Goal: Task Accomplishment & Management: Use online tool/utility

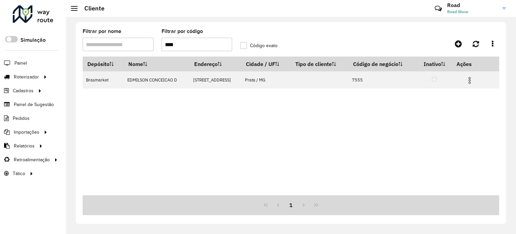
type input "****"
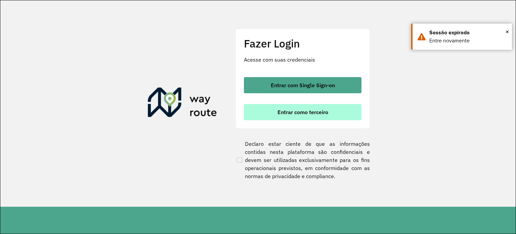
click at [288, 109] on span "Entrar como terceiro" at bounding box center [303, 111] width 51 height 5
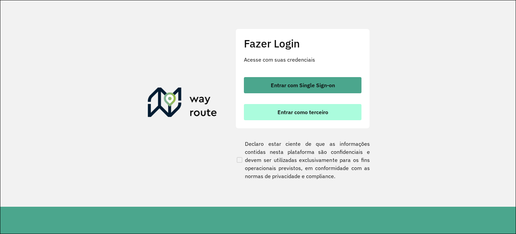
click at [308, 105] on button "Entrar como terceiro" at bounding box center [303, 112] width 118 height 16
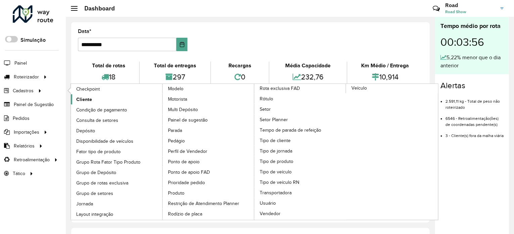
click at [83, 96] on span "Cliente" at bounding box center [84, 99] width 16 height 7
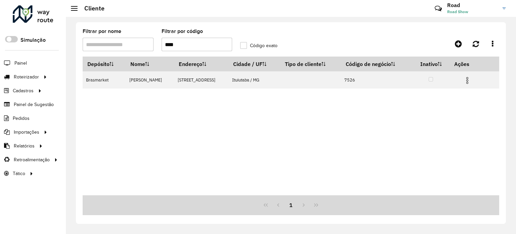
drag, startPoint x: 180, startPoint y: 41, endPoint x: 98, endPoint y: 26, distance: 82.9
click at [99, 29] on formly-group "Filtrar por nome Filtrar por código **** Código exato" at bounding box center [236, 43] width 315 height 28
type input "****"
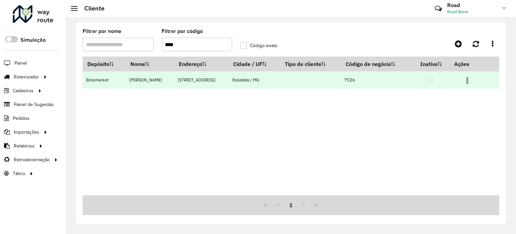
click at [471, 82] on img at bounding box center [467, 80] width 8 height 8
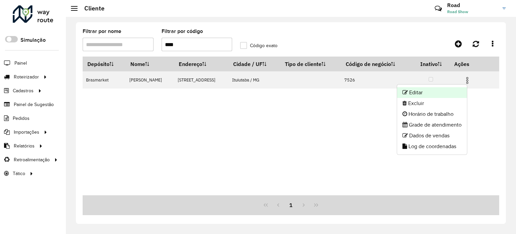
click at [435, 91] on li "Editar" at bounding box center [432, 92] width 70 height 11
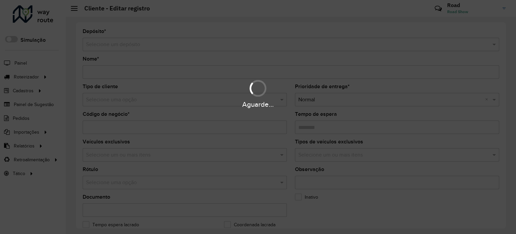
type input "**********"
type input "****"
type input "********"
type input "**********"
type input "*********"
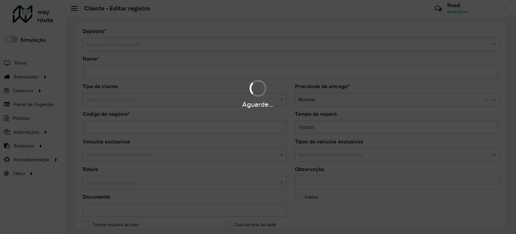
type input "********"
type input "*********"
type input "**********"
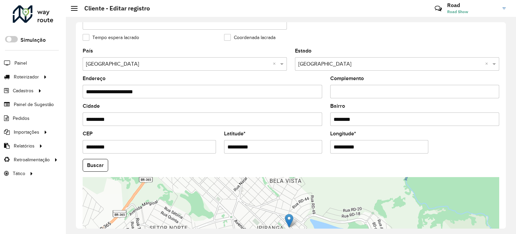
scroll to position [202, 0]
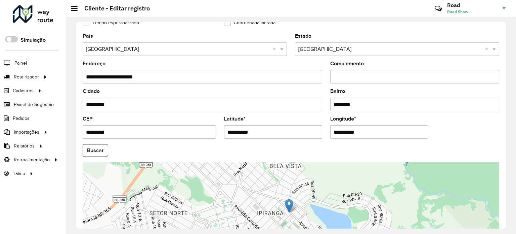
drag, startPoint x: 258, startPoint y: 130, endPoint x: 71, endPoint y: 110, distance: 188.2
click at [72, 112] on div "**********" at bounding box center [291, 125] width 450 height 217
paste input "**********"
drag, startPoint x: 261, startPoint y: 129, endPoint x: 333, endPoint y: 135, distance: 72.2
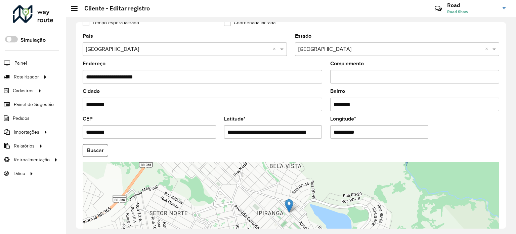
click at [333, 135] on formly-group "**********" at bounding box center [291, 148] width 425 height 229
type input "**********"
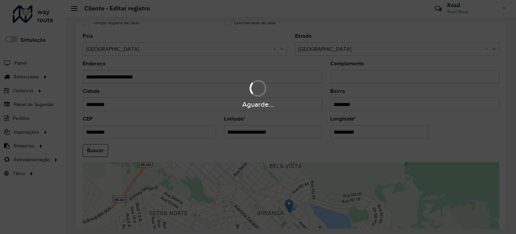
drag, startPoint x: 364, startPoint y: 133, endPoint x: 209, endPoint y: 131, distance: 154.9
click at [209, 134] on hb-app "Aguarde... Pop-up bloqueado! Seu navegador bloqueou automáticamente a abertura …" at bounding box center [258, 117] width 516 height 234
paste input "*********"
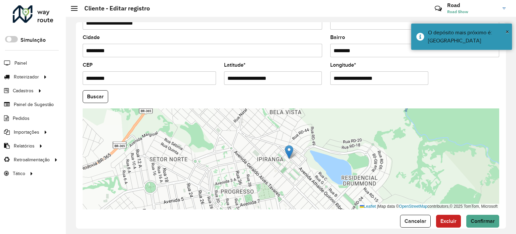
scroll to position [263, 0]
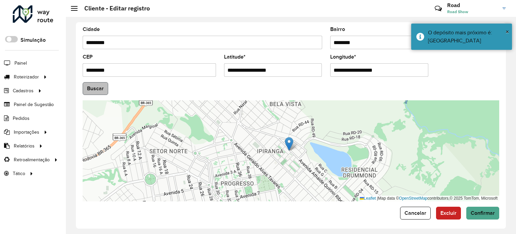
type input "**********"
click at [94, 85] on hb-app "Aguarde... Pop-up bloqueado! Seu navegador bloqueou automáticamente a abertura …" at bounding box center [258, 117] width 516 height 234
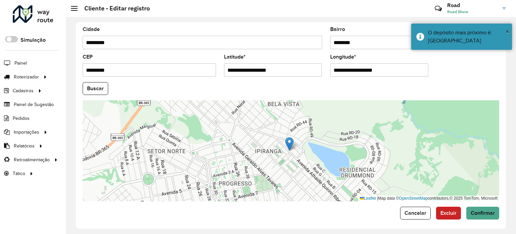
click at [94, 87] on button "Buscar" at bounding box center [96, 88] width 26 height 13
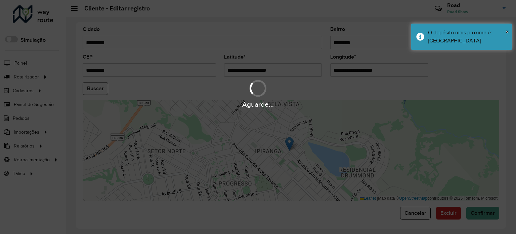
type input "**********"
type input "*********"
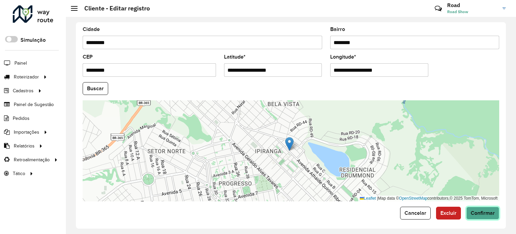
click at [478, 213] on button "Confirmar" at bounding box center [482, 212] width 33 height 13
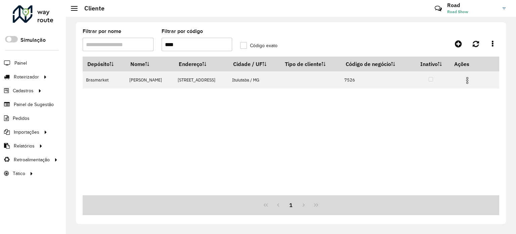
drag, startPoint x: 184, startPoint y: 47, endPoint x: 51, endPoint y: 27, distance: 135.1
click at [51, 28] on div "Roteirizador AmbevTech Simulação Painel Roteirizador Entregas Vendas Cadastros …" at bounding box center [258, 117] width 516 height 234
type input "****"
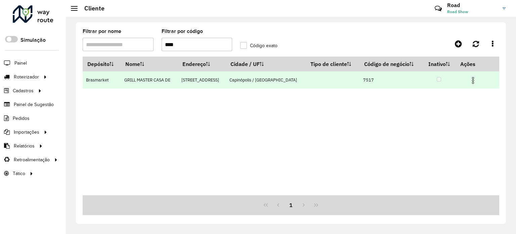
click at [472, 81] on img at bounding box center [473, 80] width 8 height 8
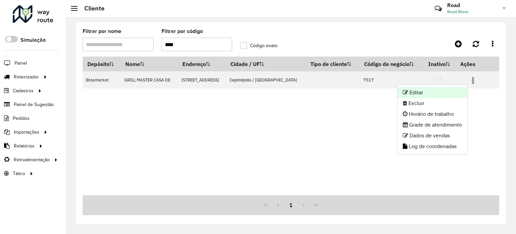
click at [448, 94] on li "Editar" at bounding box center [432, 92] width 70 height 11
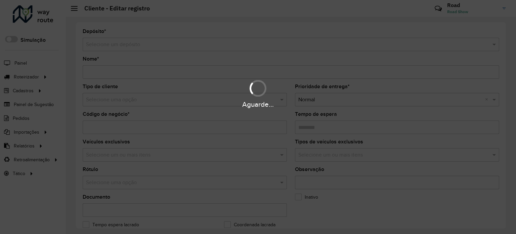
type input "**********"
type input "****"
type input "********"
type input "**********"
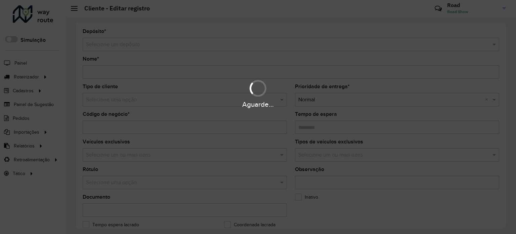
type input "*********"
type input "**********"
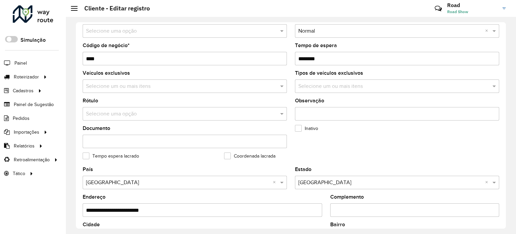
scroll to position [168, 0]
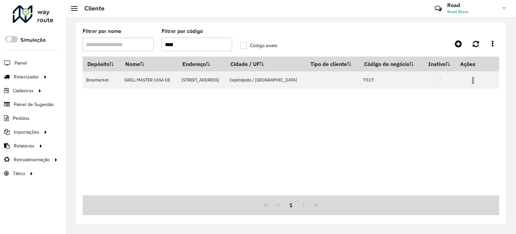
drag, startPoint x: 179, startPoint y: 43, endPoint x: 184, endPoint y: 47, distance: 6.7
click at [179, 43] on input "****" at bounding box center [197, 44] width 71 height 13
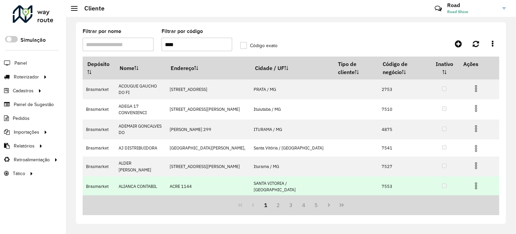
type input "****"
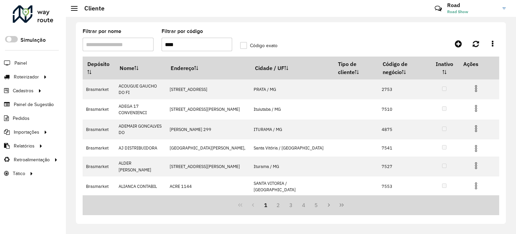
click at [245, 44] on label "Código exato" at bounding box center [258, 45] width 37 height 7
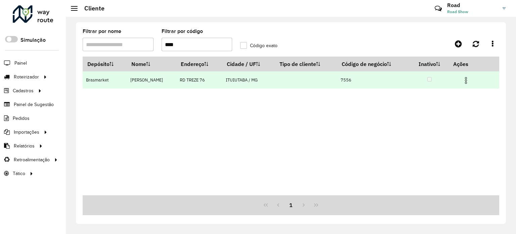
click at [470, 81] on img at bounding box center [466, 80] width 8 height 8
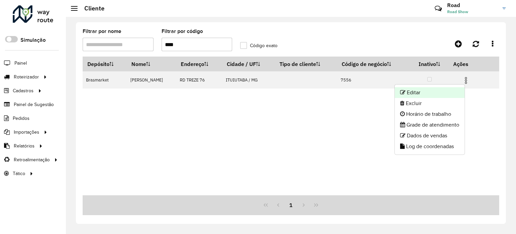
click at [425, 90] on li "Editar" at bounding box center [430, 92] width 70 height 11
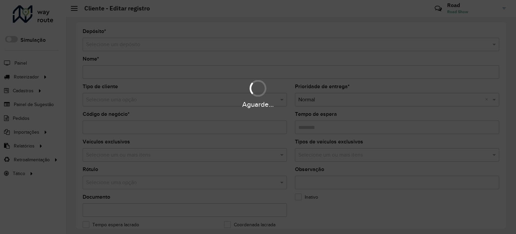
type input "**********"
type input "****"
type input "********"
type input "**********"
type input "*********"
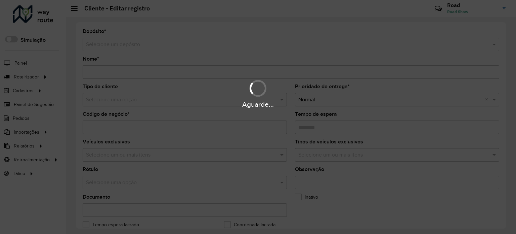
type input "**********"
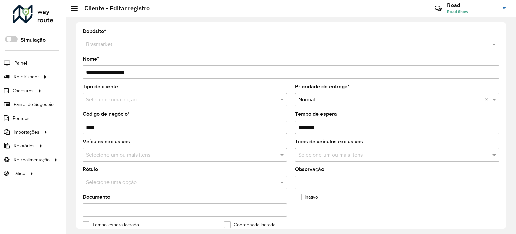
click at [312, 126] on input "Tempo de espera" at bounding box center [397, 126] width 204 height 13
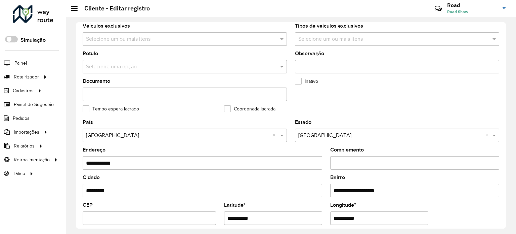
scroll to position [202, 0]
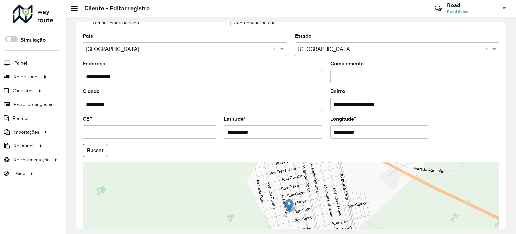
type input "********"
drag, startPoint x: 257, startPoint y: 130, endPoint x: 68, endPoint y: 128, distance: 188.8
click at [68, 128] on div "**********" at bounding box center [291, 125] width 450 height 217
paste input "text"
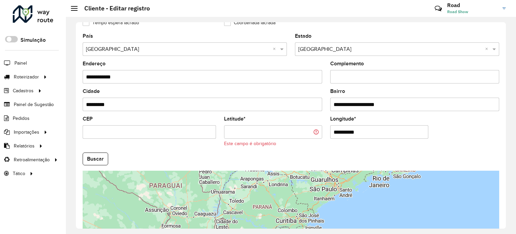
paste input "**********"
drag, startPoint x: 283, startPoint y: 129, endPoint x: 331, endPoint y: 129, distance: 47.7
click at [331, 129] on formly-group "**********" at bounding box center [291, 153] width 425 height 238
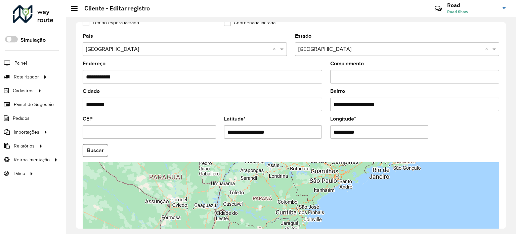
type input "**********"
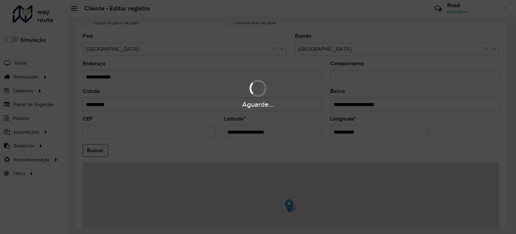
drag, startPoint x: 366, startPoint y: 127, endPoint x: 235, endPoint y: 126, distance: 130.4
click at [235, 126] on hb-app "Aguarde... Pop-up bloqueado! Seu navegador bloqueou automáticamente a abertura …" at bounding box center [258, 117] width 516 height 234
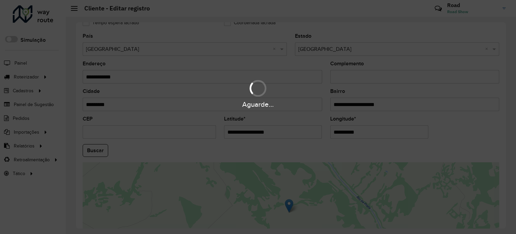
paste input "*********"
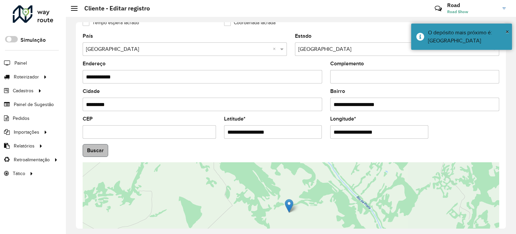
type input "**********"
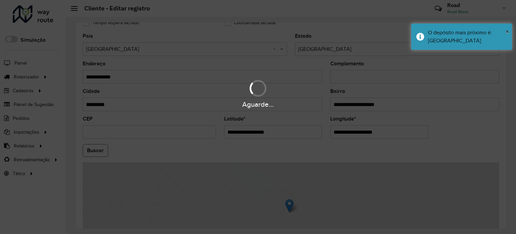
click at [94, 149] on hb-app "Aguarde... Pop-up bloqueado! Seu navegador bloqueou automáticamente a abertura …" at bounding box center [258, 117] width 516 height 234
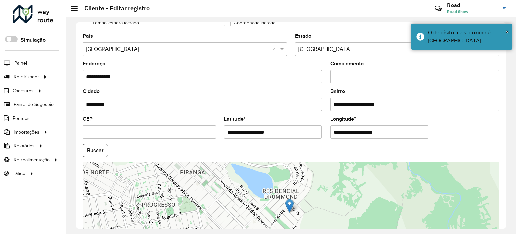
click at [93, 149] on button "Buscar" at bounding box center [96, 150] width 26 height 13
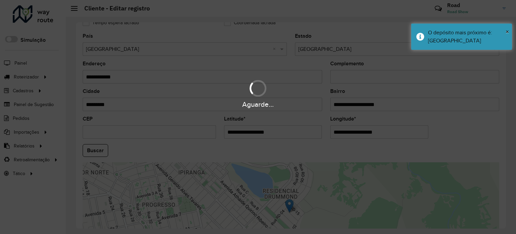
type input "**********"
type input "*********"
type input "**********"
type input "*********"
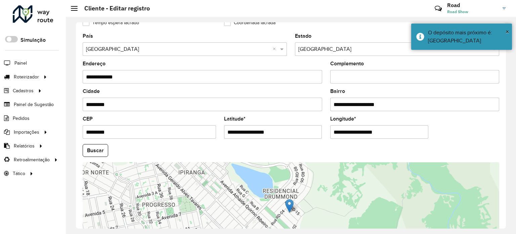
click at [94, 148] on button "Buscar" at bounding box center [96, 150] width 26 height 13
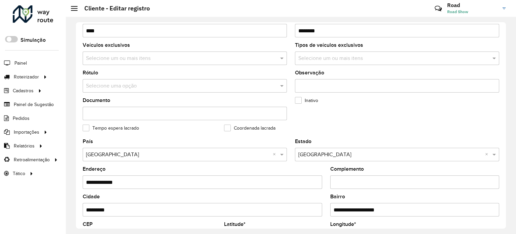
scroll to position [168, 0]
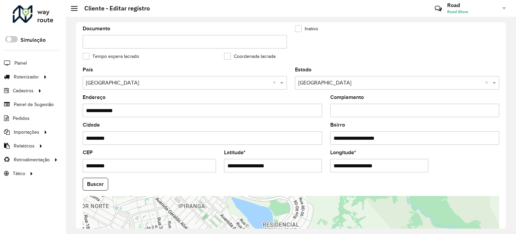
drag, startPoint x: 283, startPoint y: 164, endPoint x: 178, endPoint y: 159, distance: 105.3
click at [178, 160] on formly-group "**********" at bounding box center [291, 181] width 425 height 229
paste input "**********"
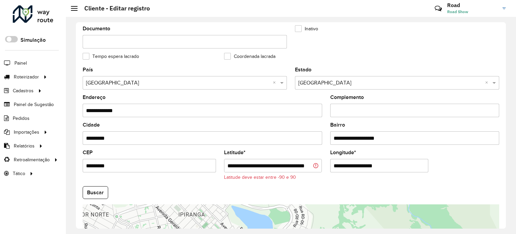
drag, startPoint x: 254, startPoint y: 164, endPoint x: 425, endPoint y: 186, distance: 172.4
click at [425, 186] on formly-group "**********" at bounding box center [291, 186] width 425 height 238
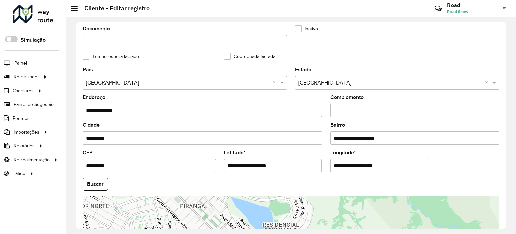
type input "**********"
drag, startPoint x: 388, startPoint y: 165, endPoint x: 220, endPoint y: 166, distance: 168.0
click at [222, 169] on formly-group "**********" at bounding box center [291, 181] width 425 height 229
drag, startPoint x: 96, startPoint y: 178, endPoint x: 101, endPoint y: 178, distance: 4.8
click at [98, 178] on button "Buscar" at bounding box center [96, 183] width 26 height 13
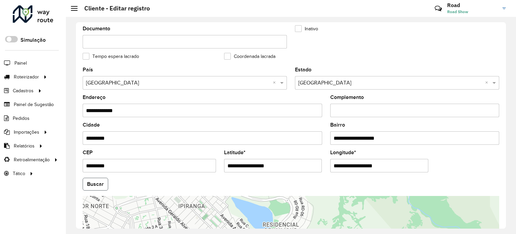
click at [96, 179] on button "Buscar" at bounding box center [96, 183] width 26 height 13
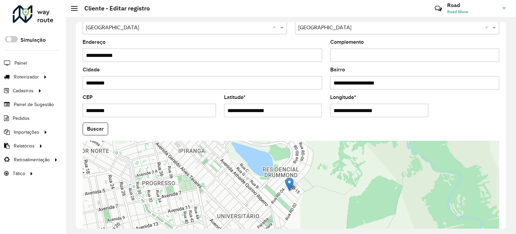
scroll to position [263, 0]
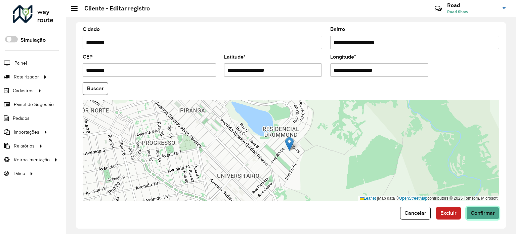
click at [480, 215] on button "Confirmar" at bounding box center [482, 212] width 33 height 13
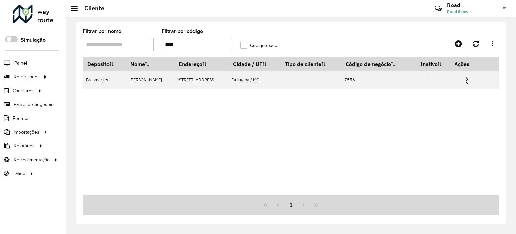
drag, startPoint x: 183, startPoint y: 43, endPoint x: 189, endPoint y: 41, distance: 6.6
click at [184, 43] on input "****" at bounding box center [197, 44] width 71 height 13
type input "*"
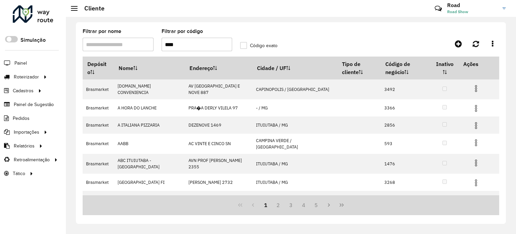
type input "****"
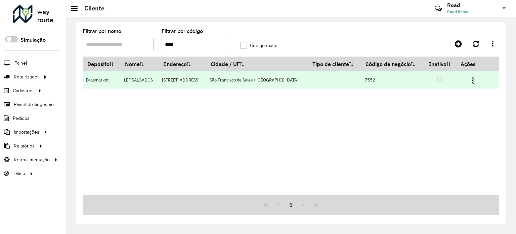
click at [470, 82] on img at bounding box center [473, 80] width 8 height 8
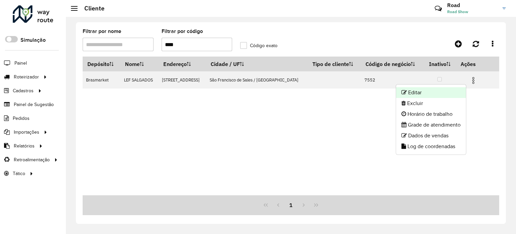
click at [404, 92] on icon at bounding box center [403, 91] width 5 height 5
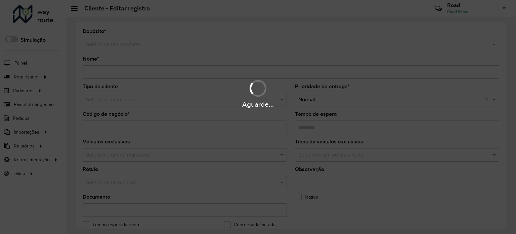
type input "**********"
type input "****"
type input "********"
type input "**********"
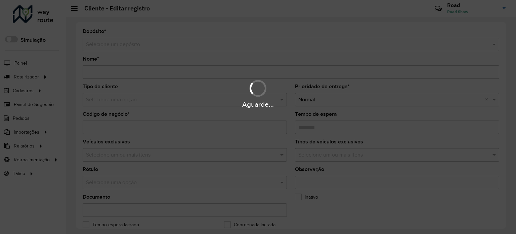
type input "*********"
type input "**********"
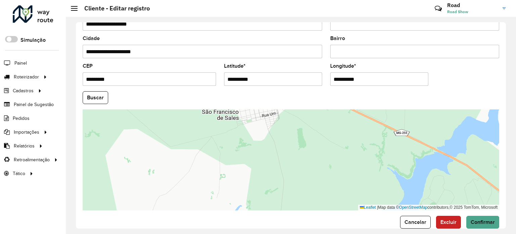
scroll to position [263, 0]
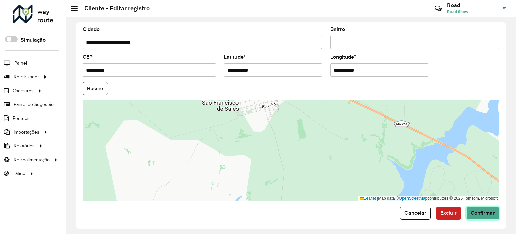
click at [475, 213] on span "Confirmar" at bounding box center [483, 213] width 24 height 6
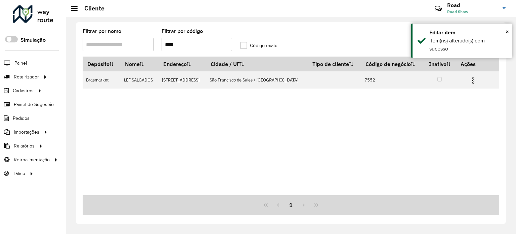
click at [179, 43] on input "****" at bounding box center [197, 44] width 71 height 13
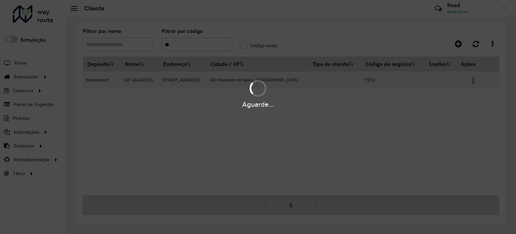
type input "*"
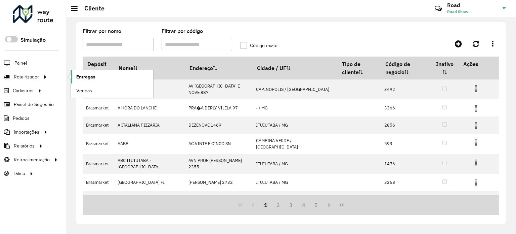
click at [86, 76] on span "Entregas" at bounding box center [85, 76] width 19 height 7
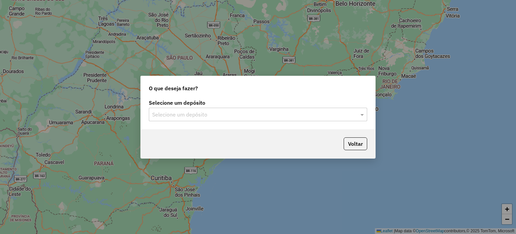
click at [196, 117] on input "text" at bounding box center [251, 115] width 198 height 8
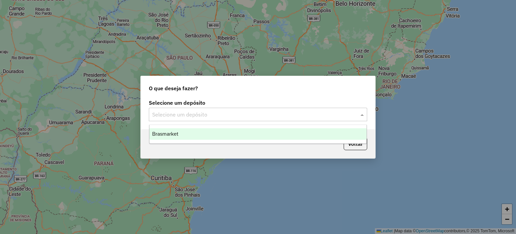
click at [192, 109] on div "Selecione um depósito" at bounding box center [258, 114] width 218 height 13
click at [185, 118] on input "text" at bounding box center [251, 115] width 198 height 8
click at [183, 130] on div "Brasmarket" at bounding box center [258, 133] width 217 height 11
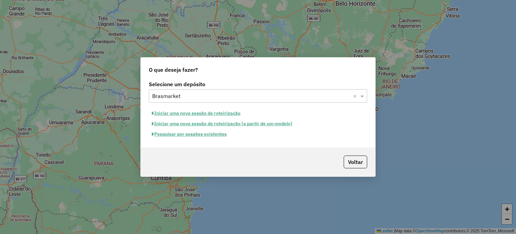
click at [168, 113] on button "Iniciar uma nova sessão de roteirização" at bounding box center [196, 113] width 95 height 10
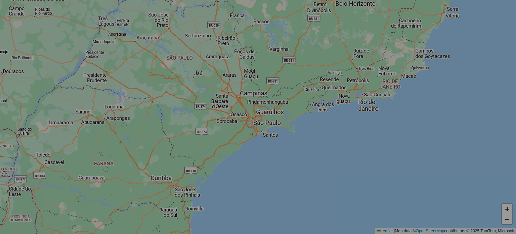
select select "*"
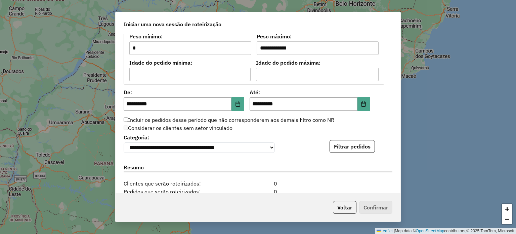
scroll to position [605, 0]
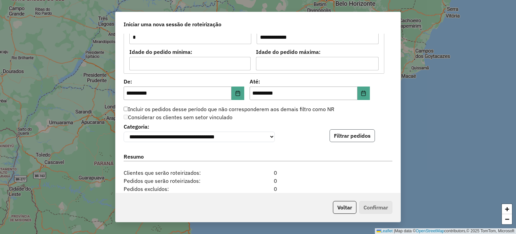
click at [341, 136] on button "Filtrar pedidos" at bounding box center [352, 135] width 45 height 13
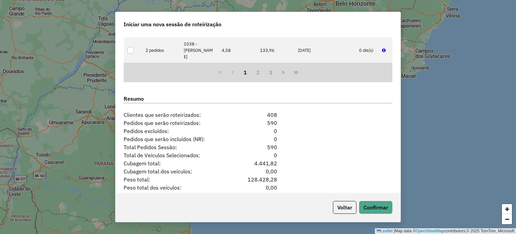
scroll to position [831, 0]
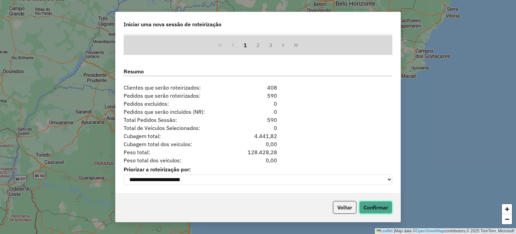
click at [377, 212] on button "Confirmar" at bounding box center [375, 207] width 33 height 13
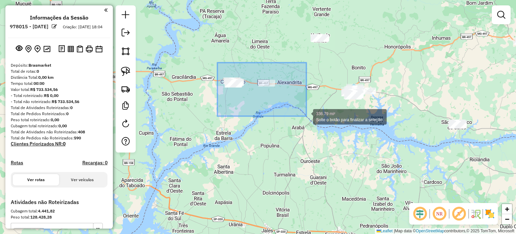
drag, startPoint x: 217, startPoint y: 62, endPoint x: 306, endPoint y: 116, distance: 103.8
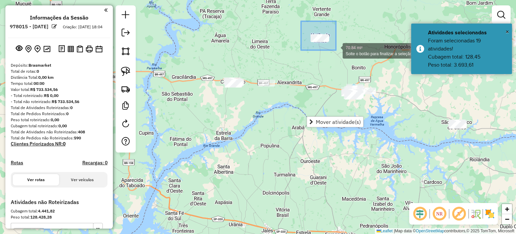
drag, startPoint x: 301, startPoint y: 21, endPoint x: 336, endPoint y: 50, distance: 45.3
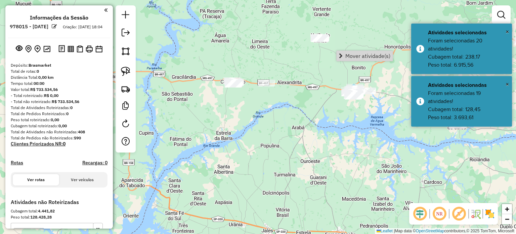
click at [312, 143] on div "Janela de atendimento Grade de atendimento Capacidade Transportadoras Veículos …" at bounding box center [258, 117] width 516 height 234
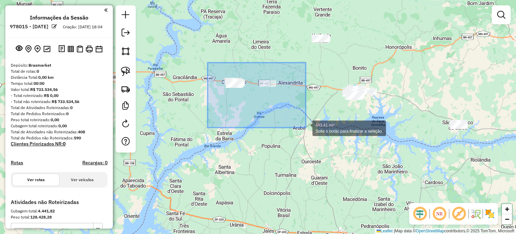
drag, startPoint x: 208, startPoint y: 66, endPoint x: 304, endPoint y: 122, distance: 111.6
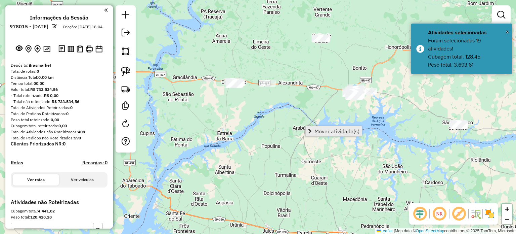
click at [330, 132] on span "Mover atividade(s)" at bounding box center [336, 130] width 45 height 5
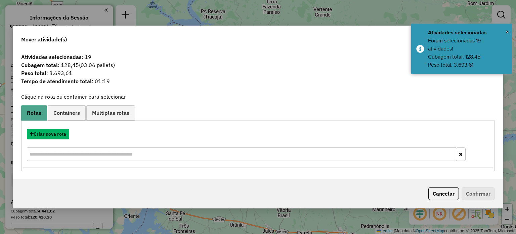
click at [46, 137] on button "Criar nova rota" at bounding box center [48, 134] width 42 height 10
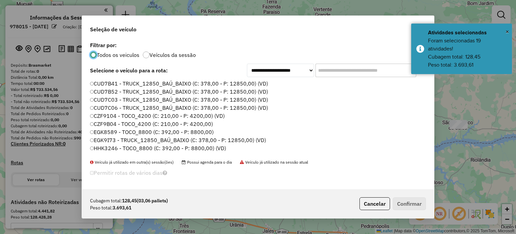
scroll to position [3, 2]
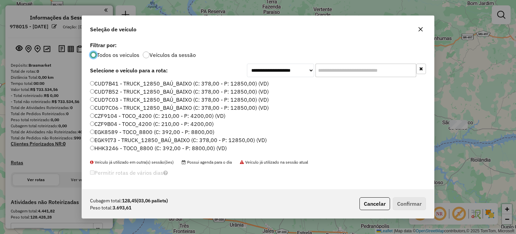
click at [347, 71] on input "text" at bounding box center [365, 69] width 101 height 13
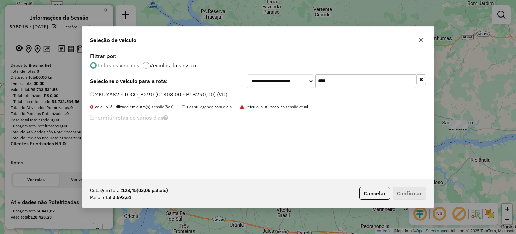
type input "****"
click at [117, 94] on label "MKU7A82 - TOCO_8290 (C: 308,00 - P: 8290,00) (VD)" at bounding box center [158, 94] width 137 height 8
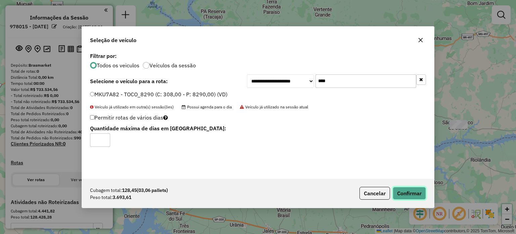
click at [410, 195] on button "Confirmar" at bounding box center [409, 192] width 33 height 13
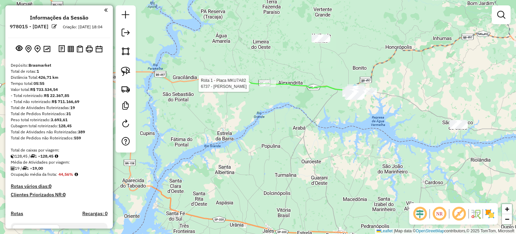
select select "**********"
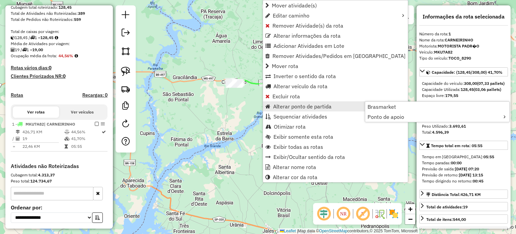
scroll to position [179, 0]
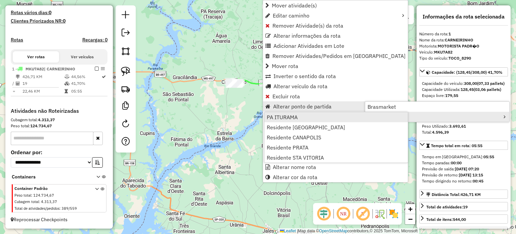
click at [317, 115] on link "PA ITURAMA" at bounding box center [335, 117] width 143 height 10
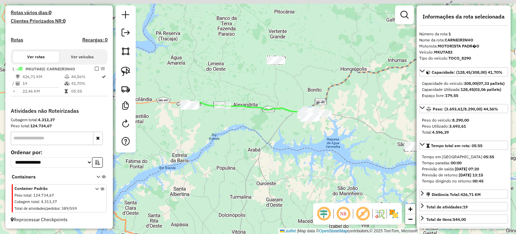
drag, startPoint x: 294, startPoint y: 117, endPoint x: 257, endPoint y: 134, distance: 40.7
click at [257, 134] on div "Janela de atendimento Grade de atendimento Capacidade Transportadoras Veículos …" at bounding box center [258, 117] width 516 height 234
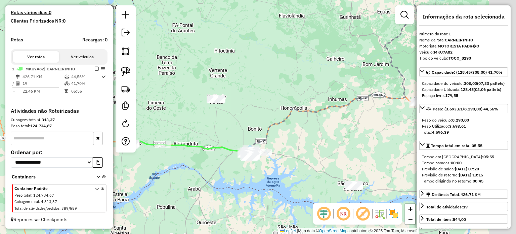
drag, startPoint x: 267, startPoint y: 93, endPoint x: 233, endPoint y: 117, distance: 40.8
click at [233, 117] on div "Janela de atendimento Grade de atendimento Capacidade Transportadoras Veículos …" at bounding box center [258, 117] width 516 height 234
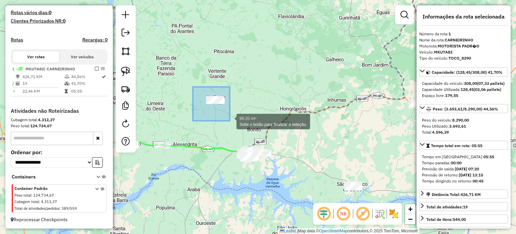
drag, startPoint x: 193, startPoint y: 87, endPoint x: 229, endPoint y: 119, distance: 49.0
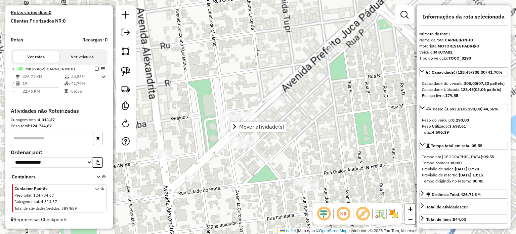
click at [262, 149] on div "Janela de atendimento Grade de atendimento Capacidade Transportadoras Veículos …" at bounding box center [258, 117] width 516 height 234
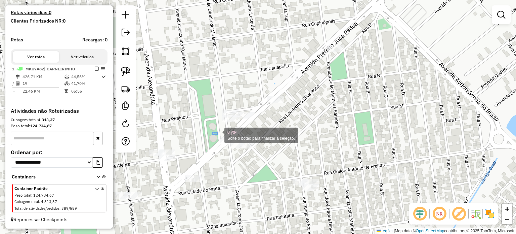
drag, startPoint x: 212, startPoint y: 132, endPoint x: 273, endPoint y: 165, distance: 69.0
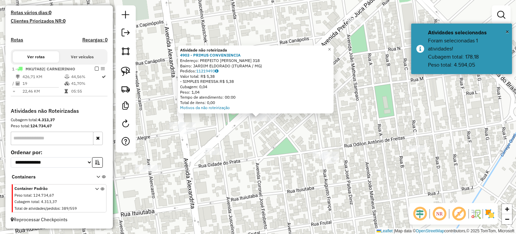
click at [240, 158] on div "Atividade não roteirizada 4903 - PRIMUS CONVENIENCIA Endereço: PREFEITO JUCA PA…" at bounding box center [258, 117] width 516 height 234
click at [244, 135] on div "Atividade não roteirizada 4903 - PRIMUS CONVENIENCIA Endereço: PREFEITO JUCA PA…" at bounding box center [258, 117] width 516 height 234
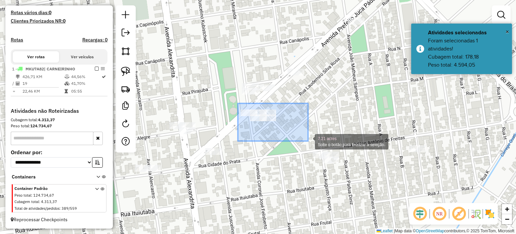
drag, startPoint x: 238, startPoint y: 103, endPoint x: 308, endPoint y: 141, distance: 79.7
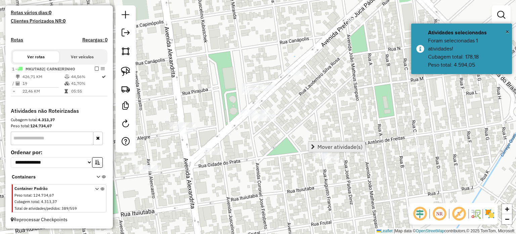
click at [324, 145] on span "Mover atividade(s)" at bounding box center [339, 146] width 45 height 5
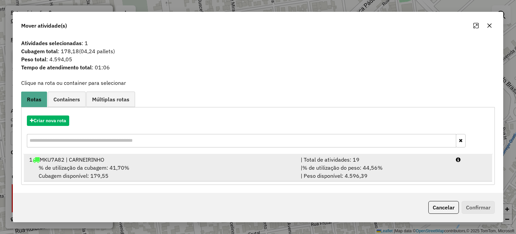
click at [191, 164] on div "% de utilização da cubagem: 41,70% Cubagem disponível: 179,55" at bounding box center [160, 171] width 271 height 16
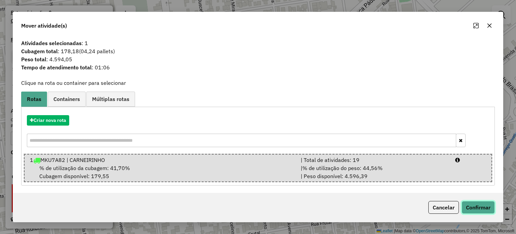
click at [464, 201] on button "Confirmar" at bounding box center [478, 207] width 33 height 13
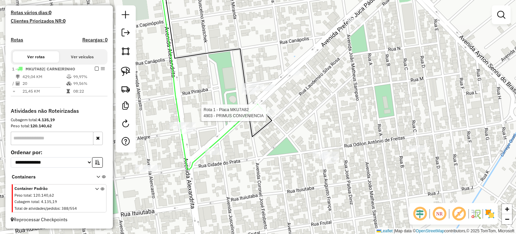
select select "**********"
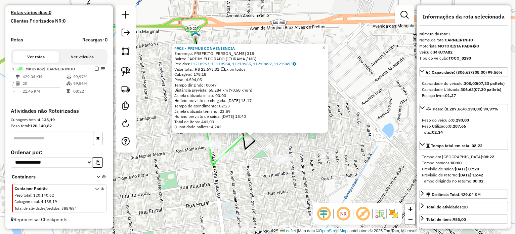
click at [243, 170] on div "4903 - PRIMUS CONVENIENCIA Endereço: PREFEITO JUCA PADUA 318 Bairro: JARDIM ELD…" at bounding box center [258, 117] width 516 height 234
click at [242, 173] on div "4903 - PRIMUS CONVENIENCIA Endereço: PREFEITO JUCA PADUA 318 Bairro: JARDIM ELD…" at bounding box center [258, 117] width 516 height 234
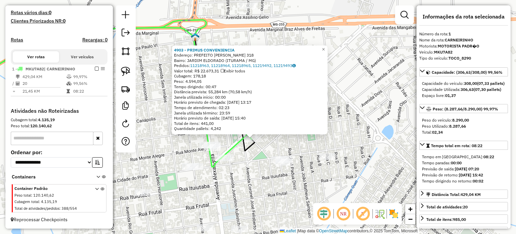
click at [242, 173] on div "4903 - PRIMUS CONVENIENCIA Endereço: PREFEITO JUCA PADUA 318 Bairro: JARDIM ELD…" at bounding box center [258, 117] width 516 height 234
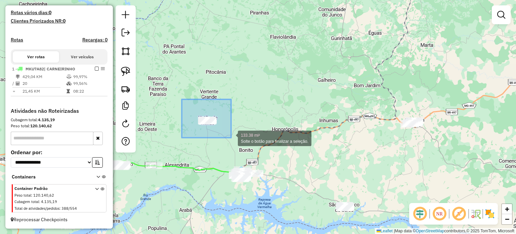
drag, startPoint x: 186, startPoint y: 103, endPoint x: 231, endPoint y: 137, distance: 56.8
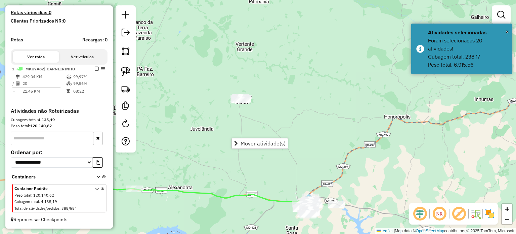
click at [191, 128] on div "Janela de atendimento Grade de atendimento Capacidade Transportadoras Veículos …" at bounding box center [258, 117] width 516 height 234
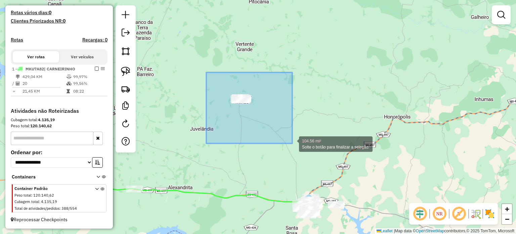
drag, startPoint x: 222, startPoint y: 89, endPoint x: 282, endPoint y: 139, distance: 77.8
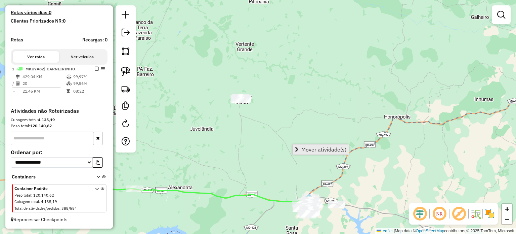
click at [311, 147] on span "Mover atividade(s)" at bounding box center [323, 148] width 45 height 5
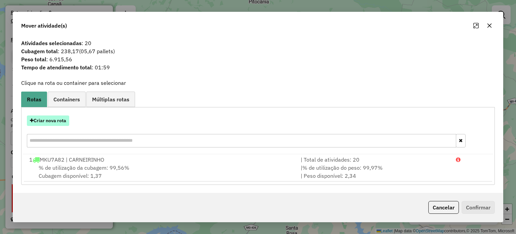
click at [54, 123] on button "Criar nova rota" at bounding box center [48, 120] width 42 height 10
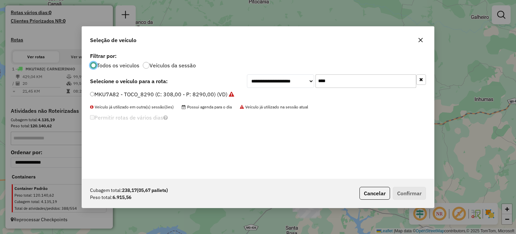
scroll to position [3, 2]
drag, startPoint x: 334, startPoint y: 85, endPoint x: 192, endPoint y: 62, distance: 143.7
click at [230, 79] on div "**********" at bounding box center [258, 80] width 336 height 13
type input "****"
click at [115, 90] on div "**********" at bounding box center [258, 115] width 352 height 128
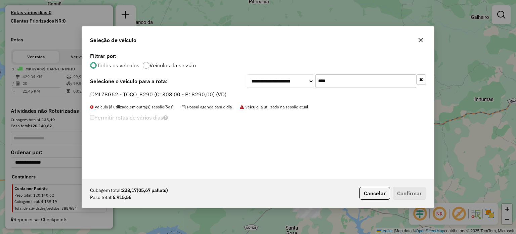
click at [103, 93] on label "MLZ8G62 - TOCO_8290 (C: 308,00 - P: 8290,00) (VD)" at bounding box center [158, 94] width 136 height 8
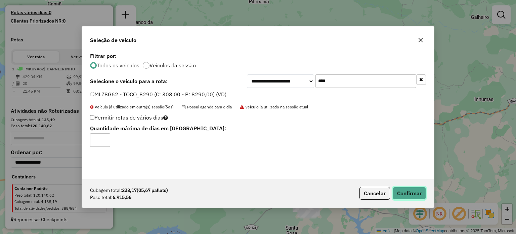
click at [406, 194] on button "Confirmar" at bounding box center [409, 192] width 33 height 13
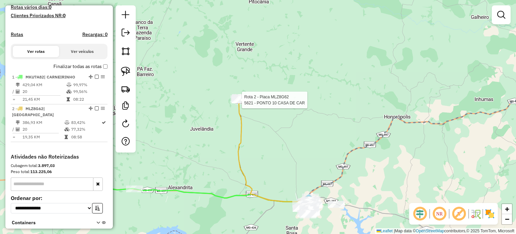
select select "**********"
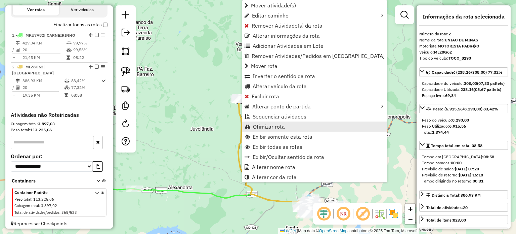
scroll to position [224, 0]
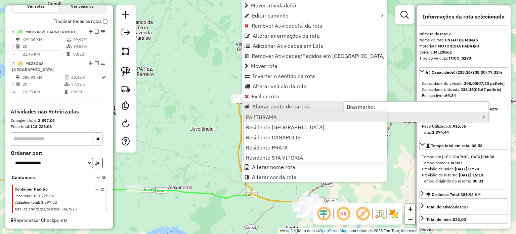
click at [283, 115] on link "PA ITURAMA" at bounding box center [315, 117] width 143 height 10
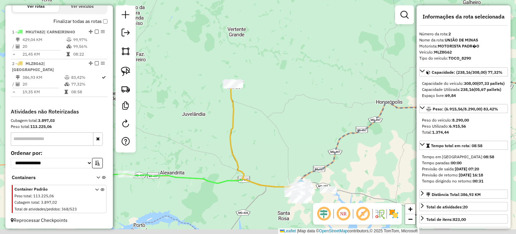
drag, startPoint x: 320, startPoint y: 141, endPoint x: 291, endPoint y: 88, distance: 60.1
click at [293, 92] on div "Janela de atendimento Grade de atendimento Capacidade Transportadoras Veículos …" at bounding box center [258, 117] width 516 height 234
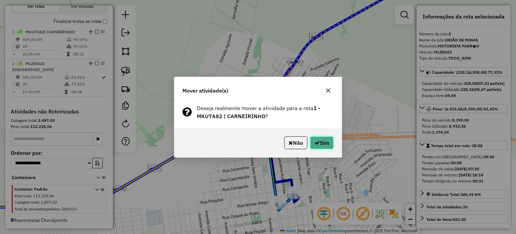
click at [314, 143] on icon "button" at bounding box center [316, 142] width 5 height 5
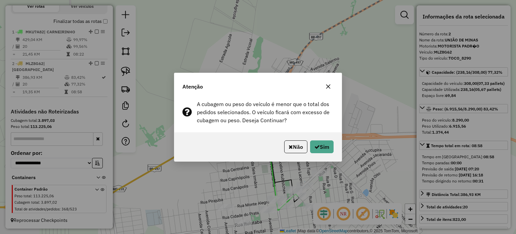
click at [329, 81] on div "Atenção" at bounding box center [257, 85] width 167 height 24
click at [327, 85] on icon "button" at bounding box center [328, 86] width 5 height 5
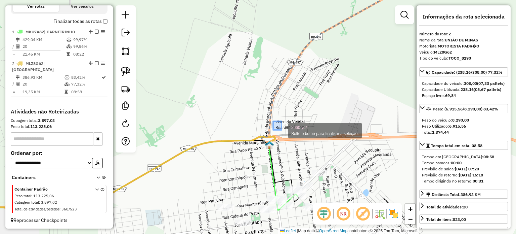
drag, startPoint x: 282, startPoint y: 130, endPoint x: 319, endPoint y: 145, distance: 40.8
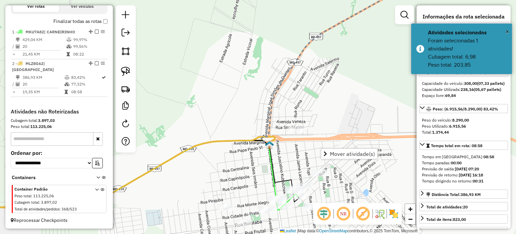
click at [300, 161] on div "Janela de atendimento Grade de atendimento Capacidade Transportadoras Veículos …" at bounding box center [258, 117] width 516 height 234
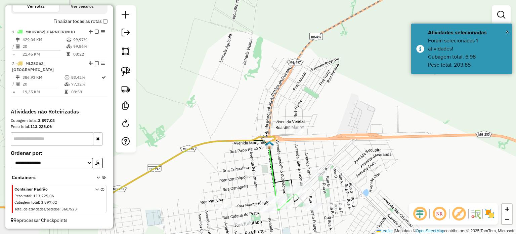
click at [255, 136] on icon at bounding box center [111, 171] width 327 height 71
select select "**********"
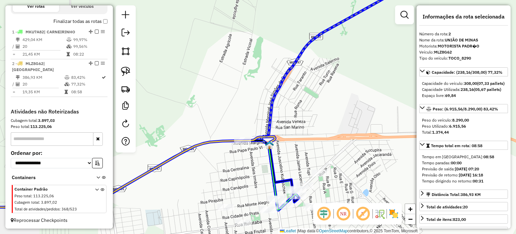
click at [244, 135] on div "Janela de atendimento Grade de atendimento Capacidade Transportadoras Veículos …" at bounding box center [258, 117] width 516 height 234
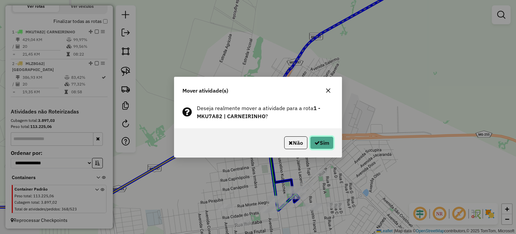
click at [326, 145] on button "Sim" at bounding box center [322, 142] width 24 height 13
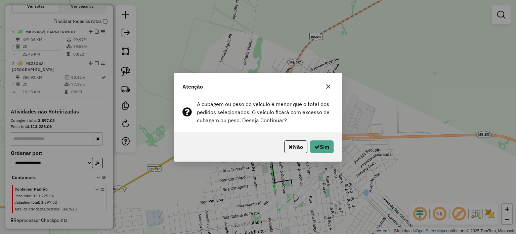
click at [328, 83] on button "button" at bounding box center [328, 86] width 11 height 11
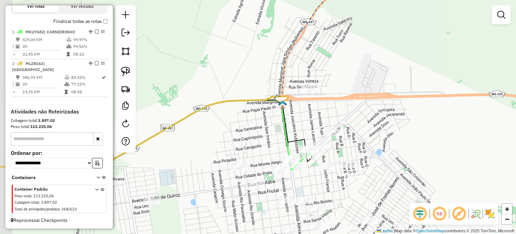
drag, startPoint x: 308, startPoint y: 119, endPoint x: 301, endPoint y: 109, distance: 12.3
click at [309, 102] on div "Janela de atendimento Grade de atendimento Capacidade Transportadoras Veículos …" at bounding box center [258, 117] width 516 height 234
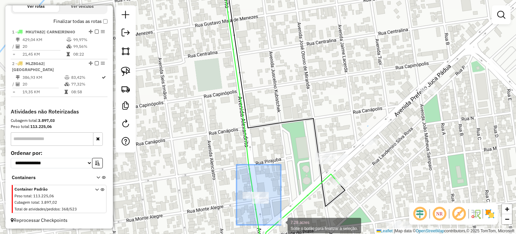
click at [281, 223] on div "7.28 acres Solte o botão para finalizar a seleção. Janela de atendimento Grade …" at bounding box center [258, 117] width 516 height 234
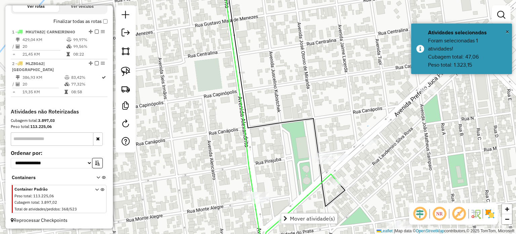
click at [278, 168] on div "Janela de atendimento Grade de atendimento Capacidade Transportadoras Veículos …" at bounding box center [258, 117] width 516 height 234
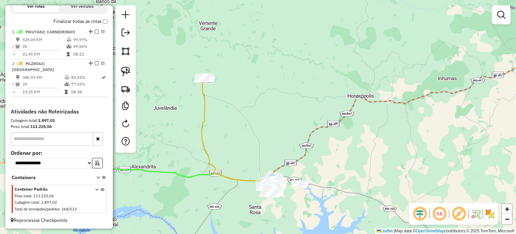
drag, startPoint x: 299, startPoint y: 170, endPoint x: 270, endPoint y: 129, distance: 50.4
click at [275, 135] on div "Janela de atendimento Grade de atendimento Capacidade Transportadoras Veículos …" at bounding box center [258, 117] width 516 height 234
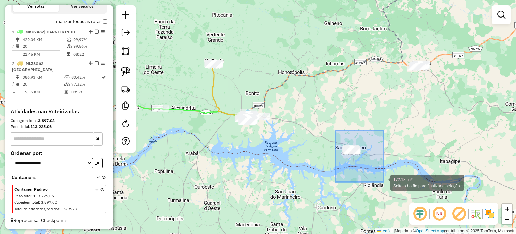
drag, startPoint x: 335, startPoint y: 130, endPoint x: 382, endPoint y: 176, distance: 65.6
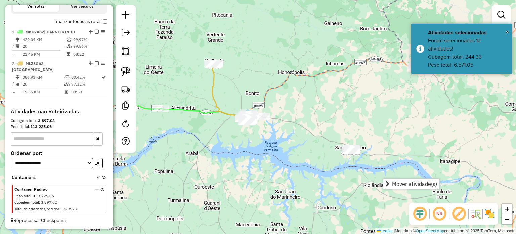
drag, startPoint x: 392, startPoint y: 181, endPoint x: 339, endPoint y: 165, distance: 55.5
click at [392, 181] on span "Mover atividade(s)" at bounding box center [414, 183] width 45 height 5
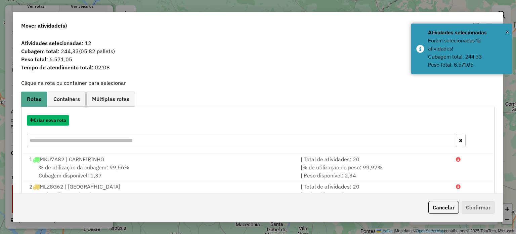
click at [50, 124] on button "Criar nova rota" at bounding box center [48, 120] width 42 height 10
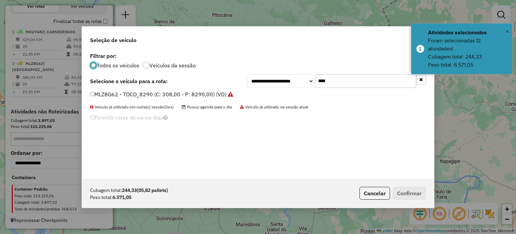
scroll to position [3, 2]
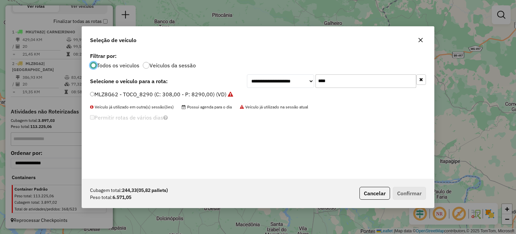
click at [336, 85] on input "****" at bounding box center [365, 80] width 101 height 13
type input "*"
type input "****"
click at [197, 92] on label "KOB5509 - TRUCK_12850 (C: 420,00 - P: 12850,00) (VD)" at bounding box center [163, 94] width 146 height 8
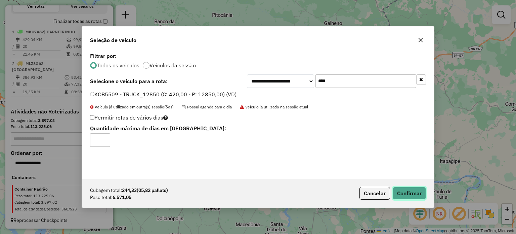
click at [402, 191] on button "Confirmar" at bounding box center [409, 192] width 33 height 13
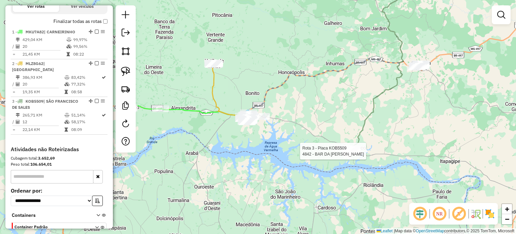
select select "**********"
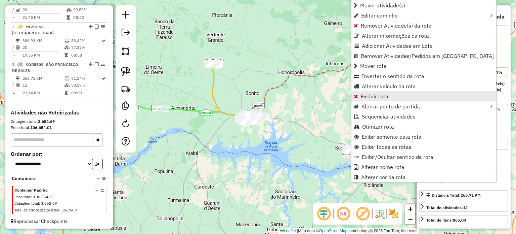
scroll to position [261, 0]
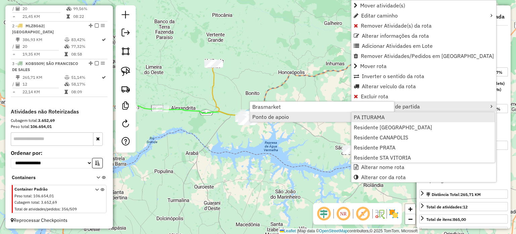
click at [359, 118] on span "PA ITURAMA" at bounding box center [369, 116] width 31 height 5
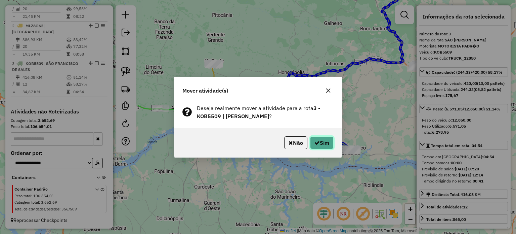
click at [317, 144] on icon "button" at bounding box center [316, 142] width 5 height 5
click at [314, 141] on icon "button" at bounding box center [316, 142] width 5 height 5
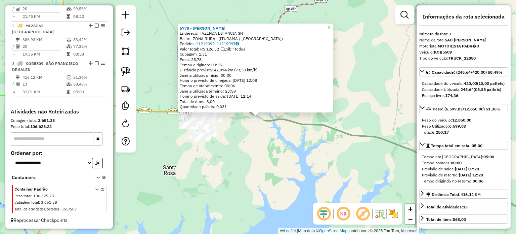
click at [235, 147] on div "6778 - IVANILDA DA SILVA Endereço: FAZENDA ESTANCIA SN Bairro: ZONA RURAL (ITUR…" at bounding box center [258, 117] width 516 height 234
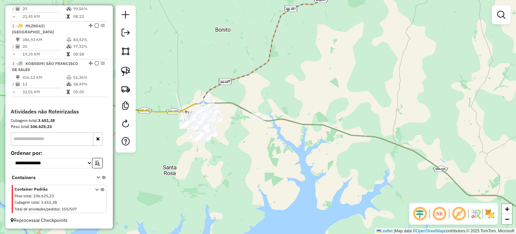
click at [235, 147] on div "6778 - IVANILDA DA SILVA Endereço: FAZENDA ESTANCIA SN Bairro: ZONA RURAL (ITUR…" at bounding box center [258, 117] width 516 height 234
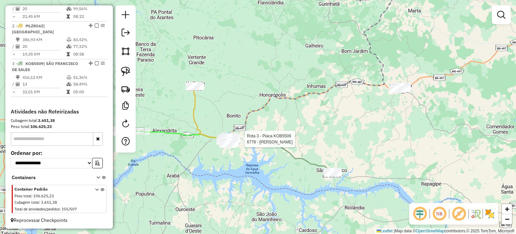
click at [245, 142] on div at bounding box center [242, 138] width 17 height 7
select select "**********"
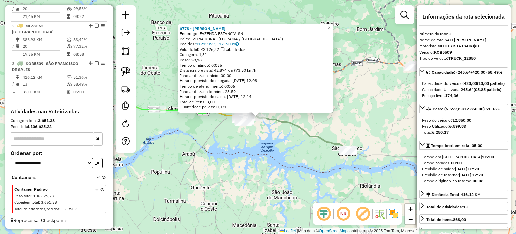
click at [262, 147] on div "6778 - IVANILDA DA SILVA Endereço: FAZENDA ESTANCIA SN Bairro: ZONA RURAL (ITUR…" at bounding box center [258, 117] width 516 height 234
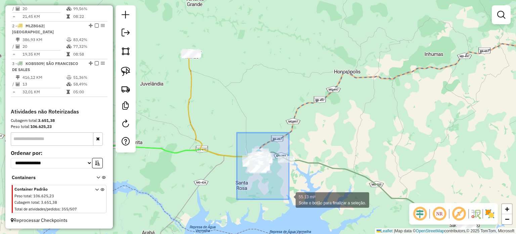
drag, startPoint x: 239, startPoint y: 137, endPoint x: 288, endPoint y: 195, distance: 76.3
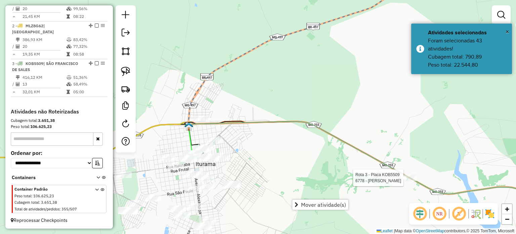
select select "**********"
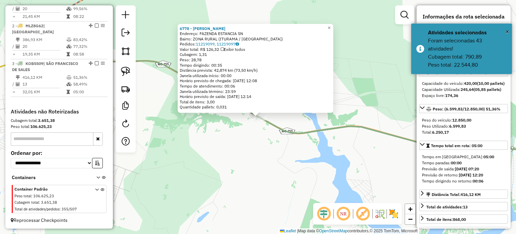
click at [264, 176] on div "6778 - IVANILDA DA SILVA Endereço: FAZENDA ESTANCIA SN Bairro: ZONA RURAL (ITUR…" at bounding box center [258, 117] width 516 height 234
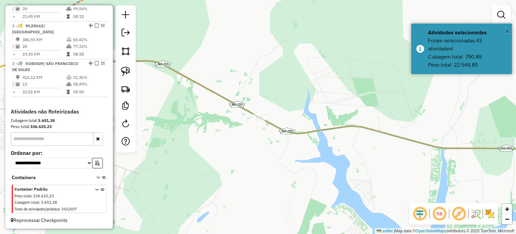
click at [217, 180] on div "Janela de atendimento Grade de atendimento Capacidade Transportadoras Veículos …" at bounding box center [258, 117] width 516 height 234
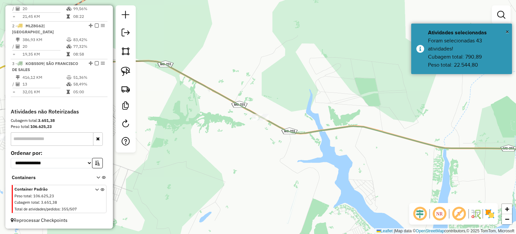
drag, startPoint x: 220, startPoint y: 179, endPoint x: 452, endPoint y: 157, distance: 233.6
click at [452, 157] on div "Janela de atendimento Grade de atendimento Capacidade Transportadoras Veículos …" at bounding box center [258, 117] width 516 height 234
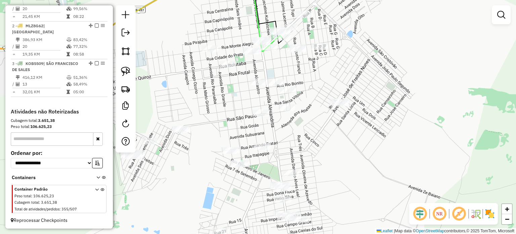
drag, startPoint x: 317, startPoint y: 83, endPoint x: 309, endPoint y: 110, distance: 28.1
click at [309, 110] on div "Janela de atendimento Grade de atendimento Capacidade Transportadoras Veículos …" at bounding box center [258, 117] width 516 height 234
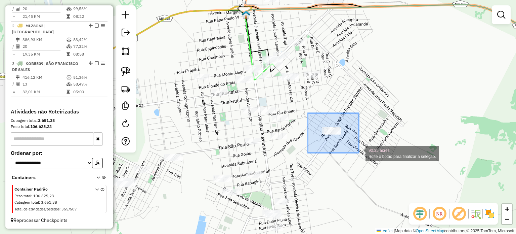
drag, startPoint x: 308, startPoint y: 113, endPoint x: 355, endPoint y: 146, distance: 57.9
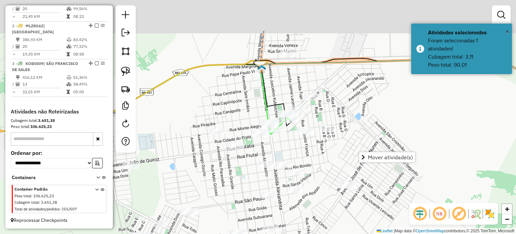
drag, startPoint x: 338, startPoint y: 141, endPoint x: 334, endPoint y: 162, distance: 20.8
click at [335, 162] on div "Janela de atendimento Grade de atendimento Capacidade Transportadoras Veículos …" at bounding box center [258, 117] width 516 height 234
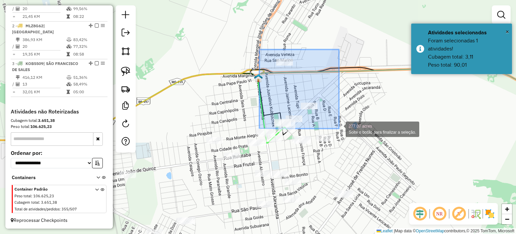
drag, startPoint x: 259, startPoint y: 49, endPoint x: 339, endPoint y: 127, distance: 111.2
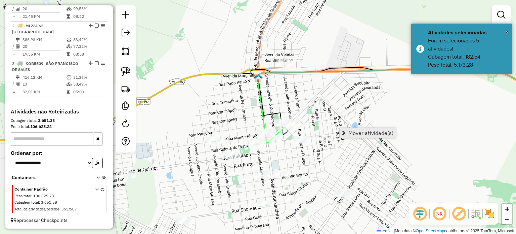
click at [357, 136] on link "Mover atividade(s)" at bounding box center [368, 133] width 56 height 10
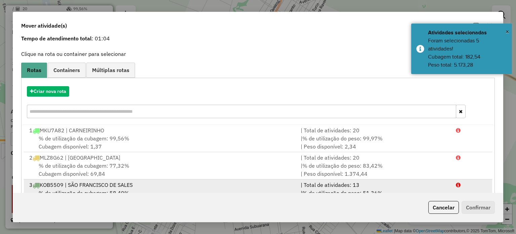
scroll to position [54, 0]
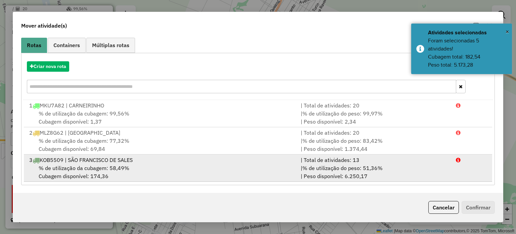
click at [147, 168] on div "% de utilização da cubagem: 58,49% Cubagem disponível: 174,36" at bounding box center [160, 172] width 271 height 16
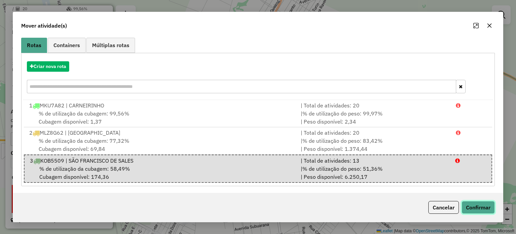
click at [468, 204] on button "Confirmar" at bounding box center [478, 207] width 33 height 13
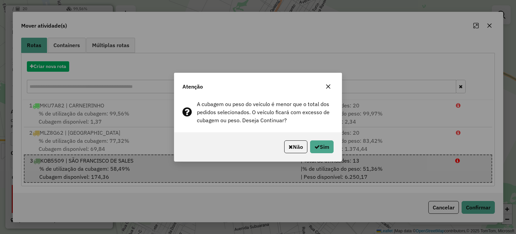
drag, startPoint x: 323, startPoint y: 83, endPoint x: 328, endPoint y: 81, distance: 5.6
click at [325, 83] on div at bounding box center [328, 86] width 11 height 11
click at [328, 81] on button "button" at bounding box center [328, 86] width 11 height 11
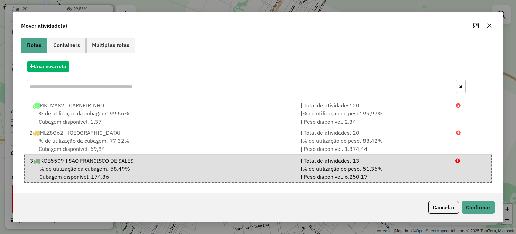
click at [485, 25] on button "button" at bounding box center [489, 25] width 11 height 11
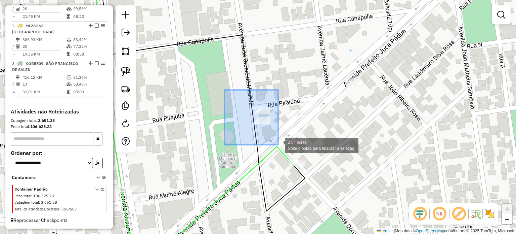
drag, startPoint x: 224, startPoint y: 90, endPoint x: 278, endPoint y: 144, distance: 76.0
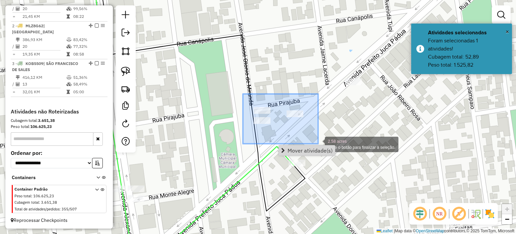
drag, startPoint x: 245, startPoint y: 95, endPoint x: 319, endPoint y: 143, distance: 88.0
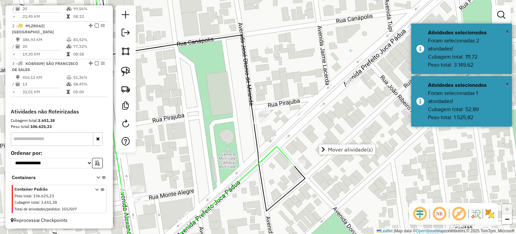
click at [384, 117] on div "Janela de atendimento Grade de atendimento Capacidade Transportadoras Veículos …" at bounding box center [258, 117] width 516 height 234
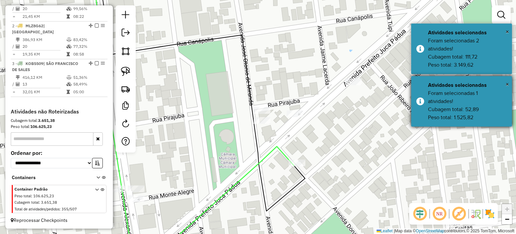
drag, startPoint x: 510, startPoint y: 83, endPoint x: 501, endPoint y: 82, distance: 8.8
click at [510, 83] on div "× Atividades selecionadas Foram selecionadas 1 atividades! Cubagem total: 52,89…" at bounding box center [461, 101] width 101 height 50
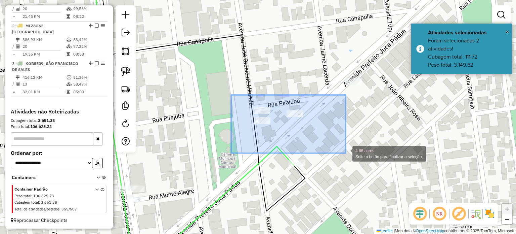
drag, startPoint x: 252, startPoint y: 110, endPoint x: 342, endPoint y: 150, distance: 99.0
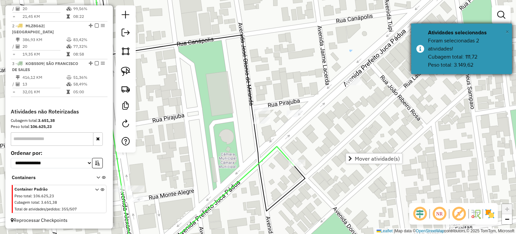
click at [508, 32] on span "×" at bounding box center [507, 31] width 3 height 7
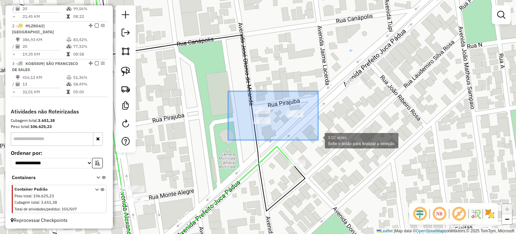
drag, startPoint x: 292, startPoint y: 127, endPoint x: 309, endPoint y: 137, distance: 20.2
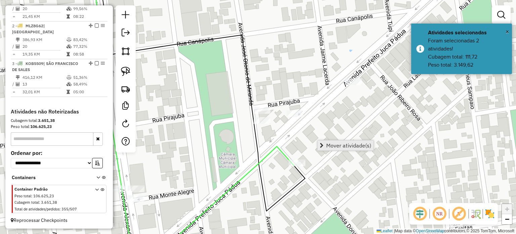
click at [335, 148] on span "Mover atividade(s)" at bounding box center [348, 144] width 45 height 5
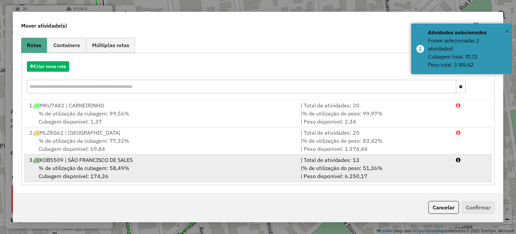
click at [109, 166] on span "% de utilização da cubagem: 58,49%" at bounding box center [84, 167] width 91 height 7
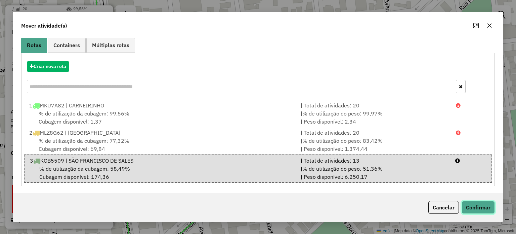
drag, startPoint x: 470, startPoint y: 208, endPoint x: 463, endPoint y: 203, distance: 8.9
click at [470, 208] on button "Confirmar" at bounding box center [478, 207] width 33 height 13
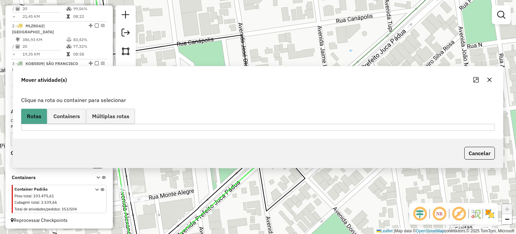
scroll to position [0, 0]
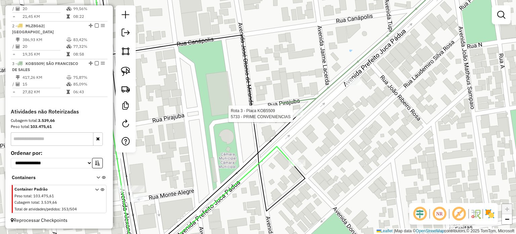
select select "**********"
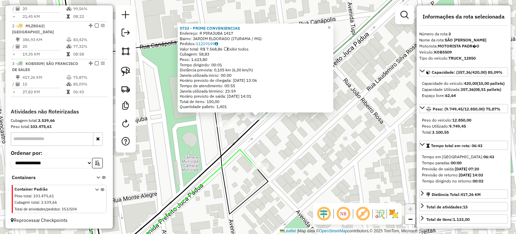
click at [314, 138] on div "5733 - PRIME CONVENIENCIAS Endereço: R PIRAJUBA 1417 Bairro: JARDIM ELDORADO (I…" at bounding box center [258, 117] width 516 height 234
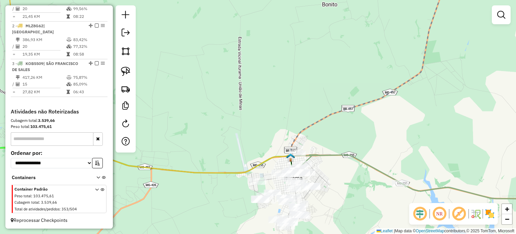
drag, startPoint x: 358, startPoint y: 211, endPoint x: 337, endPoint y: 140, distance: 74.2
click at [337, 140] on div "Janela de atendimento Grade de atendimento Capacidade Transportadoras Veículos …" at bounding box center [258, 117] width 516 height 234
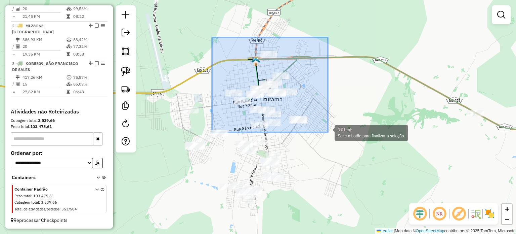
drag, startPoint x: 214, startPoint y: 39, endPoint x: 328, endPoint y: 132, distance: 147.6
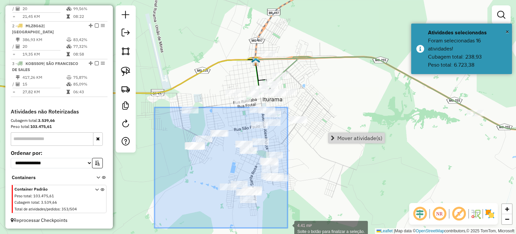
drag, startPoint x: 155, startPoint y: 107, endPoint x: 286, endPoint y: 225, distance: 176.6
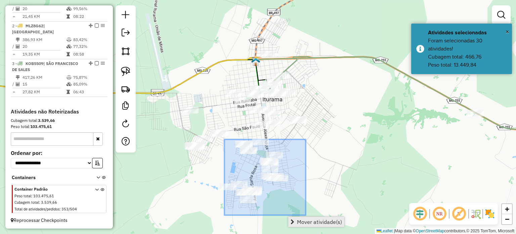
drag, startPoint x: 238, startPoint y: 146, endPoint x: 309, endPoint y: 219, distance: 101.9
click at [309, 220] on hb-router-mapa "Mover atividade(s) Informações da Sessão 978015 - 12/08/2025 Criação: 11/08/202…" at bounding box center [258, 117] width 516 height 234
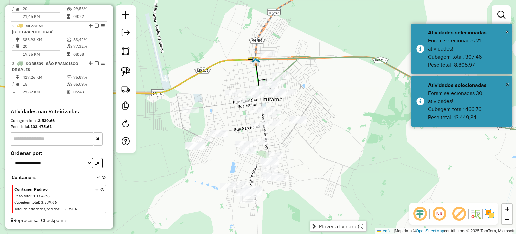
drag, startPoint x: 339, startPoint y: 223, endPoint x: 292, endPoint y: 206, distance: 50.4
click at [339, 223] on span "Mover atividade(s)" at bounding box center [341, 225] width 45 height 5
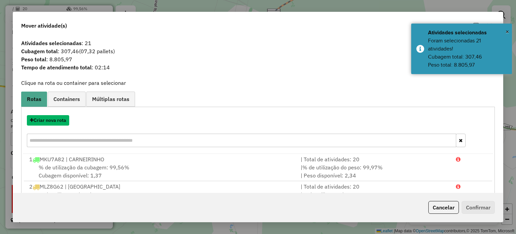
click at [52, 120] on button "Criar nova rota" at bounding box center [48, 120] width 42 height 10
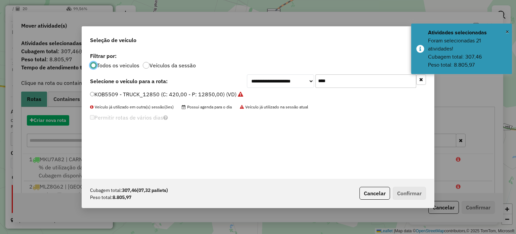
scroll to position [3, 2]
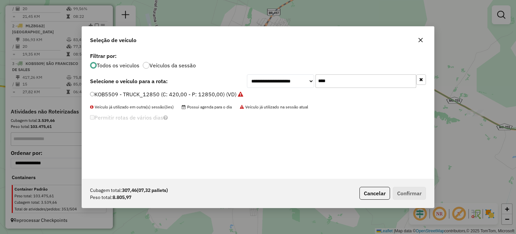
drag, startPoint x: 334, startPoint y: 80, endPoint x: 263, endPoint y: 81, distance: 70.6
click at [265, 81] on div "**********" at bounding box center [336, 80] width 179 height 13
type input "****"
click at [152, 91] on label "CUD7B52 - TRUCK_12850_BAÚ_BAIXO (C: 378,00 - P: 12850,00) (VD)" at bounding box center [179, 94] width 179 height 8
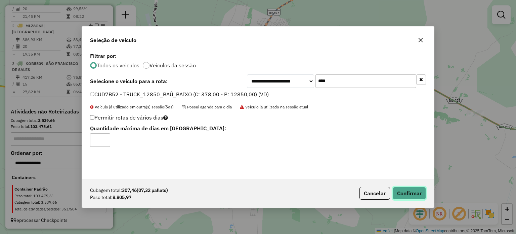
click at [401, 192] on button "Confirmar" at bounding box center [409, 192] width 33 height 13
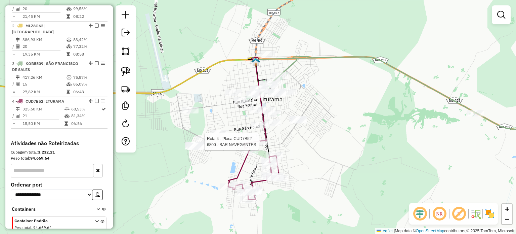
select select "**********"
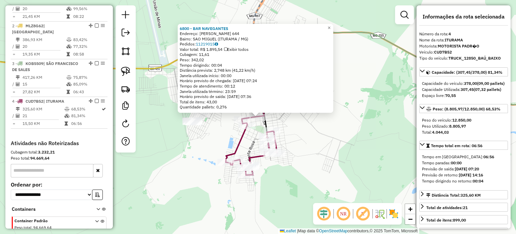
scroll to position [293, 0]
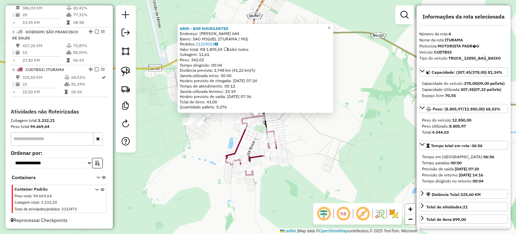
click at [327, 147] on div "6800 - BAR NAVEGANTES Endereço: ARMANDO FRATARI 644 Bairro: SAO MIGUEL (ITURAMA…" at bounding box center [258, 117] width 516 height 234
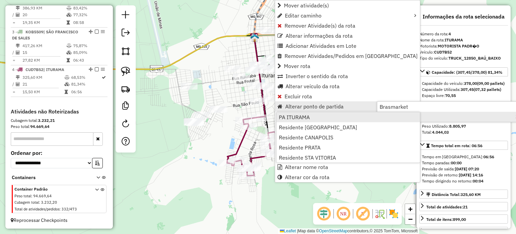
click at [328, 119] on link "PA ITURAMA" at bounding box center [348, 117] width 143 height 10
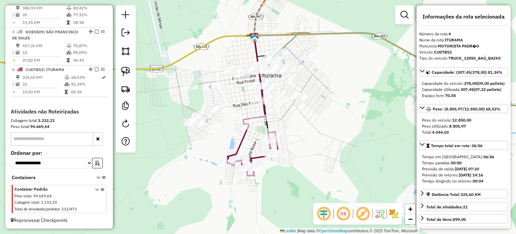
click at [313, 121] on div "Rota 4 - Placa CUD7B52 7440 - MARIA EDUARDA FREITA Rota 4 - Placa CUD7B52 7176 …" at bounding box center [258, 117] width 516 height 234
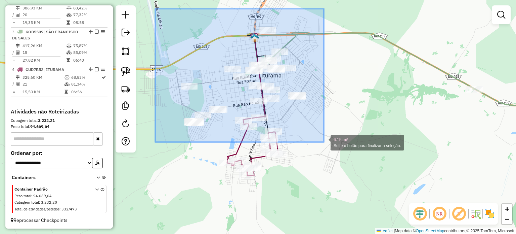
drag, startPoint x: 164, startPoint y: 16, endPoint x: 327, endPoint y: 143, distance: 205.9
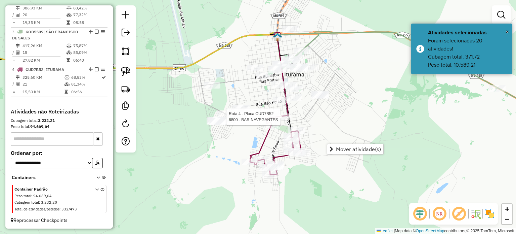
select select "**********"
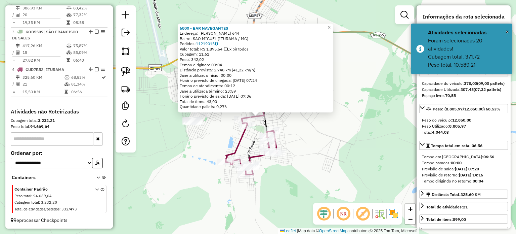
click at [336, 134] on div "6800 - BAR NAVEGANTES Endereço: ARMANDO FRATARI 644 Bairro: SAO MIGUEL (ITURAMA…" at bounding box center [258, 117] width 516 height 234
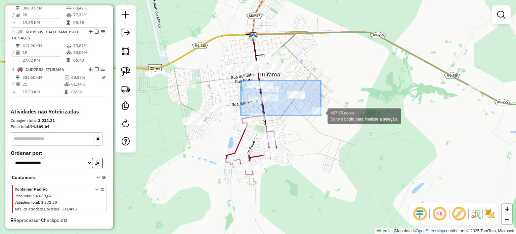
drag, startPoint x: 241, startPoint y: 80, endPoint x: 323, endPoint y: 116, distance: 88.9
click at [323, 114] on div at bounding box center [320, 110] width 17 height 7
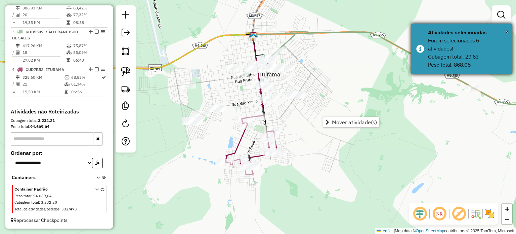
click at [509, 30] on div "× Atividades selecionadas Foram selecionadas 6 atividades! Cubagem total: 29,63…" at bounding box center [461, 49] width 101 height 50
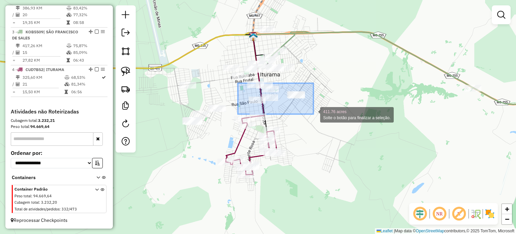
drag, startPoint x: 243, startPoint y: 84, endPoint x: 313, endPoint y: 113, distance: 75.6
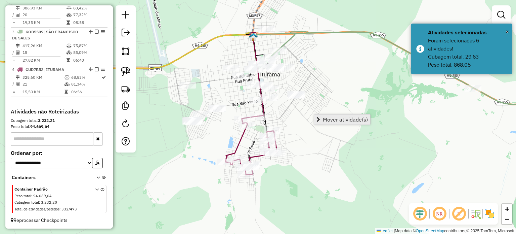
click at [330, 118] on span "Mover atividade(s)" at bounding box center [345, 119] width 45 height 5
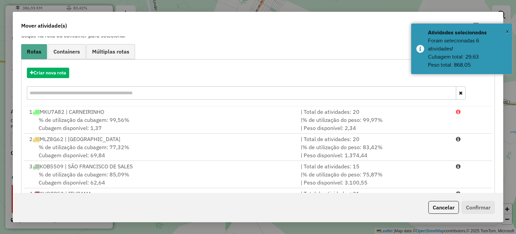
scroll to position [81, 0]
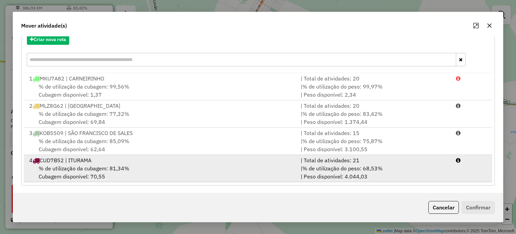
click at [132, 166] on div "% de utilização da cubagem: 81,34% Cubagem disponível: 70,55" at bounding box center [160, 172] width 271 height 16
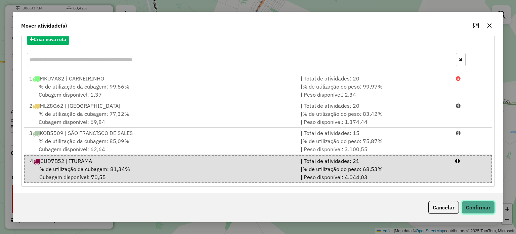
click at [469, 204] on button "Confirmar" at bounding box center [478, 207] width 33 height 13
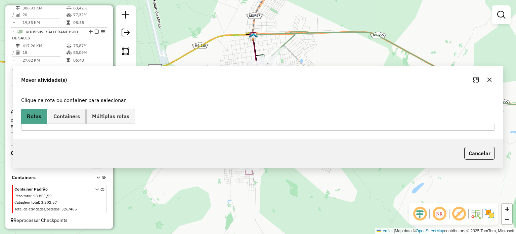
scroll to position [0, 0]
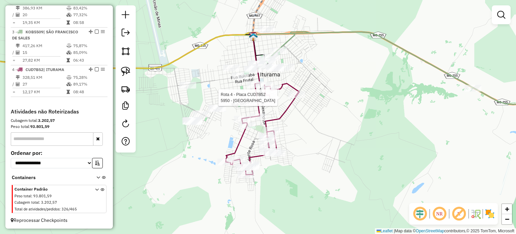
select select "**********"
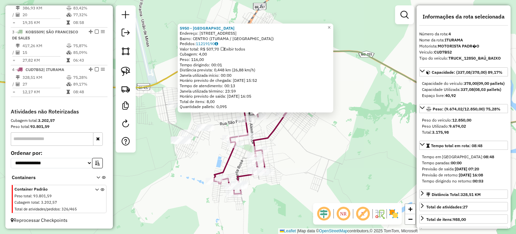
click at [282, 131] on div "5950 - BAR DA NEGA Endereço: RUA SAO PAULO 1138 Bairro: CENTRO (ITURAMA / MG) P…" at bounding box center [258, 117] width 516 height 234
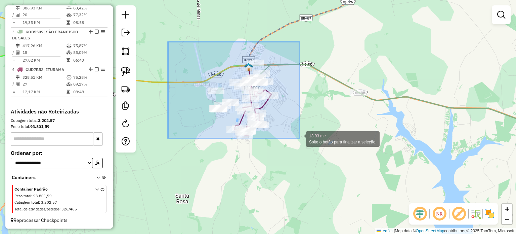
drag, startPoint x: 168, startPoint y: 42, endPoint x: 295, endPoint y: 135, distance: 157.6
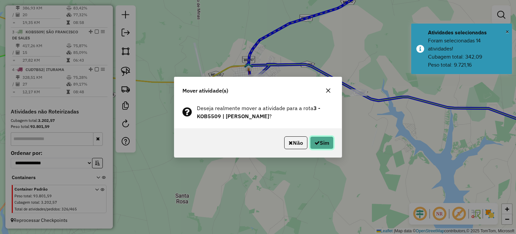
click at [323, 142] on button "Sim" at bounding box center [322, 142] width 24 height 13
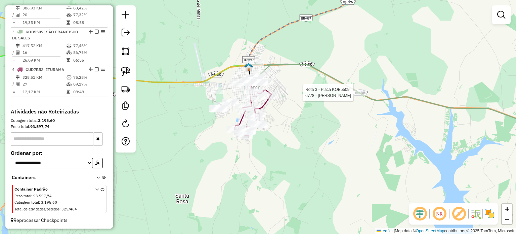
select select "**********"
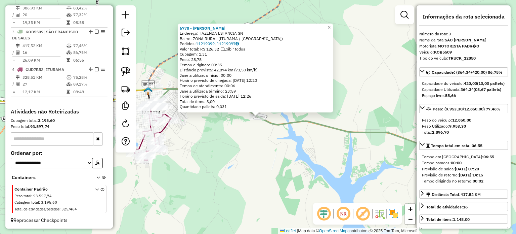
click at [268, 153] on div "6778 - IVANILDA DA SILVA Endereço: FAZENDA ESTANCIA SN Bairro: ZONA RURAL (ITUR…" at bounding box center [258, 117] width 516 height 234
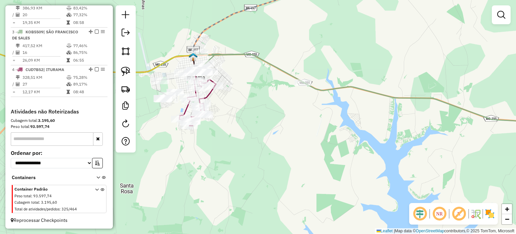
drag, startPoint x: 232, startPoint y: 161, endPoint x: 315, endPoint y: 101, distance: 101.8
click at [317, 102] on div "Janela de atendimento Grade de atendimento Capacidade Transportadoras Veículos …" at bounding box center [258, 117] width 516 height 234
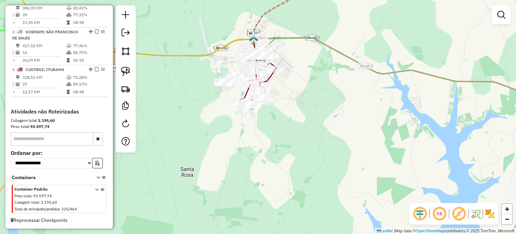
drag, startPoint x: 309, startPoint y: 117, endPoint x: 319, endPoint y: 150, distance: 35.0
click at [318, 150] on div "Janela de atendimento Grade de atendimento Capacidade Transportadoras Veículos …" at bounding box center [258, 117] width 516 height 234
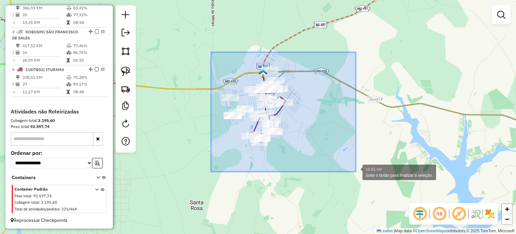
drag, startPoint x: 211, startPoint y: 52, endPoint x: 347, endPoint y: 168, distance: 178.3
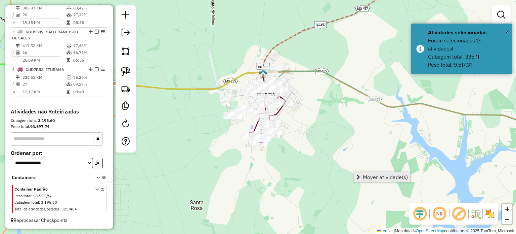
click at [378, 174] on span "Mover atividade(s)" at bounding box center [385, 176] width 45 height 5
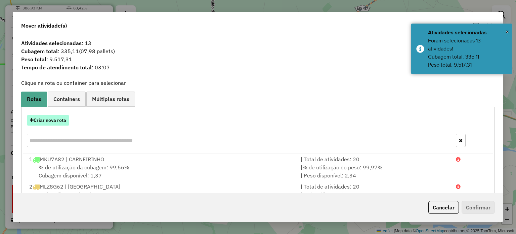
click at [53, 121] on button "Criar nova rota" at bounding box center [48, 120] width 42 height 10
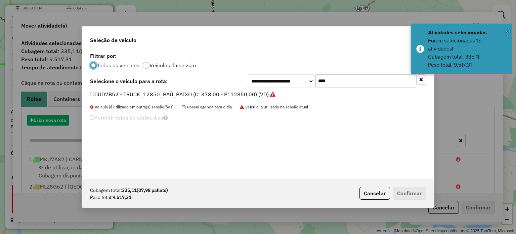
scroll to position [3, 2]
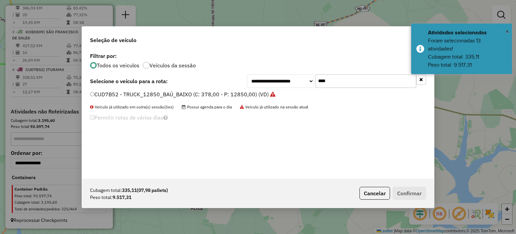
drag, startPoint x: 333, startPoint y: 82, endPoint x: 222, endPoint y: 87, distance: 111.0
click at [223, 83] on div "**********" at bounding box center [258, 80] width 336 height 13
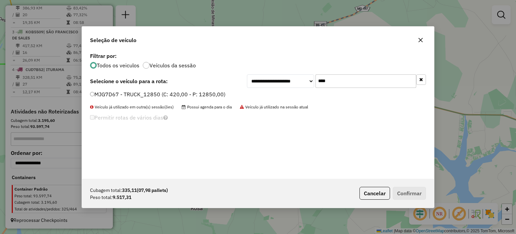
type input "****"
click at [160, 93] on label "MJG7D67 - TRUCK_12850 (C: 420,00 - P: 12850,00)" at bounding box center [157, 94] width 135 height 8
click at [416, 193] on button "Confirmar" at bounding box center [409, 192] width 33 height 13
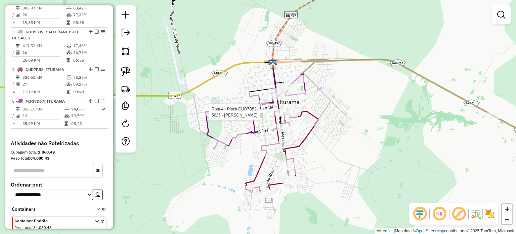
select select "**********"
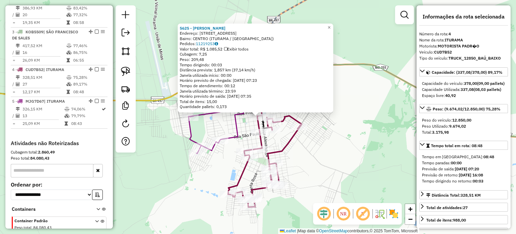
scroll to position [324, 0]
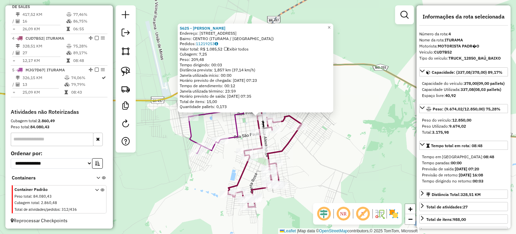
click at [325, 136] on div "Rota 4 - Placa CUD7B52 4866 - M MERCADO SAO JOAO Rota 4 - Placa CUD7B52 4816 - …" at bounding box center [258, 117] width 516 height 234
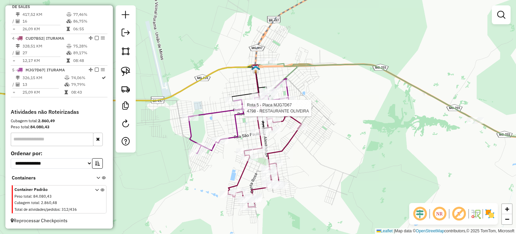
select select "**********"
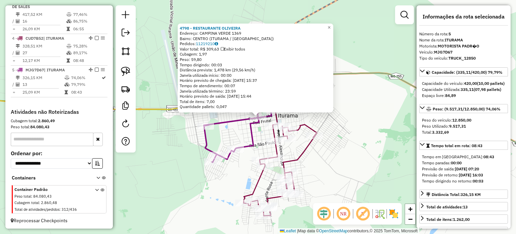
click at [191, 158] on div "4798 - RESTAURANTE OLIVEIRA Endereço: CAMPINA VERDE 1369 Bairro: CENTRO (ITURAM…" at bounding box center [258, 117] width 516 height 234
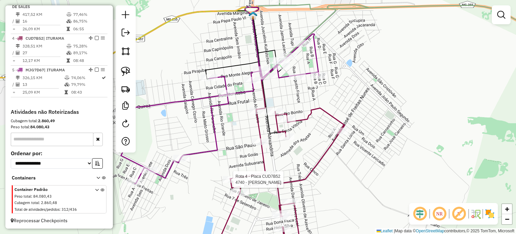
select select "**********"
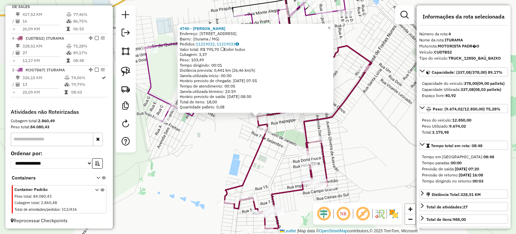
click at [201, 156] on div "4740 - LUIZ ALBERTO DE OLIV Endereço: Avenida Rio Grande, 126 Bairro: (Iturama …" at bounding box center [258, 117] width 516 height 234
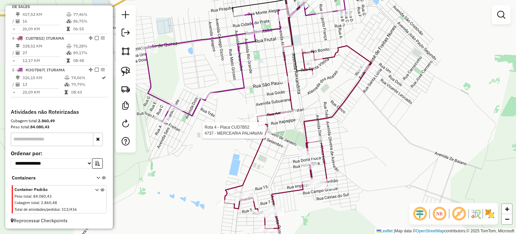
select select "**********"
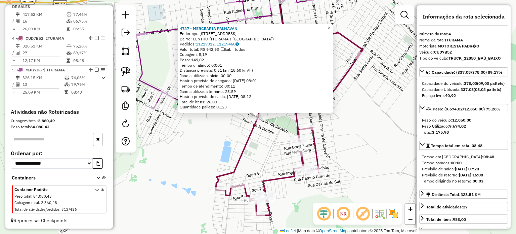
click at [176, 138] on div "4737 - MERCEARIA PALHAVAN Endereço: AV AV AV Campina verde 15 Bairro: CENTRO (I…" at bounding box center [258, 117] width 516 height 234
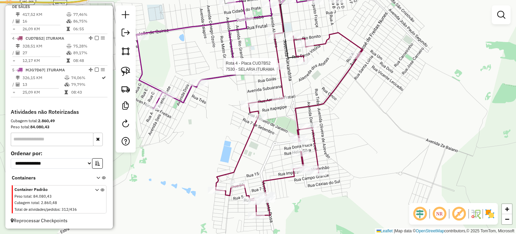
select select "**********"
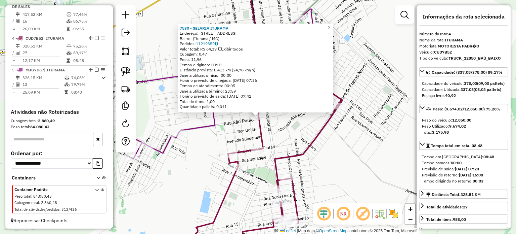
click at [231, 128] on div "7530 - SELARIA ITURAMA Endereço: Avenida Alencastro, 691 Bairro: (Iturama / MG)…" at bounding box center [258, 117] width 516 height 234
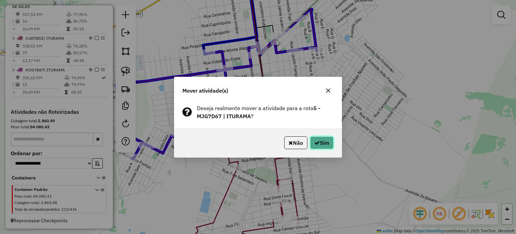
click at [319, 138] on button "Sim" at bounding box center [322, 142] width 24 height 13
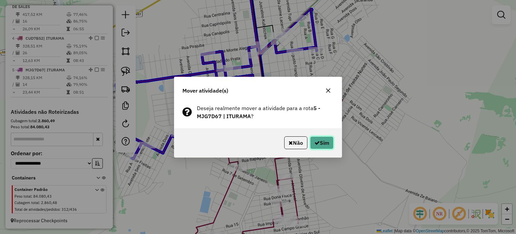
drag, startPoint x: 323, startPoint y: 140, endPoint x: 301, endPoint y: 131, distance: 23.6
click at [323, 140] on button "Sim" at bounding box center [322, 142] width 24 height 13
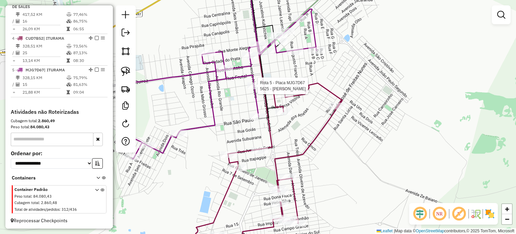
select select "**********"
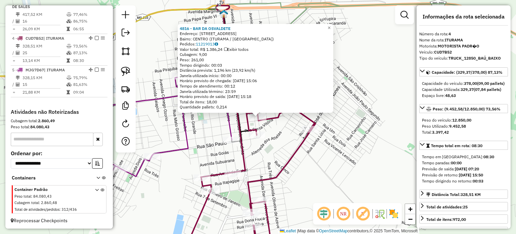
click at [255, 157] on div "4816 - BAR DA OSVALDETE Endereço: AV PAZ 352 Bairro: CENTRO (ITURAMA / MG) Pedi…" at bounding box center [258, 117] width 516 height 234
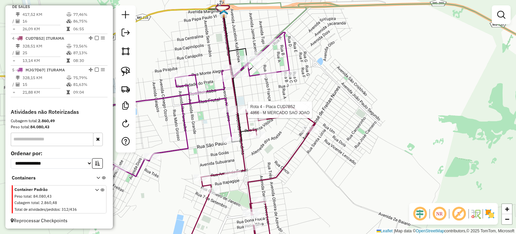
select select "**********"
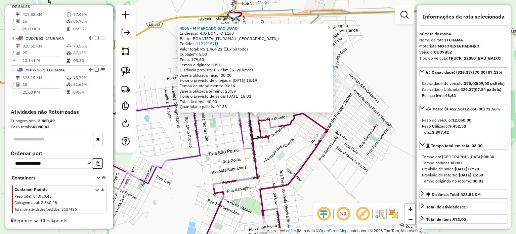
click at [223, 152] on div "4866 - M MERCADO SAO JOAO Endereço: RIO BONITO 1163 Bairro: BOA VISTA (ITURAMA …" at bounding box center [258, 117] width 516 height 234
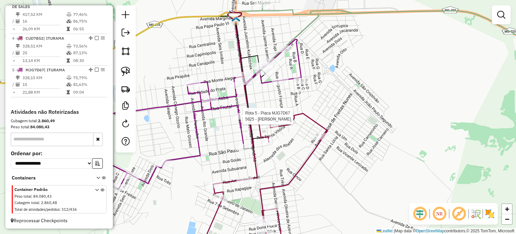
select select "**********"
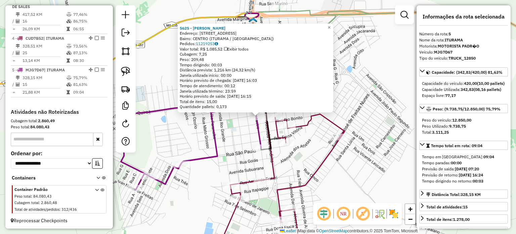
click at [220, 146] on div "5625 - STEPHANIE CAROLLINE Endereço: AV AVENIDA ALENCASTRO 1100 Bairro: CENTRO …" at bounding box center [258, 117] width 516 height 234
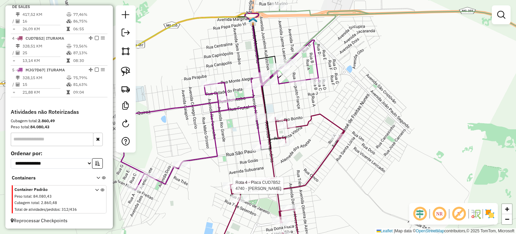
select select "**********"
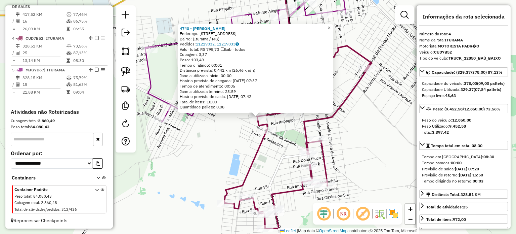
click at [201, 142] on div "4740 - LUIZ ALBERTO DE OLIV Endereço: Avenida Rio Grande, 126 Bairro: (Iturama …" at bounding box center [258, 117] width 516 height 234
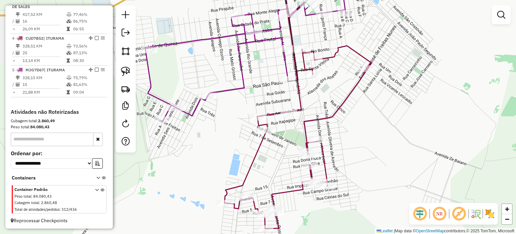
drag, startPoint x: 325, startPoint y: 83, endPoint x: 313, endPoint y: 107, distance: 25.7
click at [313, 107] on div "Janela de atendimento Grade de atendimento Capacidade Transportadoras Veículos …" at bounding box center [258, 117] width 516 height 234
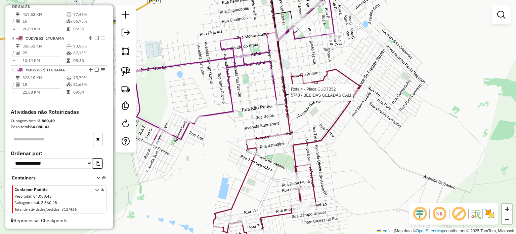
select select "**********"
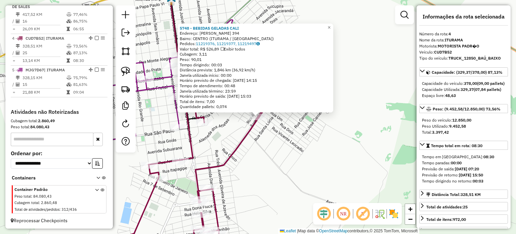
click at [290, 153] on div "5748 - BEBIDAS GELADAS CALI Endereço: JOSE DE FREITAS NUNES 394 Bairro: CENTRO …" at bounding box center [258, 117] width 516 height 234
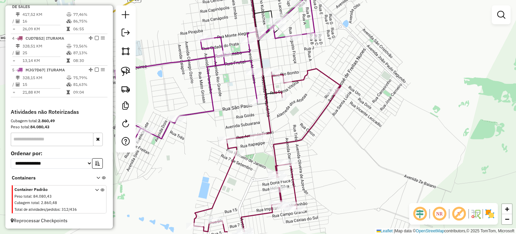
drag, startPoint x: 234, startPoint y: 137, endPoint x: 312, endPoint y: 112, distance: 81.9
click at [312, 112] on div "Janela de atendimento Grade de atendimento Capacidade Transportadoras Veículos …" at bounding box center [258, 117] width 516 height 234
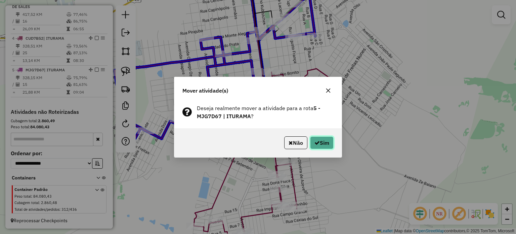
click at [317, 140] on button "Sim" at bounding box center [322, 142] width 24 height 13
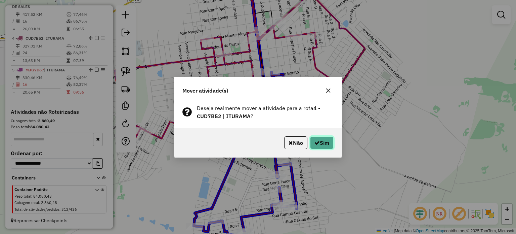
drag, startPoint x: 327, startPoint y: 139, endPoint x: 324, endPoint y: 138, distance: 3.6
click at [327, 139] on button "Sim" at bounding box center [322, 142] width 24 height 13
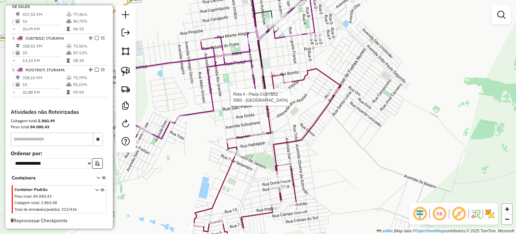
select select "**********"
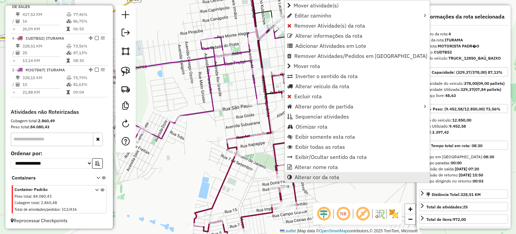
click at [326, 175] on span "Alterar cor da rota" at bounding box center [317, 176] width 45 height 5
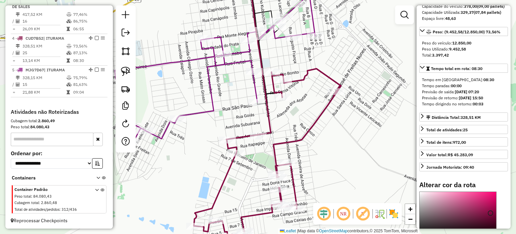
scroll to position [168, 0]
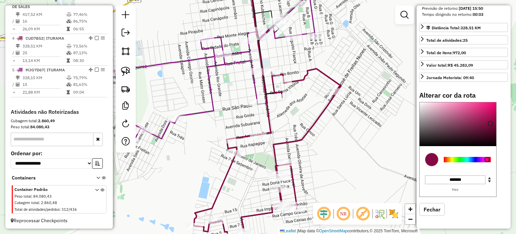
click at [452, 162] on div at bounding box center [467, 159] width 47 height 5
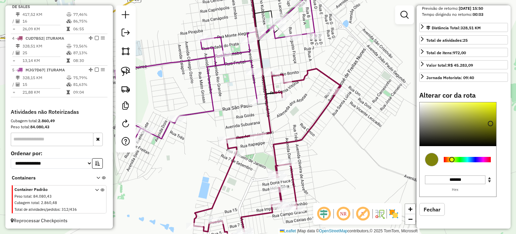
type input "*******"
click at [489, 115] on div at bounding box center [458, 124] width 77 height 44
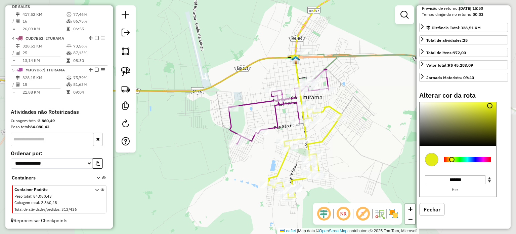
click at [342, 147] on div "Janela de atendimento Grade de atendimento Capacidade Transportadoras Veículos …" at bounding box center [258, 117] width 516 height 234
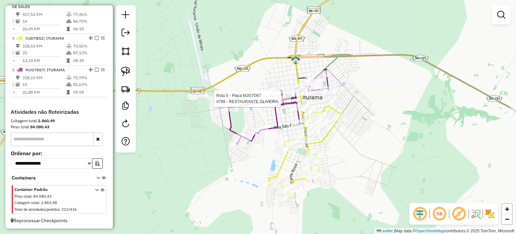
select select "**********"
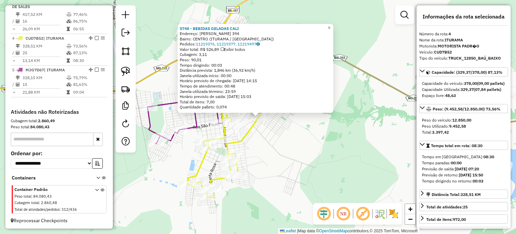
click at [286, 160] on div "5748 - BEBIDAS GELADAS CALI Endereço: JOSE DE FREITAS NUNES 394 Bairro: CENTRO …" at bounding box center [258, 117] width 516 height 234
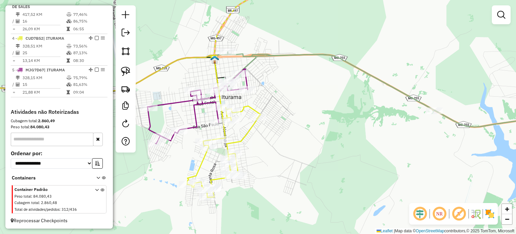
drag, startPoint x: 271, startPoint y: 156, endPoint x: 322, endPoint y: 161, distance: 51.0
click at [318, 161] on div "Janela de atendimento Grade de atendimento Capacidade Transportadoras Veículos …" at bounding box center [258, 117] width 516 height 234
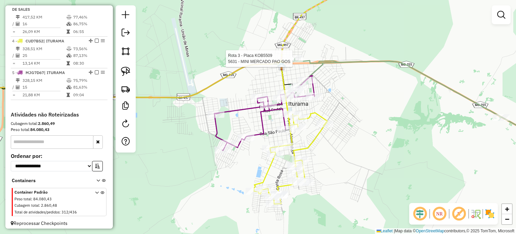
select select "**********"
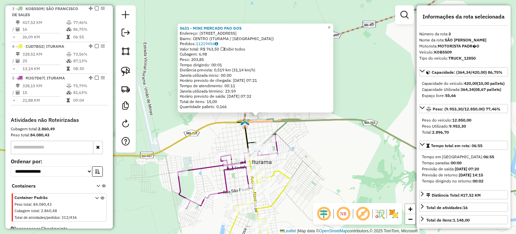
scroll to position [314, 0]
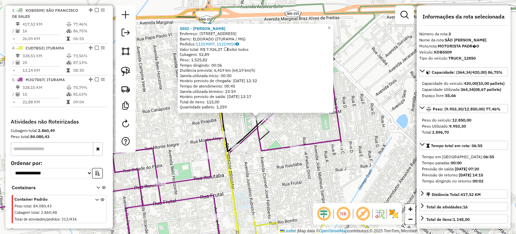
click at [283, 126] on div "5552 - VITOR LEANDRO Endereço: RUA PIRAJUBA 1360 Bairro: ELDORADO (ITURAMA / MG…" at bounding box center [258, 117] width 516 height 234
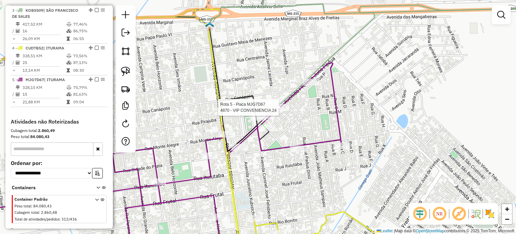
click at [278, 111] on div at bounding box center [280, 107] width 17 height 7
select select "**********"
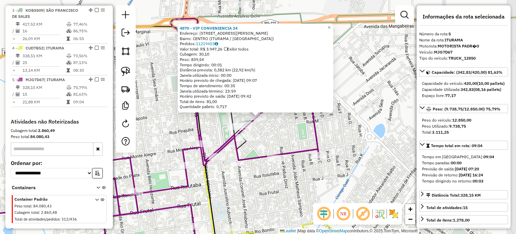
scroll to position [324, 0]
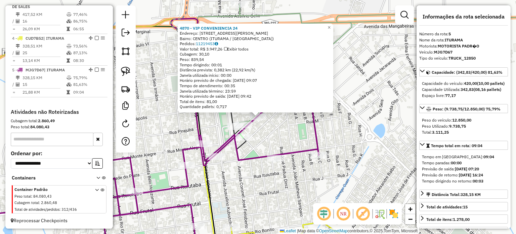
click at [262, 145] on div "4870 - VIP CONVENIENCIA 24 Endereço: AV PREFEITO JUCA PADUA 488 Bairro: CENTRO …" at bounding box center [258, 117] width 516 height 234
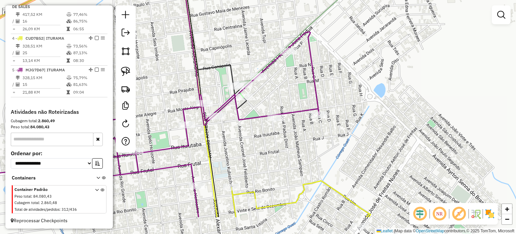
drag, startPoint x: 252, startPoint y: 200, endPoint x: 255, endPoint y: 131, distance: 68.9
click at [254, 133] on div "Janela de atendimento Grade de atendimento Capacidade Transportadoras Veículos …" at bounding box center [258, 117] width 516 height 234
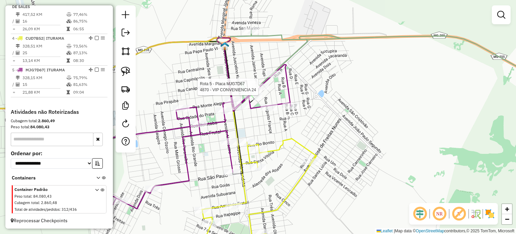
select select "**********"
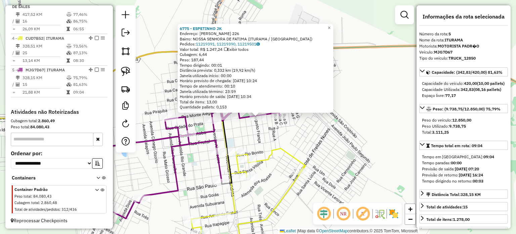
click at [253, 136] on div "6775 - ESPETINHO JK Endereço: ODILON ANTONIO DE FREITAS 226 Bairro: NOSSA SENHO…" at bounding box center [258, 117] width 516 height 234
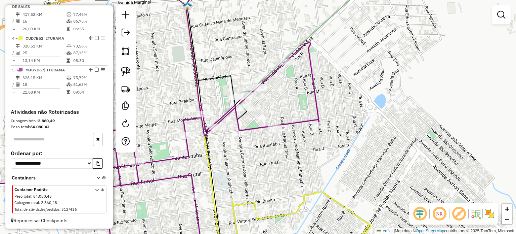
click at [229, 92] on icon at bounding box center [216, 63] width 59 height 114
select select "**********"
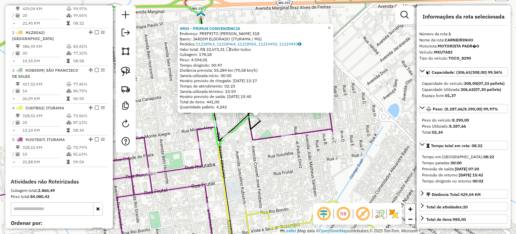
scroll to position [251, 0]
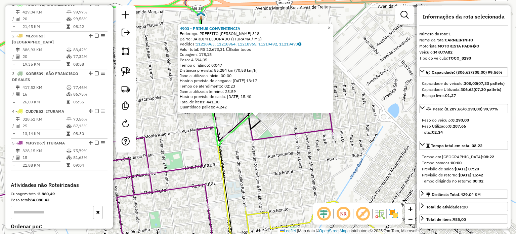
click at [268, 159] on div "4903 - PRIMUS CONVENIENCIA Endereço: PREFEITO JUCA PADUA 318 Bairro: JARDIM ELD…" at bounding box center [258, 117] width 516 height 234
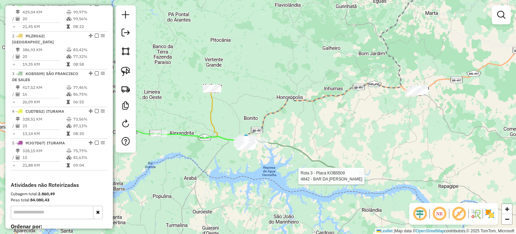
select select "**********"
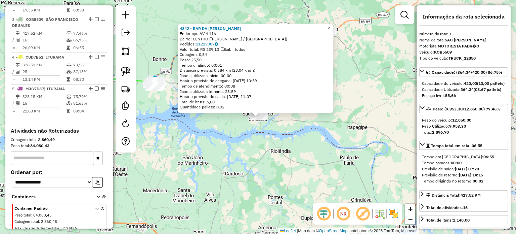
scroll to position [314, 0]
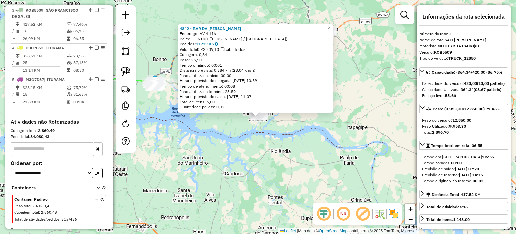
click at [226, 141] on div "4842 - BAR DA MAGDA Endereço: AV 4 116 Bairro: CENTRO (SAO FRANCISCO DE SALES /…" at bounding box center [258, 117] width 516 height 234
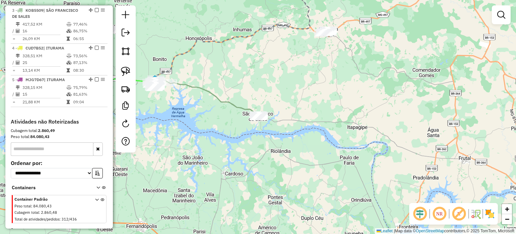
drag, startPoint x: 202, startPoint y: 121, endPoint x: 266, endPoint y: 162, distance: 76.8
click at [266, 162] on div "Janela de atendimento Grade de atendimento Capacidade Transportadoras Veículos …" at bounding box center [258, 117] width 516 height 234
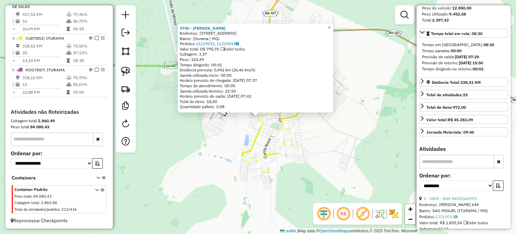
scroll to position [134, 0]
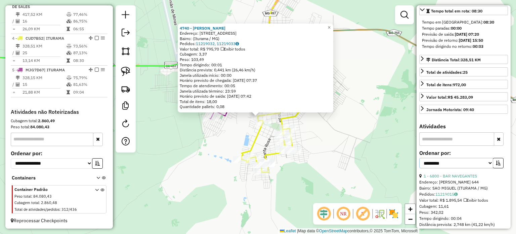
click at [467, 168] on select "**********" at bounding box center [456, 163] width 74 height 10
select select "*********"
click at [419, 168] on select "**********" at bounding box center [456, 163] width 74 height 10
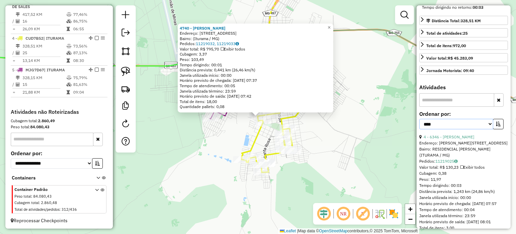
scroll to position [235, 0]
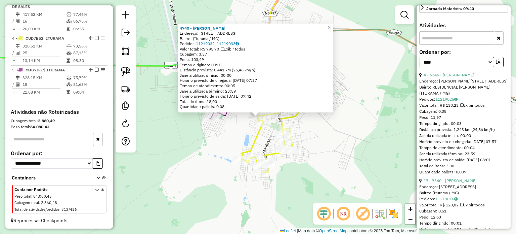
click at [437, 77] on link "4 - 6346 - POLIANA ANDRADE FREI" at bounding box center [449, 74] width 51 height 5
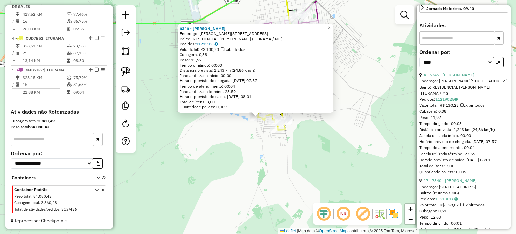
scroll to position [302, 0]
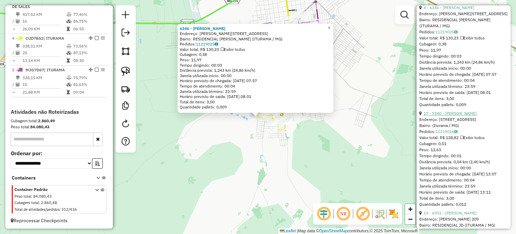
click at [450, 116] on link "17 - 7340 - GABRIEL RODRIGUES" at bounding box center [450, 113] width 53 height 5
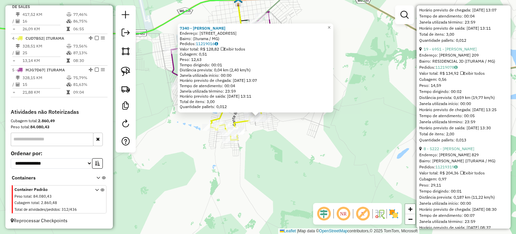
scroll to position [504, 0]
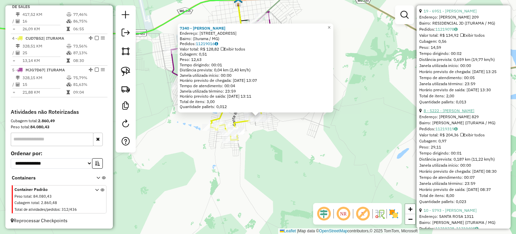
click at [448, 113] on link "8 - 5222 - GUSTAVO BARS" at bounding box center [449, 110] width 51 height 5
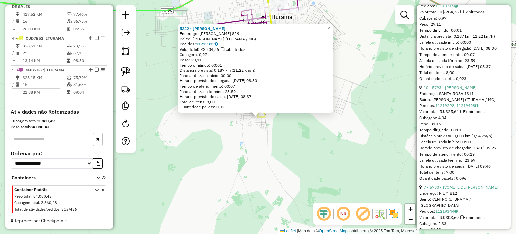
scroll to position [638, 0]
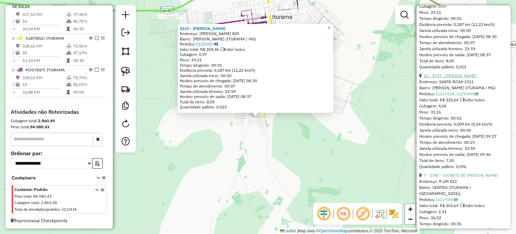
click at [441, 78] on link "10 - 5793 - TAIS APARECIDA SOUZA" at bounding box center [450, 75] width 53 height 5
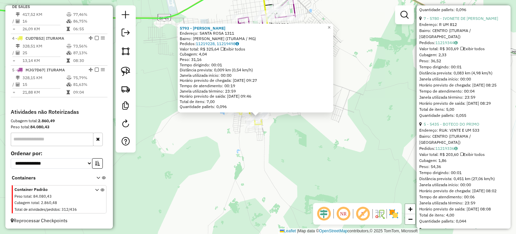
scroll to position [806, 0]
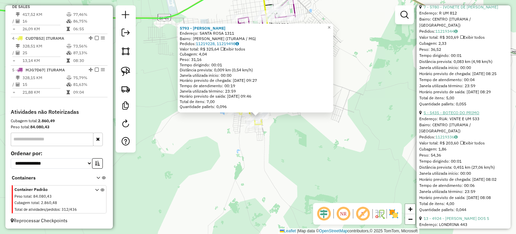
click at [452, 115] on link "5 - 5435 - BOTECO DO PRIMO" at bounding box center [452, 112] width 56 height 5
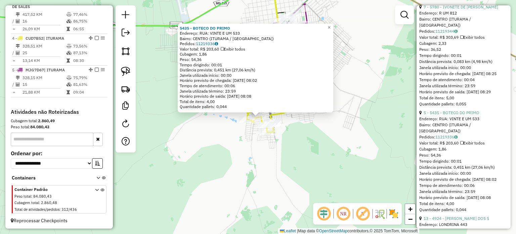
click at [363, 144] on div "5435 - BOTECO DO PRIMO Endereço: RUA: VINTE E UM 533 Bairro: CENTRO (ITURAMA / …" at bounding box center [258, 117] width 516 height 234
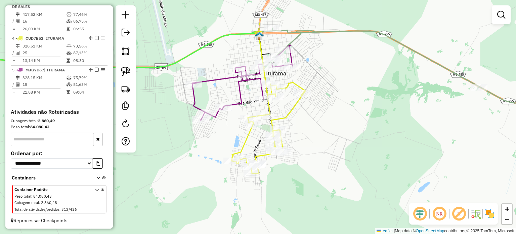
drag, startPoint x: 335, startPoint y: 87, endPoint x: 304, endPoint y: 147, distance: 67.6
click at [307, 144] on div "Janela de atendimento Grade de atendimento Capacidade Transportadoras Veículos …" at bounding box center [258, 117] width 516 height 234
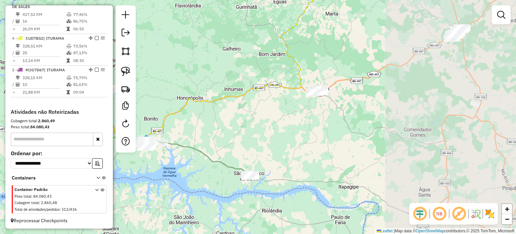
drag, startPoint x: 418, startPoint y: 111, endPoint x: 251, endPoint y: 118, distance: 166.4
click at [251, 118] on div "Janela de atendimento Grade de atendimento Capacidade Transportadoras Veículos …" at bounding box center [258, 117] width 516 height 234
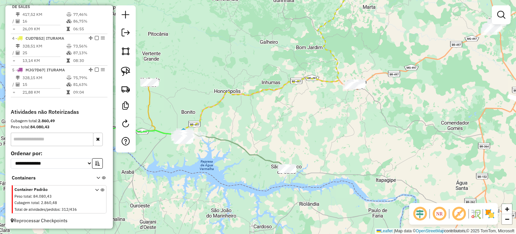
drag, startPoint x: 224, startPoint y: 119, endPoint x: 319, endPoint y: 106, distance: 96.0
click at [317, 107] on div "Janela de atendimento Grade de atendimento Capacidade Transportadoras Veículos …" at bounding box center [258, 117] width 516 height 234
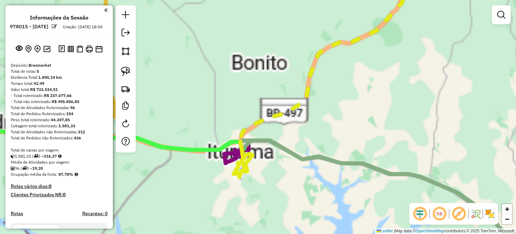
scroll to position [324, 0]
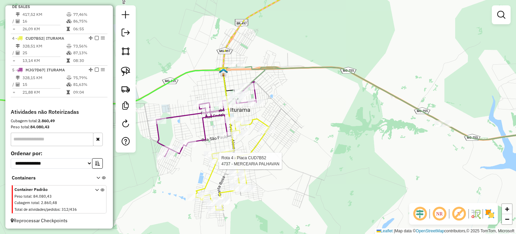
select select "*********"
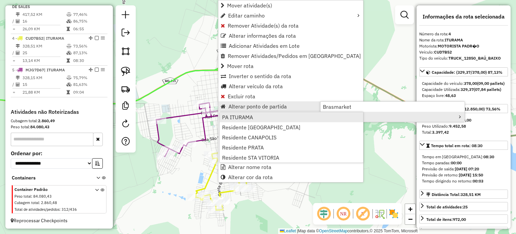
click at [270, 114] on link "PA ITURAMA" at bounding box center [291, 117] width 143 height 10
click at [267, 116] on link "PA ITURAMA" at bounding box center [291, 117] width 143 height 10
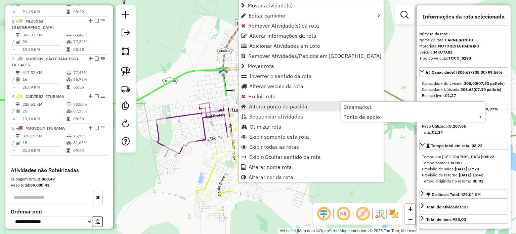
scroll to position [251, 0]
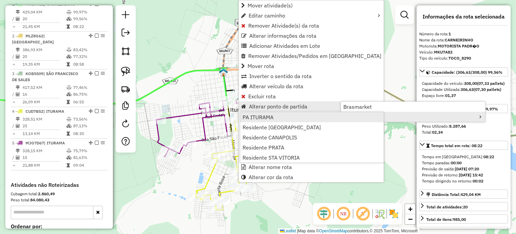
click at [288, 115] on link "PA ITURAMA" at bounding box center [311, 117] width 143 height 10
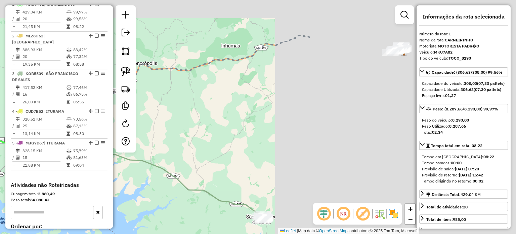
drag, startPoint x: 170, startPoint y: 114, endPoint x: 106, endPoint y: 143, distance: 70.2
click at [106, 142] on hb-router-mapa "Informações da Sessão 978015 - 12/08/2025 Criação: 11/08/2025 18:04 Depósito: B…" at bounding box center [258, 117] width 516 height 234
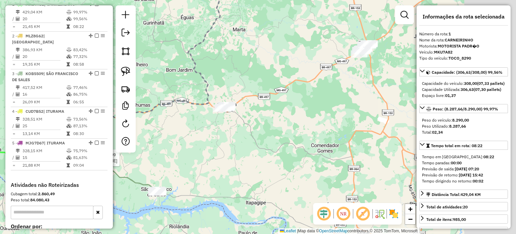
drag, startPoint x: 266, startPoint y: 144, endPoint x: 210, endPoint y: 158, distance: 58.0
click at [211, 158] on div "Rota 3 - Placa KOB5509 6778 - IVANILDA DA SILVA Janela de atendimento Grade de …" at bounding box center [258, 117] width 516 height 234
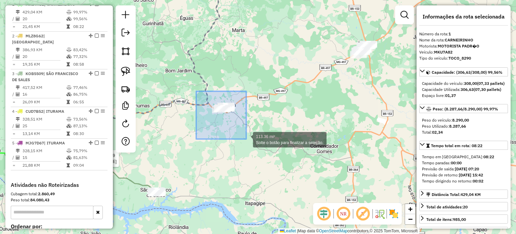
drag, startPoint x: 196, startPoint y: 91, endPoint x: 253, endPoint y: 143, distance: 77.5
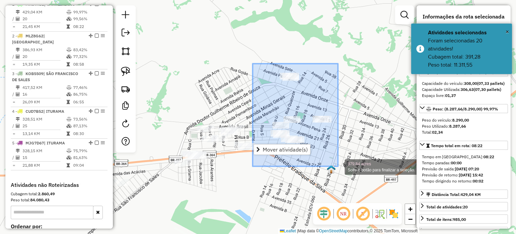
drag, startPoint x: 253, startPoint y: 63, endPoint x: 338, endPoint y: 166, distance: 133.4
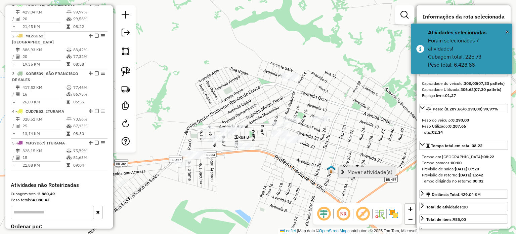
click at [361, 173] on span "Mover atividade(s)" at bounding box center [369, 171] width 45 height 5
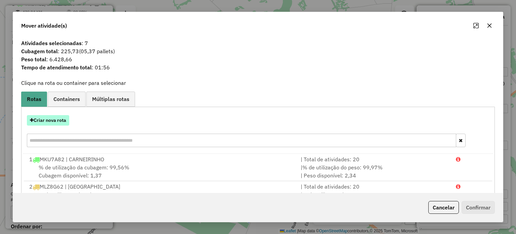
click at [45, 122] on button "Criar nova rota" at bounding box center [48, 120] width 42 height 10
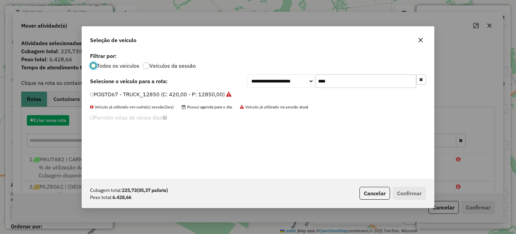
scroll to position [3, 2]
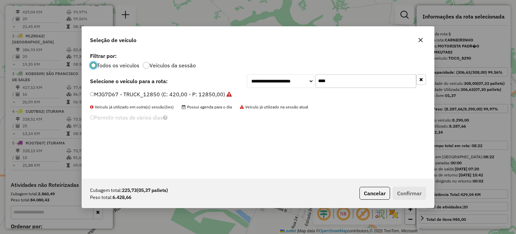
drag, startPoint x: 279, startPoint y: 83, endPoint x: 265, endPoint y: 84, distance: 13.8
click at [267, 84] on div "**********" at bounding box center [336, 80] width 179 height 13
type input "**"
click at [151, 95] on label "CUD7C06 - TRUCK_12850_BAÚ_BAIXO (C: 378,00 - P: 12850,00) (VD)" at bounding box center [179, 94] width 179 height 8
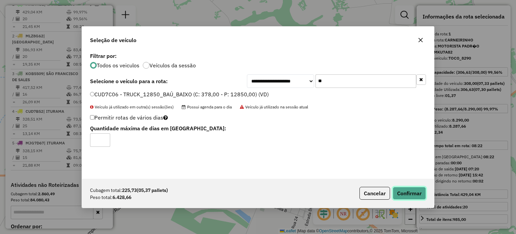
click at [405, 193] on button "Confirmar" at bounding box center [409, 192] width 33 height 13
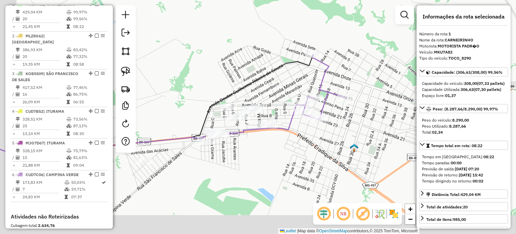
drag, startPoint x: 271, startPoint y: 146, endPoint x: 283, endPoint y: 131, distance: 18.7
click at [283, 132] on div "Rota 3 - Placa KOB5509 6778 - IVANILDA DA SILVA Janela de atendimento Grade de …" at bounding box center [258, 117] width 516 height 234
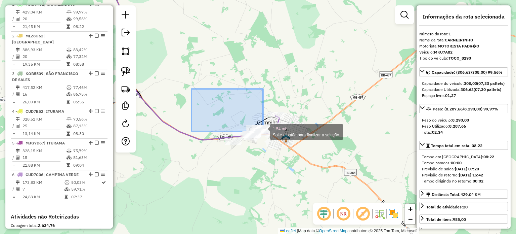
drag, startPoint x: 200, startPoint y: 94, endPoint x: 329, endPoint y: 177, distance: 153.4
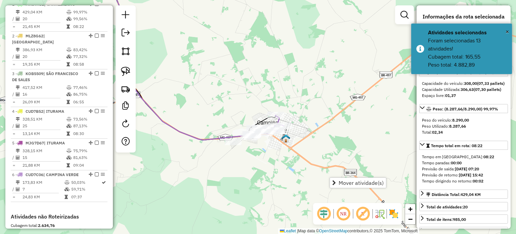
click at [254, 158] on div "Rota 3 - Placa KOB5509 6778 - IVANILDA DA SILVA Janela de atendimento Grade de …" at bounding box center [258, 117] width 516 height 234
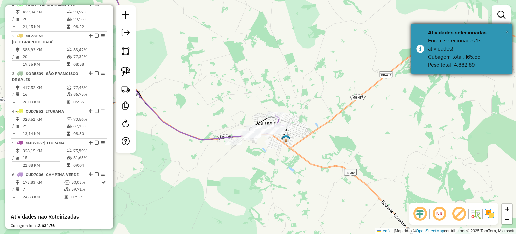
click at [508, 34] on span "×" at bounding box center [507, 31] width 3 height 7
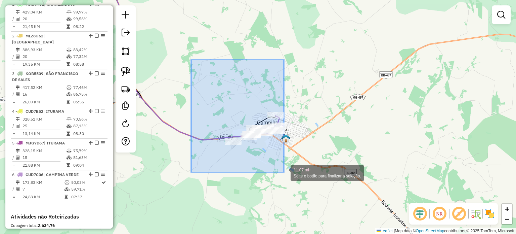
drag, startPoint x: 201, startPoint y: 73, endPoint x: 289, endPoint y: 175, distance: 134.3
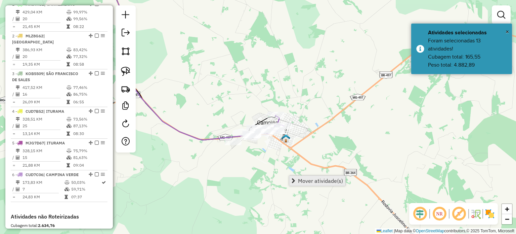
drag, startPoint x: 303, startPoint y: 183, endPoint x: 200, endPoint y: 156, distance: 106.6
click at [303, 182] on span "Mover atividade(s)" at bounding box center [320, 180] width 45 height 5
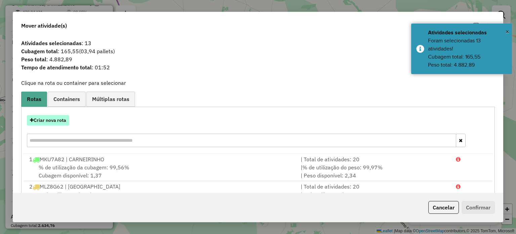
click at [60, 124] on button "Criar nova rota" at bounding box center [48, 120] width 42 height 10
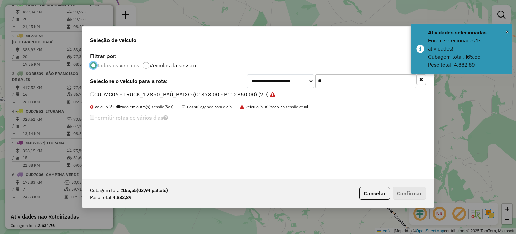
click at [249, 69] on div "**********" at bounding box center [258, 115] width 352 height 128
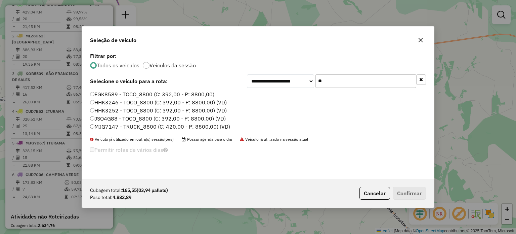
type input "**"
click at [121, 120] on label "JSO4G88 - TOCO_8800 (C: 392,00 - P: 8800,00) (VD)" at bounding box center [158, 118] width 136 height 8
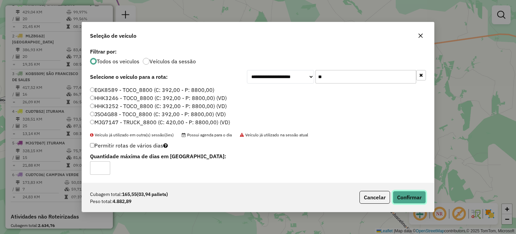
click at [415, 199] on button "Confirmar" at bounding box center [409, 196] width 33 height 13
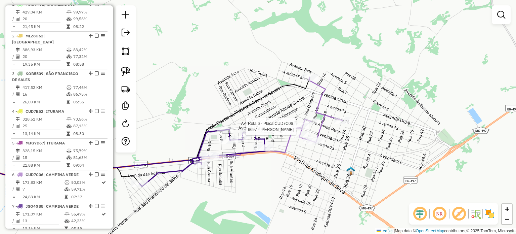
select select "*********"
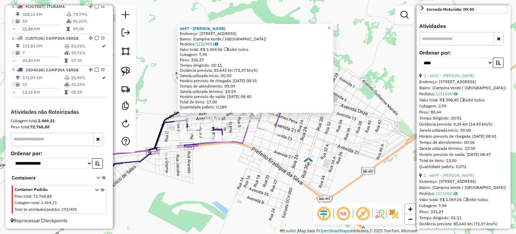
scroll to position [235, 0]
click at [497, 64] on icon "button" at bounding box center [498, 61] width 5 height 5
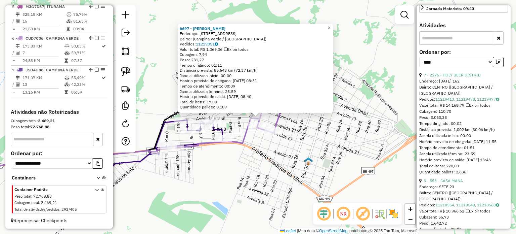
scroll to position [302, 0]
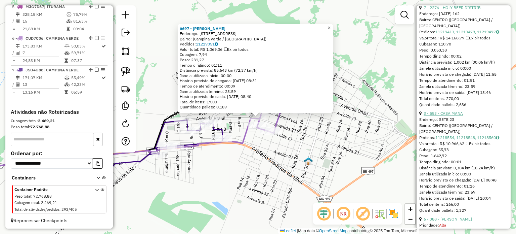
click at [453, 116] on link "3 - 553 - CASA MANA" at bounding box center [443, 113] width 39 height 5
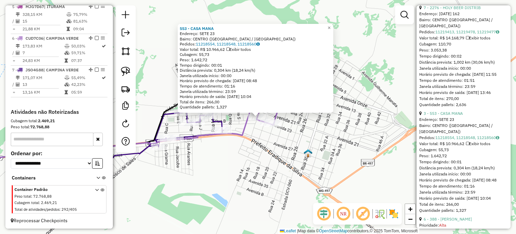
click at [241, 144] on div "Rota 6 - Placa CUD7C06 1118 - BAR DO BABY 553 - CASA MANA Endereço: SETE 23 Bai…" at bounding box center [258, 117] width 516 height 234
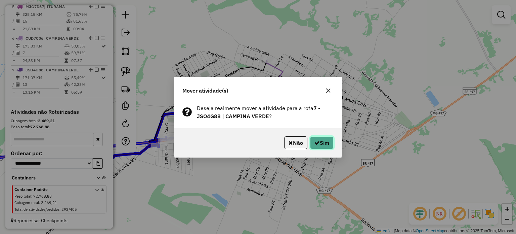
click at [325, 144] on button "Sim" at bounding box center [322, 142] width 24 height 13
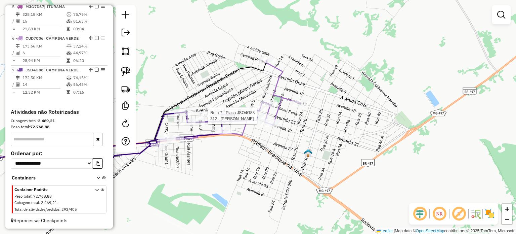
select select "*********"
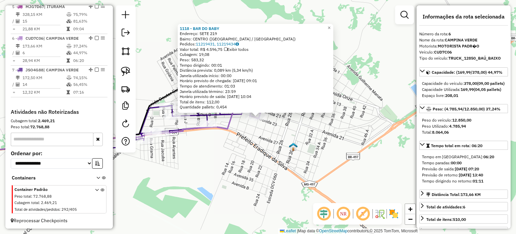
click at [257, 149] on div "1118 - BAR DO BABY Endereço: SETE 219 Bairro: CENTRO (CAMPINA VERDE / MG) Pedid…" at bounding box center [258, 117] width 516 height 234
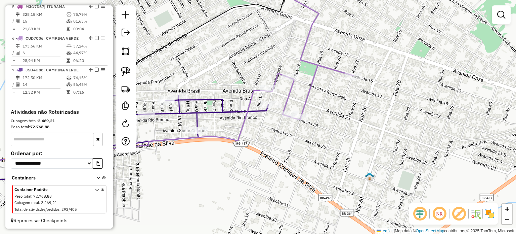
drag, startPoint x: 261, startPoint y: 125, endPoint x: 308, endPoint y: 138, distance: 48.7
click at [308, 138] on div "Janela de atendimento Grade de atendimento Capacidade Transportadoras Veículos …" at bounding box center [258, 117] width 516 height 234
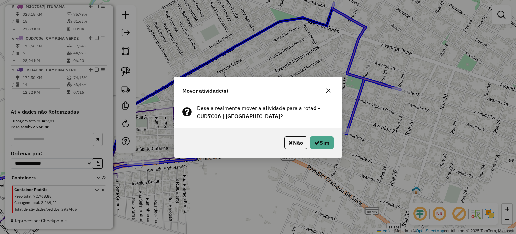
click at [328, 90] on icon "button" at bounding box center [328, 90] width 4 height 4
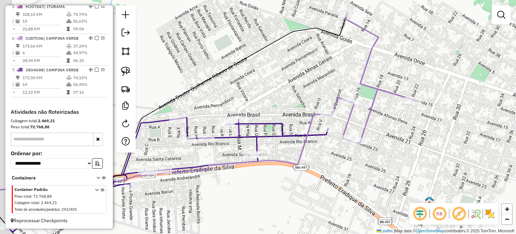
drag, startPoint x: 255, startPoint y: 179, endPoint x: 266, endPoint y: 188, distance: 14.6
click at [266, 188] on div "Janela de atendimento Grade de atendimento Capacidade Transportadoras Veículos …" at bounding box center [258, 117] width 516 height 234
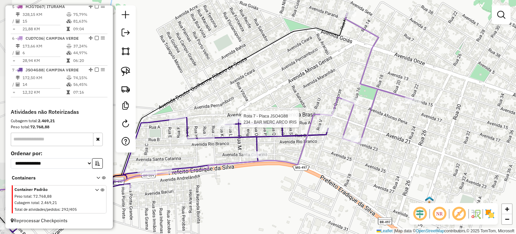
select select "*********"
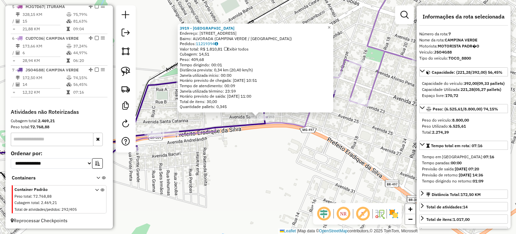
click at [246, 134] on div "3919 - BAR DA VILA Endereço: AVENIDA SANTA CATARINA 432 Bairro: ALVORADA (CAMPI…" at bounding box center [258, 117] width 516 height 234
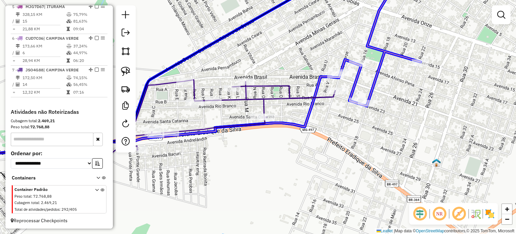
click at [351, 70] on div "Janela de atendimento Grade de atendimento Capacidade Transportadoras Veículos …" at bounding box center [258, 117] width 516 height 234
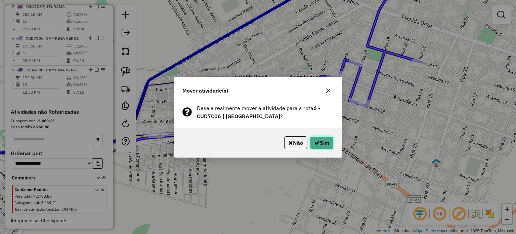
click at [317, 143] on icon "button" at bounding box center [316, 142] width 5 height 5
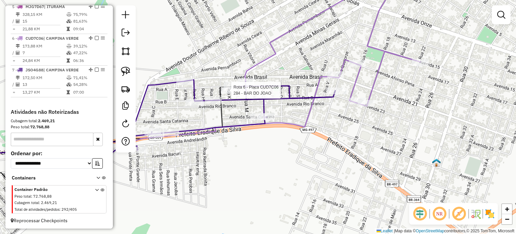
select select "*********"
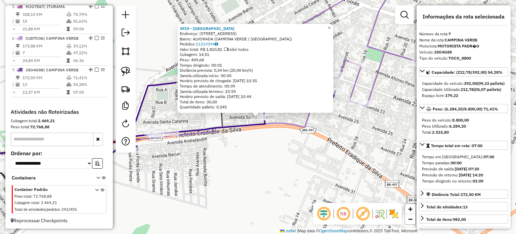
click at [280, 146] on div "3919 - BAR DA VILA Endereço: AVENIDA SANTA CATARINA 432 Bairro: ALVORADA (CAMPI…" at bounding box center [258, 117] width 516 height 234
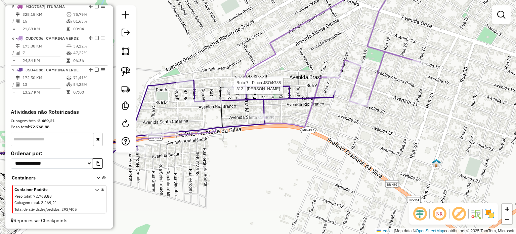
select select "*********"
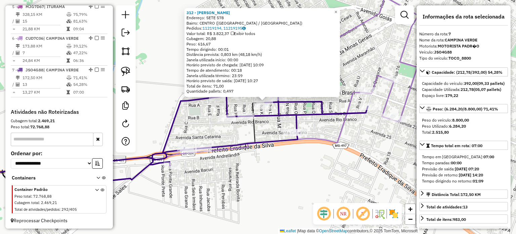
drag, startPoint x: 273, startPoint y: 133, endPoint x: 319, endPoint y: 91, distance: 62.3
click at [318, 91] on div "312 - ALEXANIO MARCIO DE M Endereço: SETE 578 Bairro: CENTRO (CAMPINA VERDE / M…" at bounding box center [258, 117] width 516 height 234
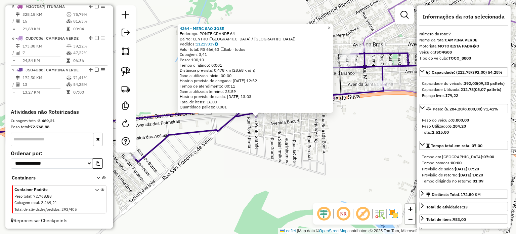
click at [243, 127] on div "4364 - MERC SAO JOSE Endereço: PONTE GRANDE 64 Bairro: CENTRO (CAMPINA VERDE / …" at bounding box center [258, 117] width 516 height 234
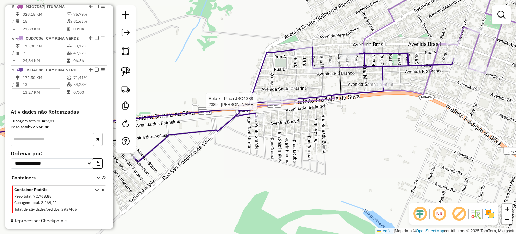
select select "*********"
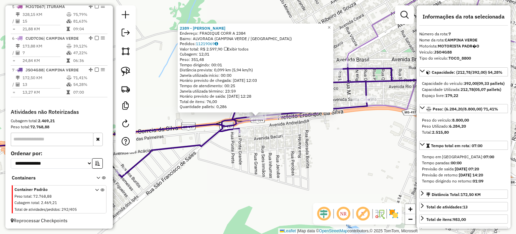
click at [257, 165] on div "2389 - TACIO BORGES FERREIR Endereço: FRADIQUE CORR A 2384 Bairro: ALVORADA (CA…" at bounding box center [258, 117] width 516 height 234
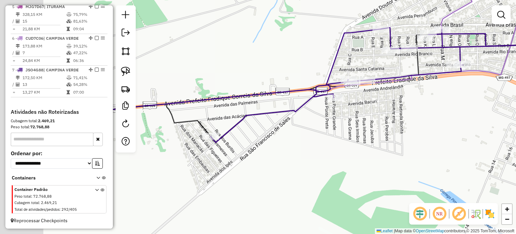
drag, startPoint x: 226, startPoint y: 177, endPoint x: 278, endPoint y: 151, distance: 57.8
click at [278, 152] on div "Janela de atendimento Grade de atendimento Capacidade Transportadoras Veículos …" at bounding box center [258, 117] width 516 height 234
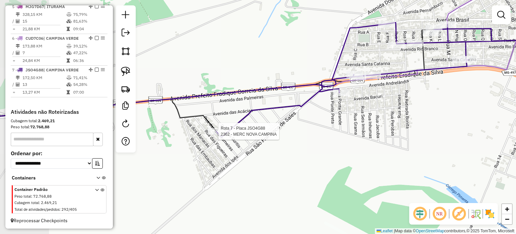
select select "*********"
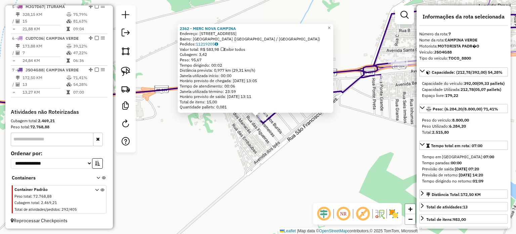
click at [209, 155] on div "2362 - MERC NOVA CAMPINA Endereço: RUA DAS QUARESMEIRAS 121 Bairro: JARDIM NOVA…" at bounding box center [258, 117] width 516 height 234
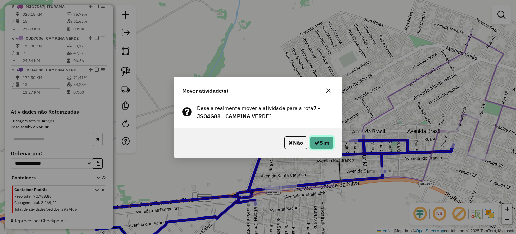
click at [327, 145] on button "Sim" at bounding box center [322, 142] width 24 height 13
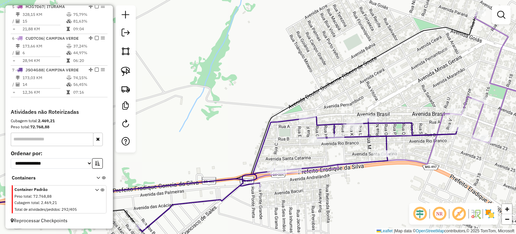
drag, startPoint x: 311, startPoint y: 213, endPoint x: 326, endPoint y: 155, distance: 59.7
click at [326, 157] on div "Janela de atendimento Grade de atendimento Capacidade Transportadoras Veículos …" at bounding box center [258, 117] width 516 height 234
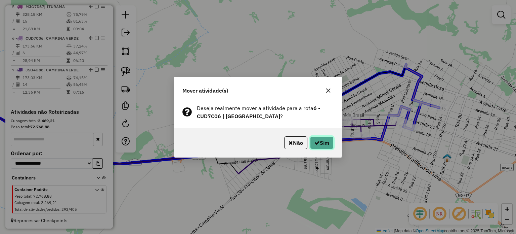
click at [310, 139] on button "Sim" at bounding box center [322, 142] width 24 height 13
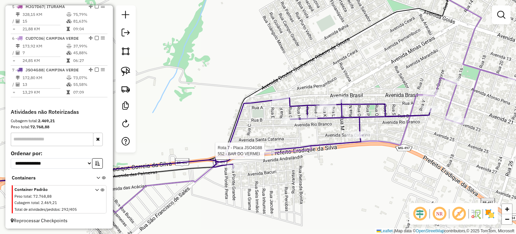
select select "*********"
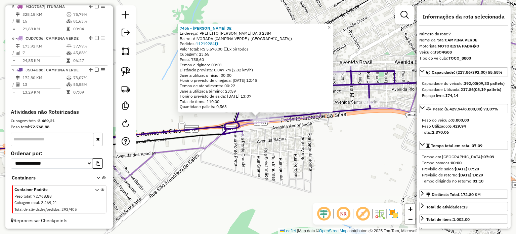
click at [259, 143] on div "7456 - LAURENI FERREIRA DE Endereço: PREFEITO FRADIQUE CORREIA DA S 2384 Bairro…" at bounding box center [258, 117] width 516 height 234
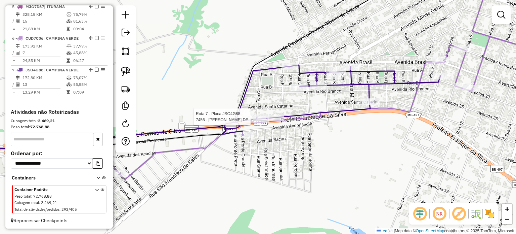
select select "*********"
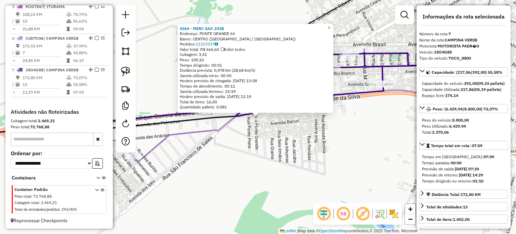
click at [245, 150] on div "4364 - MERC SAO JOSE Endereço: PONTE GRANDE 64 Bairro: CENTRO (CAMPINA VERDE / …" at bounding box center [258, 117] width 516 height 234
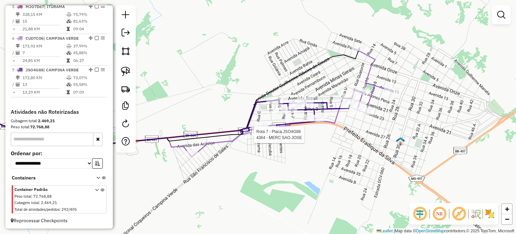
click at [249, 137] on div at bounding box center [252, 134] width 17 height 7
select select "*********"
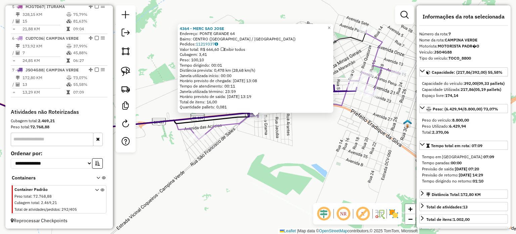
click at [255, 151] on div "4364 - MERC SAO JOSE Endereço: PONTE GRANDE 64 Bairro: CENTRO (CAMPINA VERDE / …" at bounding box center [258, 117] width 516 height 234
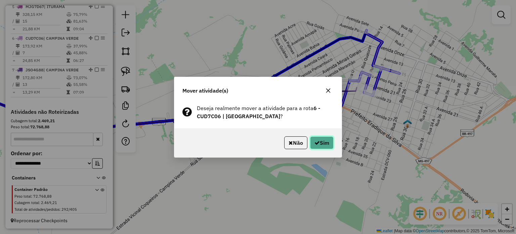
click at [324, 139] on button "Sim" at bounding box center [322, 142] width 24 height 13
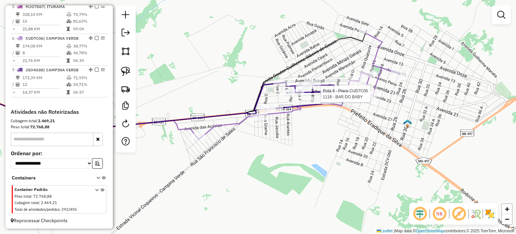
select select "*********"
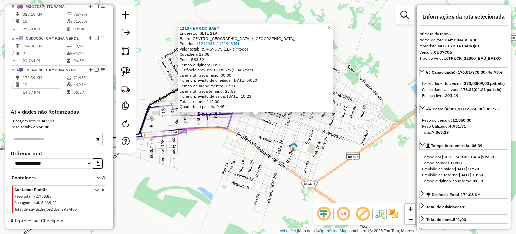
click at [259, 143] on div "1118 - BAR DO BABY Endereço: SETE 219 Bairro: CENTRO (CAMPINA VERDE / MG) Pedid…" at bounding box center [258, 117] width 516 height 234
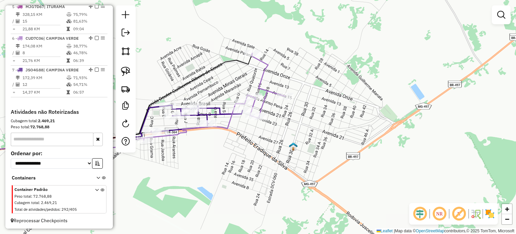
drag, startPoint x: 141, startPoint y: 160, endPoint x: 216, endPoint y: 159, distance: 75.3
click at [216, 161] on div "Janela de atendimento Grade de atendimento Capacidade Transportadoras Veículos …" at bounding box center [258, 117] width 516 height 234
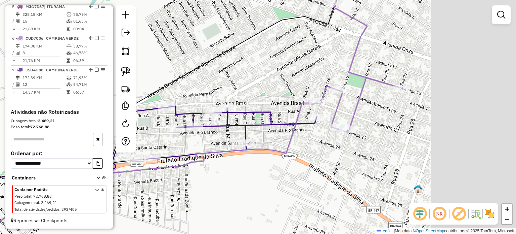
drag, startPoint x: 310, startPoint y: 183, endPoint x: 236, endPoint y: 184, distance: 74.6
click at [237, 185] on div "Janela de atendimento Grade de atendimento Capacidade Transportadoras Veículos …" at bounding box center [258, 117] width 516 height 234
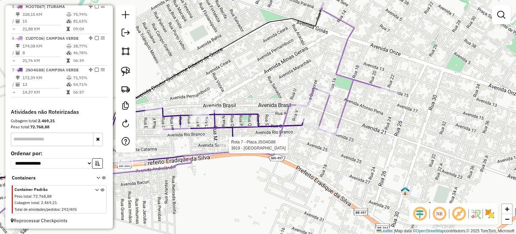
select select "*********"
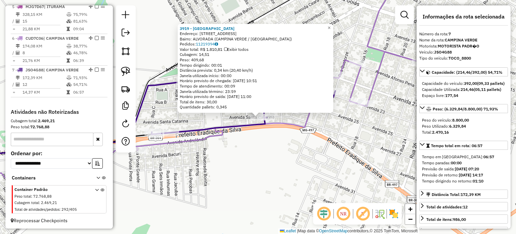
click at [237, 166] on div "3919 - BAR DA VILA Endereço: AVENIDA SANTA CATARINA 432 Bairro: ALVORADA (CAMPI…" at bounding box center [258, 117] width 516 height 234
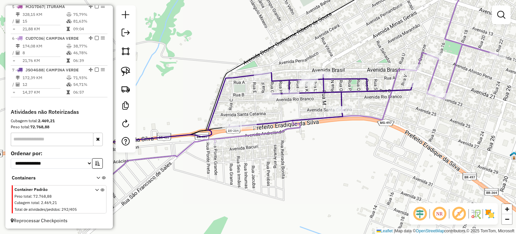
drag, startPoint x: 247, startPoint y: 152, endPoint x: 307, endPoint y: 153, distance: 59.5
click at [307, 153] on div "Janela de atendimento Grade de atendimento Capacidade Transportadoras Veículos …" at bounding box center [258, 117] width 516 height 234
select select "*********"
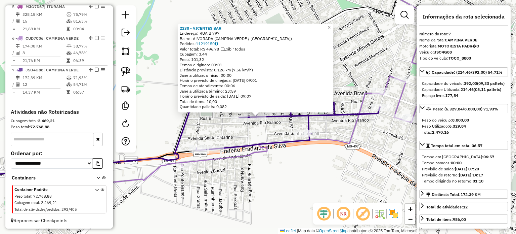
click at [292, 162] on div "2238 - VICENTES BAR Endereço: RUA B 797 Bairro: ALVORADA (CAMPINA VERDE / MG) P…" at bounding box center [258, 117] width 516 height 234
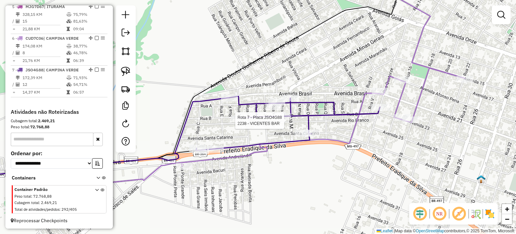
click at [289, 120] on div at bounding box center [282, 116] width 17 height 7
select select "*********"
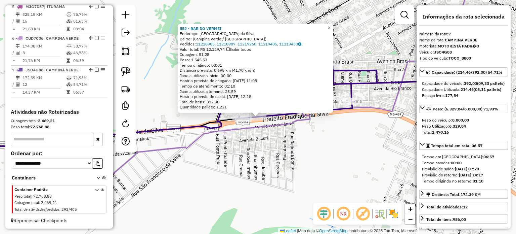
drag, startPoint x: 265, startPoint y: 158, endPoint x: 245, endPoint y: 131, distance: 33.6
click at [266, 158] on div "552 - BAR DO VERMEI Endereço: Avenida Prefeito Fradique Corrêa da Silva, Bairro…" at bounding box center [258, 117] width 516 height 234
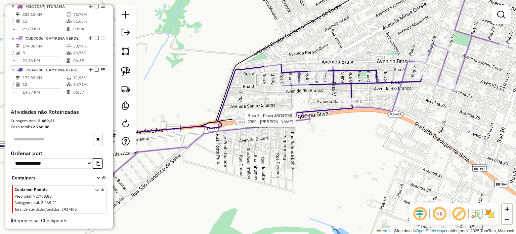
select select "*********"
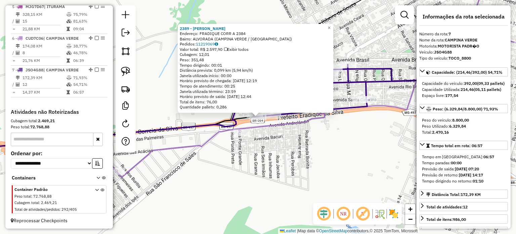
click at [289, 157] on div "2389 - TACIO BORGES FERREIR Endereço: FRADIQUE CORR A 2384 Bairro: ALVORADA (CA…" at bounding box center [258, 117] width 516 height 234
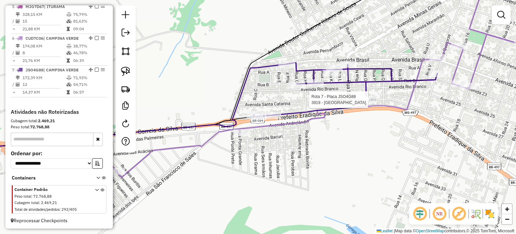
select select "*********"
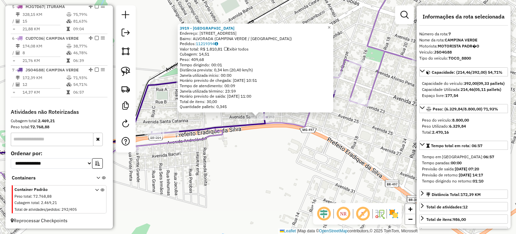
click at [323, 144] on div "Rota 6 - Placa CUD7C06 1118 - BAR DO BABY 3919 - BAR DA VILA Endereço: AVENIDA …" at bounding box center [258, 117] width 516 height 234
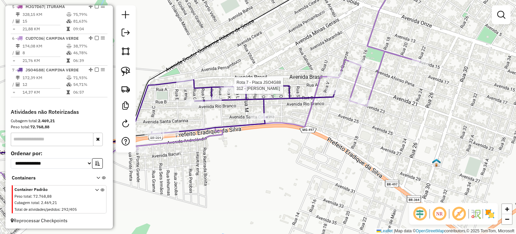
select select "*********"
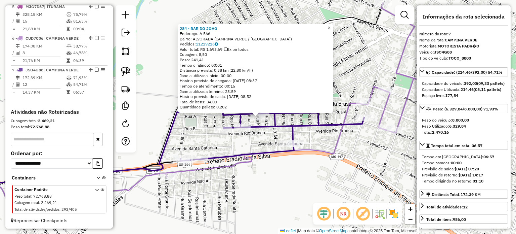
click at [243, 137] on div "284 - BAR DO JOAO Endereço: A 566 Bairro: ALVORADA (CAMPINA VERDE / MG) Pedidos…" at bounding box center [258, 117] width 516 height 234
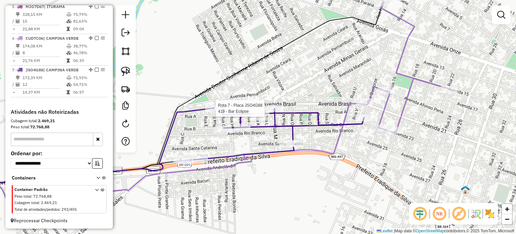
select select "*********"
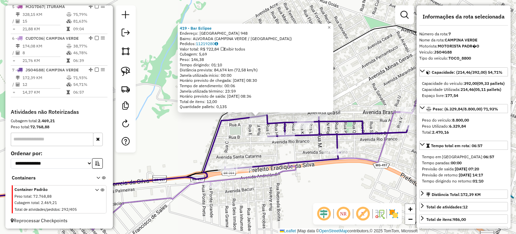
click at [234, 142] on div "419 - Bar Eclipse Endereço: BRASIL 948 Bairro: ALVORADA (CAMPINA VERDE / MG) Pe…" at bounding box center [258, 117] width 516 height 234
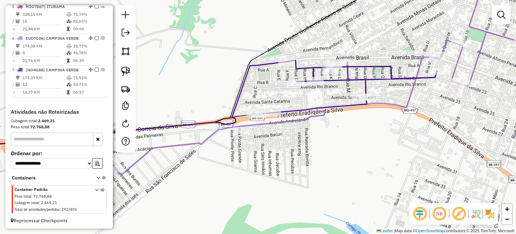
drag, startPoint x: 257, startPoint y: 198, endPoint x: 314, endPoint y: 80, distance: 131.3
click at [314, 80] on div "Janela de atendimento Grade de atendimento Capacidade Transportadoras Veículos …" at bounding box center [258, 117] width 516 height 234
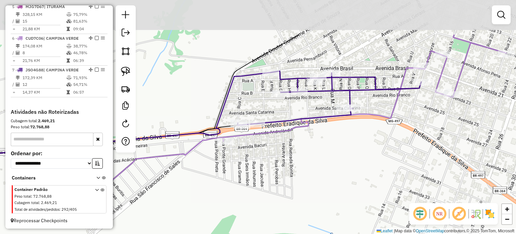
drag, startPoint x: 287, startPoint y: 146, endPoint x: 258, endPoint y: 179, distance: 44.1
click at [259, 177] on div "Janela de atendimento Grade de atendimento Capacidade Transportadoras Veículos …" at bounding box center [258, 117] width 516 height 234
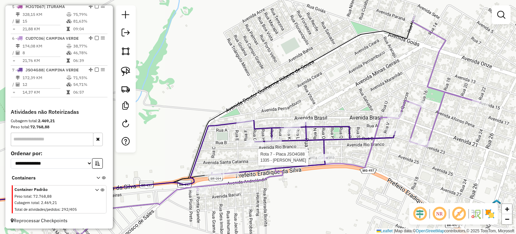
select select "*********"
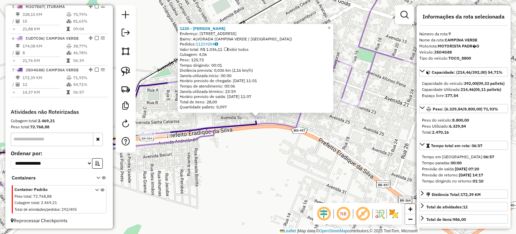
click at [274, 158] on div "1335 - LAERTE FERREIRA BORG Endereço: AV AV RIO BRANCO 484 Bairro: ALVORADA (CA…" at bounding box center [258, 117] width 516 height 234
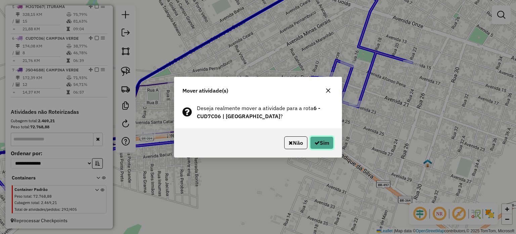
click at [321, 144] on button "Sim" at bounding box center [322, 142] width 24 height 13
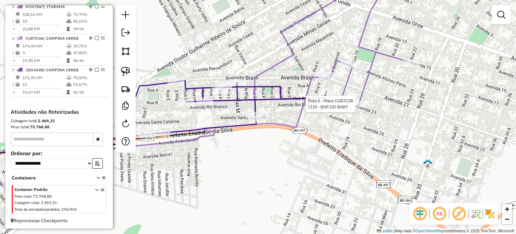
select select "*********"
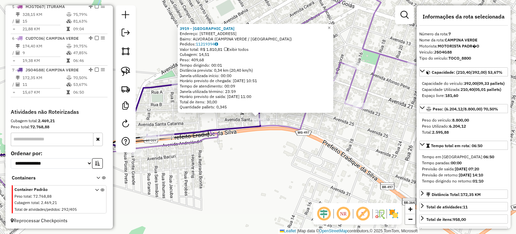
click at [250, 164] on div "Rota 7 - Placa JSO4G88 552 - BAR DO VERMEI 3919 - BAR DA VILA Endereço: AVENIDA…" at bounding box center [258, 117] width 516 height 234
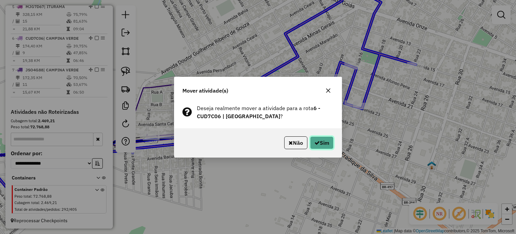
click at [328, 143] on button "Sim" at bounding box center [322, 142] width 24 height 13
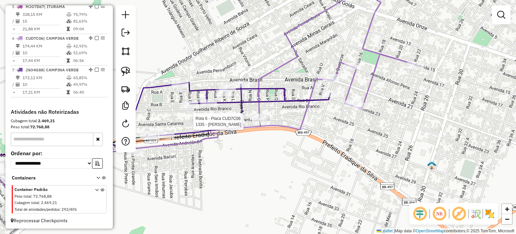
click at [263, 125] on div at bounding box center [262, 121] width 17 height 7
select select "*********"
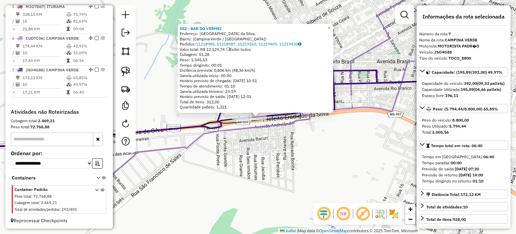
click at [247, 154] on div "552 - BAR DO VERMEI Endereço: Avenida Prefeito Fradique Corrêa da Silva, Bairro…" at bounding box center [258, 117] width 516 height 234
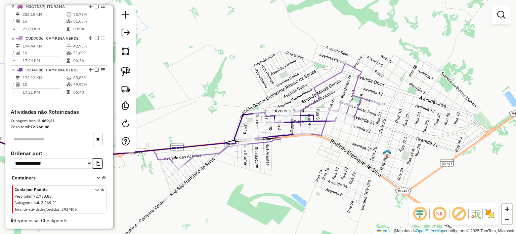
select select "*********"
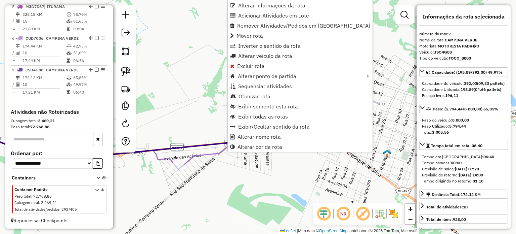
drag, startPoint x: 242, startPoint y: 168, endPoint x: 239, endPoint y: 166, distance: 3.6
click at [242, 168] on div "Janela de atendimento Grade de atendimento Capacidade Transportadoras Veículos …" at bounding box center [258, 117] width 516 height 234
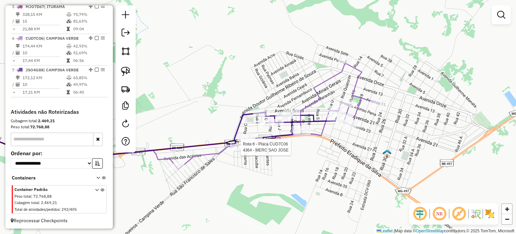
select select "*********"
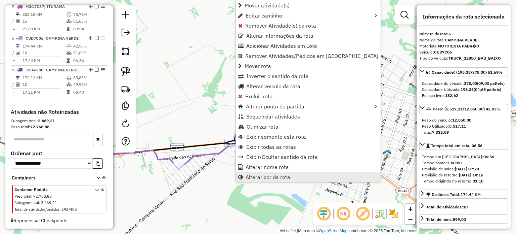
click at [263, 172] on link "Alterar cor da rota" at bounding box center [308, 177] width 145 height 10
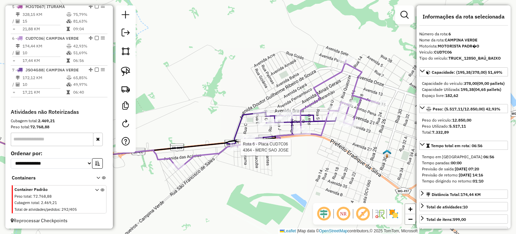
select select "*********"
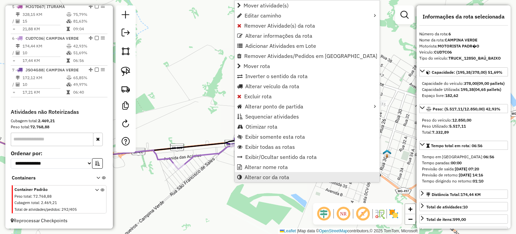
click at [255, 174] on span "Alterar cor da rota" at bounding box center [267, 176] width 45 height 5
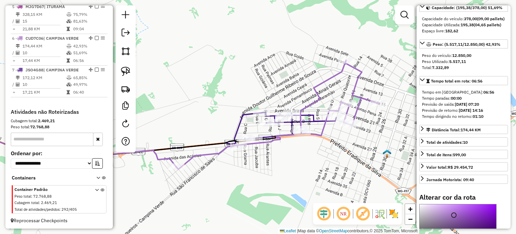
scroll to position [134, 0]
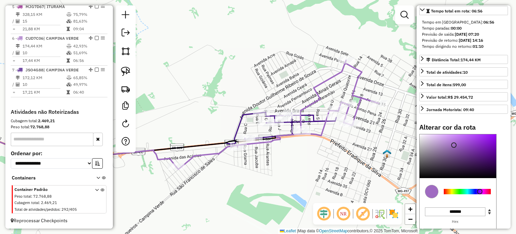
click at [462, 194] on div at bounding box center [467, 190] width 47 height 5
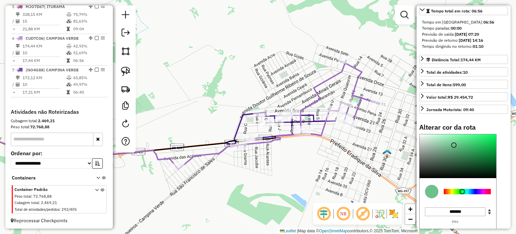
type input "*******"
click at [491, 150] on div at bounding box center [458, 156] width 77 height 44
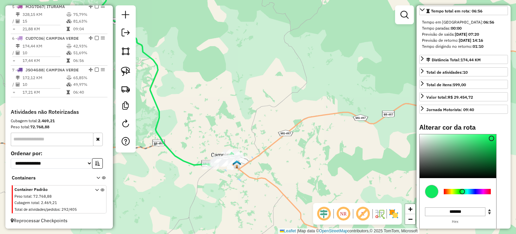
drag, startPoint x: 354, startPoint y: 128, endPoint x: 305, endPoint y: 103, distance: 55.1
click at [305, 103] on div "Janela de atendimento Grade de atendimento Capacidade Transportadoras Veículos …" at bounding box center [258, 117] width 516 height 234
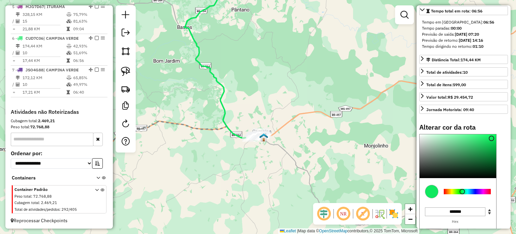
drag, startPoint x: 341, startPoint y: 143, endPoint x: 154, endPoint y: 165, distance: 189.1
click at [154, 165] on div "Janela de atendimento Grade de atendimento Capacidade Transportadoras Veículos …" at bounding box center [258, 117] width 516 height 234
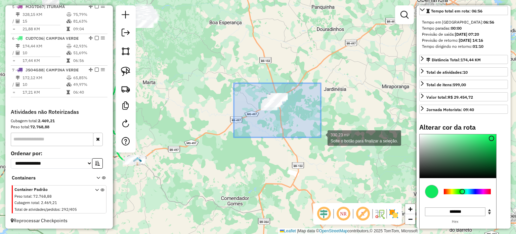
drag, startPoint x: 234, startPoint y: 83, endPoint x: 321, endPoint y: 137, distance: 102.5
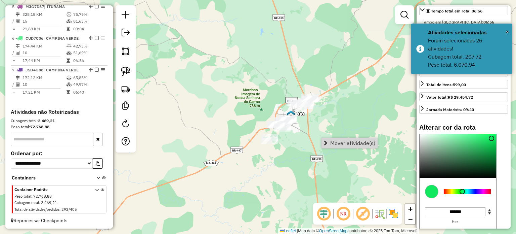
click at [339, 120] on div "Janela de atendimento Grade de atendimento Capacidade Transportadoras Veículos …" at bounding box center [258, 117] width 516 height 234
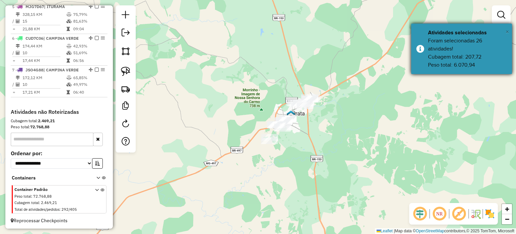
drag, startPoint x: 505, startPoint y: 32, endPoint x: 410, endPoint y: 53, distance: 97.9
click at [505, 32] on div "× Atividades selecionadas Foram selecionadas 26 atividades! Cubagem total: 207,…" at bounding box center [461, 49] width 101 height 50
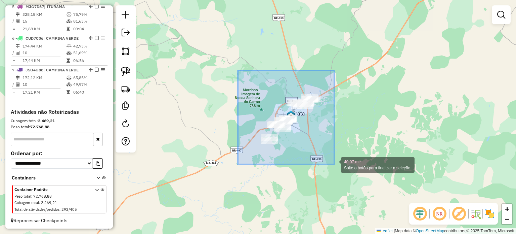
drag, startPoint x: 252, startPoint y: 86, endPoint x: 334, endPoint y: 164, distance: 113.6
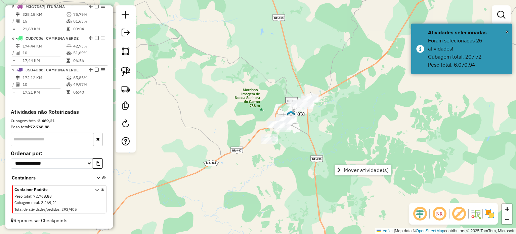
drag, startPoint x: 353, startPoint y: 170, endPoint x: 253, endPoint y: 132, distance: 107.5
click at [353, 169] on span "Mover atividade(s)" at bounding box center [366, 169] width 45 height 5
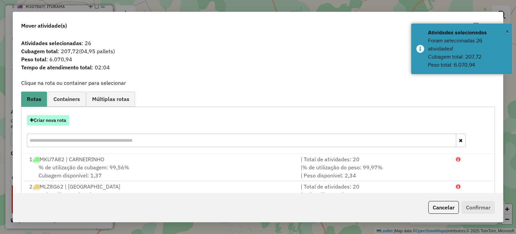
click at [55, 124] on button "Criar nova rota" at bounding box center [48, 120] width 42 height 10
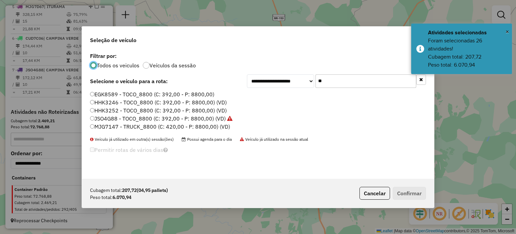
scroll to position [3, 2]
drag, startPoint x: 276, startPoint y: 78, endPoint x: 263, endPoint y: 75, distance: 13.2
click at [266, 78] on div "**********" at bounding box center [336, 80] width 179 height 13
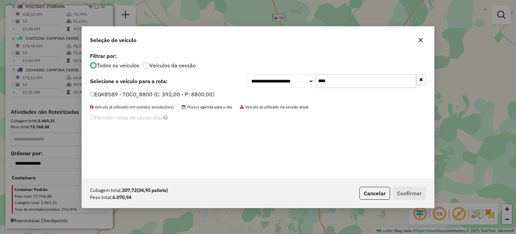
type input "****"
click at [180, 94] on label "EGK8589 - TOCO_8800 (C: 392,00 - P: 8800,00)" at bounding box center [152, 94] width 124 height 8
click at [403, 193] on button "Confirmar" at bounding box center [409, 192] width 33 height 13
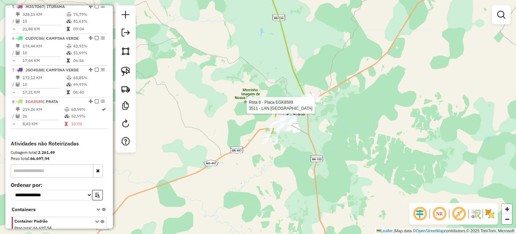
select select "*********"
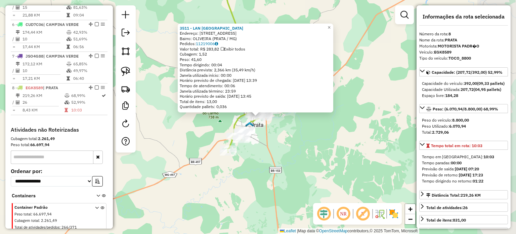
scroll to position [419, 0]
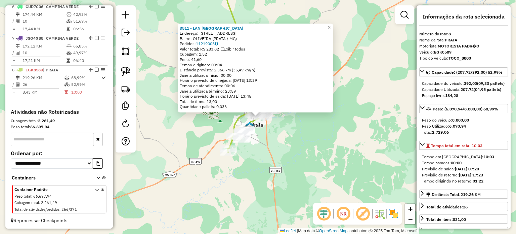
click at [282, 140] on div "3511 - LAN DO GALINHA Endereço: RUA PARAIBA 45 Bairro: OLIVEIRA (PRATA / MG) Pe…" at bounding box center [258, 117] width 516 height 234
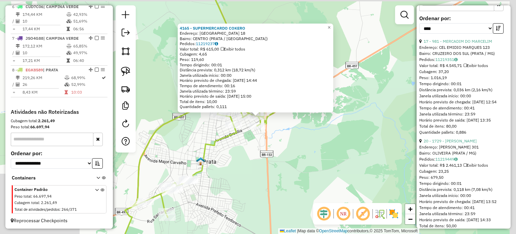
scroll to position [235, 0]
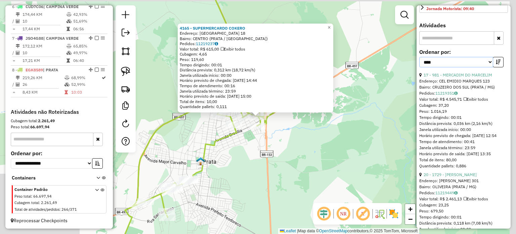
click at [435, 67] on select "**********" at bounding box center [456, 62] width 74 height 10
select select "**********"
click at [419, 67] on select "**********" at bounding box center [456, 62] width 74 height 10
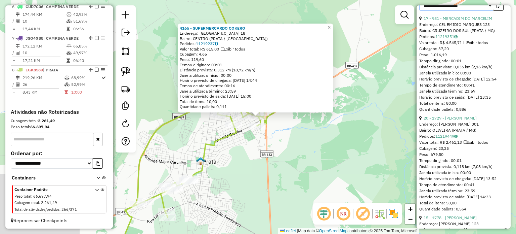
scroll to position [302, 0]
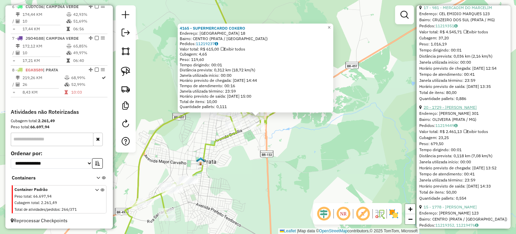
click at [449, 110] on link "20 - 1729 - EMPORIO AUGUSTO" at bounding box center [450, 106] width 53 height 5
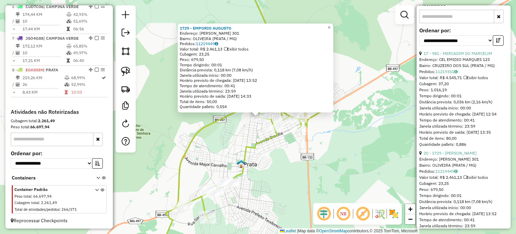
scroll to position [269, 0]
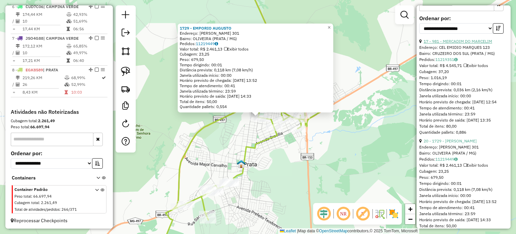
click at [457, 44] on link "17 - 981 - MERCADIM DO MARCELIM" at bounding box center [458, 41] width 69 height 5
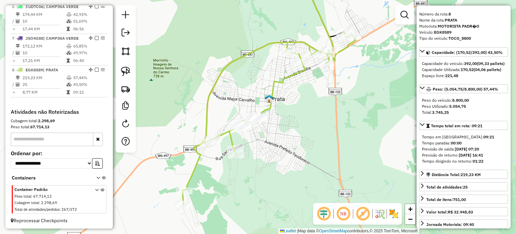
scroll to position [0, 0]
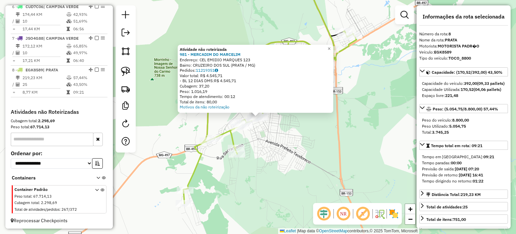
click at [302, 142] on div "Atividade não roteirizada 981 - MERCADIM DO MARCELIM Endereço: CEL EMIDIO MARQU…" at bounding box center [258, 117] width 516 height 234
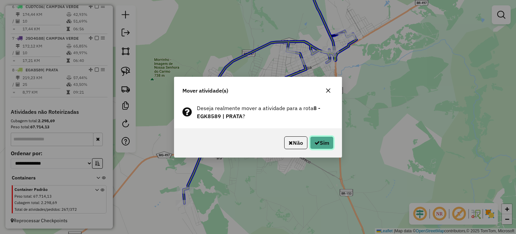
click at [332, 141] on button "Sim" at bounding box center [322, 142] width 24 height 13
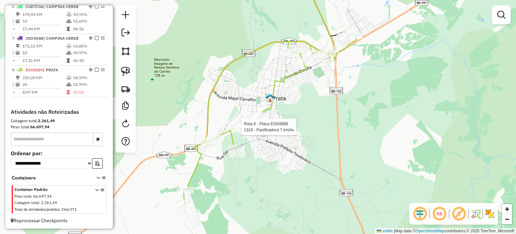
select select "**********"
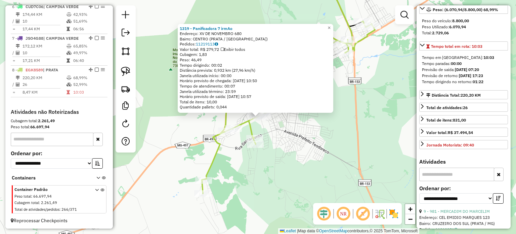
scroll to position [168, 0]
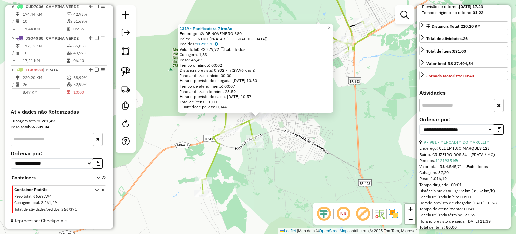
click at [452, 144] on link "9 - 981 - MERCADIM DO MARCELIM" at bounding box center [457, 141] width 66 height 5
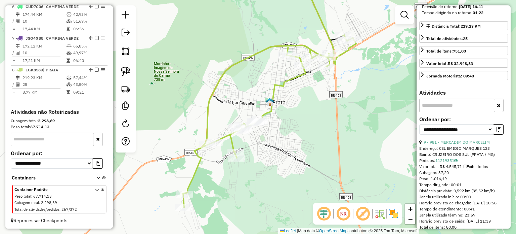
drag, startPoint x: 402, startPoint y: 154, endPoint x: 378, endPoint y: 183, distance: 38.2
click at [382, 183] on div "Janela de atendimento Grade de atendimento Capacidade Transportadoras Veículos …" at bounding box center [258, 117] width 516 height 234
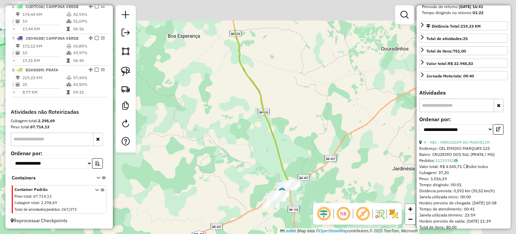
drag, startPoint x: 367, startPoint y: 60, endPoint x: 231, endPoint y: 145, distance: 160.3
click at [231, 145] on div "Janela de atendimento Grade de atendimento Capacidade Transportadoras Veículos …" at bounding box center [258, 117] width 516 height 234
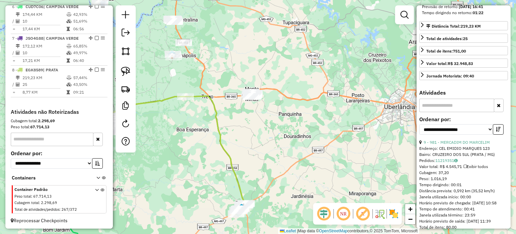
drag, startPoint x: 260, startPoint y: 130, endPoint x: 254, endPoint y: 129, distance: 6.9
click at [257, 135] on div "Janela de atendimento Grade de atendimento Capacidade Transportadoras Veículos …" at bounding box center [258, 117] width 516 height 234
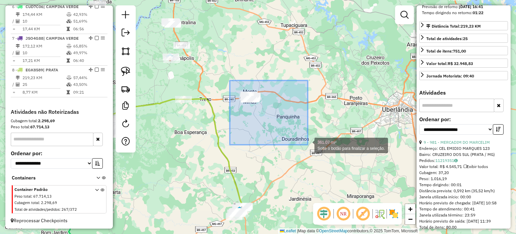
drag, startPoint x: 232, startPoint y: 81, endPoint x: 304, endPoint y: 140, distance: 92.6
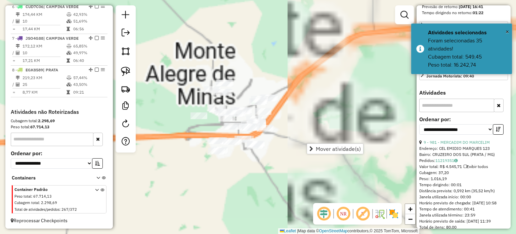
drag, startPoint x: 249, startPoint y: 101, endPoint x: 273, endPoint y: 234, distance: 134.9
click at [273, 233] on html "Aguarde... Pop-up bloqueado! Seu navegador bloqueou automáticamente a abertura …" at bounding box center [258, 117] width 516 height 234
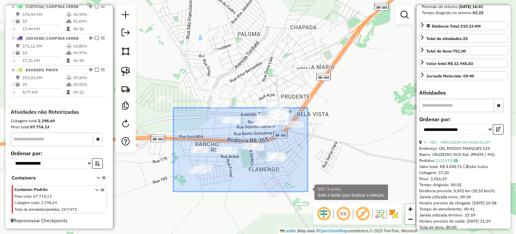
drag, startPoint x: 173, startPoint y: 108, endPoint x: 308, endPoint y: 191, distance: 158.3
click at [308, 191] on div "500.74 acres Solte o botão para finalizar a seleção. Janela de atendimento Grad…" at bounding box center [258, 117] width 516 height 234
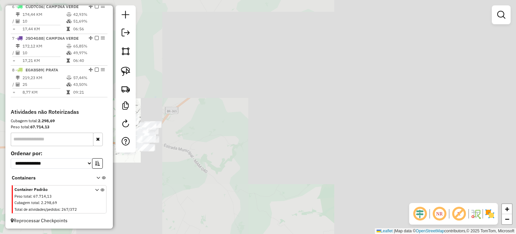
drag, startPoint x: 454, startPoint y: 146, endPoint x: 277, endPoint y: 142, distance: 177.4
click at [277, 142] on div "Janela de atendimento Grade de atendimento Capacidade Transportadoras Veículos …" at bounding box center [258, 117] width 516 height 234
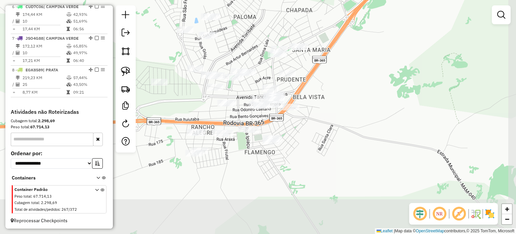
drag, startPoint x: 308, startPoint y: 176, endPoint x: 299, endPoint y: 150, distance: 27.7
click at [299, 150] on div "Janela de atendimento Grade de atendimento Capacidade Transportadoras Veículos …" at bounding box center [258, 117] width 516 height 234
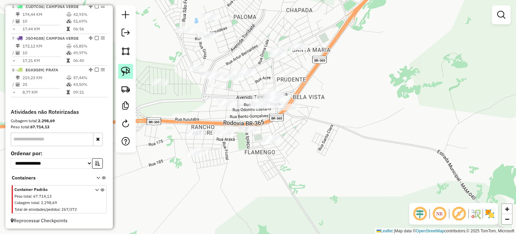
drag, startPoint x: 125, startPoint y: 71, endPoint x: 146, endPoint y: 76, distance: 21.4
click at [126, 71] on img at bounding box center [125, 71] width 9 height 9
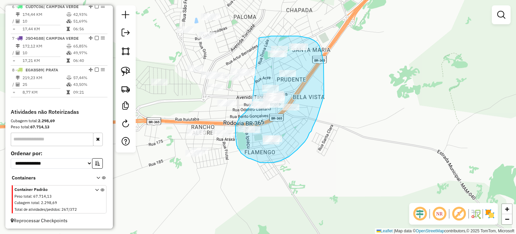
click at [252, 103] on div "Janela de atendimento Grade de atendimento Capacidade Transportadoras Veículos …" at bounding box center [258, 117] width 516 height 234
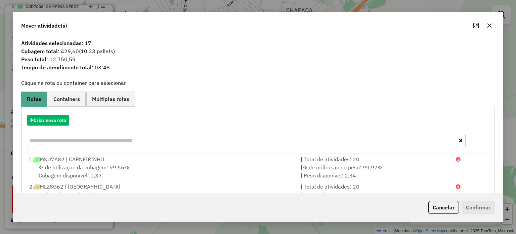
click at [489, 28] on button "button" at bounding box center [489, 25] width 11 height 11
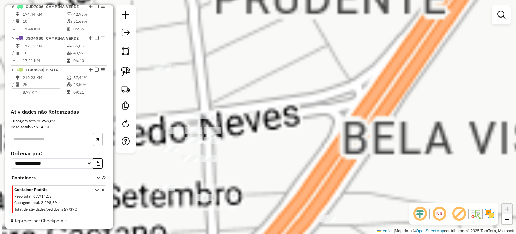
drag, startPoint x: 274, startPoint y: 116, endPoint x: 278, endPoint y: 180, distance: 63.6
click at [277, 180] on div "Janela de atendimento Grade de atendimento Capacidade Transportadoras Veículos …" at bounding box center [258, 117] width 516 height 234
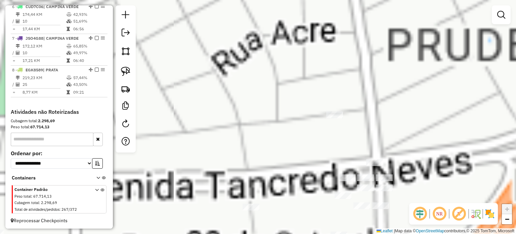
drag, startPoint x: 278, startPoint y: 180, endPoint x: 439, endPoint y: 154, distance: 163.0
click at [448, 158] on div "Janela de atendimento Grade de atendimento Capacidade Transportadoras Veículos …" at bounding box center [258, 117] width 516 height 234
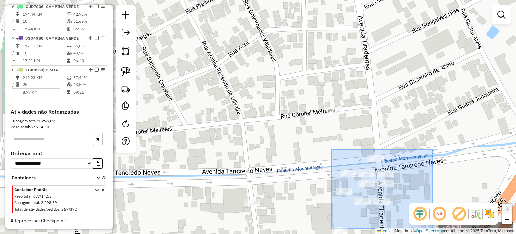
drag, startPoint x: 331, startPoint y: 149, endPoint x: 433, endPoint y: 228, distance: 128.8
click at [433, 228] on div "5.56 acres Solte o botão para finalizar a seleção. Janela de atendimento Grade …" at bounding box center [258, 117] width 516 height 234
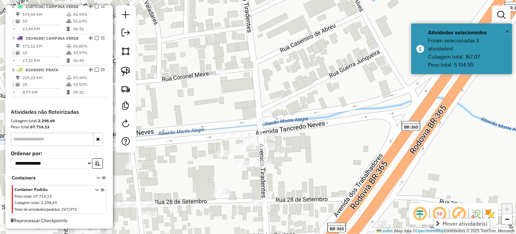
drag, startPoint x: 411, startPoint y: 151, endPoint x: 284, endPoint y: 103, distance: 136.0
click at [286, 106] on div "Janela de atendimento Grade de atendimento Capacidade Transportadoras Veículos …" at bounding box center [258, 117] width 516 height 234
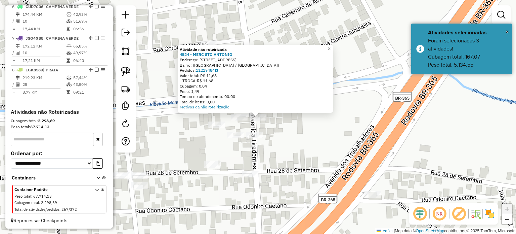
click at [241, 123] on div "Atividade não roteirizada 4524 - MERC STO ANTONIO Endereço: Avenida Tiradentes,…" at bounding box center [258, 117] width 516 height 234
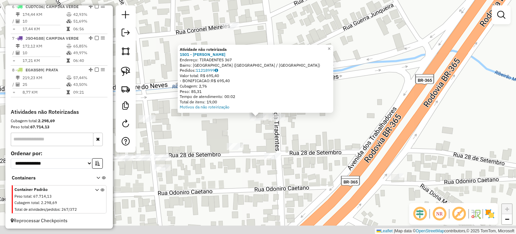
click at [251, 142] on div "Atividade não roteirizada 1501 - SOUSA LANCHES Endereço: TIRADENTES 367 Bairro:…" at bounding box center [258, 117] width 516 height 234
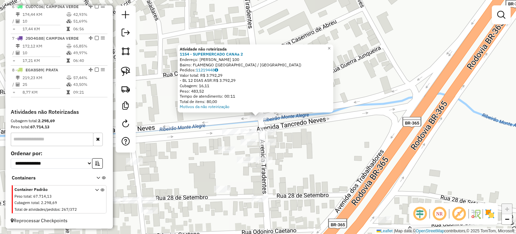
click at [299, 130] on div "Atividade não roteirizada 1154 - SUPERMERCADO CANAa 2 Endereço: JOAQUIM ANACLET…" at bounding box center [258, 117] width 516 height 234
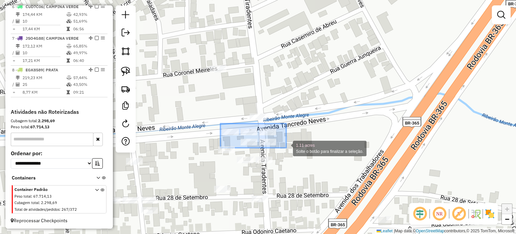
drag, startPoint x: 220, startPoint y: 123, endPoint x: 286, endPoint y: 147, distance: 70.2
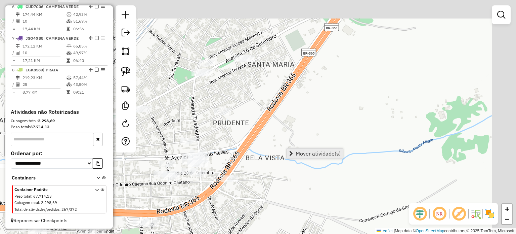
drag, startPoint x: 340, startPoint y: 122, endPoint x: 303, endPoint y: 149, distance: 45.7
click at [294, 147] on div "Janela de atendimento Grade de atendimento Capacidade Transportadoras Veículos …" at bounding box center [258, 117] width 516 height 234
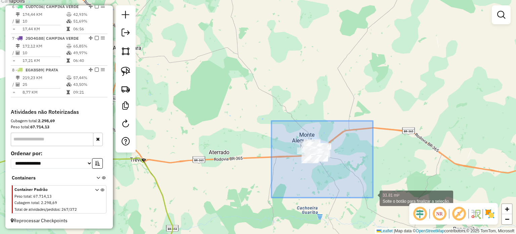
drag, startPoint x: 271, startPoint y: 121, endPoint x: 373, endPoint y: 197, distance: 127.1
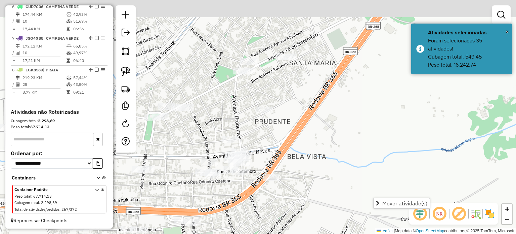
drag, startPoint x: 290, startPoint y: 82, endPoint x: 305, endPoint y: 160, distance: 80.1
click at [305, 160] on div "Janela de atendimento Grade de atendimento Capacidade Transportadoras Veículos …" at bounding box center [258, 117] width 516 height 234
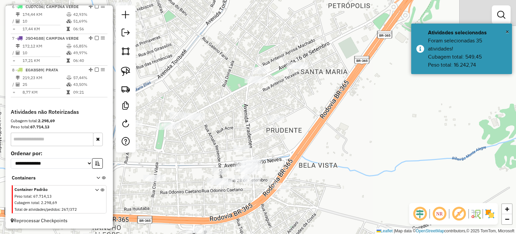
drag, startPoint x: 308, startPoint y: 158, endPoint x: 331, endPoint y: 87, distance: 74.7
click at [331, 89] on div "Janela de atendimento Grade de atendimento Capacidade Transportadoras Veículos …" at bounding box center [258, 117] width 516 height 234
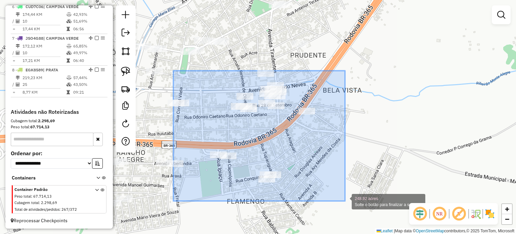
drag, startPoint x: 175, startPoint y: 71, endPoint x: 344, endPoint y: 198, distance: 212.1
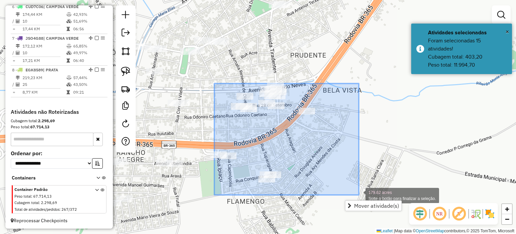
drag, startPoint x: 214, startPoint y: 83, endPoint x: 359, endPoint y: 195, distance: 182.3
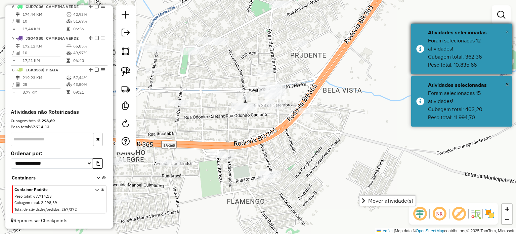
click at [506, 29] on div "× Atividades selecionadas Foram selecionadas 12 atividades! Cubagem total: 362,…" at bounding box center [461, 49] width 101 height 50
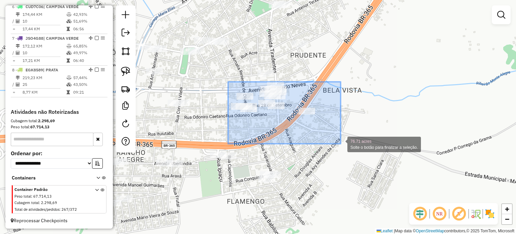
drag, startPoint x: 245, startPoint y: 86, endPoint x: 341, endPoint y: 140, distance: 110.4
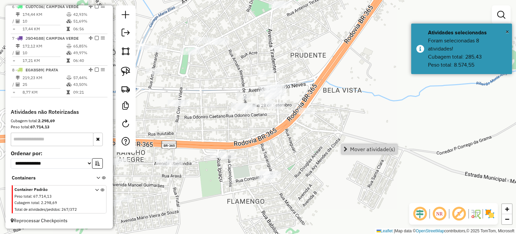
click at [379, 150] on span "Mover atividade(s)" at bounding box center [372, 148] width 45 height 5
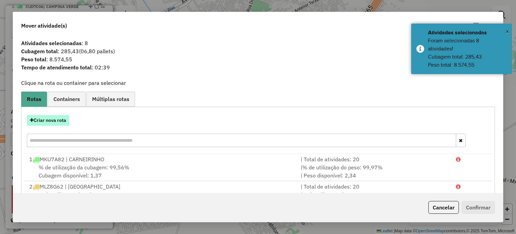
click at [41, 123] on button "Criar nova rota" at bounding box center [48, 120] width 42 height 10
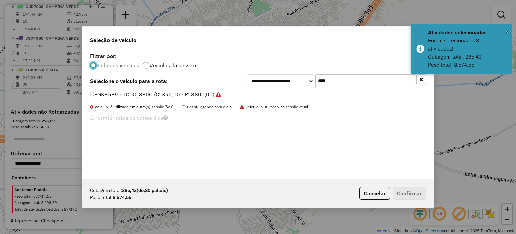
scroll to position [3, 2]
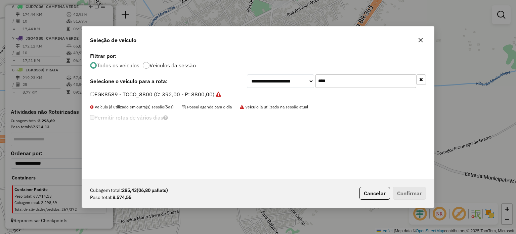
drag, startPoint x: 339, startPoint y: 78, endPoint x: 276, endPoint y: 80, distance: 62.5
click at [277, 82] on div "**********" at bounding box center [336, 80] width 179 height 13
type input "**"
click at [148, 95] on label "HHK3246 - TOCO_8800 (C: 392,00 - P: 8800,00) (VD)" at bounding box center [158, 94] width 137 height 8
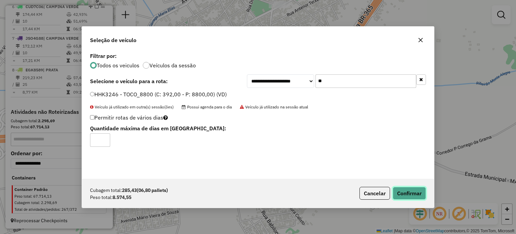
click at [408, 195] on button "Confirmar" at bounding box center [409, 192] width 33 height 13
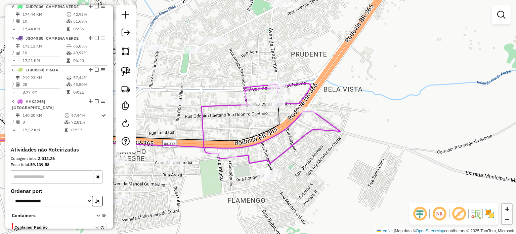
drag, startPoint x: 333, startPoint y: 156, endPoint x: 348, endPoint y: 82, distance: 76.2
click at [350, 86] on div "Janela de atendimento Grade de atendimento Capacidade Transportadoras Veículos …" at bounding box center [258, 117] width 516 height 234
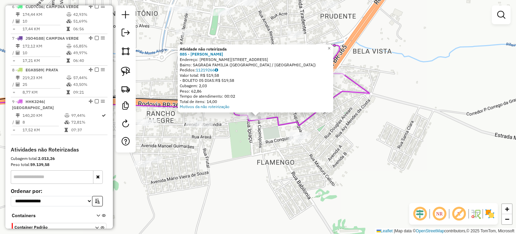
click at [240, 133] on div "Atividade não roteirizada 885 - CARLOS ANTONIO VALER Endereço: R R DOUGLAS ANDR…" at bounding box center [258, 117] width 516 height 234
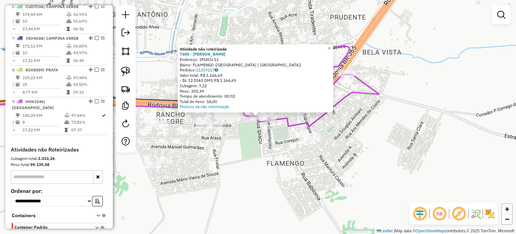
click at [254, 139] on div "Atividade não roteirizada 7305 - BRAZ FERREIRA BERNAR Endereço: IPIACU 11 Bairr…" at bounding box center [258, 117] width 516 height 234
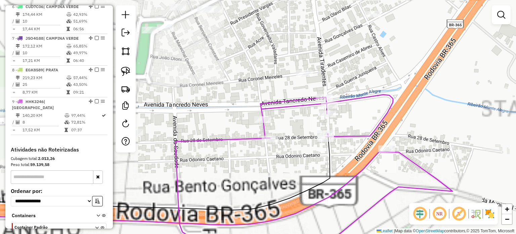
click at [299, 79] on div "Janela de atendimento Grade de atendimento Capacidade Transportadoras Veículos …" at bounding box center [258, 117] width 516 height 234
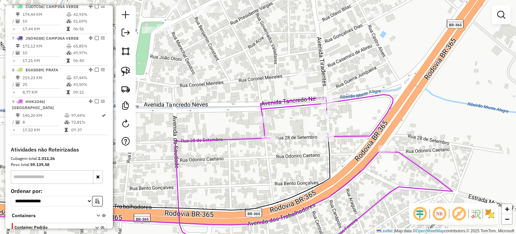
drag, startPoint x: 307, startPoint y: 77, endPoint x: 306, endPoint y: 74, distance: 3.5
click at [306, 74] on div at bounding box center [304, 73] width 17 height 7
click at [302, 77] on div at bounding box center [304, 73] width 17 height 7
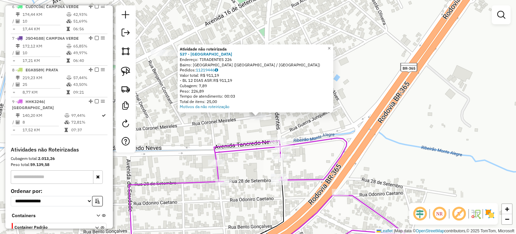
click at [243, 134] on div "Atividade não roteirizada 537 - SUP CRISTAL CENTER Endereço: TIRADENTES 226 Bai…" at bounding box center [258, 117] width 516 height 234
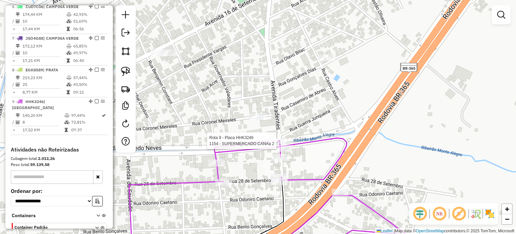
select select "**********"
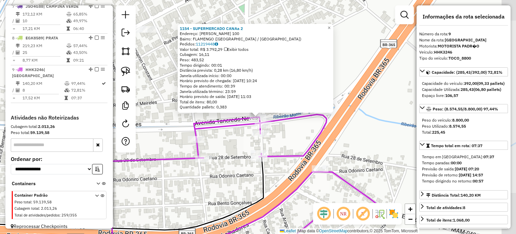
scroll to position [457, 0]
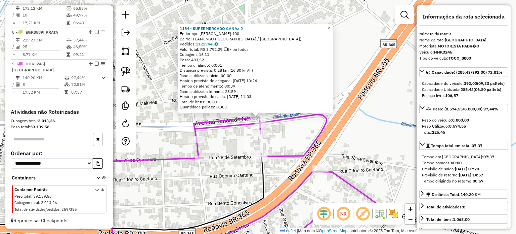
click at [335, 150] on div "1154 - SUPERMERCADO CANAa 2 Endereço: JOAQUIM ANACLETO DINIZ 100 Bairro: FLAMEN…" at bounding box center [258, 117] width 516 height 234
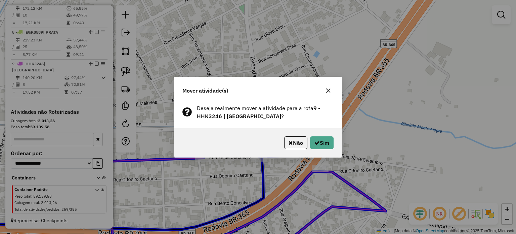
click at [328, 87] on button "button" at bounding box center [328, 90] width 11 height 11
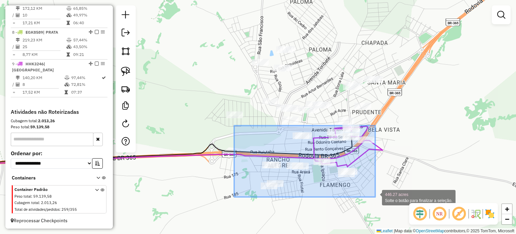
drag, startPoint x: 267, startPoint y: 145, endPoint x: 375, endPoint y: 197, distance: 119.5
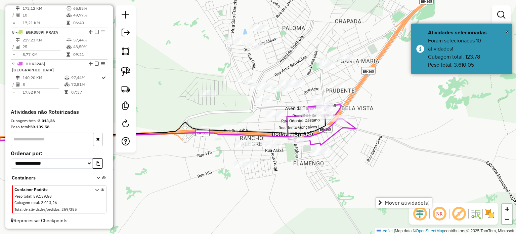
drag, startPoint x: 210, startPoint y: 107, endPoint x: 143, endPoint y: 75, distance: 73.8
click at [177, 87] on div "Janela de atendimento Grade de atendimento Capacidade Transportadoras Veículos …" at bounding box center [258, 117] width 516 height 234
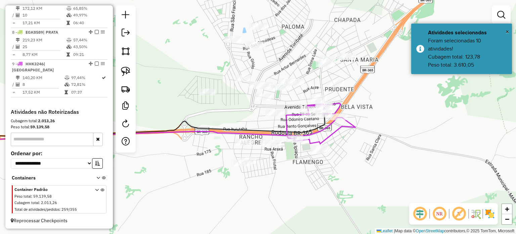
drag, startPoint x: 128, startPoint y: 68, endPoint x: 186, endPoint y: 82, distance: 60.1
click at [129, 68] on img at bounding box center [125, 71] width 9 height 9
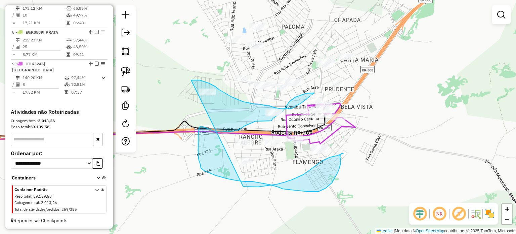
drag, startPoint x: 191, startPoint y: 80, endPoint x: 241, endPoint y: 178, distance: 110.1
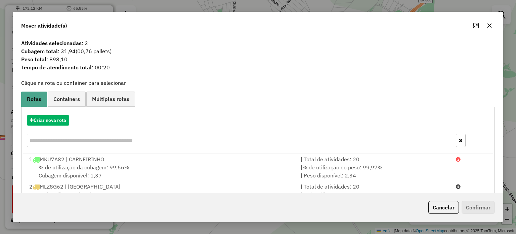
click at [491, 28] on icon "button" at bounding box center [489, 25] width 5 height 5
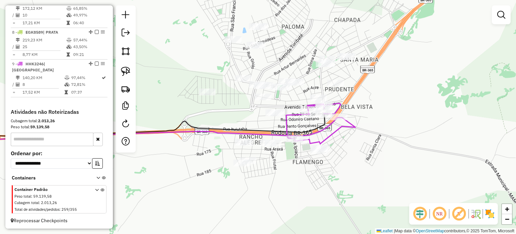
drag, startPoint x: 225, startPoint y: 107, endPoint x: 298, endPoint y: 177, distance: 101.2
click at [298, 177] on div "Janela de atendimento Grade de atendimento Capacidade Transportadoras Veículos …" at bounding box center [258, 117] width 516 height 234
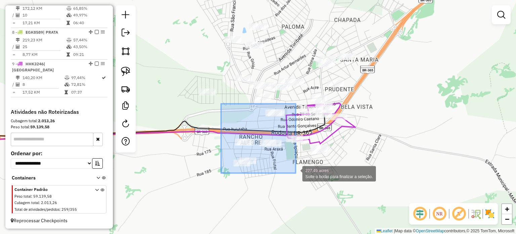
drag, startPoint x: 222, startPoint y: 103, endPoint x: 296, endPoint y: 173, distance: 100.8
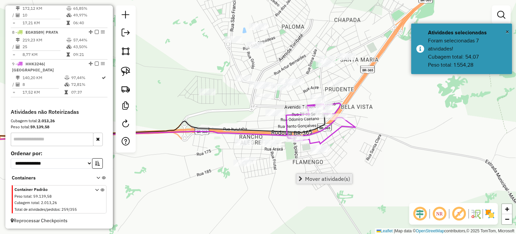
click at [321, 179] on span "Mover atividade(s)" at bounding box center [327, 178] width 45 height 5
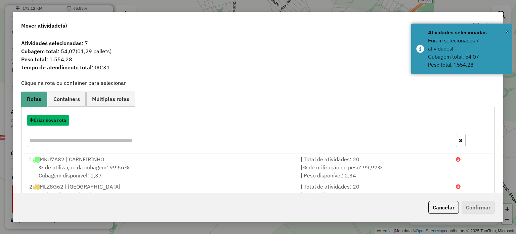
click at [39, 120] on button "Criar nova rota" at bounding box center [48, 120] width 42 height 10
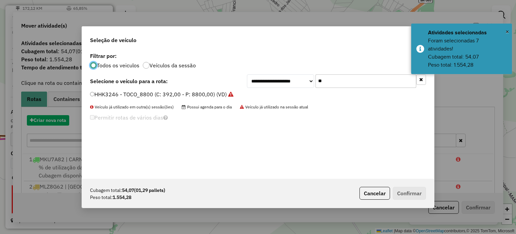
scroll to position [3, 2]
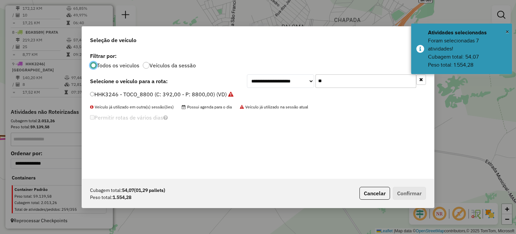
drag, startPoint x: 337, startPoint y: 79, endPoint x: 250, endPoint y: 63, distance: 87.8
click at [252, 64] on div "**********" at bounding box center [258, 115] width 352 height 128
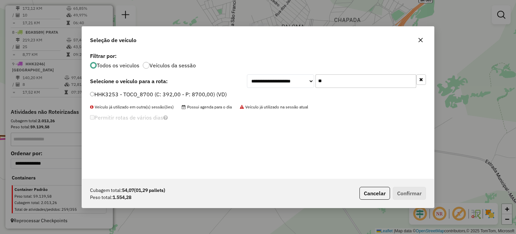
type input "**"
click at [120, 90] on label "HHK3253 - TOCO_8700 (C: 392,00 - P: 8700,00) (VD)" at bounding box center [158, 94] width 137 height 8
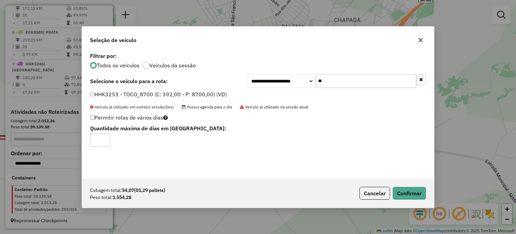
click at [403, 185] on div "Cubagem total: 54,07 (01,29 pallets) Peso total: 1.554,28 Cancelar Confirmar" at bounding box center [258, 192] width 352 height 29
click at [403, 189] on button "Confirmar" at bounding box center [409, 192] width 33 height 13
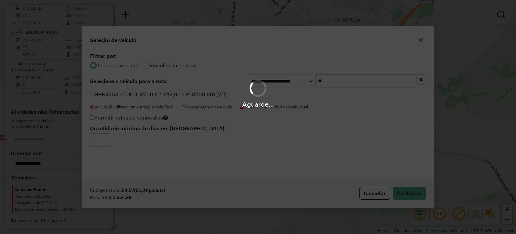
scroll to position [465, 0]
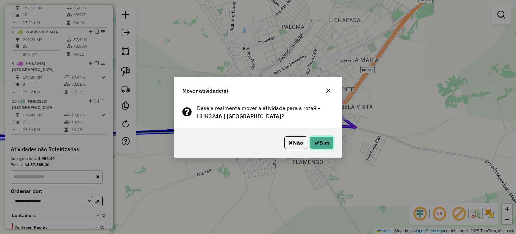
click at [329, 143] on button "Sim" at bounding box center [322, 142] width 24 height 13
click at [324, 143] on button "Sim" at bounding box center [322, 142] width 24 height 13
click at [323, 145] on button "Sim" at bounding box center [322, 142] width 24 height 13
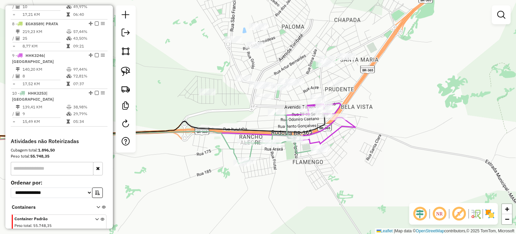
scroll to position [457, 0]
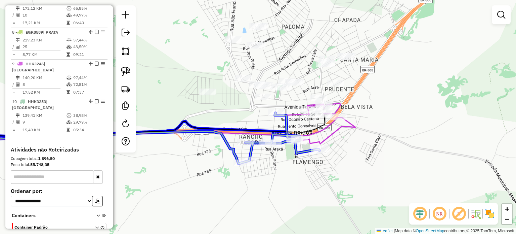
click at [292, 144] on div at bounding box center [295, 140] width 17 height 7
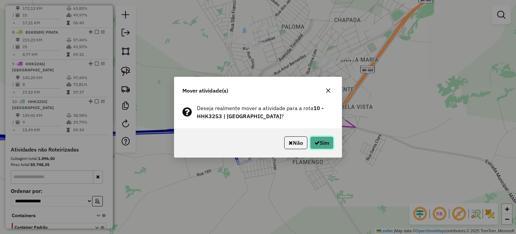
click at [319, 145] on button "Sim" at bounding box center [322, 142] width 24 height 13
click at [324, 144] on button "Sim" at bounding box center [322, 142] width 24 height 13
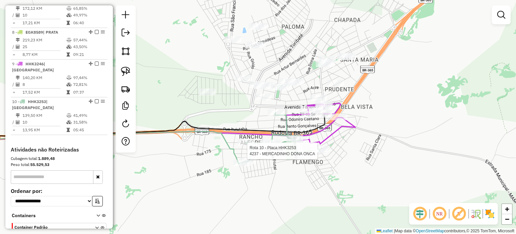
select select "**********"
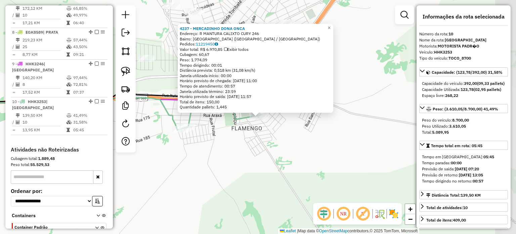
scroll to position [494, 0]
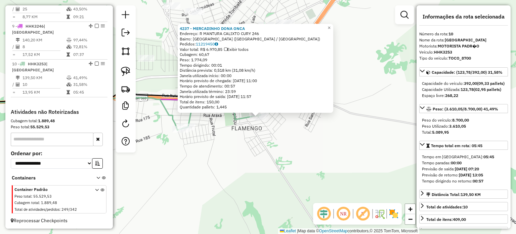
click at [257, 139] on div "4237 - MERCADINHO DONA ONCA Endereço: R MANTURA CALIXTO CURY 246 Bairro: CENTRO…" at bounding box center [258, 117] width 516 height 234
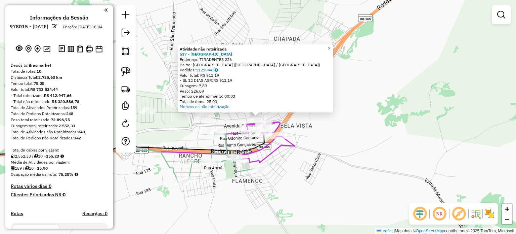
scroll to position [494, 0]
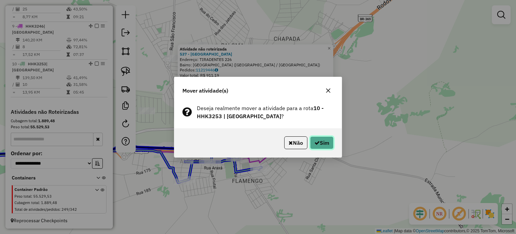
click at [314, 148] on button "Sim" at bounding box center [322, 142] width 24 height 13
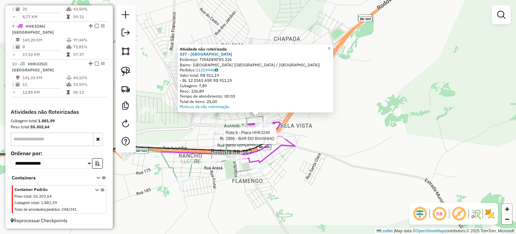
select select "**********"
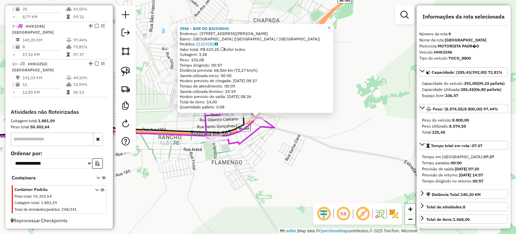
click at [264, 149] on div "2956 - BAR DO BAIXINHO Endereço: [STREET_ADDRESS] [GEOGRAPHIC_DATA]: 11219282 V…" at bounding box center [258, 117] width 516 height 234
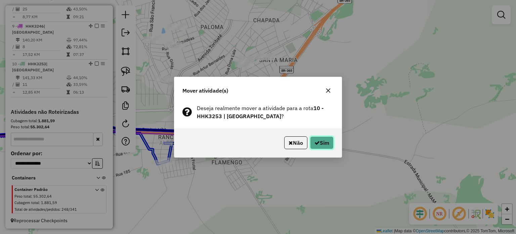
click at [315, 142] on icon "button" at bounding box center [316, 142] width 5 height 5
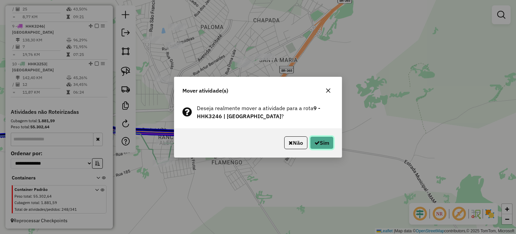
click at [321, 145] on button "Sim" at bounding box center [322, 142] width 24 height 13
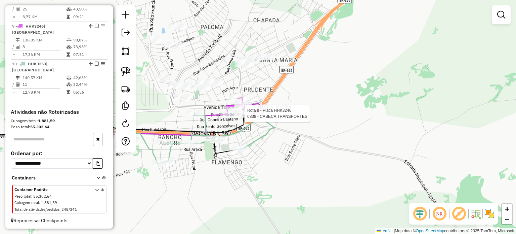
select select "**********"
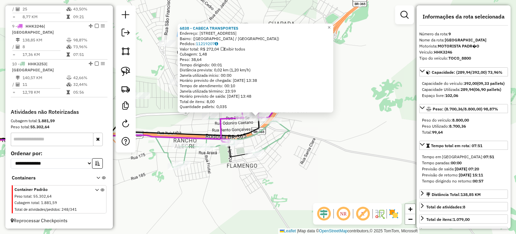
click at [291, 125] on div "6838 - CABECA TRANSPORTES Endereço: [STREET_ADDRESS] Pedidos: 11219207 Valor to…" at bounding box center [258, 117] width 516 height 234
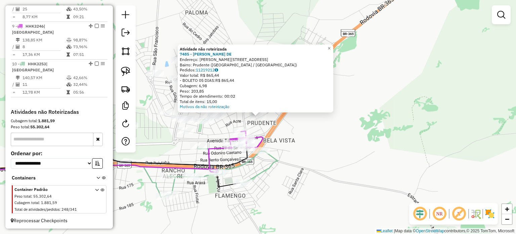
click at [275, 143] on div "Atividade não roteirizada 7485 - VALDEIR NOGUEIRA DE Endereço: Rua Gonçalves Di…" at bounding box center [258, 117] width 516 height 234
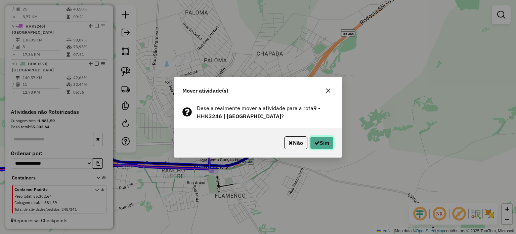
drag, startPoint x: 317, startPoint y: 143, endPoint x: 304, endPoint y: 142, distance: 13.5
click at [317, 143] on icon "button" at bounding box center [316, 142] width 5 height 5
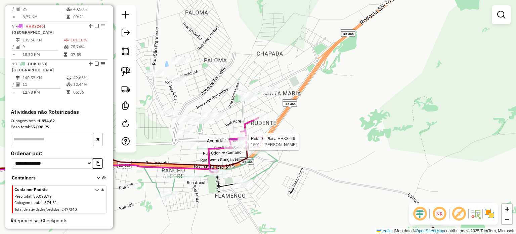
select select "**********"
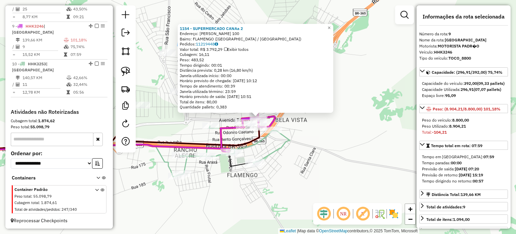
click at [299, 145] on div "1154 - SUPERMERCADO CANAa 2 Endereço: JOAQUIM ANACLETO DINIZ 100 Bairro: FLAMEN…" at bounding box center [258, 117] width 516 height 234
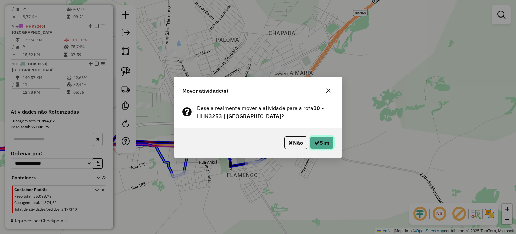
click at [314, 145] on button "Sim" at bounding box center [322, 142] width 24 height 13
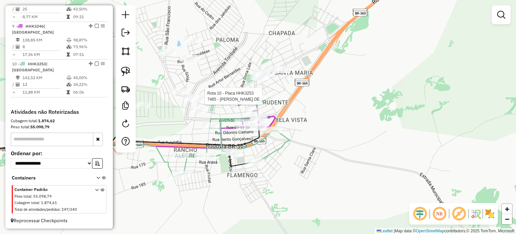
select select "**********"
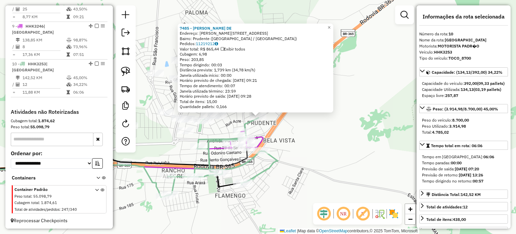
click at [302, 163] on div "7485 - VALDEIR NOGUEIRA DE Endereço: Rua Gonçalves Dias, 203 Bairro: Prudente (…" at bounding box center [258, 117] width 516 height 234
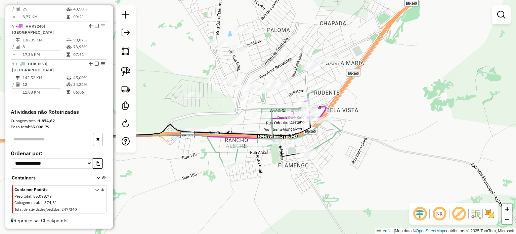
drag, startPoint x: 277, startPoint y: 158, endPoint x: 342, endPoint y: 126, distance: 72.9
click at [341, 126] on icon at bounding box center [284, 126] width 114 height 78
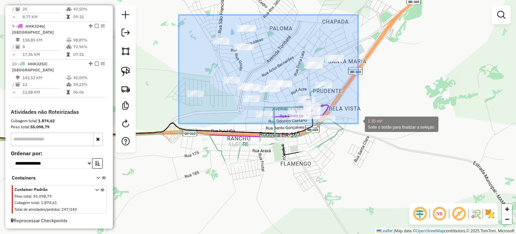
drag, startPoint x: 179, startPoint y: 15, endPoint x: 357, endPoint y: 123, distance: 208.6
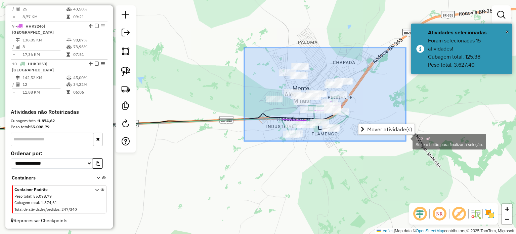
drag, startPoint x: 386, startPoint y: 129, endPoint x: 400, endPoint y: 137, distance: 17.2
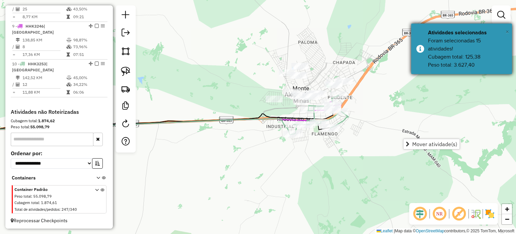
click at [507, 32] on span "×" at bounding box center [507, 31] width 3 height 7
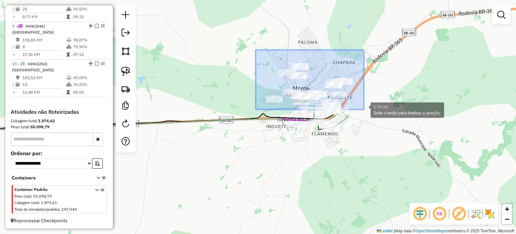
drag, startPoint x: 256, startPoint y: 50, endPoint x: 359, endPoint y: 106, distance: 117.4
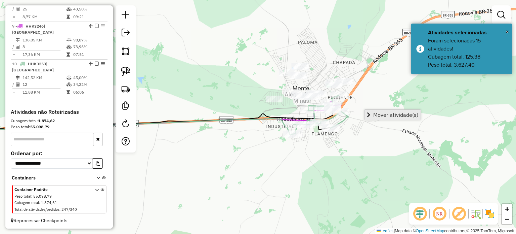
click at [386, 117] on span "Mover atividade(s)" at bounding box center [395, 114] width 45 height 5
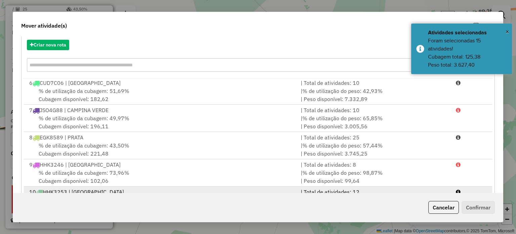
scroll to position [107, 0]
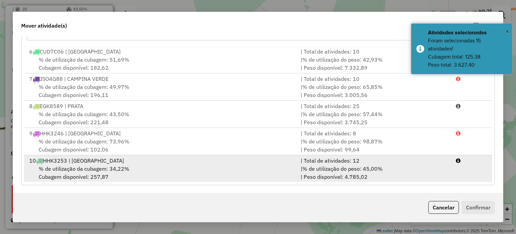
click at [135, 160] on div "10 HHK3253 | MONTE ALEGRE DE MINAS" at bounding box center [160, 160] width 271 height 8
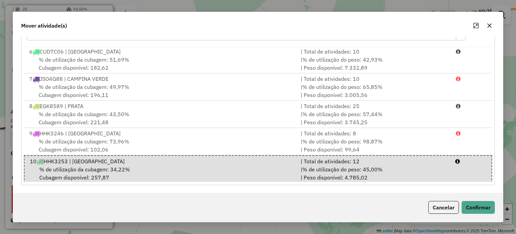
click at [474, 200] on div "Cancelar Confirmar" at bounding box center [258, 207] width 490 height 29
click at [473, 205] on button "Confirmar" at bounding box center [478, 207] width 33 height 13
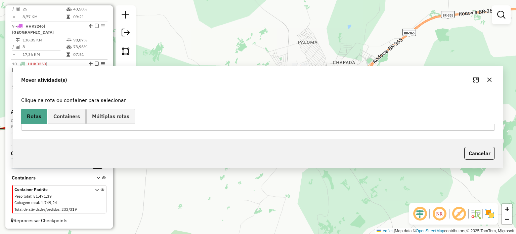
scroll to position [0, 0]
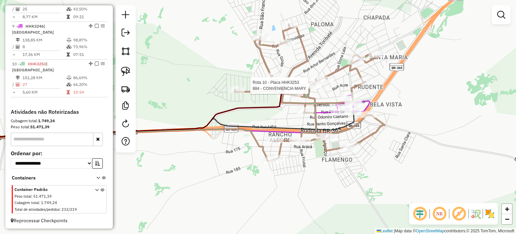
select select "**********"
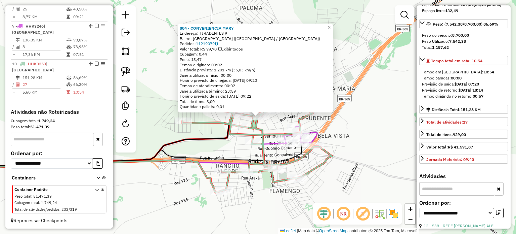
scroll to position [168, 0]
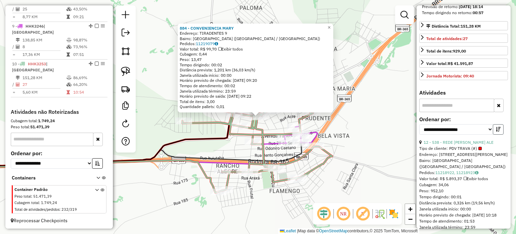
click at [497, 131] on icon "button" at bounding box center [498, 129] width 5 height 5
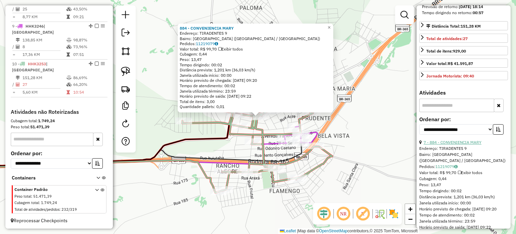
click at [449, 144] on link "7 - 884 - CONVENIENCIA MARY" at bounding box center [453, 141] width 58 height 5
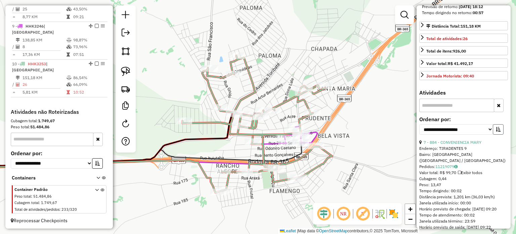
click at [501, 134] on button "button" at bounding box center [498, 129] width 11 height 10
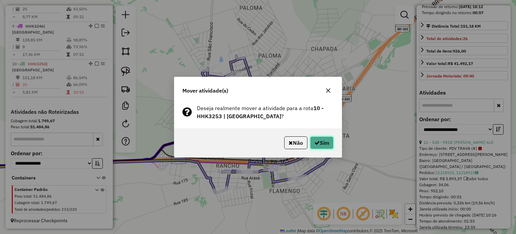
click at [311, 140] on button "Sim" at bounding box center [322, 142] width 24 height 13
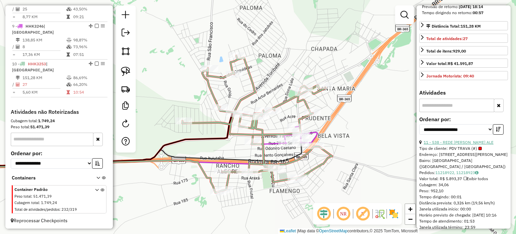
click at [447, 144] on link "11 - 538 - REDE [PERSON_NAME] ALE" at bounding box center [459, 141] width 70 height 5
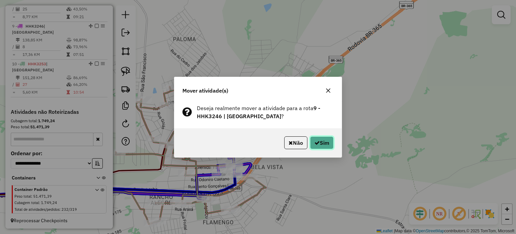
click at [313, 146] on button "Sim" at bounding box center [322, 142] width 24 height 13
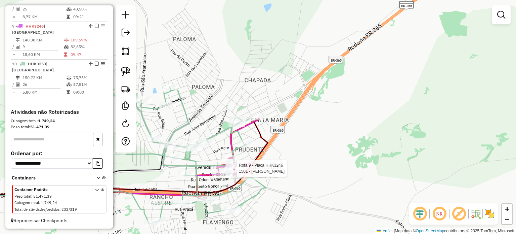
select select "**********"
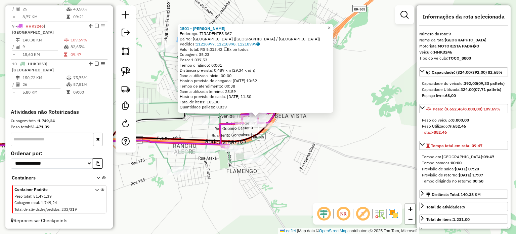
click at [306, 129] on div "1501 - SOUSA LANCHES Endereço: TIRADENTES 367 Bairro: CENTRO (MONTE ALEGRE DE M…" at bounding box center [258, 117] width 516 height 234
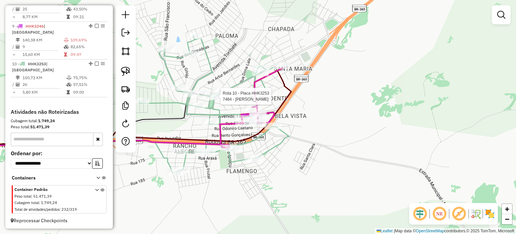
select select "**********"
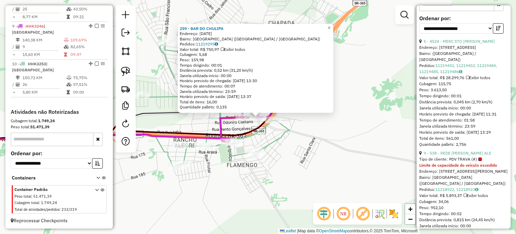
scroll to position [302, 0]
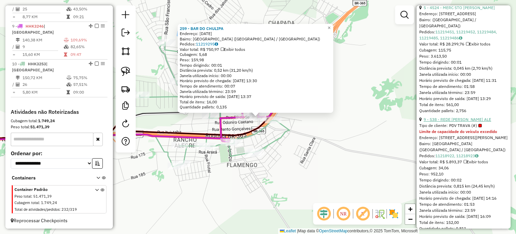
click at [447, 122] on link "9 - 538 - REDE LUCAS MONTE ALE" at bounding box center [458, 119] width 68 height 5
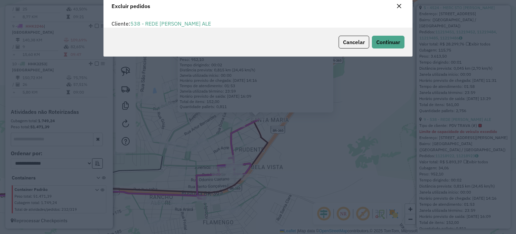
scroll to position [3, 2]
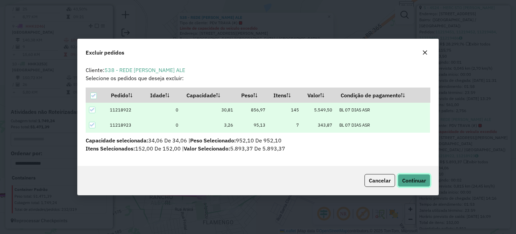
click at [416, 180] on span "Continuar" at bounding box center [414, 180] width 24 height 7
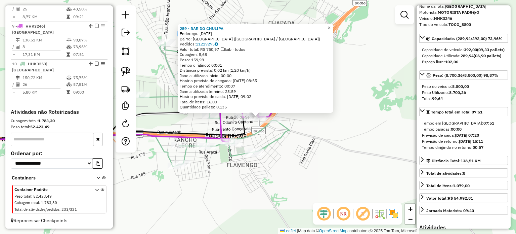
scroll to position [0, 0]
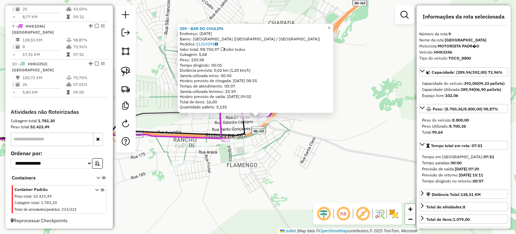
click at [297, 169] on div "259 - BAR DO CHULIPA Endereço: 28 DE SETEMBRO 1354 Bairro: CENTRO (MONTE ALEGRE…" at bounding box center [258, 117] width 516 height 234
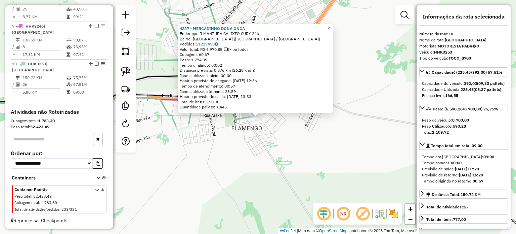
click at [288, 159] on div "4237 - MERCADINHO DONA ONCA Endereço: R MANTURA CALIXTO CURY 246 Bairro: CENTRO…" at bounding box center [258, 117] width 516 height 234
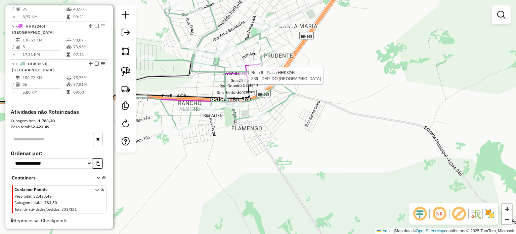
select select "**********"
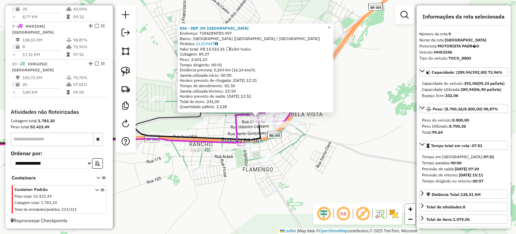
click at [348, 167] on div "836 - DEP. DO SERAFIM Endereço: TIRADENTES 497 Bairro: CENTRO (MONTE ALEGRE DE …" at bounding box center [258, 117] width 516 height 234
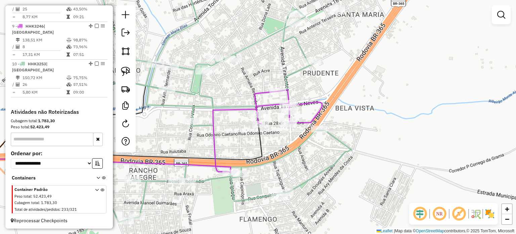
click at [239, 135] on icon at bounding box center [105, 141] width 314 height 36
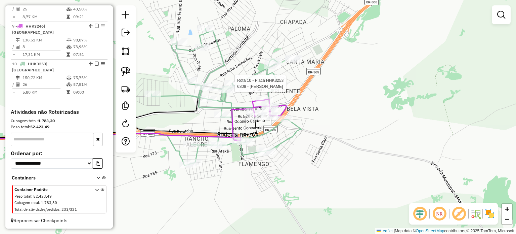
select select "**********"
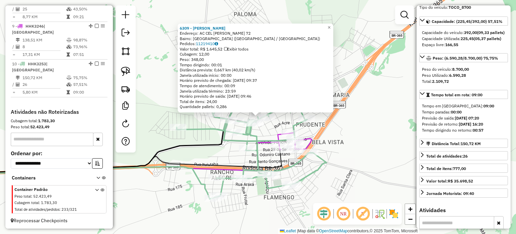
scroll to position [134, 0]
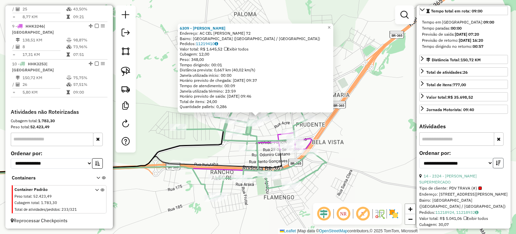
click at [497, 165] on icon "button" at bounding box center [498, 162] width 5 height 5
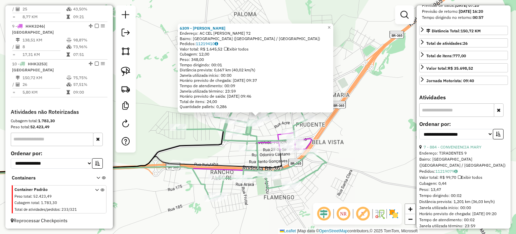
scroll to position [202, 0]
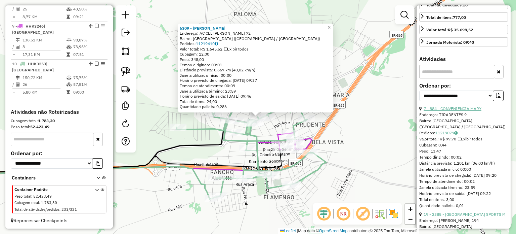
click at [438, 111] on link "7 - 884 - CONVENIENCIA MARY" at bounding box center [453, 108] width 58 height 5
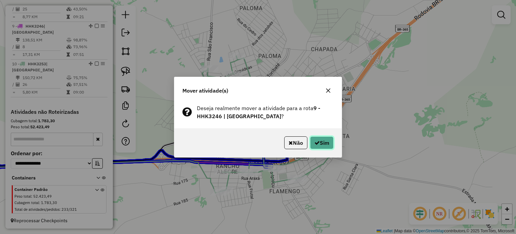
click at [327, 143] on button "Sim" at bounding box center [322, 142] width 24 height 13
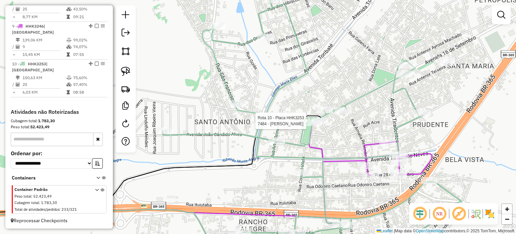
select select "**********"
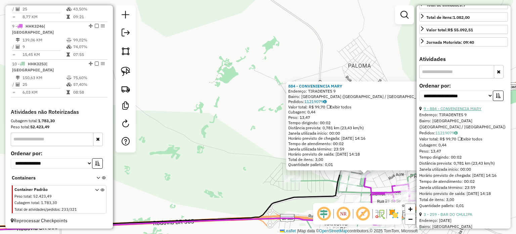
click at [448, 111] on link "9 - 884 - CONVENIENCIA MARY" at bounding box center [453, 108] width 58 height 5
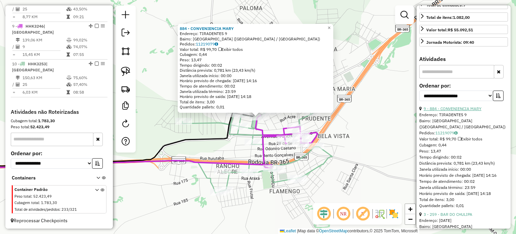
click at [443, 111] on link "9 - 884 - CONVENIENCIA MARY" at bounding box center [453, 108] width 58 height 5
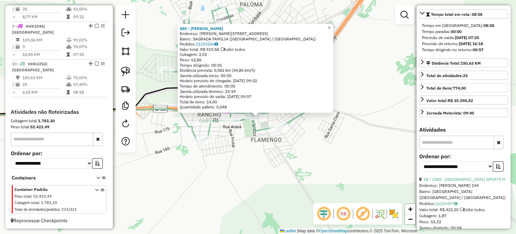
scroll to position [168, 0]
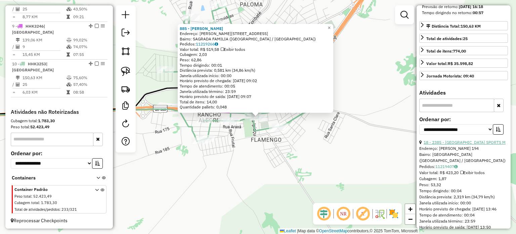
click at [462, 144] on link "18 - 2385 - ARENA BEACH SPORTS M" at bounding box center [465, 141] width 82 height 5
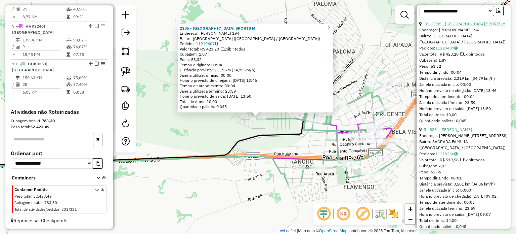
scroll to position [302, 0]
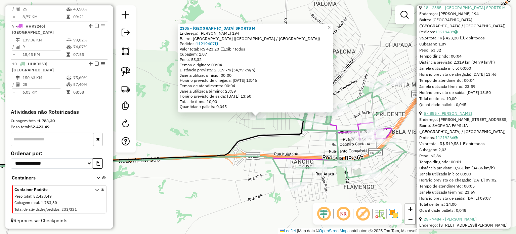
click at [447, 116] on link "5 - 885 - CARLOS ANTONIO VALER" at bounding box center [448, 113] width 48 height 5
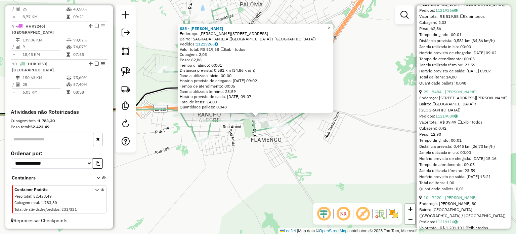
scroll to position [437, 0]
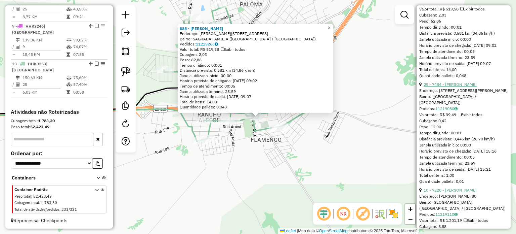
click at [447, 87] on link "25 - 7484 - PAULO CESAR BATISTA" at bounding box center [450, 84] width 53 height 5
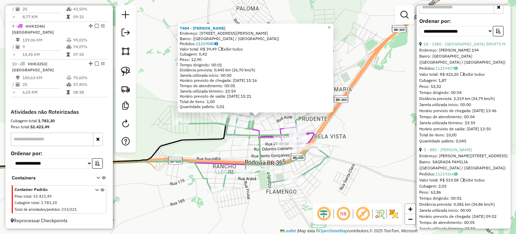
scroll to position [269, 0]
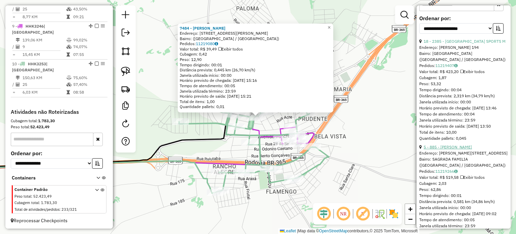
click at [444, 149] on link "5 - 885 - CARLOS ANTONIO VALER" at bounding box center [448, 146] width 48 height 5
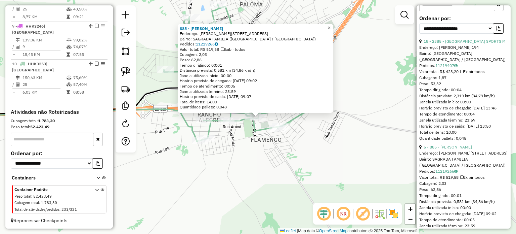
click at [332, 139] on div "885 - CARLOS ANTONIO VALER Endereço: R R DOUGLAS ANDREANI 440 Bairro: SAGRADA F…" at bounding box center [258, 117] width 516 height 234
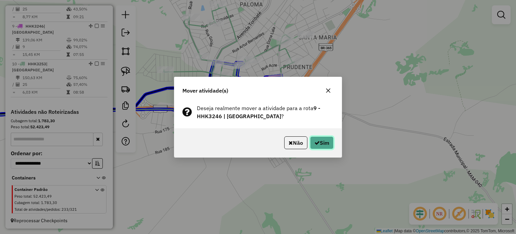
click at [324, 142] on button "Sim" at bounding box center [322, 142] width 24 height 13
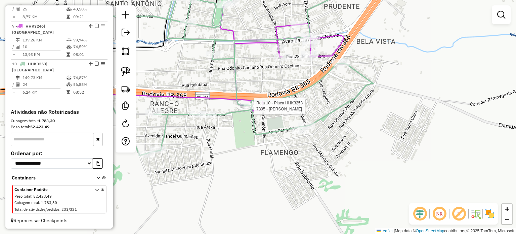
select select "**********"
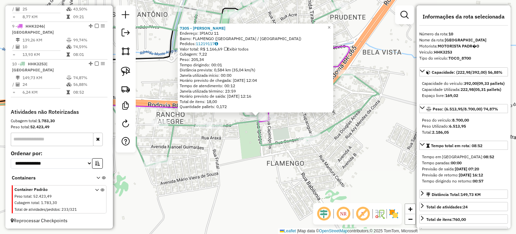
click at [244, 129] on div "7305 - BRAZ FERREIRA BERNAR Endereço: IPIACU 11 Bairro: FLAMENGO (MONTE ALEGRE …" at bounding box center [258, 117] width 516 height 234
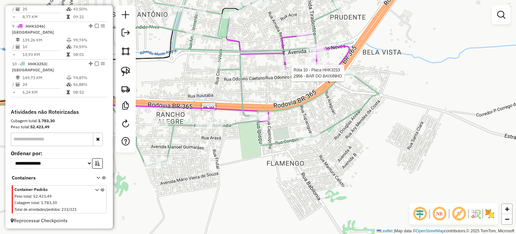
select select "**********"
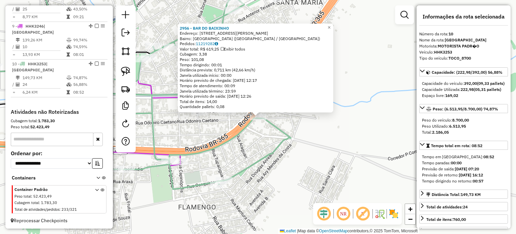
click at [250, 144] on div "2956 - BAR DO BAIXINHO Endereço: RUA ADONIRO CAETANO 1499 Bairro: CENTRO (MONTE…" at bounding box center [258, 117] width 516 height 234
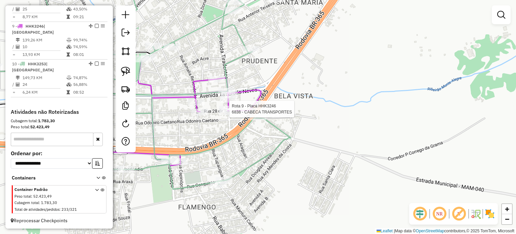
select select "**********"
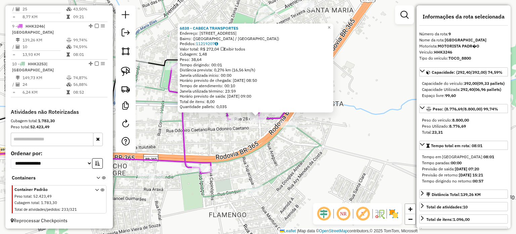
click at [254, 154] on icon at bounding box center [171, 96] width 299 height 239
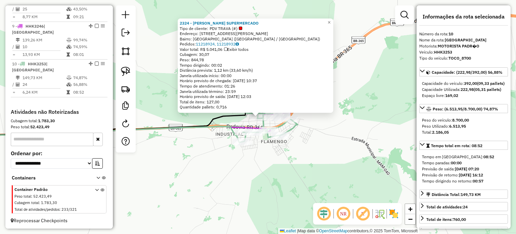
click at [261, 152] on div "2324 - LUCAS SUPERMERCADO Tipo de cliente: PDV TRAVA (#) Endereço: RUA CORONEL …" at bounding box center [258, 117] width 516 height 234
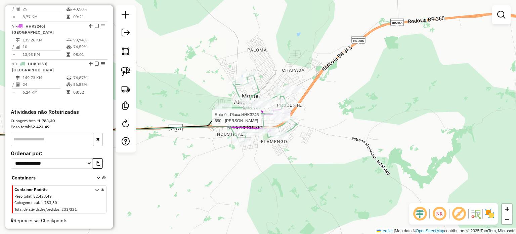
select select "**********"
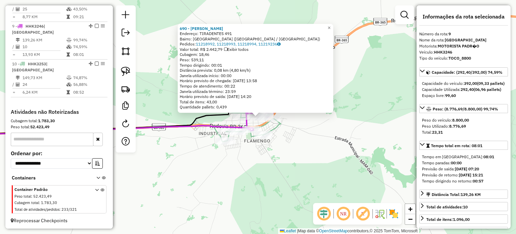
click at [313, 138] on div "690 - MARIA EVA DE JESUS A Endereço: TIRADENTES 491 Bairro: CENTRO (MONTE ALEGR…" at bounding box center [258, 117] width 516 height 234
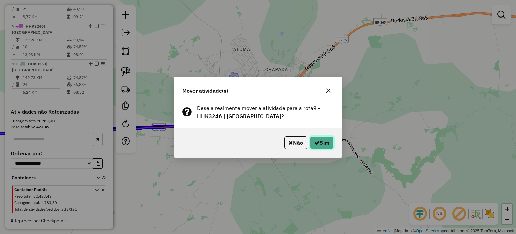
click at [316, 141] on icon "button" at bounding box center [316, 142] width 5 height 5
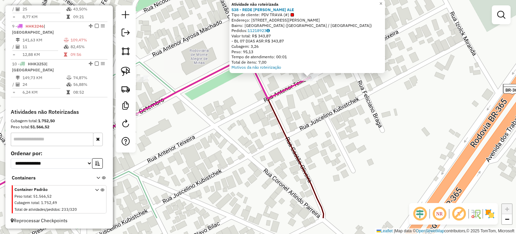
drag, startPoint x: 258, startPoint y: 139, endPoint x: 345, endPoint y: 74, distance: 108.9
click at [343, 71] on div "Atividade não roteirizada 538 - REDE LUCAS MONTE ALE Tipo de cliente: PDV TRAVA…" at bounding box center [258, 117] width 516 height 234
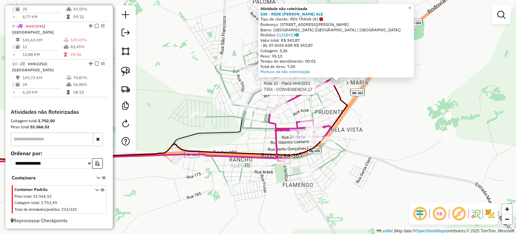
select select "**********"
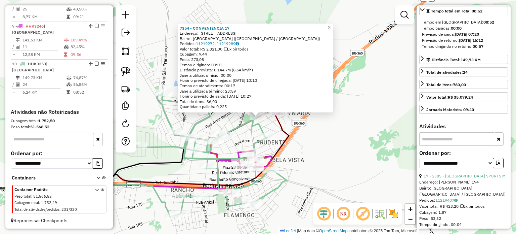
scroll to position [168, 0]
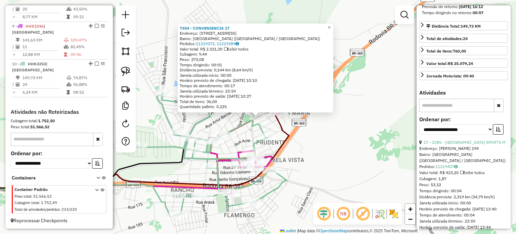
click at [496, 135] on div "**********" at bounding box center [463, 128] width 89 height 23
click at [496, 134] on button "button" at bounding box center [498, 129] width 11 height 10
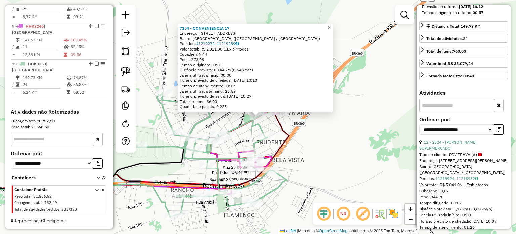
click at [451, 157] on span "PDV TRAVA (#)" at bounding box center [465, 154] width 33 height 6
drag, startPoint x: 450, startPoint y: 157, endPoint x: 453, endPoint y: 153, distance: 4.8
click at [450, 156] on div "12 - 2324 - LUCAS SUPERMERCADO Tipo de cliente: PDV TRAVA (#) Endereço: RUA COR…" at bounding box center [463, 196] width 89 height 115
click at [453, 151] on link "12 - 2324 - LUCAS SUPERMERCADO" at bounding box center [447, 144] width 57 height 11
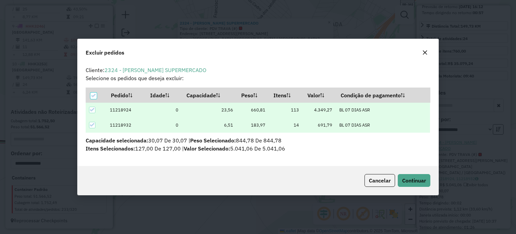
scroll to position [0, 0]
click at [421, 182] on span "Continuar" at bounding box center [414, 180] width 24 height 7
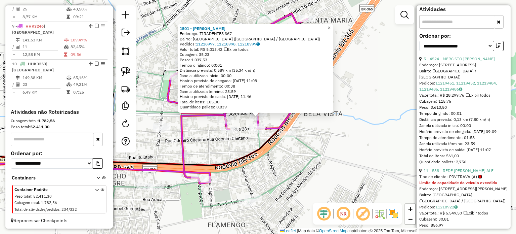
scroll to position [302, 0]
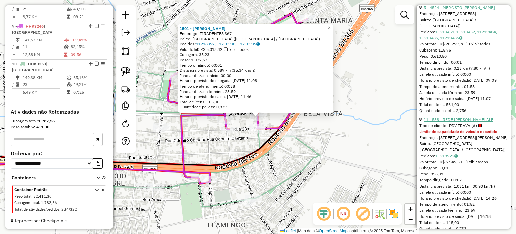
click at [452, 122] on link "11 - 538 - REDE [PERSON_NAME] ALE" at bounding box center [459, 119] width 70 height 5
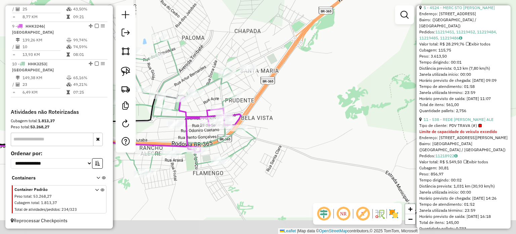
drag, startPoint x: 159, startPoint y: 196, endPoint x: 161, endPoint y: 133, distance: 63.2
click at [161, 134] on div "Janela de atendimento Grade de atendimento Capacidade Transportadoras Veículos …" at bounding box center [258, 117] width 516 height 234
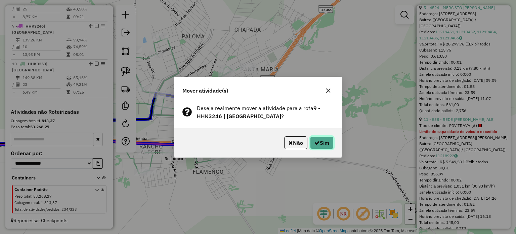
click at [310, 140] on button "Sim" at bounding box center [322, 142] width 24 height 13
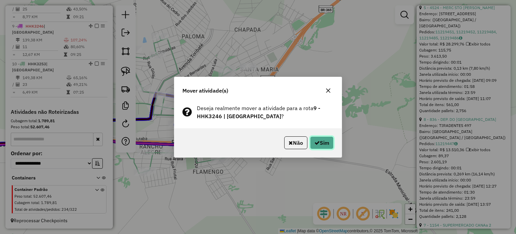
click at [318, 138] on button "Sim" at bounding box center [322, 142] width 24 height 13
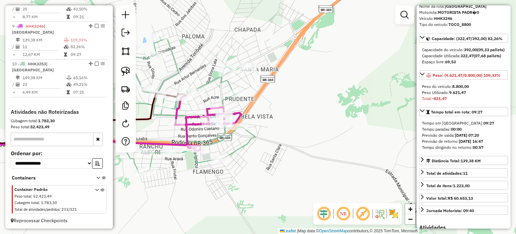
scroll to position [0, 0]
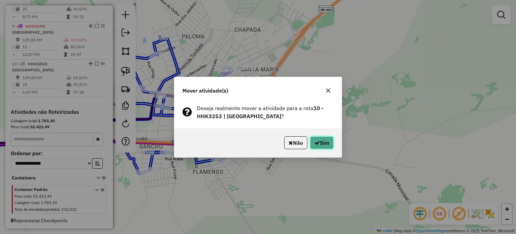
click at [321, 140] on button "Sim" at bounding box center [322, 142] width 24 height 13
drag, startPoint x: 316, startPoint y: 145, endPoint x: 314, endPoint y: 141, distance: 4.2
click at [316, 144] on icon "button" at bounding box center [316, 142] width 5 height 5
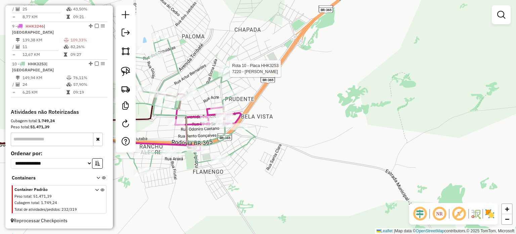
select select "**********"
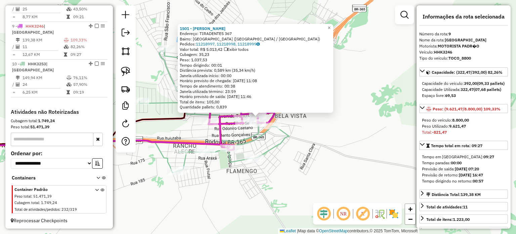
click at [351, 137] on div "1501 - SOUSA LANCHES Endereço: TIRADENTES 367 Bairro: CENTRO (MONTE ALEGRE DE M…" at bounding box center [258, 117] width 516 height 234
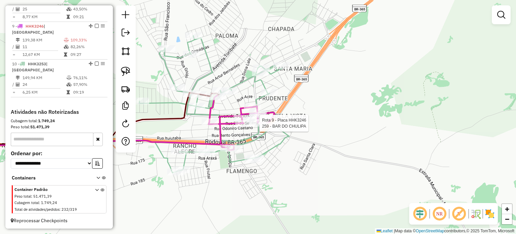
select select "**********"
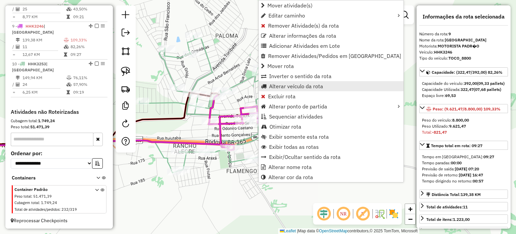
click at [281, 83] on span "Alterar veículo da rota" at bounding box center [296, 85] width 54 height 5
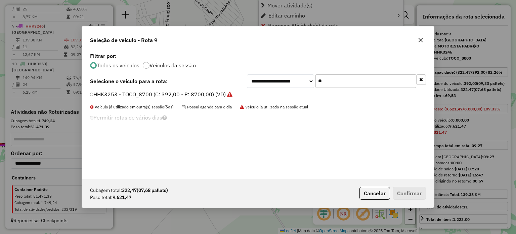
scroll to position [3, 2]
drag, startPoint x: 331, startPoint y: 80, endPoint x: 289, endPoint y: 80, distance: 42.0
click at [295, 81] on div "**********" at bounding box center [336, 80] width 179 height 13
type input "**"
click at [170, 95] on label "MJH2G57 - TRUCK_12850_BAÚ_BAIXO (C: 378,00 - P: 12850,00) (VD)" at bounding box center [179, 94] width 179 height 8
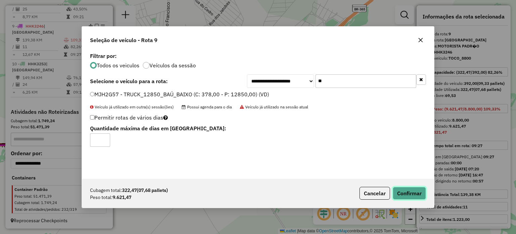
click at [406, 190] on button "Confirmar" at bounding box center [409, 192] width 33 height 13
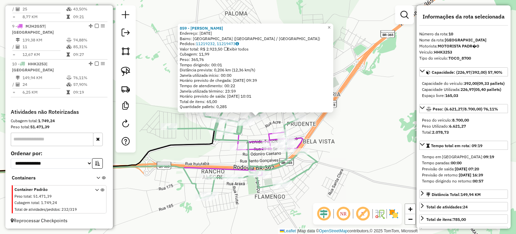
click at [323, 169] on div "Rota 10 - Placa HHK3253 2956 - BAR DO BAIXINHO 859 - LU MAIA Endereço: 16 DE SE…" at bounding box center [258, 117] width 516 height 234
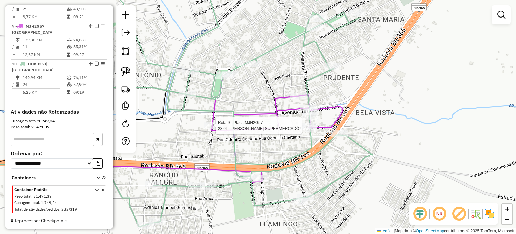
select select "**********"
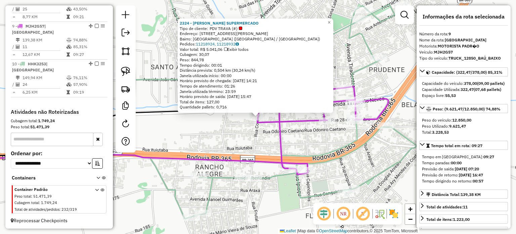
click at [206, 143] on div "2324 - LUCAS SUPERMERCADO Tipo de cliente: PDV TRAVA (#) Endereço: RUA CORONEL …" at bounding box center [258, 117] width 516 height 234
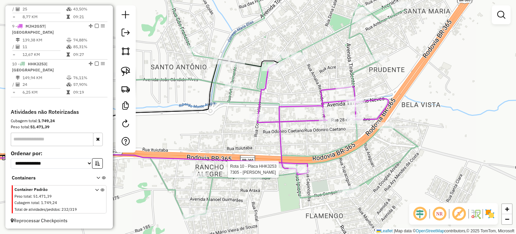
select select "**********"
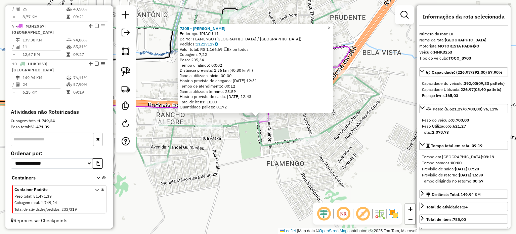
click at [231, 140] on div "7305 - BRAZ FERREIRA BERNAR Endereço: IPIACU 11 Bairro: FLAMENGO (MONTE ALEGRE …" at bounding box center [258, 117] width 516 height 234
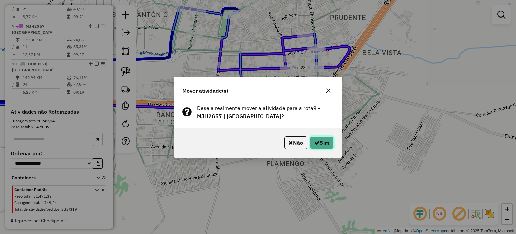
click at [319, 140] on button "Sim" at bounding box center [322, 142] width 24 height 13
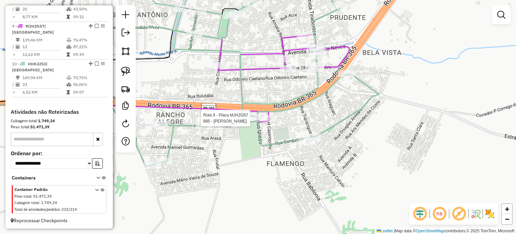
select select "**********"
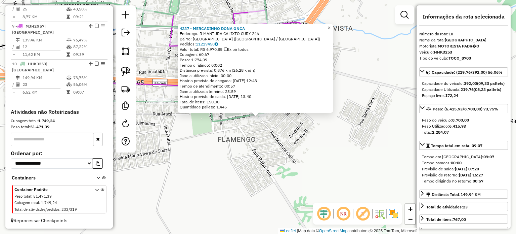
click at [313, 149] on div "4237 - MERCADINHO DONA ONCA Endereço: R MANTURA CALIXTO CURY 246 Bairro: CENTRO…" at bounding box center [258, 117] width 516 height 234
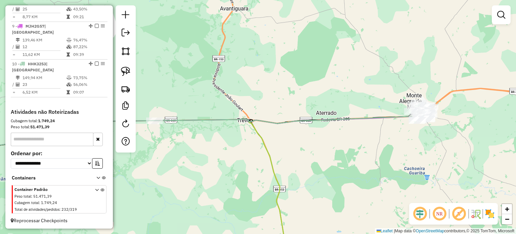
drag, startPoint x: 381, startPoint y: 181, endPoint x: 335, endPoint y: 180, distance: 46.4
click at [336, 180] on div "Janela de atendimento Grade de atendimento Capacidade Transportadoras Veículos …" at bounding box center [258, 117] width 516 height 234
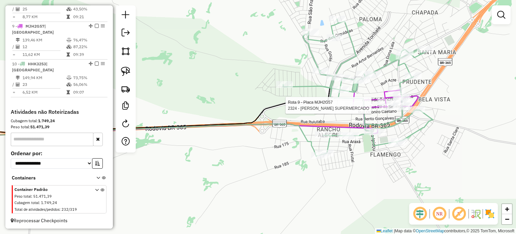
select select "**********"
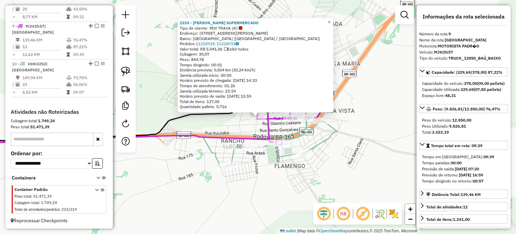
click at [264, 193] on div "2324 - LUCAS SUPERMERCADO Tipo de cliente: PDV TRAVA (#) Endereço: RUA CORONEL …" at bounding box center [258, 117] width 516 height 234
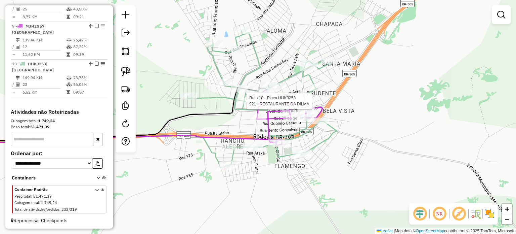
select select "**********"
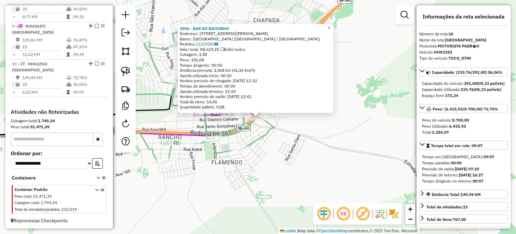
click at [307, 151] on div "2956 - BAR DO BAIXINHO Endereço: RUA ADONIRO CAETANO 1499 Bairro: CENTRO (MONTE…" at bounding box center [258, 117] width 516 height 234
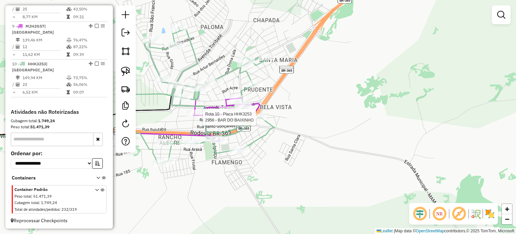
select select "**********"
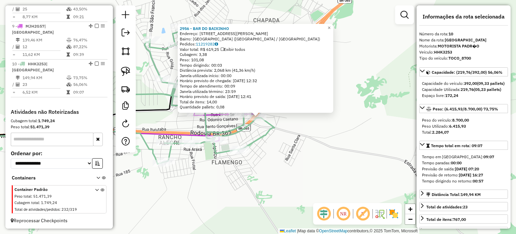
click at [286, 127] on div "Rota 10 - Placa HHK3253 2956 - BAR DO BAIXINHO 2956 - BAR DO BAIXINHO Endereço:…" at bounding box center [258, 117] width 516 height 234
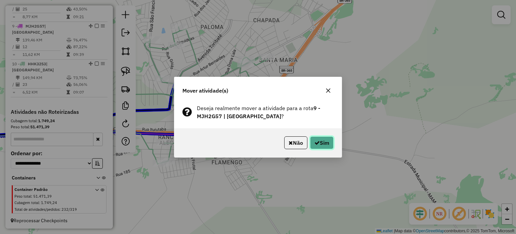
click at [314, 141] on icon "button" at bounding box center [316, 142] width 5 height 5
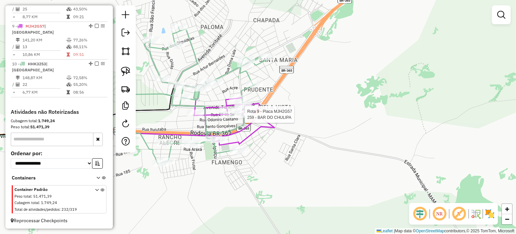
select select "**********"
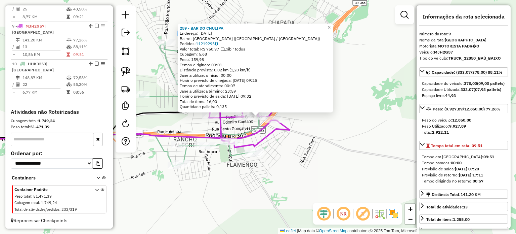
click at [284, 142] on div "259 - BAR DO CHULIPA Endereço: 28 DE SETEMBRO 1354 Bairro: CENTRO (MONTE ALEGRE…" at bounding box center [258, 117] width 516 height 234
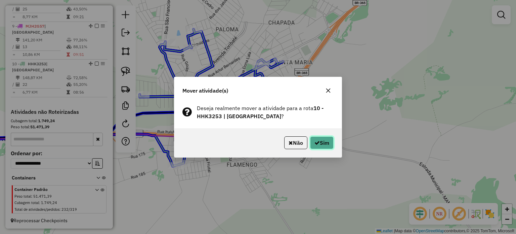
click at [325, 143] on button "Sim" at bounding box center [322, 142] width 24 height 13
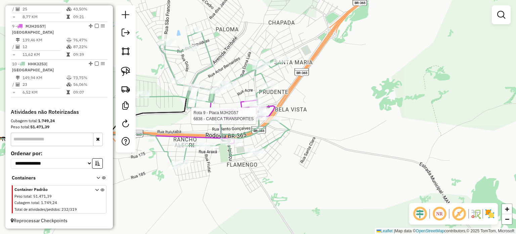
select select "**********"
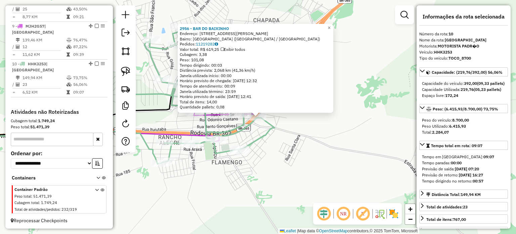
click at [290, 145] on div "2956 - BAR DO BAIXINHO Endereço: RUA ADONIRO CAETANO 1499 Bairro: CENTRO (MONTE…" at bounding box center [258, 117] width 516 height 234
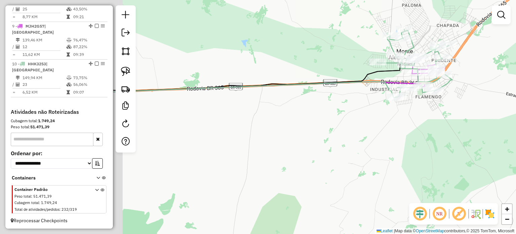
drag, startPoint x: 177, startPoint y: 155, endPoint x: 349, endPoint y: 105, distance: 179.1
click at [349, 105] on div "Janela de atendimento Grade de atendimento Capacidade Transportadoras Veículos …" at bounding box center [258, 117] width 516 height 234
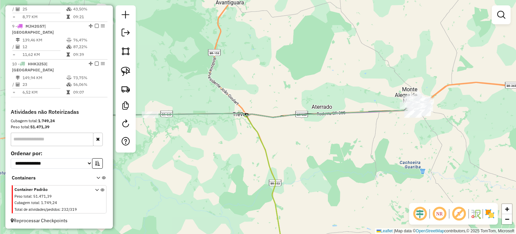
drag, startPoint x: 237, startPoint y: 134, endPoint x: 389, endPoint y: 133, distance: 152.2
click at [389, 133] on div "Janela de atendimento Grade de atendimento Capacidade Transportadoras Veículos …" at bounding box center [258, 117] width 516 height 234
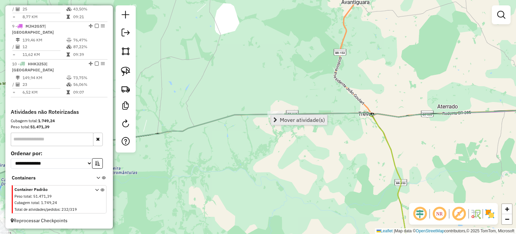
click at [297, 119] on span "Mover atividade(s)" at bounding box center [302, 119] width 45 height 5
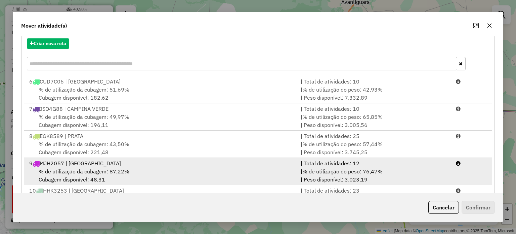
scroll to position [107, 0]
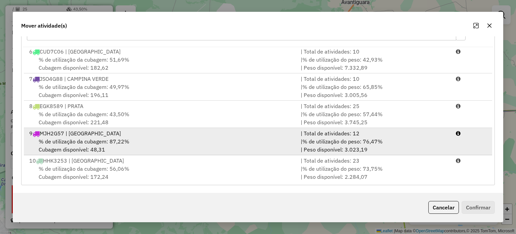
click at [196, 137] on div "% de utilização da cubagem: 87,22% Cubagem disponível: 48,31" at bounding box center [160, 145] width 271 height 16
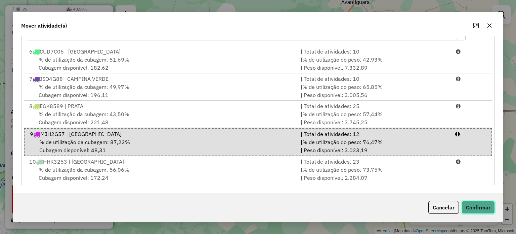
drag, startPoint x: 481, startPoint y: 211, endPoint x: 463, endPoint y: 204, distance: 19.7
click at [480, 210] on button "Confirmar" at bounding box center [478, 207] width 33 height 13
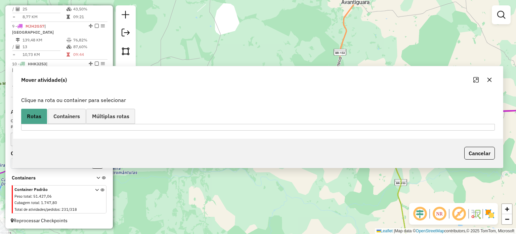
scroll to position [0, 0]
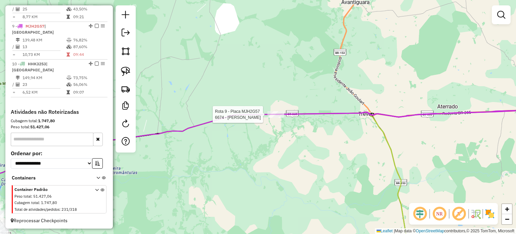
select select "**********"
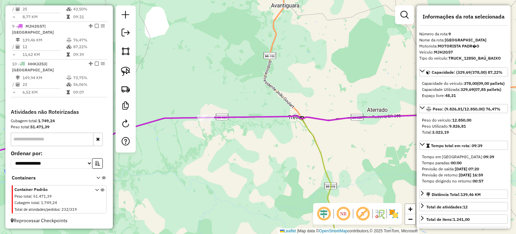
drag, startPoint x: 305, startPoint y: 162, endPoint x: 192, endPoint y: 148, distance: 113.7
click at [175, 142] on div "Janela de atendimento Grade de atendimento Capacidade Transportadoras Veículos …" at bounding box center [258, 117] width 516 height 234
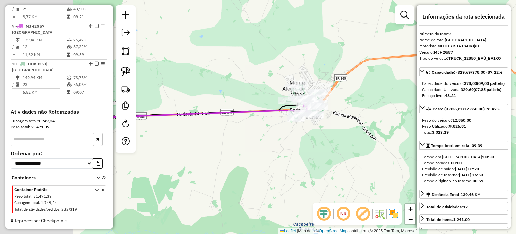
drag, startPoint x: 171, startPoint y: 210, endPoint x: 259, endPoint y: 149, distance: 107.9
click at [259, 150] on div "Janela de atendimento Grade de atendimento Capacidade Transportadoras Veículos …" at bounding box center [258, 117] width 516 height 234
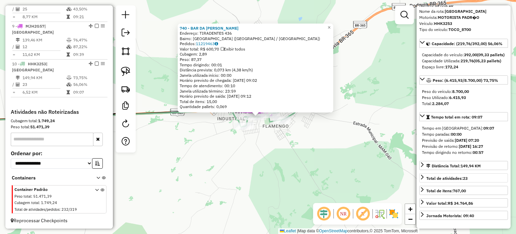
scroll to position [134, 0]
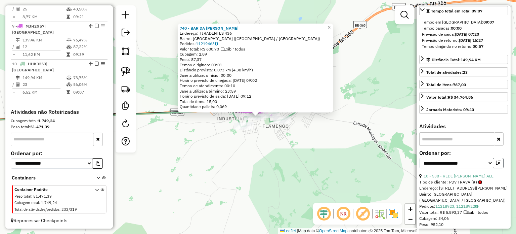
click at [496, 168] on button "button" at bounding box center [498, 163] width 11 height 10
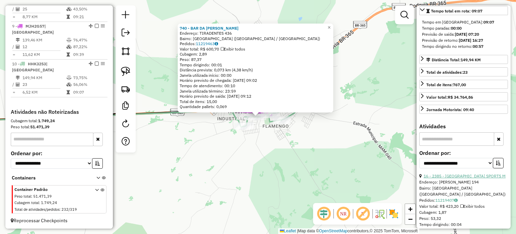
click at [451, 178] on link "16 - 2385 - ARENA BEACH SPORTS M" at bounding box center [465, 175] width 82 height 5
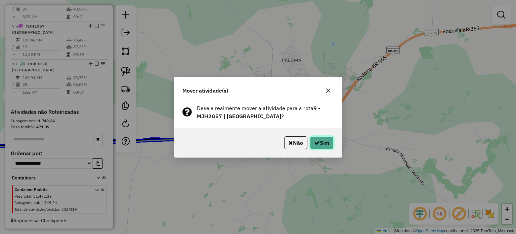
click at [323, 140] on button "Sim" at bounding box center [322, 142] width 24 height 13
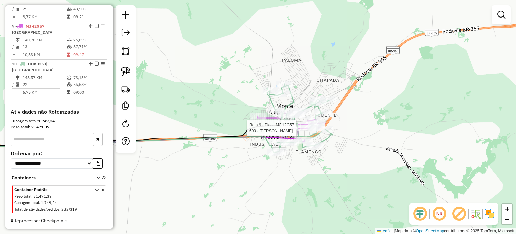
select select "**********"
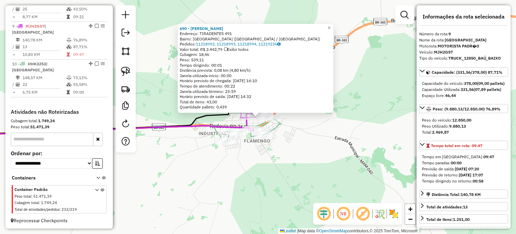
click at [209, 158] on div "Rota 10 - Placa HHK3253 6028 - CELINA FERNANDES DO 690 - MARIA EVA DE JESUS A E…" at bounding box center [258, 117] width 516 height 234
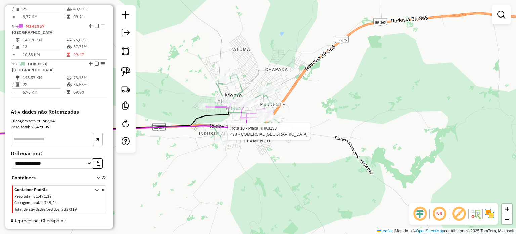
select select "**********"
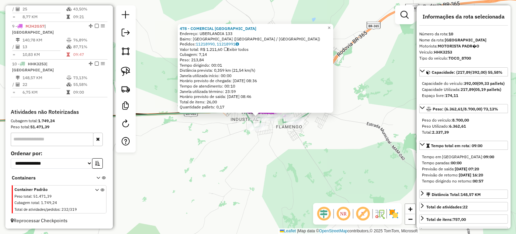
click at [198, 152] on div "478 - COMERCIAL RANCHO ALE Endereço: UBERLANDIA 133 Bairro: CENTRO (MONTE ALEGR…" at bounding box center [258, 117] width 516 height 234
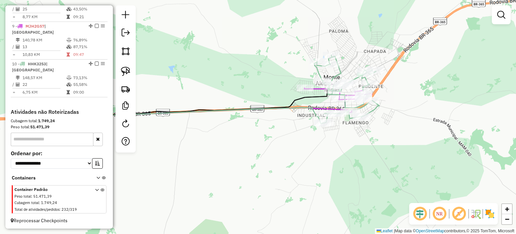
drag, startPoint x: 193, startPoint y: 141, endPoint x: 259, endPoint y: 137, distance: 66.6
click at [259, 137] on div "Janela de atendimento Grade de atendimento Capacidade Transportadoras Veículos …" at bounding box center [258, 117] width 516 height 234
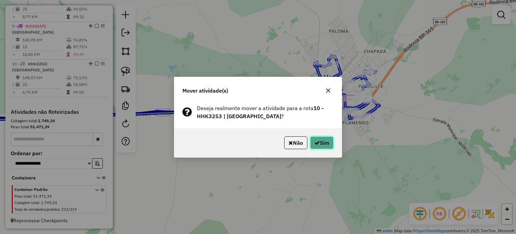
click at [320, 142] on button "Sim" at bounding box center [322, 142] width 24 height 13
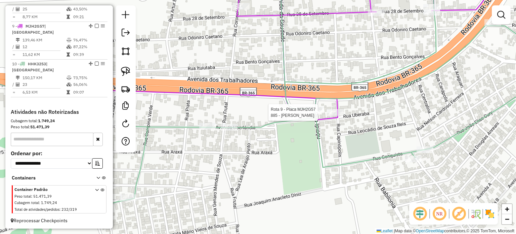
select select "**********"
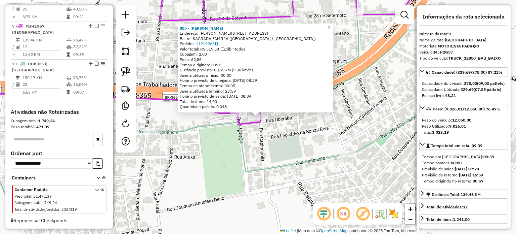
click at [228, 145] on div "885 - CARLOS ANTONIO VALER Endereço: R R DOUGLAS ANDREANI 440 Bairro: SAGRADA F…" at bounding box center [258, 117] width 516 height 234
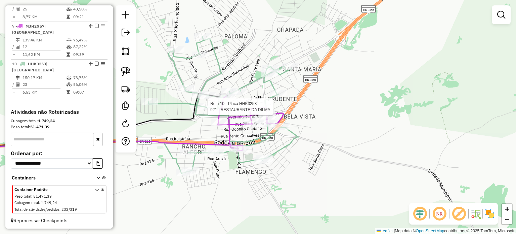
select select "**********"
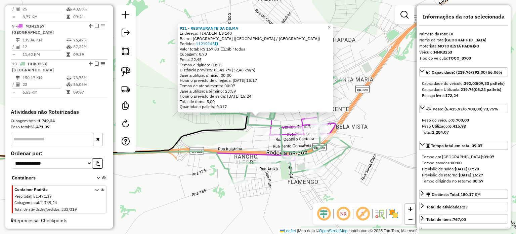
click at [229, 136] on div "921 - RESTAURANTE DA DILMA Endereço: TIRADENTES 140 Bairro: CENTRO (MONTE ALEGR…" at bounding box center [258, 117] width 516 height 234
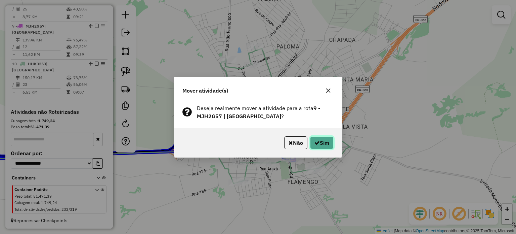
click at [315, 142] on icon "button" at bounding box center [316, 142] width 5 height 5
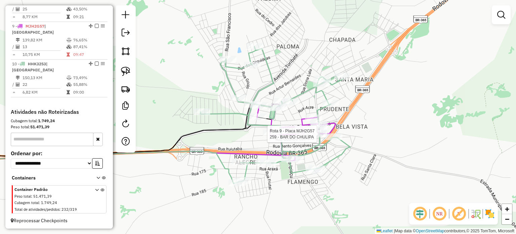
select select "**********"
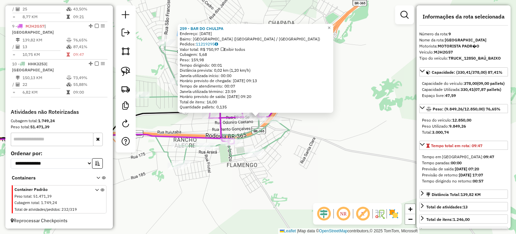
click at [280, 142] on div "259 - BAR DO CHULIPA Endereço: 28 DE SETEMBRO 1354 Bairro: CENTRO (MONTE ALEGRE…" at bounding box center [258, 117] width 516 height 234
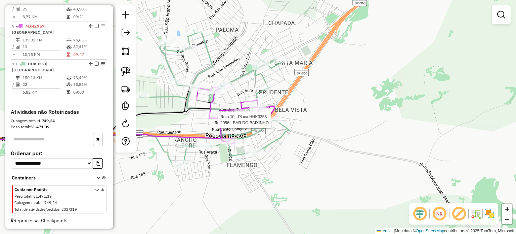
select select "**********"
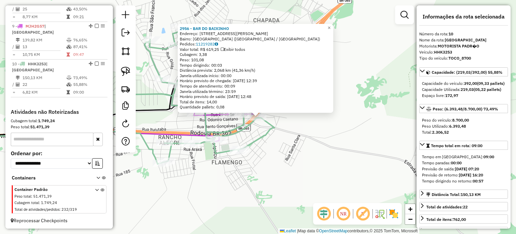
click at [275, 138] on div "2956 - BAR DO BAIXINHO Endereço: RUA ADONIRO CAETANO 1499 Bairro: CENTRO (MONTE…" at bounding box center [258, 117] width 516 height 234
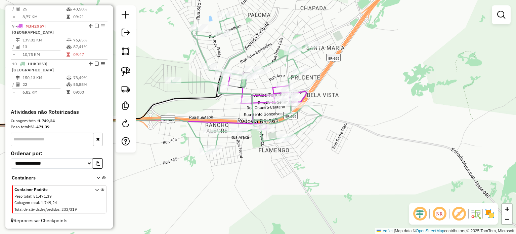
drag, startPoint x: 274, startPoint y: 154, endPoint x: 321, endPoint y: 141, distance: 48.6
click at [321, 141] on div "Janela de atendimento Grade de atendimento Capacidade Transportadoras Veículos …" at bounding box center [258, 117] width 516 height 234
select select "**********"
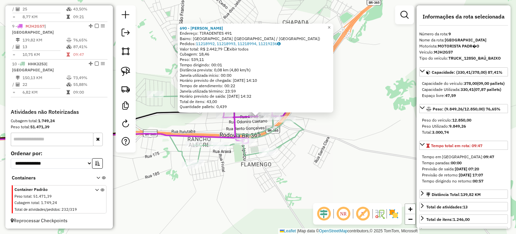
click at [237, 162] on div "Rota 10 - Placa HHK3253 5830 - CRISTIANO DE LIMA FE Rota 10 - Placa HHK3253 423…" at bounding box center [258, 117] width 516 height 234
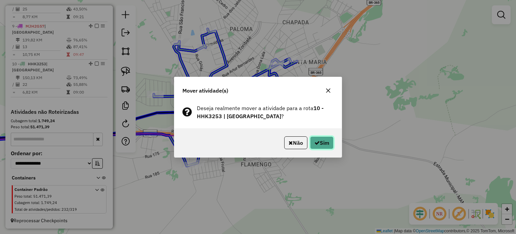
click at [323, 143] on button "Sim" at bounding box center [322, 142] width 24 height 13
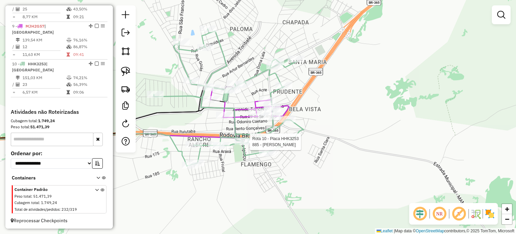
select select "**********"
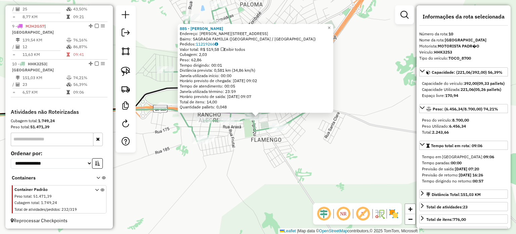
click at [222, 166] on div "885 - CARLOS ANTONIO VALER Endereço: R R DOUGLAS ANDREANI 440 Bairro: SAGRADA F…" at bounding box center [258, 117] width 516 height 234
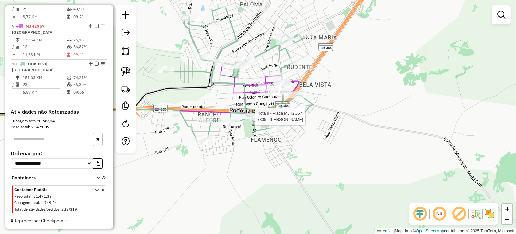
select select "**********"
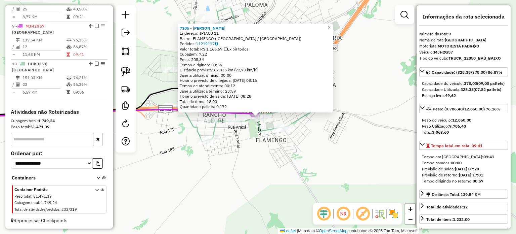
click at [252, 146] on div "7305 - BRAZ FERREIRA BERNAR Endereço: IPIACU 11 Bairro: FLAMENGO (MONTE ALEGRE …" at bounding box center [258, 117] width 516 height 234
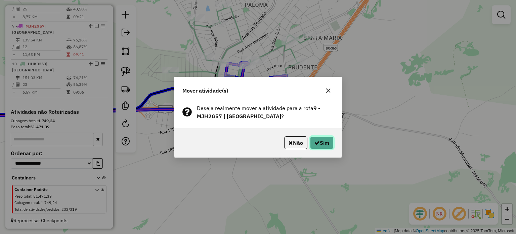
drag, startPoint x: 324, startPoint y: 141, endPoint x: 312, endPoint y: 137, distance: 12.1
click at [322, 141] on button "Sim" at bounding box center [322, 142] width 24 height 13
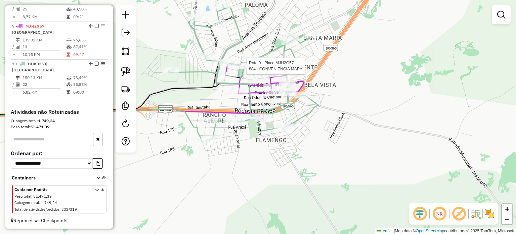
select select "**********"
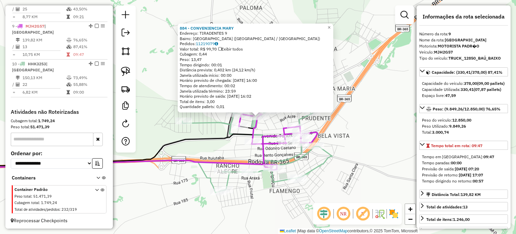
click at [235, 143] on div "884 - CONVENIENCIA MARY Endereço: TIRADENTES 9 Bairro: CENTRO (MONTE ALEGRE DE …" at bounding box center [258, 117] width 516 height 234
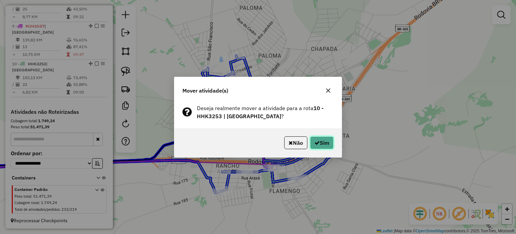
click at [321, 142] on button "Sim" at bounding box center [322, 142] width 24 height 13
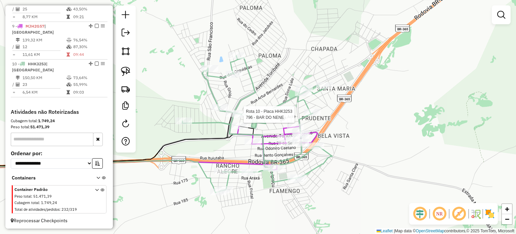
select select "**********"
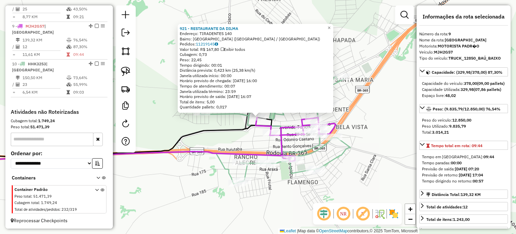
click at [258, 138] on div "921 - RESTAURANTE DA DILMA Endereço: TIRADENTES 140 Bairro: CENTRO (MONTE ALEGR…" at bounding box center [258, 117] width 516 height 234
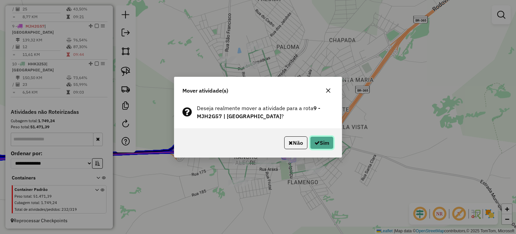
click at [322, 139] on button "Sim" at bounding box center [322, 142] width 24 height 13
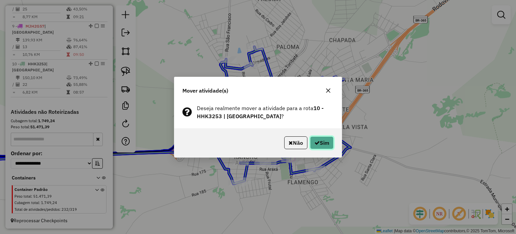
click at [317, 143] on icon "button" at bounding box center [316, 142] width 5 height 5
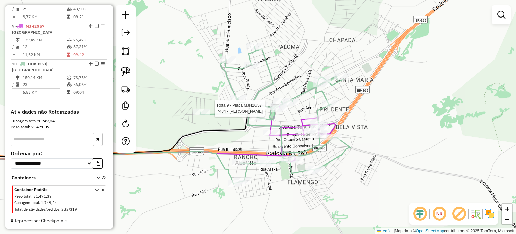
select select "**********"
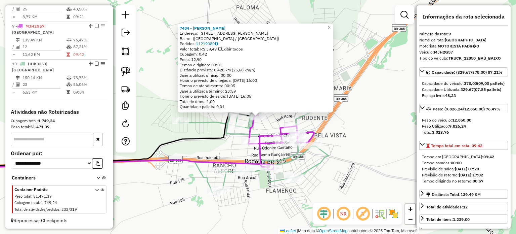
click at [228, 121] on icon at bounding box center [103, 139] width 310 height 55
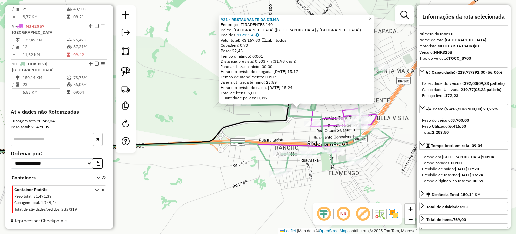
drag, startPoint x: 214, startPoint y: 180, endPoint x: 259, endPoint y: 163, distance: 48.2
click at [252, 170] on div "921 - RESTAURANTE DA DILMA Endereço: TIRADENTES 140 Bairro: CENTRO (MONTE ALEGR…" at bounding box center [258, 117] width 516 height 234
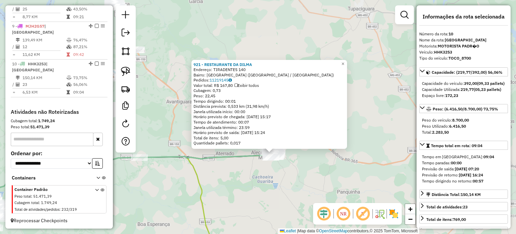
drag, startPoint x: 188, startPoint y: 181, endPoint x: 260, endPoint y: 147, distance: 79.7
click at [260, 147] on div "921 - RESTAURANTE DA DILMA Endereço: TIRADENTES 140 Bairro: CENTRO (MONTE ALEGR…" at bounding box center [258, 117] width 516 height 234
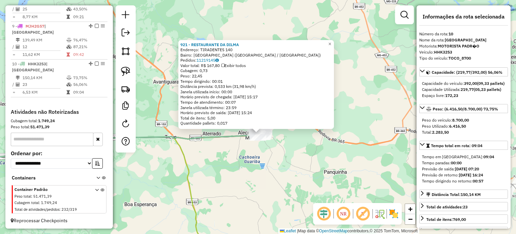
drag, startPoint x: 242, startPoint y: 157, endPoint x: 201, endPoint y: 160, distance: 40.4
click at [202, 160] on div "921 - RESTAURANTE DA DILMA Endereço: TIRADENTES 140 Bairro: CENTRO (MONTE ALEGR…" at bounding box center [258, 117] width 516 height 234
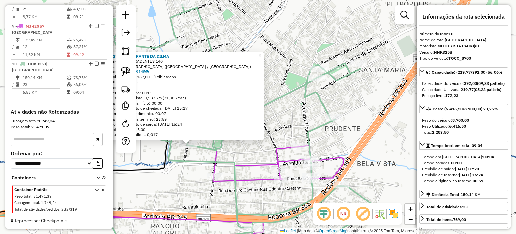
click at [281, 135] on div "Rota 9 - Placa MJH2G57 836 - DEP. DO SERAFIM 921 - RESTAURANTE DA DILMA Endereç…" at bounding box center [258, 117] width 516 height 234
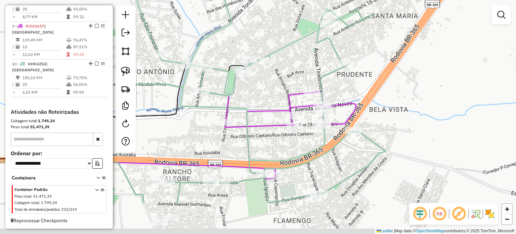
drag, startPoint x: 241, startPoint y: 179, endPoint x: 252, endPoint y: 118, distance: 62.2
click at [248, 128] on icon at bounding box center [236, 76] width 299 height 253
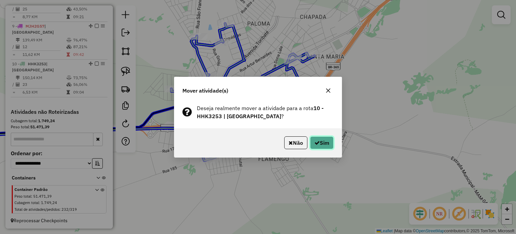
click at [321, 146] on button "Sim" at bounding box center [322, 142] width 24 height 13
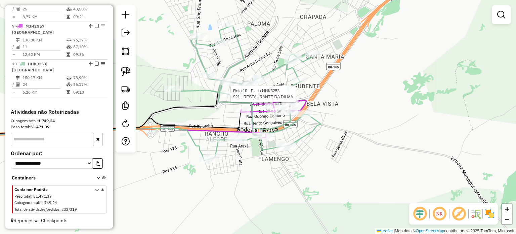
select select "**********"
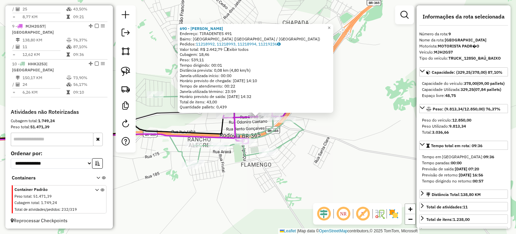
click at [298, 139] on icon at bounding box center [229, 97] width 150 height 136
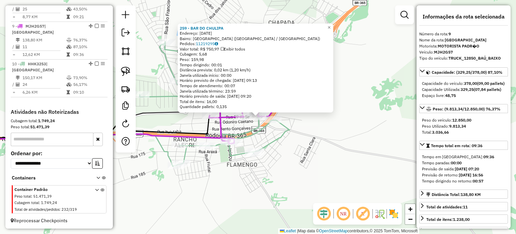
click at [272, 138] on icon at bounding box center [215, 97] width 150 height 136
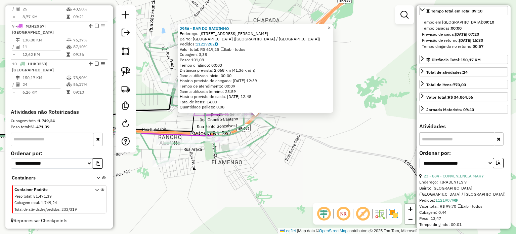
scroll to position [168, 0]
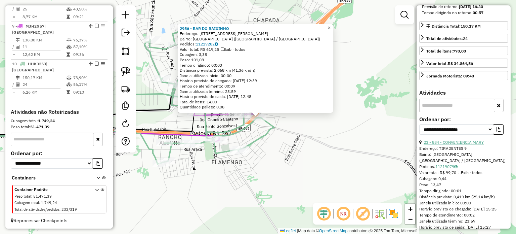
click at [443, 144] on link "23 - 884 - CONVENIENCIA MARY" at bounding box center [454, 141] width 60 height 5
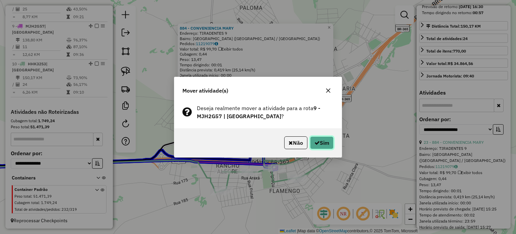
click at [324, 145] on button "Sim" at bounding box center [322, 142] width 24 height 13
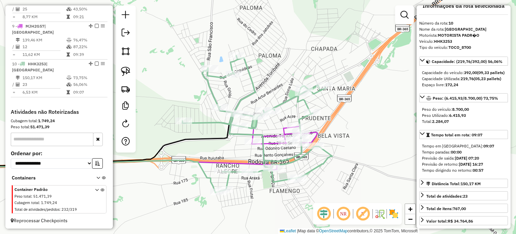
scroll to position [0, 0]
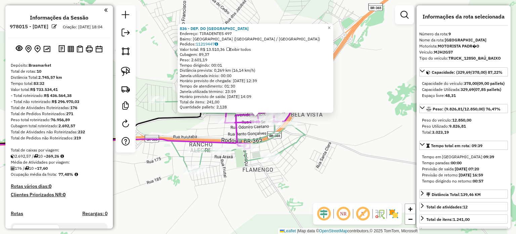
click at [226, 179] on div "836 - DEP. DO [PERSON_NAME]: TIRADENTES 497 Bairro: [GEOGRAPHIC_DATA] ([GEOGRAP…" at bounding box center [258, 117] width 516 height 234
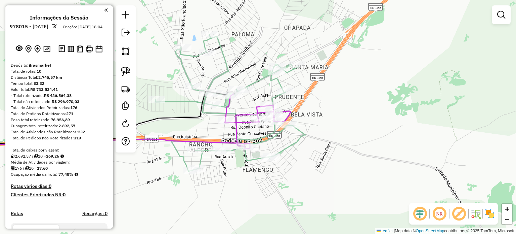
scroll to position [494, 0]
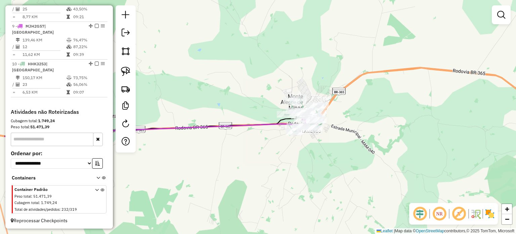
drag, startPoint x: 210, startPoint y: 210, endPoint x: 298, endPoint y: 114, distance: 130.3
click at [294, 116] on div "Janela de atendimento Grade de atendimento Capacidade Transportadoras Veículos …" at bounding box center [258, 117] width 516 height 234
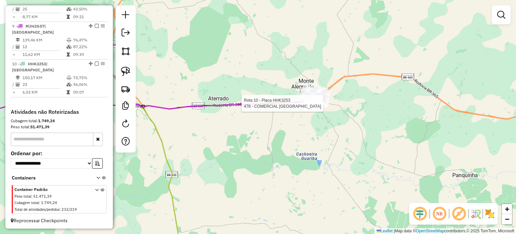
click at [231, 104] on icon at bounding box center [132, 112] width 368 height 21
select select "**********"
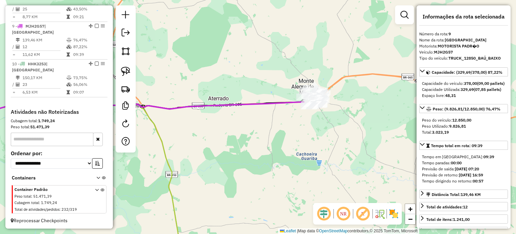
click at [236, 142] on div "Janela de atendimento Grade de atendimento Capacidade Transportadoras Veículos …" at bounding box center [258, 117] width 516 height 234
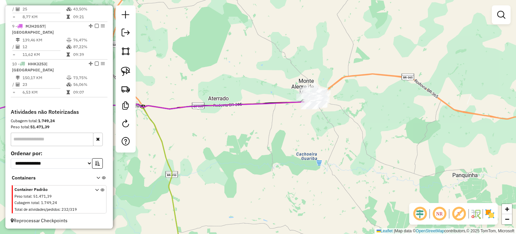
drag, startPoint x: 218, startPoint y: 153, endPoint x: 355, endPoint y: 137, distance: 137.9
click at [358, 140] on div "Janela de atendimento Grade de atendimento Capacidade Transportadoras Veículos …" at bounding box center [258, 117] width 516 height 234
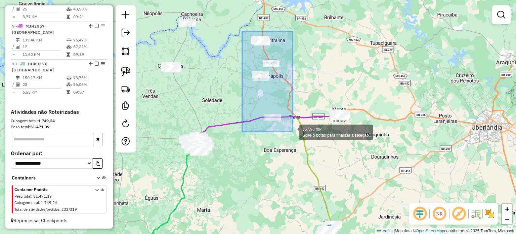
drag, startPoint x: 242, startPoint y: 31, endPoint x: 294, endPoint y: 133, distance: 114.0
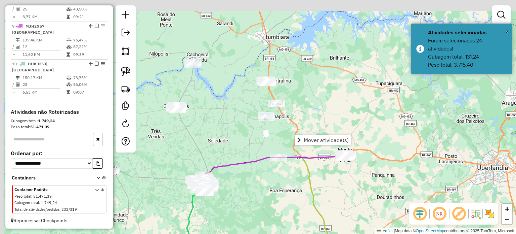
drag, startPoint x: 220, startPoint y: 85, endPoint x: 227, endPoint y: 151, distance: 65.8
click at [226, 149] on div "Janela de atendimento Grade de atendimento Capacidade Transportadoras Veículos …" at bounding box center [258, 117] width 516 height 234
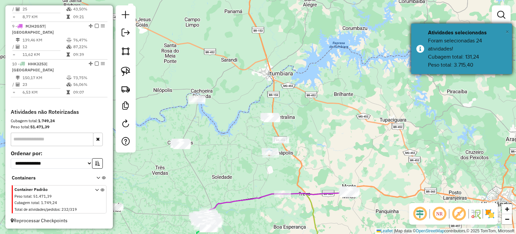
click at [506, 30] on span "×" at bounding box center [507, 31] width 3 height 7
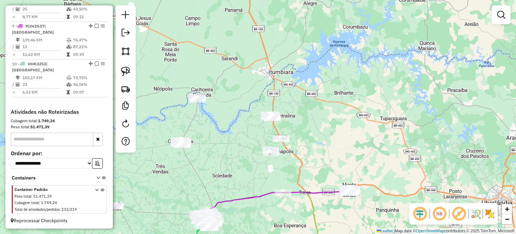
drag, startPoint x: 353, startPoint y: 140, endPoint x: 355, endPoint y: 106, distance: 34.3
click at [355, 106] on div "Janela de atendimento Grade de atendimento Capacidade Transportadoras Veículos …" at bounding box center [258, 117] width 516 height 234
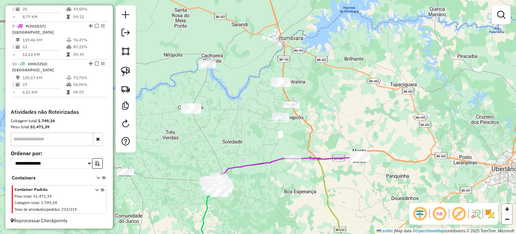
drag, startPoint x: 227, startPoint y: 116, endPoint x: 269, endPoint y: 114, distance: 41.7
click at [278, 116] on div "Janela de atendimento Grade de atendimento Capacidade Transportadoras Veículos …" at bounding box center [258, 117] width 516 height 234
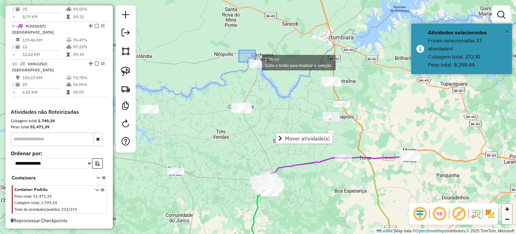
drag, startPoint x: 246, startPoint y: 55, endPoint x: 296, endPoint y: 84, distance: 57.2
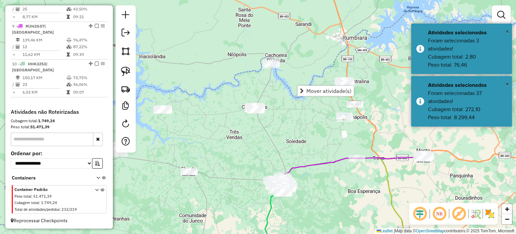
drag, startPoint x: 208, startPoint y: 121, endPoint x: 261, endPoint y: 120, distance: 53.1
click at [261, 120] on div "Janela de atendimento Grade de atendimento Capacidade Transportadoras Veículos …" at bounding box center [258, 117] width 516 height 234
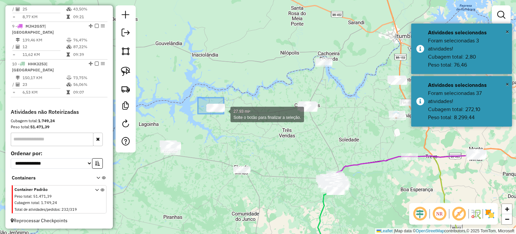
drag, startPoint x: 201, startPoint y: 99, endPoint x: 224, endPoint y: 114, distance: 26.7
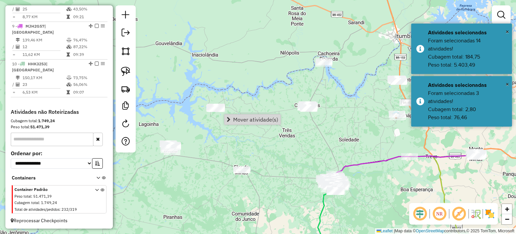
click at [347, 103] on div "Janela de atendimento Grade de atendimento Capacidade Transportadoras Veículos …" at bounding box center [258, 117] width 516 height 234
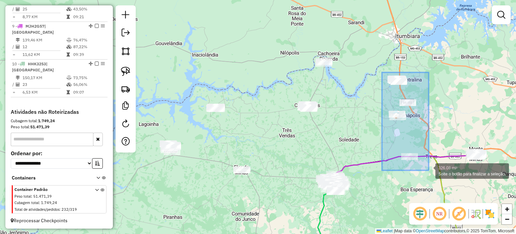
drag, startPoint x: 398, startPoint y: 95, endPoint x: 429, endPoint y: 170, distance: 80.9
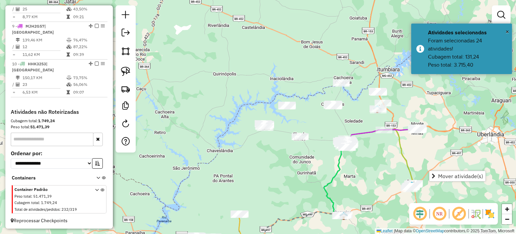
click at [358, 98] on div "Janela de atendimento Grade de atendimento Capacidade Transportadoras Veículos …" at bounding box center [258, 117] width 516 height 234
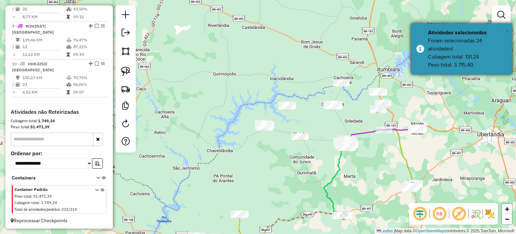
click at [511, 31] on div "× Atividades selecionadas Foram selecionadas 24 atividades! Cubagem total: 131,…" at bounding box center [461, 49] width 101 height 50
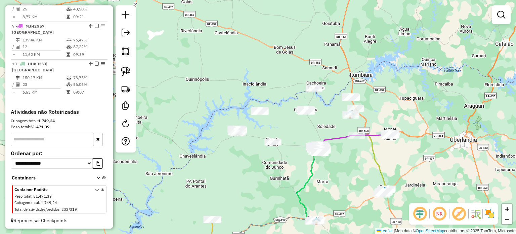
click at [353, 148] on div "Janela de atendimento Grade de atendimento Capacidade Transportadoras Veículos …" at bounding box center [258, 117] width 516 height 234
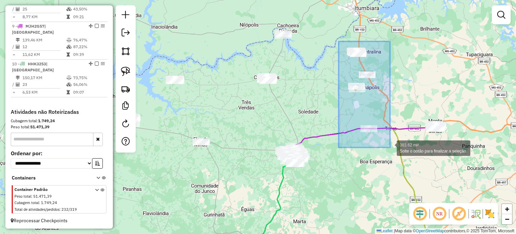
drag, startPoint x: 339, startPoint y: 41, endPoint x: 390, endPoint y: 149, distance: 119.0
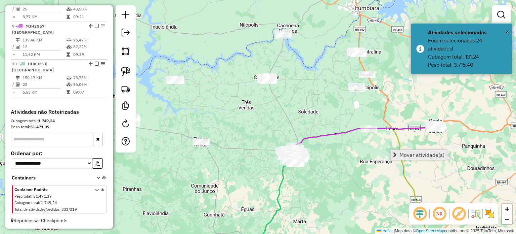
click at [413, 153] on span "Mover atividade(s)" at bounding box center [421, 154] width 45 height 5
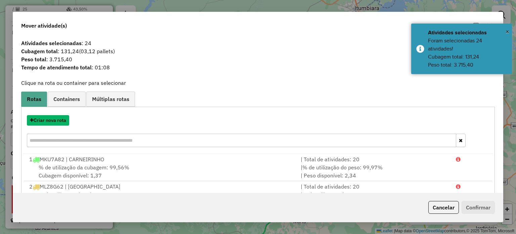
click at [56, 124] on button "Criar nova rota" at bounding box center [48, 120] width 42 height 10
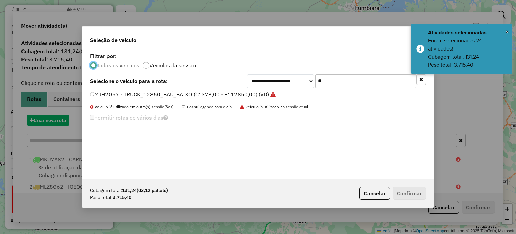
scroll to position [3, 2]
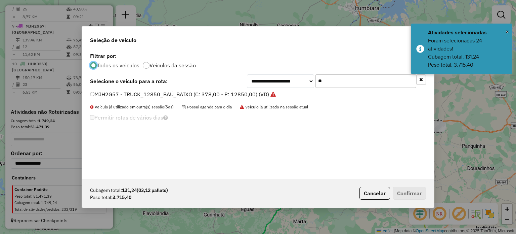
drag, startPoint x: 337, startPoint y: 79, endPoint x: 184, endPoint y: 86, distance: 153.4
click at [187, 84] on div "**********" at bounding box center [258, 80] width 336 height 13
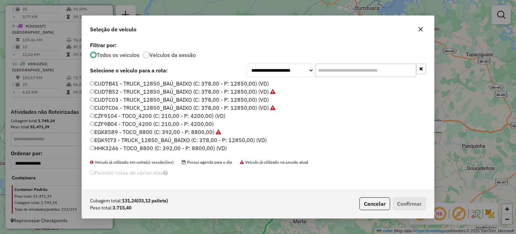
click at [342, 67] on input "text" at bounding box center [365, 69] width 101 height 13
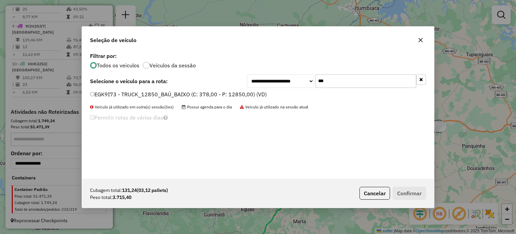
type input "***"
click at [112, 92] on label "EGK9I73 - TRUCK_12850_BAÚ_BAIXO (C: 378,00 - P: 12850,00) (VD)" at bounding box center [178, 94] width 177 height 8
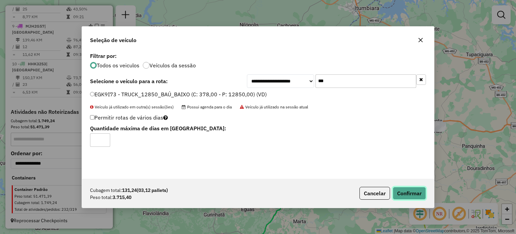
click at [415, 188] on button "Confirmar" at bounding box center [409, 192] width 33 height 13
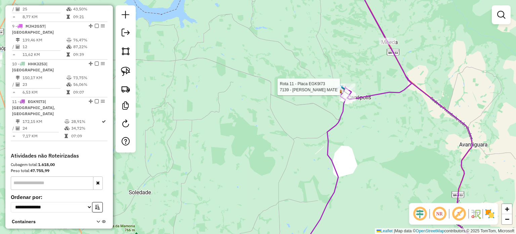
select select "**********"
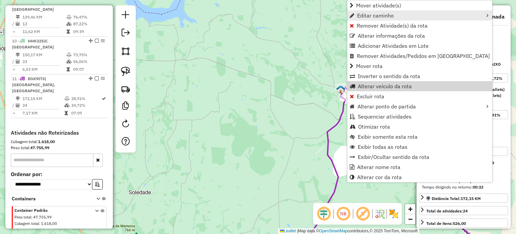
scroll to position [532, 0]
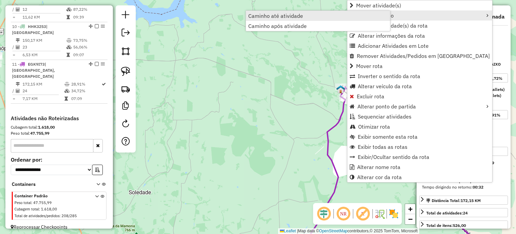
click at [306, 16] on link "Caminho até atividade" at bounding box center [318, 16] width 144 height 10
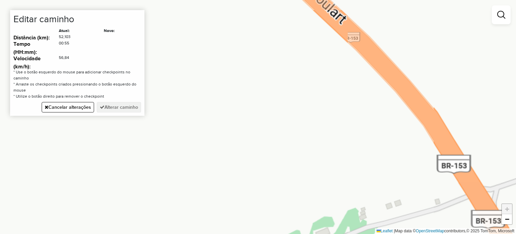
click at [407, 90] on div "Janela de atendimento Grade de atendimento Capacidade Transportadoras Veículos …" at bounding box center [258, 117] width 516 height 234
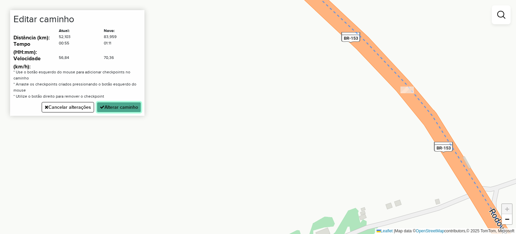
click at [110, 102] on button "Alterar caminho" at bounding box center [119, 107] width 44 height 10
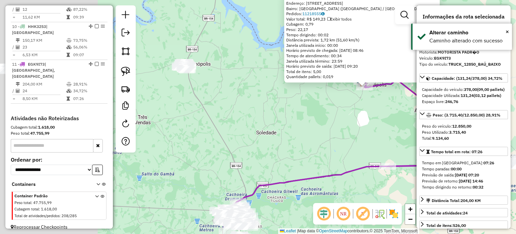
drag, startPoint x: 238, startPoint y: 175, endPoint x: 333, endPoint y: 138, distance: 102.3
click at [347, 139] on div "6961 - PANIFICADORA E LANCH Endereço: [STREET_ADDRESS] [GEOGRAPHIC_DATA]: 11218…" at bounding box center [258, 117] width 516 height 234
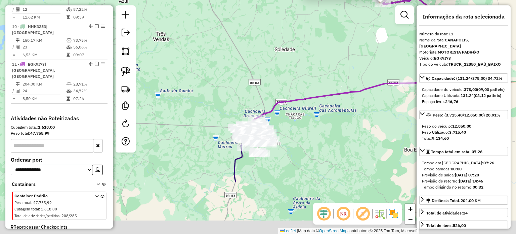
drag, startPoint x: 281, startPoint y: 189, endPoint x: 297, endPoint y: 94, distance: 96.7
click at [297, 97] on div "6961 - PANIFICADORA E LANCH Endereço: [STREET_ADDRESS] [GEOGRAPHIC_DATA]: 11218…" at bounding box center [258, 117] width 516 height 234
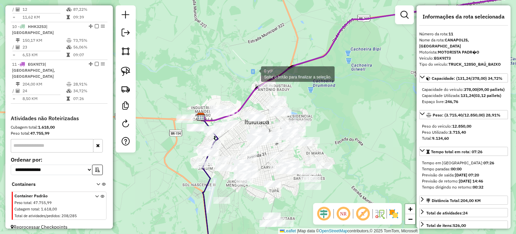
drag, startPoint x: 254, startPoint y: 73, endPoint x: 297, endPoint y: 97, distance: 48.7
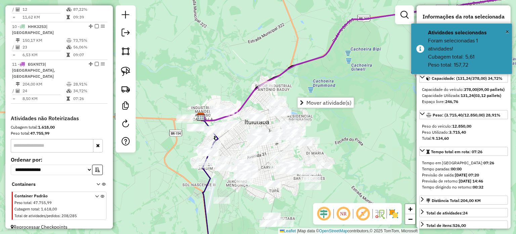
click at [220, 55] on div "6961 - PANIFICADORA E LANCH Endereço: [STREET_ADDRESS] [GEOGRAPHIC_DATA]: 11218…" at bounding box center [258, 117] width 516 height 234
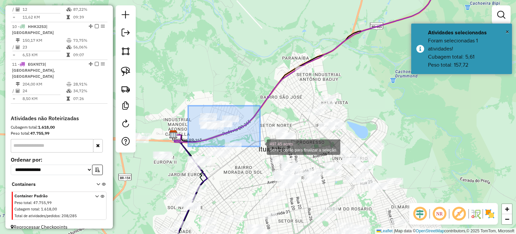
drag, startPoint x: 253, startPoint y: 142, endPoint x: 260, endPoint y: 145, distance: 7.2
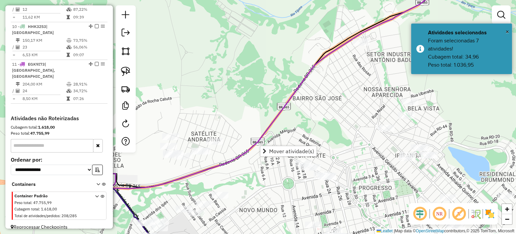
drag, startPoint x: 246, startPoint y: 176, endPoint x: 249, endPoint y: 70, distance: 105.5
click at [249, 75] on div "Janela de atendimento Grade de atendimento Capacidade Transportadoras Veículos …" at bounding box center [258, 117] width 516 height 234
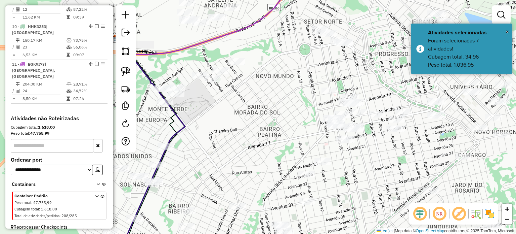
drag, startPoint x: 205, startPoint y: 134, endPoint x: 245, endPoint y: 70, distance: 76.1
click at [241, 77] on div "Janela de atendimento Grade de atendimento Capacidade Transportadoras Veículos …" at bounding box center [258, 117] width 516 height 234
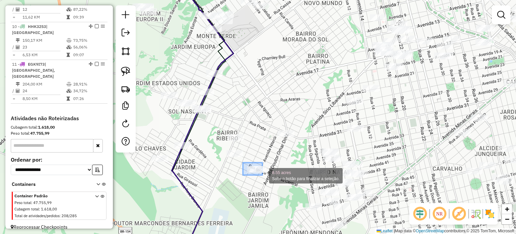
drag, startPoint x: 249, startPoint y: 165, endPoint x: 265, endPoint y: 178, distance: 20.7
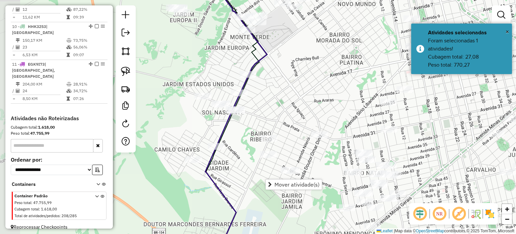
drag, startPoint x: 266, startPoint y: 104, endPoint x: 298, endPoint y: 105, distance: 31.9
click at [298, 105] on div "Janela de atendimento Grade de atendimento Capacidade Transportadoras Veículos …" at bounding box center [258, 117] width 516 height 234
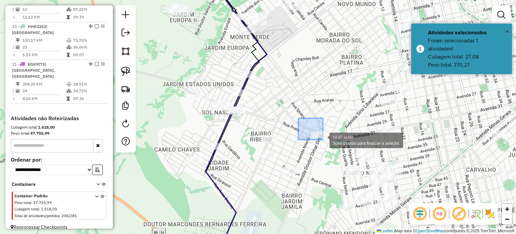
drag, startPoint x: 314, startPoint y: 130, endPoint x: 326, endPoint y: 145, distance: 19.6
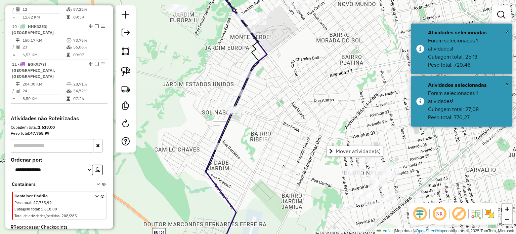
click at [309, 94] on div "Janela de atendimento Grade de atendimento Capacidade Transportadoras Veículos …" at bounding box center [258, 117] width 516 height 234
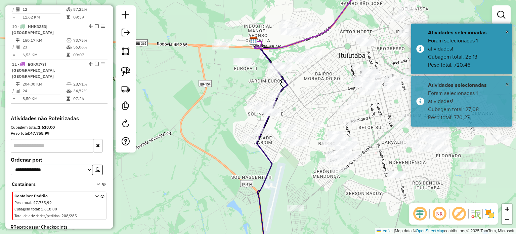
drag, startPoint x: 309, startPoint y: 75, endPoint x: 305, endPoint y: 97, distance: 22.9
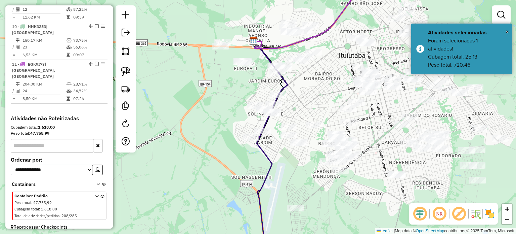
click at [305, 97] on div "Janela de atendimento Grade de atendimento Capacidade Transportadoras Veículos …" at bounding box center [258, 117] width 516 height 234
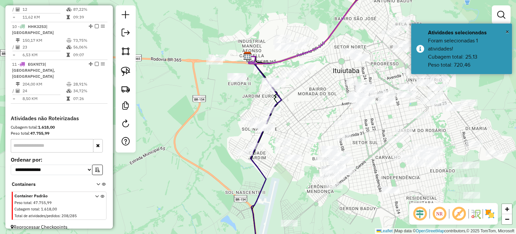
drag, startPoint x: 318, startPoint y: 95, endPoint x: 240, endPoint y: 109, distance: 79.1
click at [240, 109] on div "Janela de atendimento Grade de atendimento Capacidade Transportadoras Veículos …" at bounding box center [258, 117] width 516 height 234
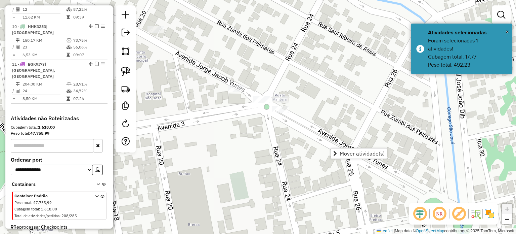
drag, startPoint x: 220, startPoint y: 126, endPoint x: 309, endPoint y: 149, distance: 91.5
click at [312, 152] on div "Janela de atendimento Grade de atendimento Capacidade Transportadoras Veículos …" at bounding box center [258, 117] width 516 height 234
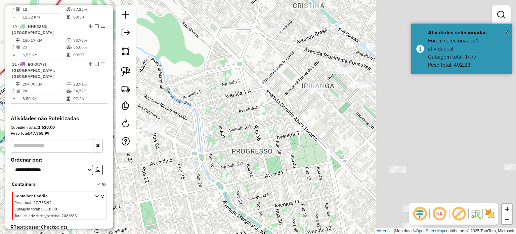
drag, startPoint x: 424, startPoint y: 153, endPoint x: 251, endPoint y: 144, distance: 172.6
click at [251, 144] on div "Janela de atendimento Grade de atendimento Capacidade Transportadoras Veículos …" at bounding box center [258, 117] width 516 height 234
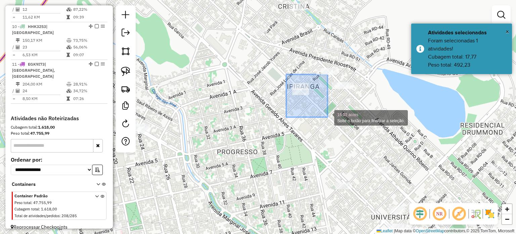
drag, startPoint x: 290, startPoint y: 78, endPoint x: 328, endPoint y: 117, distance: 53.9
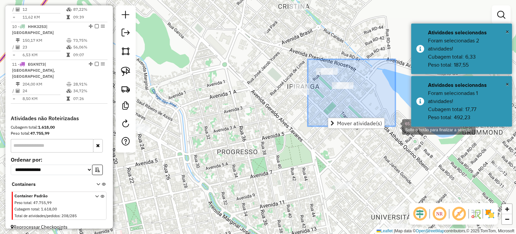
drag, startPoint x: 310, startPoint y: 62, endPoint x: 388, endPoint y: 122, distance: 98.7
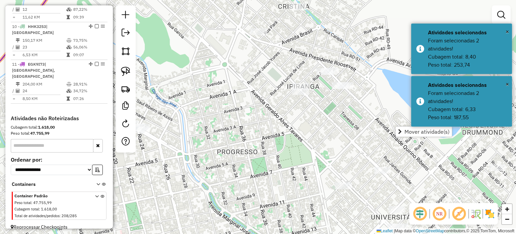
click at [302, 140] on div "Janela de atendimento Grade de atendimento Capacidade Transportadoras Veículos …" at bounding box center [258, 117] width 516 height 234
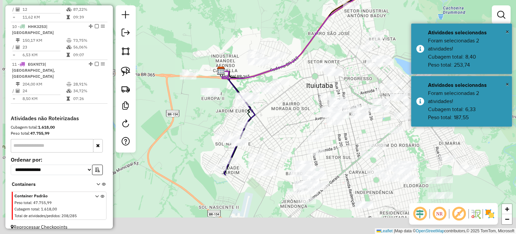
drag, startPoint x: 209, startPoint y: 186, endPoint x: 296, endPoint y: 100, distance: 122.3
click at [296, 100] on div "Janela de atendimento Grade de atendimento Capacidade Transportadoras Veículos …" at bounding box center [258, 117] width 516 height 234
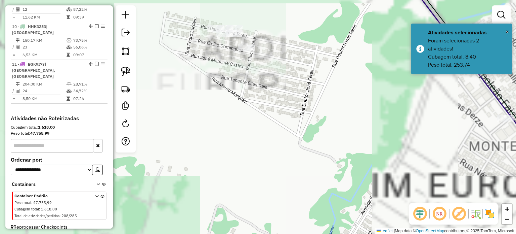
drag, startPoint x: 230, startPoint y: 113, endPoint x: 264, endPoint y: 199, distance: 92.6
click at [264, 201] on div "Janela de atendimento Grade de atendimento Capacidade Transportadoras Veículos …" at bounding box center [258, 117] width 516 height 234
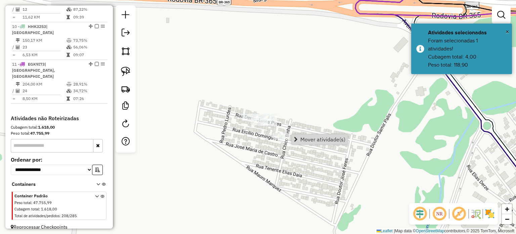
click at [277, 172] on div "Janela de atendimento Grade de atendimento Capacidade Transportadoras Veículos …" at bounding box center [258, 117] width 516 height 234
drag, startPoint x: 353, startPoint y: 196, endPoint x: 281, endPoint y: 87, distance: 130.4
click at [281, 87] on div "Janela de atendimento Grade de atendimento Capacidade Transportadoras Veículos …" at bounding box center [258, 117] width 516 height 234
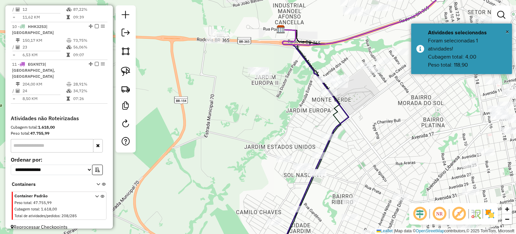
drag, startPoint x: 386, startPoint y: 141, endPoint x: 341, endPoint y: 143, distance: 44.4
click at [349, 144] on div "Janela de atendimento Grade de atendimento Capacidade Transportadoras Veículos …" at bounding box center [258, 117] width 516 height 234
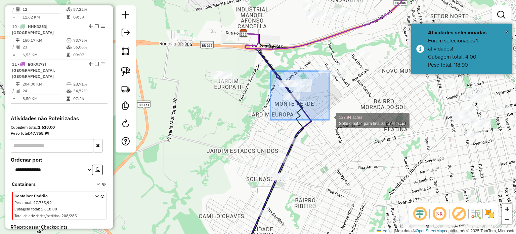
drag, startPoint x: 271, startPoint y: 71, endPoint x: 324, endPoint y: 116, distance: 68.9
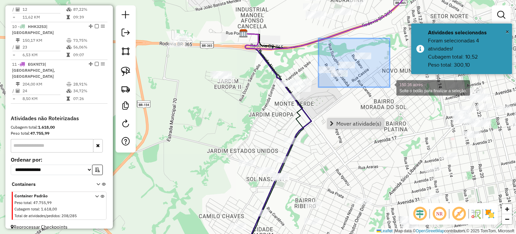
drag, startPoint x: 320, startPoint y: 39, endPoint x: 385, endPoint y: 85, distance: 80.3
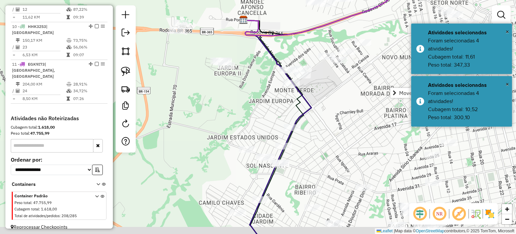
drag, startPoint x: 339, startPoint y: 149, endPoint x: 341, endPoint y: 41, distance: 107.5
click at [341, 41] on div "Janela de atendimento Grade de atendimento Capacidade Transportadoras Veículos …" at bounding box center [258, 117] width 516 height 234
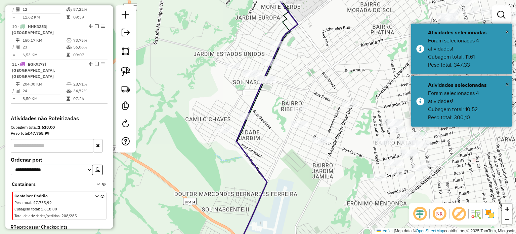
drag, startPoint x: 288, startPoint y: 83, endPoint x: 283, endPoint y: 83, distance: 5.1
click at [287, 85] on div "Janela de atendimento Grade de atendimento Capacidade Transportadoras Veículos …" at bounding box center [258, 117] width 516 height 234
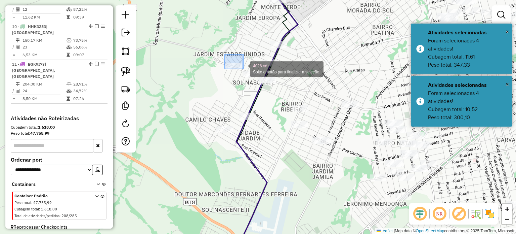
drag, startPoint x: 224, startPoint y: 54, endPoint x: 313, endPoint y: 104, distance: 102.1
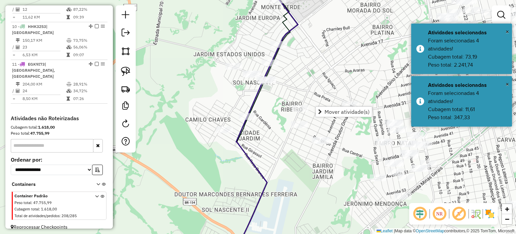
click at [324, 60] on div "Janela de atendimento Grade de atendimento Capacidade Transportadoras Veículos …" at bounding box center [258, 117] width 516 height 234
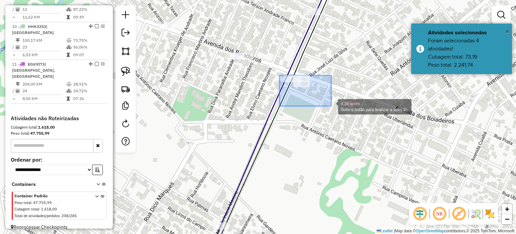
drag, startPoint x: 288, startPoint y: 80, endPoint x: 331, endPoint y: 106, distance: 50.5
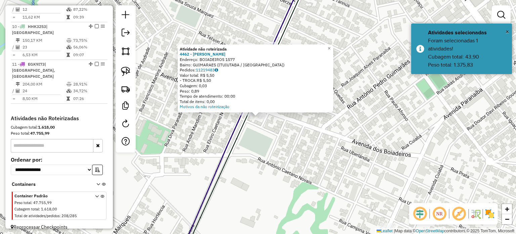
click at [285, 146] on div "Atividade não roteirizada 4462 - [PERSON_NAME]: BOIADEIROS 1577 Bairro: GUIMARA…" at bounding box center [258, 117] width 516 height 234
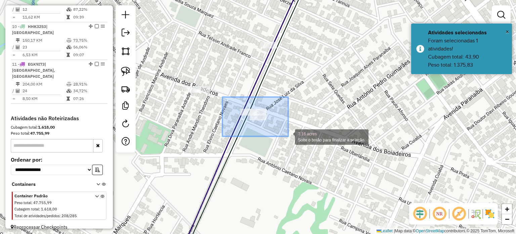
drag, startPoint x: 233, startPoint y: 104, endPoint x: 288, endPoint y: 136, distance: 64.0
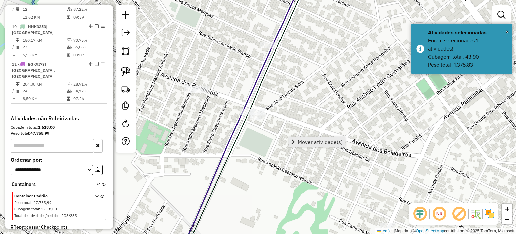
click at [321, 143] on span "Mover atividade(s)" at bounding box center [320, 141] width 45 height 5
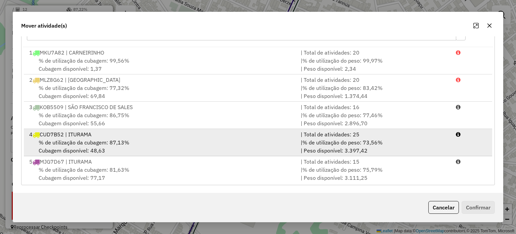
scroll to position [164, 0]
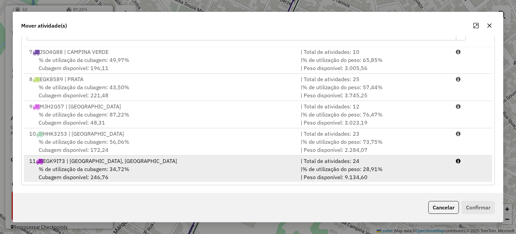
click at [105, 166] on span "% de utilização da cubagem: 34,72%" at bounding box center [84, 168] width 91 height 7
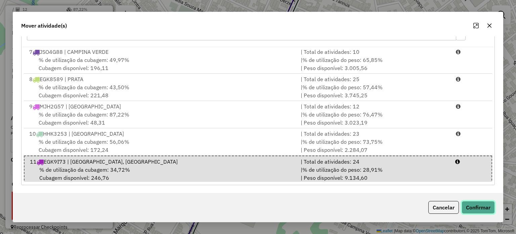
click at [477, 208] on button "Confirmar" at bounding box center [478, 207] width 33 height 13
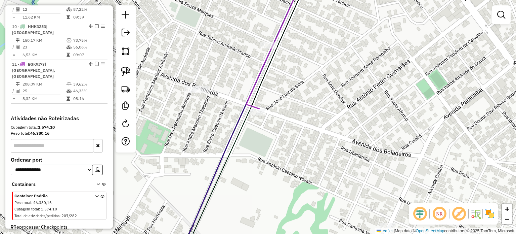
scroll to position [0, 0]
click at [259, 108] on icon at bounding box center [275, 42] width 58 height 132
select select "**********"
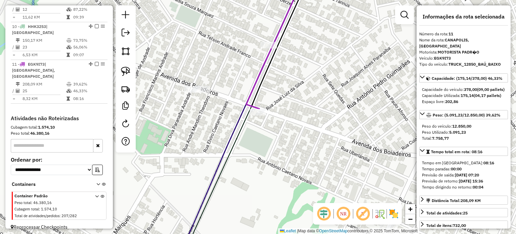
click at [251, 153] on div "Janela de atendimento Grade de atendimento Capacidade Transportadoras Veículos …" at bounding box center [258, 117] width 516 height 234
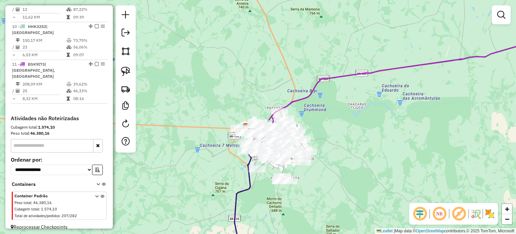
drag, startPoint x: 442, startPoint y: 98, endPoint x: 285, endPoint y: 137, distance: 162.2
click at [285, 137] on div "Janela de atendimento Grade de atendimento Capacidade Transportadoras Veículos …" at bounding box center [258, 117] width 516 height 234
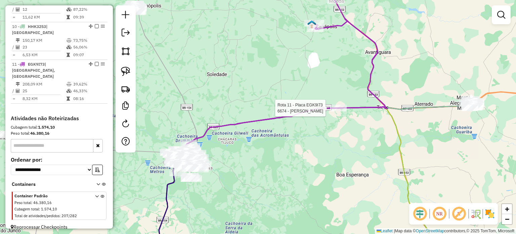
select select "**********"
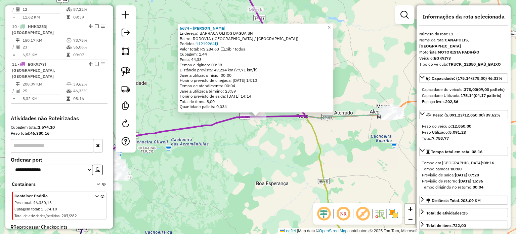
drag, startPoint x: 266, startPoint y: 165, endPoint x: 251, endPoint y: 164, distance: 15.8
click at [266, 165] on div "6674 - [PERSON_NAME]: BARRACA OLHOS DAGUA SN Bairro: [GEOGRAPHIC_DATA] ([GEOGRA…" at bounding box center [258, 117] width 516 height 234
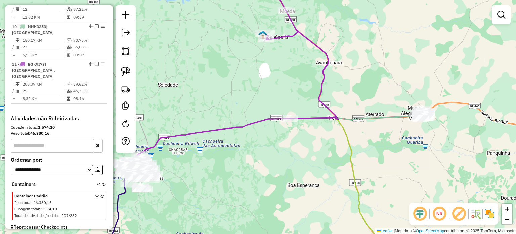
drag, startPoint x: 213, startPoint y: 169, endPoint x: 253, endPoint y: 168, distance: 40.0
click at [251, 172] on div "Janela de atendimento Grade de atendimento Capacidade Transportadoras Veículos …" at bounding box center [258, 117] width 516 height 234
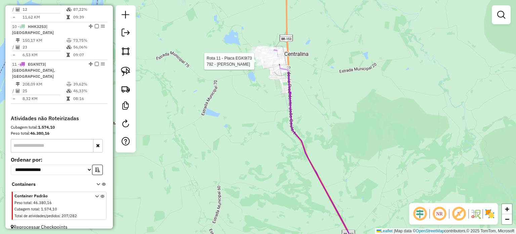
select select "**********"
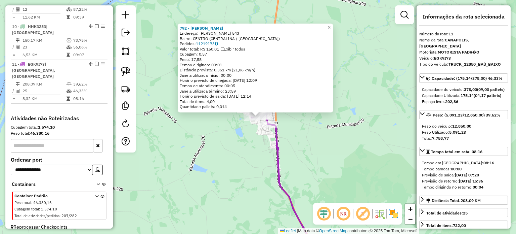
click at [218, 166] on div "792 - [PERSON_NAME]: [PERSON_NAME] 543 Bairro: [GEOGRAPHIC_DATA] (CENTRALINA / …" at bounding box center [258, 117] width 516 height 234
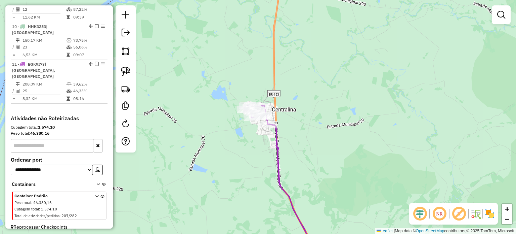
drag, startPoint x: 214, startPoint y: 177, endPoint x: 319, endPoint y: 115, distance: 122.4
click at [310, 119] on div "Janela de atendimento Grade de atendimento Capacidade Transportadoras Veículos …" at bounding box center [258, 117] width 516 height 234
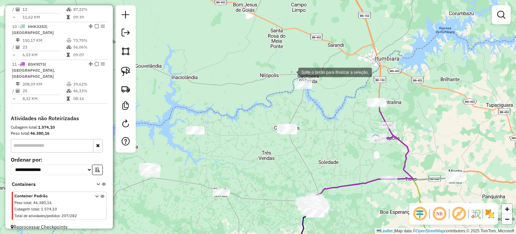
drag, startPoint x: 292, startPoint y: 72, endPoint x: 321, endPoint y: 103, distance: 42.8
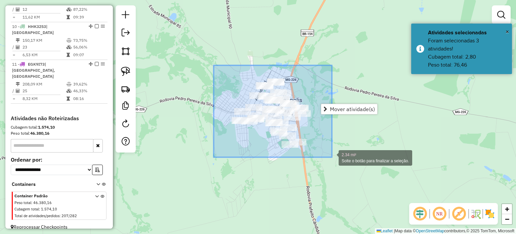
drag, startPoint x: 214, startPoint y: 65, endPoint x: 345, endPoint y: 176, distance: 171.6
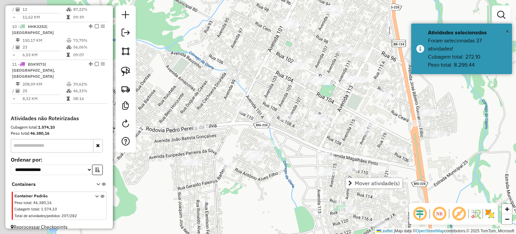
drag, startPoint x: 324, startPoint y: 110, endPoint x: 334, endPoint y: 111, distance: 10.8
click at [334, 111] on div "Janela de atendimento Grade de atendimento Capacidade Transportadoras Veículos …" at bounding box center [258, 117] width 516 height 234
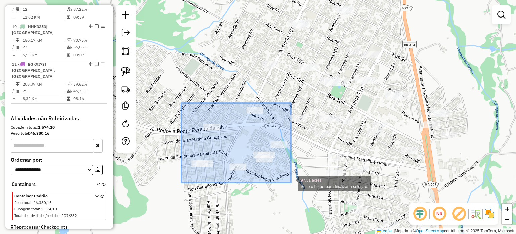
drag, startPoint x: 197, startPoint y: 111, endPoint x: 290, endPoint y: 181, distance: 116.4
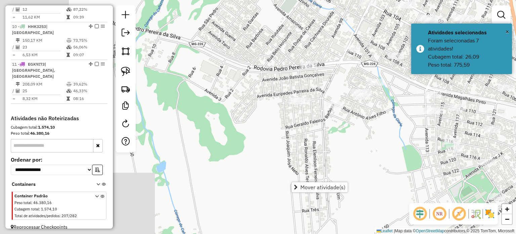
drag, startPoint x: 203, startPoint y: 203, endPoint x: 307, endPoint y: 132, distance: 126.7
click at [305, 134] on div "Janela de atendimento Grade de atendimento Capacidade Transportadoras Veículos …" at bounding box center [258, 117] width 516 height 234
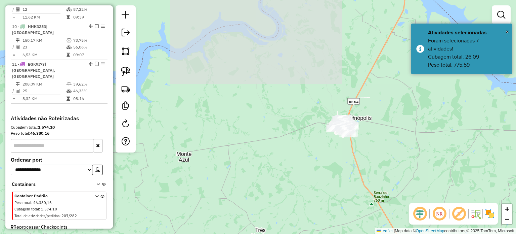
drag, startPoint x: 271, startPoint y: 138, endPoint x: 423, endPoint y: 144, distance: 151.6
click at [425, 144] on div "Janela de atendimento Grade de atendimento Capacidade Transportadoras Veículos …" at bounding box center [258, 117] width 516 height 234
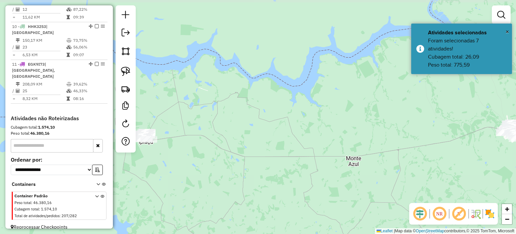
drag, startPoint x: 206, startPoint y: 131, endPoint x: 330, endPoint y: 127, distance: 124.0
click at [329, 128] on div "Janela de atendimento Grade de atendimento Capacidade Transportadoras Veículos …" at bounding box center [258, 117] width 516 height 234
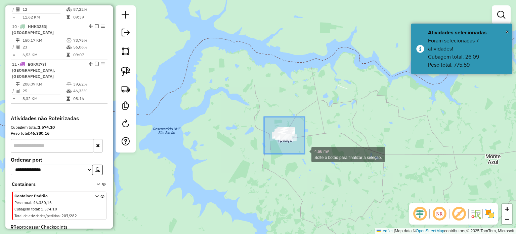
drag, startPoint x: 266, startPoint y: 119, endPoint x: 312, endPoint y: 155, distance: 57.9
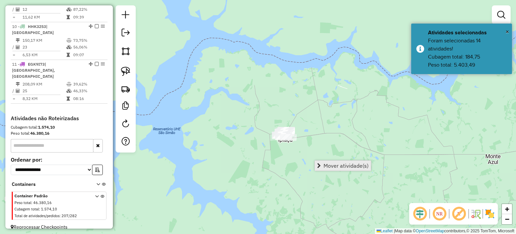
click at [348, 165] on span "Mover atividade(s)" at bounding box center [346, 165] width 45 height 5
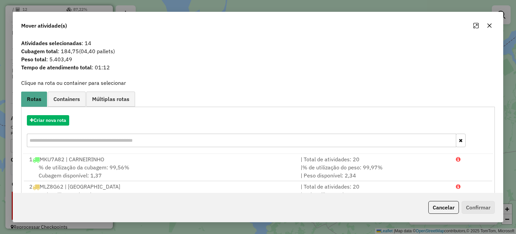
click at [493, 26] on button "button" at bounding box center [489, 25] width 11 height 11
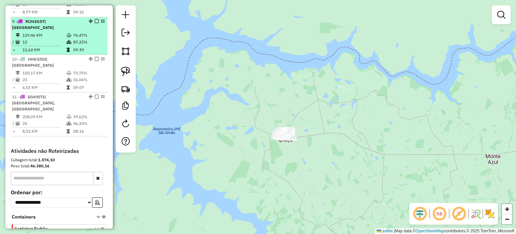
scroll to position [464, 0]
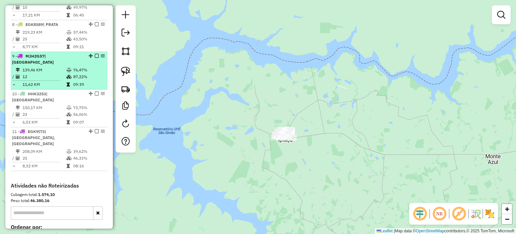
click at [53, 75] on td "12" at bounding box center [44, 76] width 44 height 7
select select "**********"
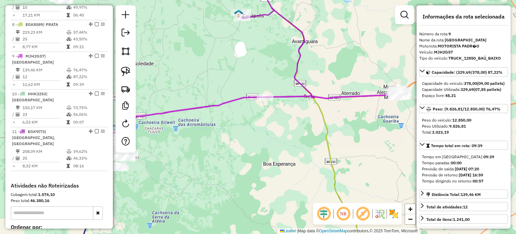
drag, startPoint x: 357, startPoint y: 128, endPoint x: 285, endPoint y: 161, distance: 79.1
click at [285, 161] on div "Janela de atendimento Grade de atendimento Capacidade Transportadoras Veículos …" at bounding box center [258, 117] width 516 height 234
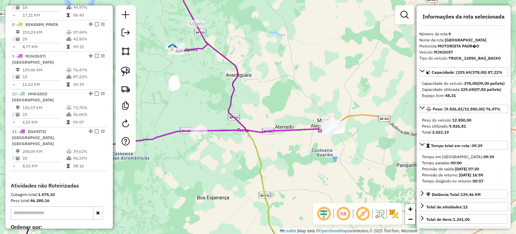
drag, startPoint x: 301, startPoint y: 212, endPoint x: 324, endPoint y: 223, distance: 25.1
click at [324, 225] on div "Janela de atendimento Grade de atendimento Capacidade Transportadoras Veículos …" at bounding box center [258, 117] width 516 height 234
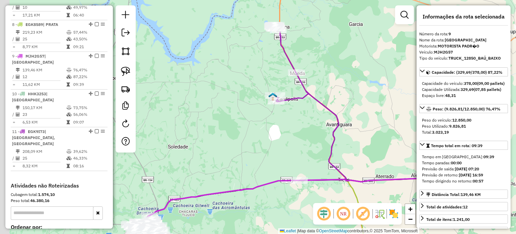
drag, startPoint x: 246, startPoint y: 143, endPoint x: 260, endPoint y: 147, distance: 14.3
click at [260, 147] on div "Janela de atendimento Grade de atendimento Capacidade Transportadoras Veículos …" at bounding box center [258, 117] width 516 height 234
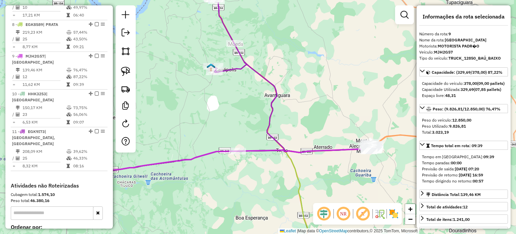
drag, startPoint x: 292, startPoint y: 162, endPoint x: 223, endPoint y: 122, distance: 79.5
click at [191, 114] on div "Janela de atendimento Grade de atendimento Capacidade Transportadoras Veículos …" at bounding box center [258, 117] width 516 height 234
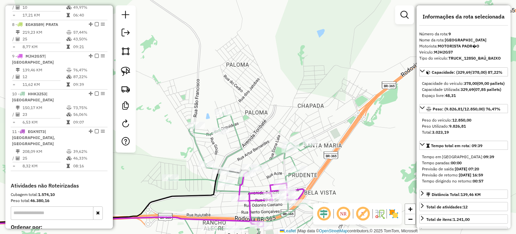
drag, startPoint x: 325, startPoint y: 178, endPoint x: 301, endPoint y: 104, distance: 77.8
click at [302, 105] on div "Janela de atendimento Grade de atendimento Capacidade Transportadoras Veículos …" at bounding box center [258, 117] width 516 height 234
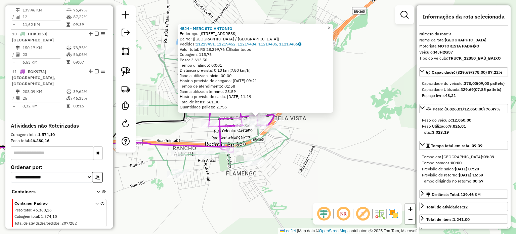
scroll to position [510, 0]
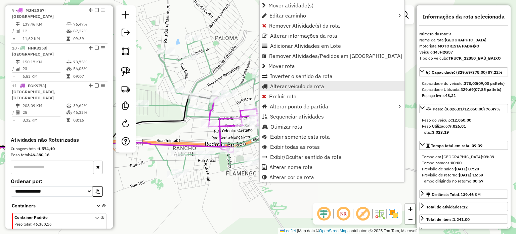
click at [282, 87] on span "Alterar veículo da rota" at bounding box center [297, 85] width 54 height 5
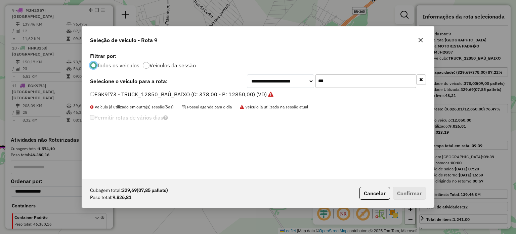
scroll to position [3, 2]
drag, startPoint x: 327, startPoint y: 83, endPoint x: 274, endPoint y: 73, distance: 53.0
click at [293, 80] on div "**********" at bounding box center [336, 80] width 179 height 13
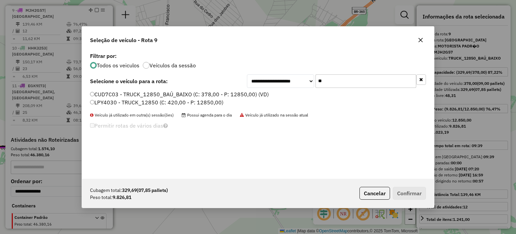
type input "**"
click at [161, 94] on label "CUD7C03 - TRUCK_12850_BAÚ_BAIXO (C: 378,00 - P: 12850,00) (VD)" at bounding box center [179, 94] width 179 height 8
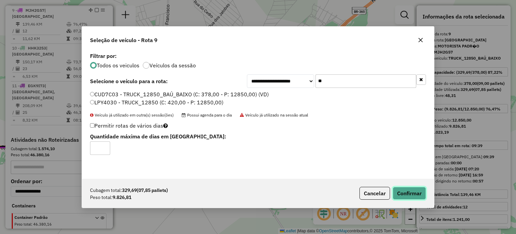
click at [412, 190] on button "Confirmar" at bounding box center [409, 192] width 33 height 13
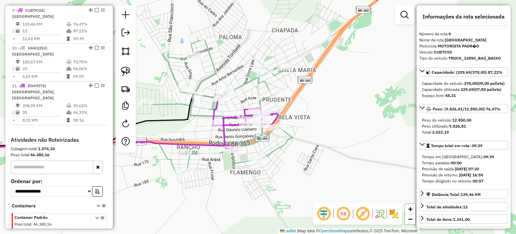
drag, startPoint x: 213, startPoint y: 189, endPoint x: 348, endPoint y: 152, distance: 139.5
click at [348, 152] on div "Janela de atendimento Grade de atendimento Capacidade Transportadoras Veículos …" at bounding box center [258, 117] width 516 height 234
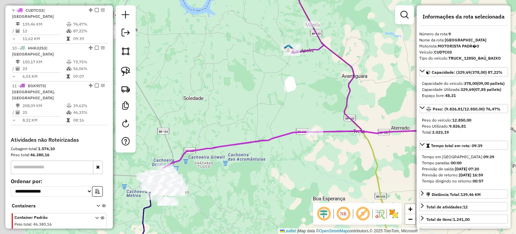
drag, startPoint x: 292, startPoint y: 173, endPoint x: 365, endPoint y: 150, distance: 77.0
click at [373, 153] on div "Janela de atendimento Grade de atendimento Capacidade Transportadoras Veículos …" at bounding box center [258, 117] width 516 height 234
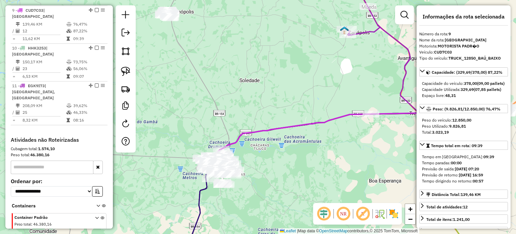
drag, startPoint x: 379, startPoint y: 144, endPoint x: 254, endPoint y: 153, distance: 125.7
click at [254, 153] on div "Janela de atendimento Grade de atendimento Capacidade Transportadoras Veículos …" at bounding box center [258, 117] width 516 height 234
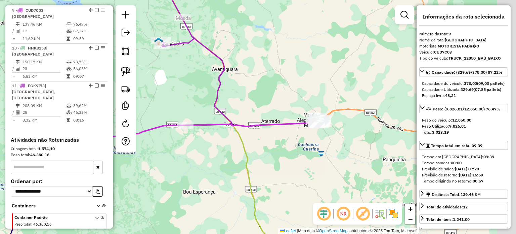
drag, startPoint x: 360, startPoint y: 145, endPoint x: 290, endPoint y: 142, distance: 70.3
click at [288, 146] on div "Janela de atendimento Grade de atendimento Capacidade Transportadoras Veículos …" at bounding box center [258, 117] width 516 height 234
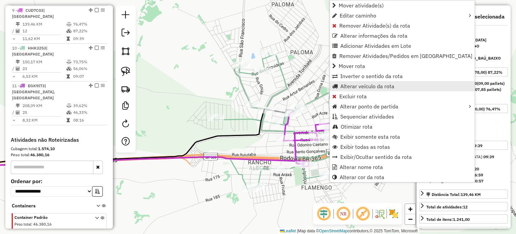
click at [352, 88] on span "Alterar veículo da rota" at bounding box center [367, 85] width 54 height 5
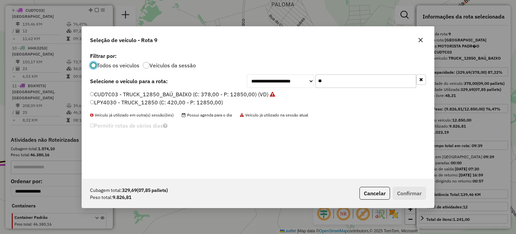
drag, startPoint x: 312, startPoint y: 82, endPoint x: 287, endPoint y: 79, distance: 25.3
click at [288, 79] on div "**********" at bounding box center [336, 80] width 179 height 13
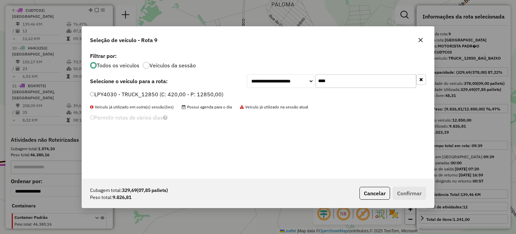
type input "****"
click at [160, 92] on label "LPY4030 - TRUCK_12850 (C: 420,00 - P: 12850,00)" at bounding box center [156, 94] width 133 height 8
click at [409, 195] on button "Confirmar" at bounding box center [409, 192] width 33 height 13
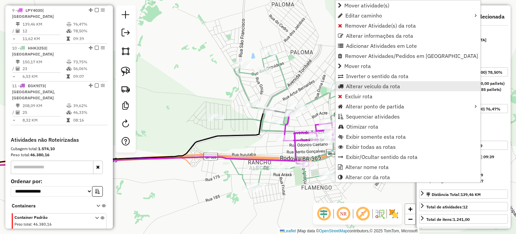
click at [359, 84] on span "Alterar veículo da rota" at bounding box center [373, 85] width 54 height 5
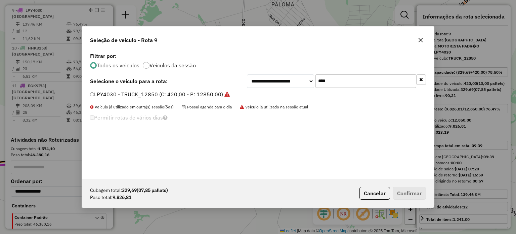
drag, startPoint x: 340, startPoint y: 82, endPoint x: 261, endPoint y: 76, distance: 78.8
click at [280, 77] on div "**********" at bounding box center [336, 80] width 179 height 13
drag, startPoint x: 345, startPoint y: 80, endPoint x: 208, endPoint y: 71, distance: 136.7
click at [208, 71] on div "**********" at bounding box center [258, 115] width 352 height 128
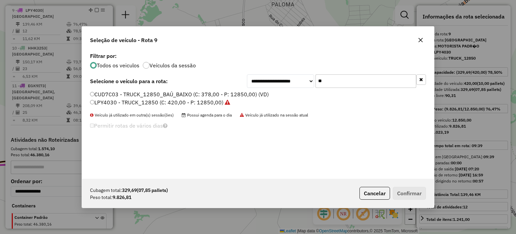
type input "**"
click at [102, 92] on label "CUD7C03 - TRUCK_12850_BAÚ_BAIXO (C: 378,00 - P: 12850,00) (VD)" at bounding box center [179, 94] width 179 height 8
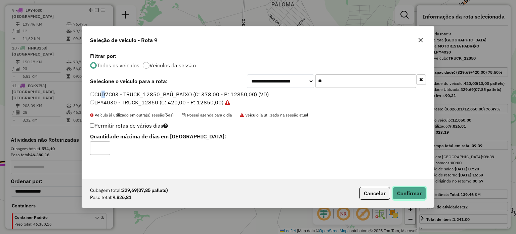
click at [402, 191] on button "Confirmar" at bounding box center [409, 192] width 33 height 13
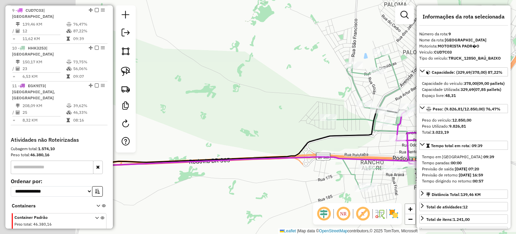
drag, startPoint x: 287, startPoint y: 96, endPoint x: 343, endPoint y: 94, distance: 55.8
click at [345, 96] on div "Janela de atendimento Grade de atendimento Capacidade Transportadoras Veículos …" at bounding box center [258, 117] width 516 height 234
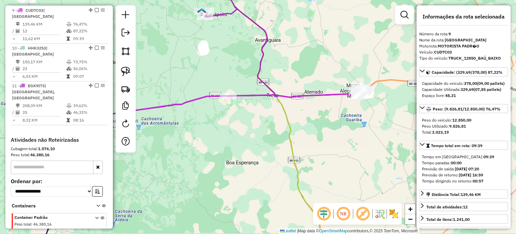
drag, startPoint x: 231, startPoint y: 125, endPoint x: 316, endPoint y: 117, distance: 84.7
click at [296, 117] on div "Janela de atendimento Grade de atendimento Capacidade Transportadoras Veículos …" at bounding box center [258, 117] width 516 height 234
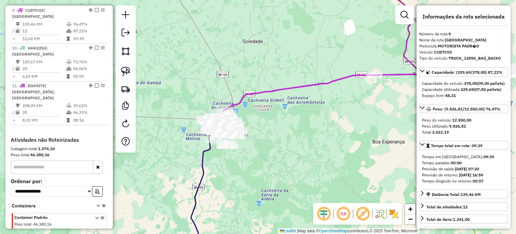
drag, startPoint x: 321, startPoint y: 115, endPoint x: 376, endPoint y: 98, distance: 57.4
click at [376, 98] on div "Janela de atendimento Grade de atendimento Capacidade Transportadoras Veículos …" at bounding box center [258, 117] width 516 height 234
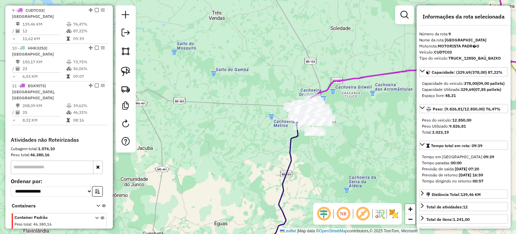
drag, startPoint x: 253, startPoint y: 42, endPoint x: 351, endPoint y: 68, distance: 101.5
click at [351, 68] on div "Janela de atendimento Grade de atendimento Capacidade Transportadoras Veículos …" at bounding box center [258, 117] width 516 height 234
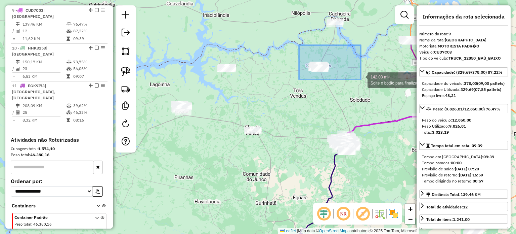
drag, startPoint x: 299, startPoint y: 45, endPoint x: 361, endPoint y: 80, distance: 71.5
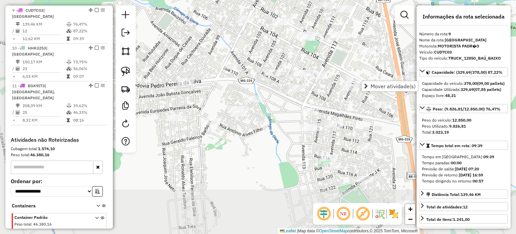
drag, startPoint x: 228, startPoint y: 170, endPoint x: 313, endPoint y: 102, distance: 108.6
click at [313, 102] on div "Janela de atendimento Grade de atendimento Capacidade Transportadoras Veículos …" at bounding box center [258, 117] width 516 height 234
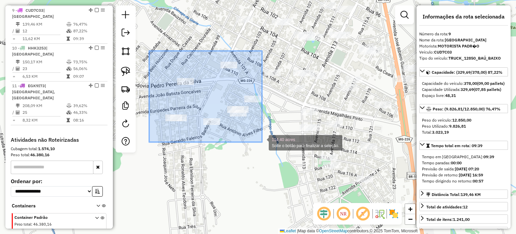
drag, startPoint x: 151, startPoint y: 51, endPoint x: 262, endPoint y: 142, distance: 143.6
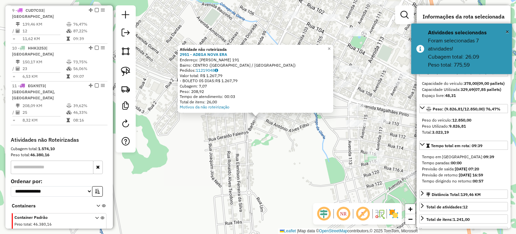
click at [263, 160] on div "Atividade não roteirizada 2951 - ADEGA NOVA ERA Endereço: [PERSON_NAME] 191 Bai…" at bounding box center [258, 117] width 516 height 234
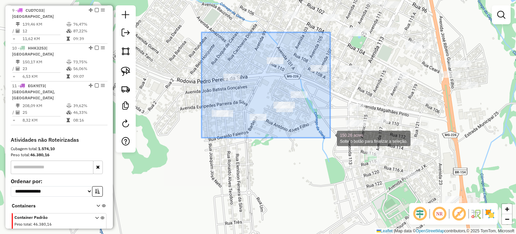
drag, startPoint x: 202, startPoint y: 32, endPoint x: 322, endPoint y: 136, distance: 159.1
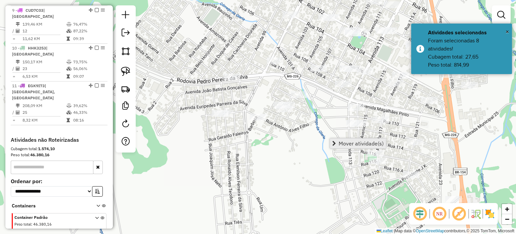
click at [341, 142] on span "Mover atividade(s)" at bounding box center [361, 142] width 45 height 5
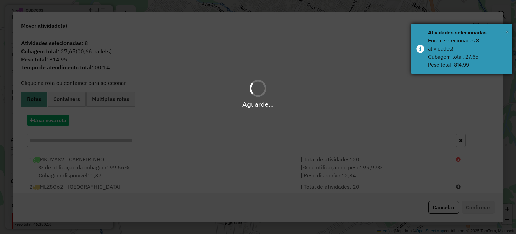
click at [506, 30] on span "×" at bounding box center [507, 31] width 3 height 7
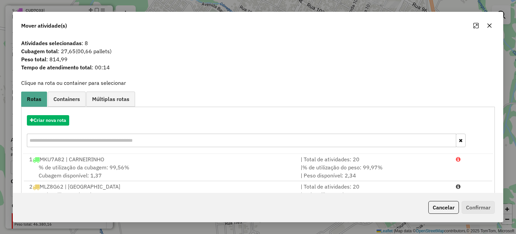
click at [489, 25] on icon "button" at bounding box center [489, 25] width 4 height 4
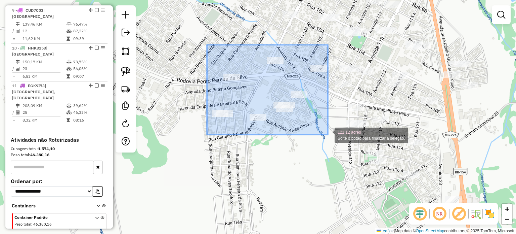
drag, startPoint x: 207, startPoint y: 46, endPoint x: 328, endPoint y: 134, distance: 149.7
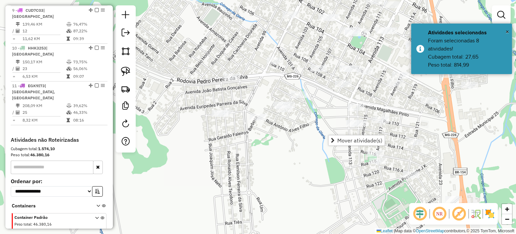
click at [274, 146] on div "Janela de atendimento Grade de atendimento Capacidade Transportadoras Veículos …" at bounding box center [258, 117] width 516 height 234
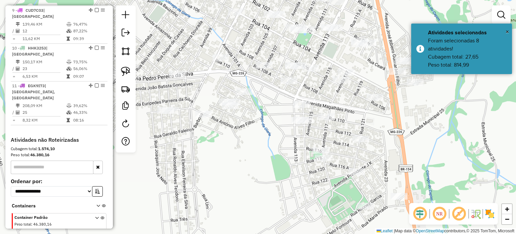
drag, startPoint x: 256, startPoint y: 166, endPoint x: 219, endPoint y: 158, distance: 38.0
click at [219, 158] on div "Janela de atendimento Grade de atendimento Capacidade Transportadoras Veículos …" at bounding box center [258, 117] width 516 height 234
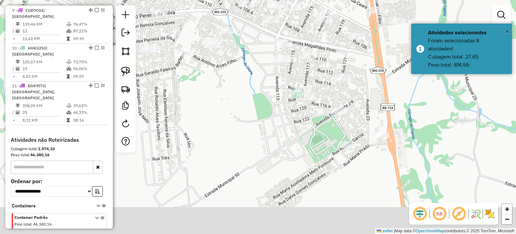
drag, startPoint x: 232, startPoint y: 182, endPoint x: 195, endPoint y: 89, distance: 99.6
click at [196, 91] on div "Janela de atendimento Grade de atendimento Capacidade Transportadoras Veículos …" at bounding box center [258, 117] width 516 height 234
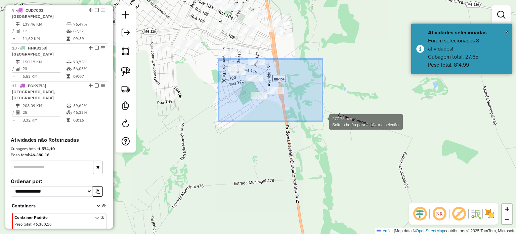
drag, startPoint x: 219, startPoint y: 59, endPoint x: 324, endPoint y: 123, distance: 123.1
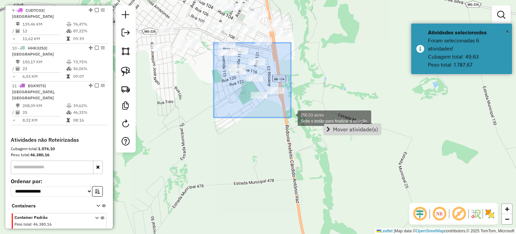
drag, startPoint x: 214, startPoint y: 43, endPoint x: 291, endPoint y: 117, distance: 107.4
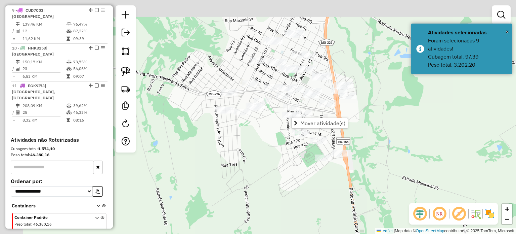
drag, startPoint x: 174, startPoint y: 129, endPoint x: 243, endPoint y: 186, distance: 90.2
click at [242, 187] on div "Janela de atendimento Grade de atendimento Capacidade Transportadoras Veículos …" at bounding box center [258, 117] width 516 height 234
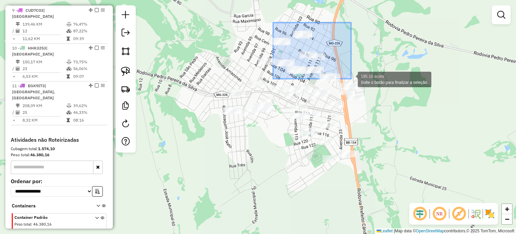
drag, startPoint x: 273, startPoint y: 23, endPoint x: 347, endPoint y: 75, distance: 90.3
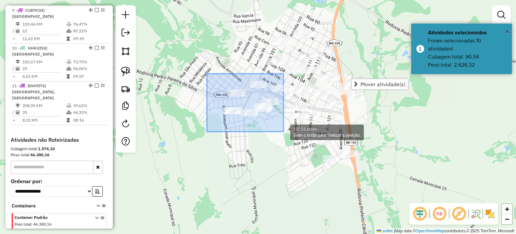
drag, startPoint x: 207, startPoint y: 74, endPoint x: 284, endPoint y: 131, distance: 96.0
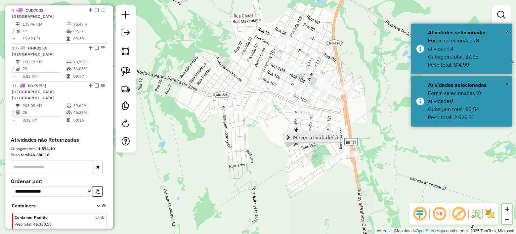
click at [310, 134] on span "Mover atividade(s)" at bounding box center [315, 136] width 45 height 5
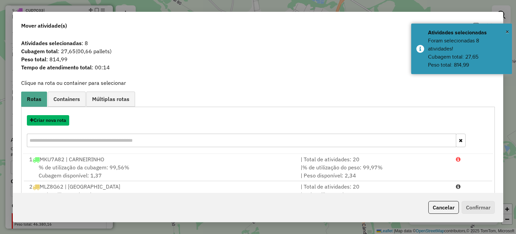
click at [45, 121] on button "Criar nova rota" at bounding box center [48, 120] width 42 height 10
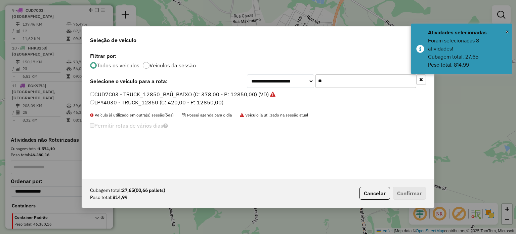
drag, startPoint x: 337, startPoint y: 85, endPoint x: 198, endPoint y: 75, distance: 139.1
click at [205, 81] on div "**********" at bounding box center [258, 80] width 336 height 13
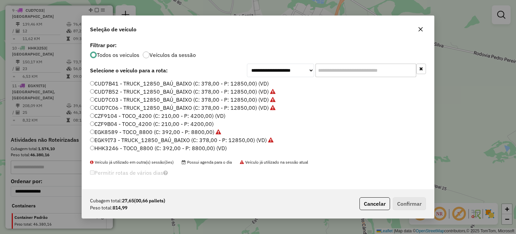
click at [419, 31] on icon "button" at bounding box center [421, 29] width 4 height 4
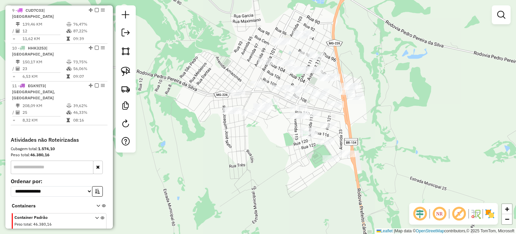
drag, startPoint x: 251, startPoint y: 137, endPoint x: 213, endPoint y: 154, distance: 41.3
click at [219, 151] on div "Janela de atendimento Grade de atendimento Capacidade Transportadoras Veículos …" at bounding box center [258, 117] width 516 height 234
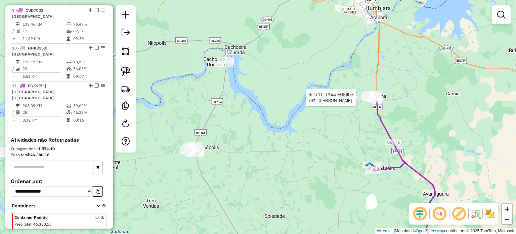
select select "**********"
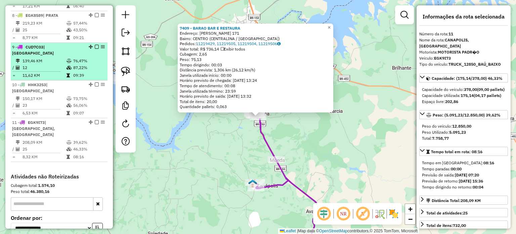
scroll to position [464, 0]
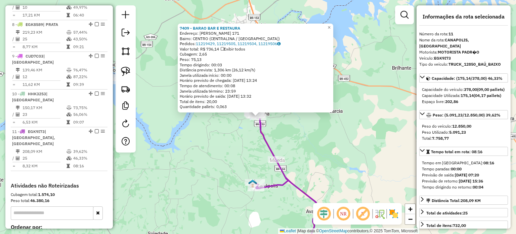
click at [169, 192] on div "7409 - BARAO BAR E RESTAURA Endereço: [PERSON_NAME] 171 Bairro: CENTRO (CENTRAL…" at bounding box center [258, 117] width 516 height 234
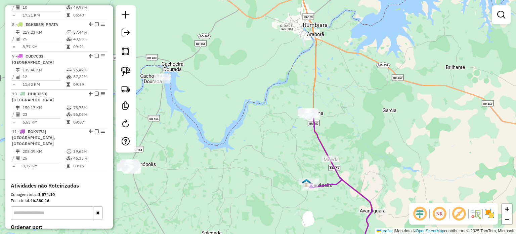
drag, startPoint x: 171, startPoint y: 183, endPoint x: 229, endPoint y: 179, distance: 58.6
click at [227, 181] on div "Janela de atendimento Grade de atendimento Capacidade Transportadoras Veículos …" at bounding box center [258, 117] width 516 height 234
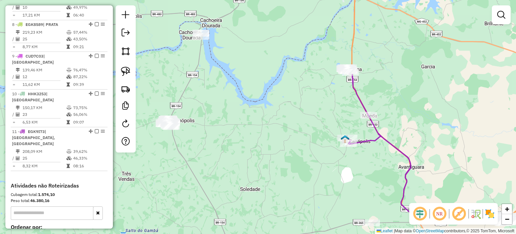
drag, startPoint x: 210, startPoint y: 178, endPoint x: 280, endPoint y: 125, distance: 87.8
click at [265, 128] on div "Janela de atendimento Grade de atendimento Capacidade Transportadoras Veículos …" at bounding box center [258, 117] width 516 height 234
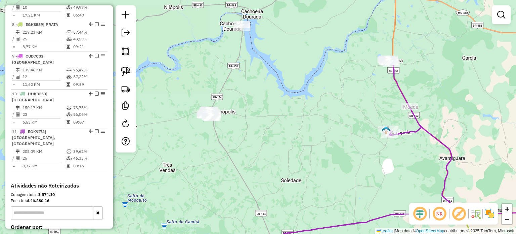
drag, startPoint x: 266, startPoint y: 140, endPoint x: 364, endPoint y: 150, distance: 98.0
click at [364, 150] on div "Janela de atendimento Grade de atendimento Capacidade Transportadoras Veículos …" at bounding box center [258, 117] width 516 height 234
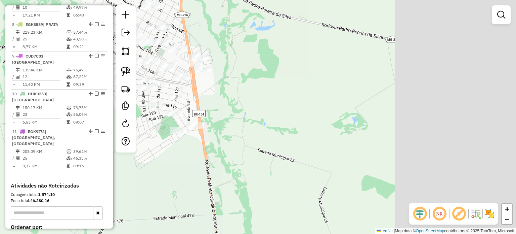
drag, startPoint x: 289, startPoint y: 162, endPoint x: 112, endPoint y: 139, distance: 178.6
click at [106, 137] on hb-router-mapa "Informações da Sessão 978015 - [DATE] Criação: [DATE] 18:04 Depósito: Brasmarke…" at bounding box center [258, 117] width 516 height 234
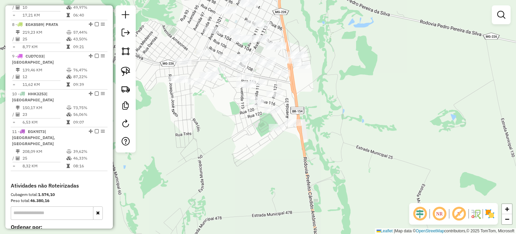
drag, startPoint x: 242, startPoint y: 146, endPoint x: 345, endPoint y: 144, distance: 103.5
click at [345, 143] on div "Janela de atendimento Grade de atendimento Capacidade Transportadoras Veículos …" at bounding box center [258, 117] width 516 height 234
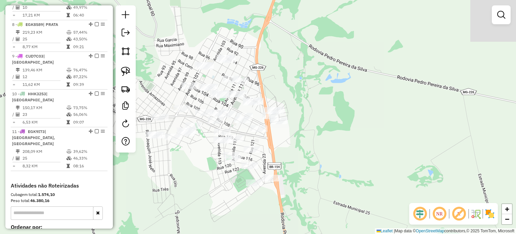
drag, startPoint x: 291, startPoint y: 197, endPoint x: 266, endPoint y: 245, distance: 53.6
click at [266, 233] on html "Aguarde... Pop-up bloqueado! Seu navegador bloqueou automáticamente a abertura …" at bounding box center [258, 117] width 516 height 234
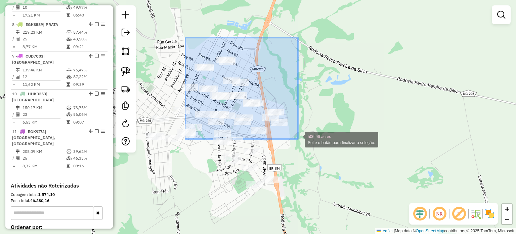
drag, startPoint x: 185, startPoint y: 38, endPoint x: 296, endPoint y: 127, distance: 142.1
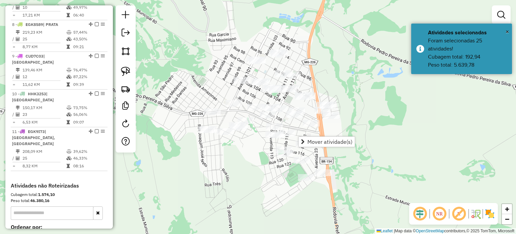
drag, startPoint x: 126, startPoint y: 174, endPoint x: 225, endPoint y: 152, distance: 102.4
click at [223, 152] on div "Janela de atendimento Grade de atendimento Capacidade Transportadoras Veículos …" at bounding box center [258, 117] width 516 height 234
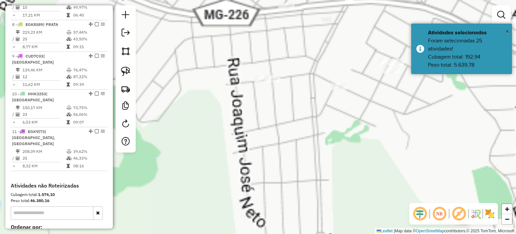
drag, startPoint x: 309, startPoint y: 140, endPoint x: 216, endPoint y: 202, distance: 111.4
click at [215, 201] on div "Janela de atendimento Grade de atendimento Capacidade Transportadoras Veículos …" at bounding box center [258, 117] width 516 height 234
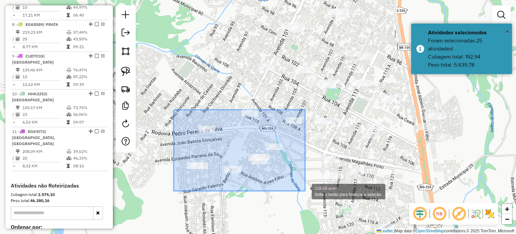
drag, startPoint x: 174, startPoint y: 110, endPoint x: 305, endPoint y: 190, distance: 154.0
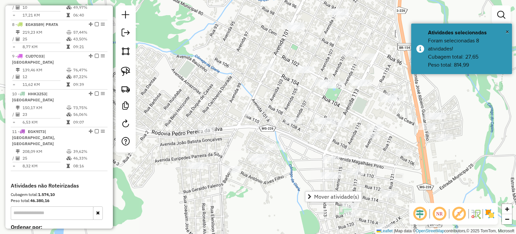
drag, startPoint x: 339, startPoint y: 195, endPoint x: 282, endPoint y: 185, distance: 58.2
click at [339, 194] on span "Mover atividade(s)" at bounding box center [336, 196] width 45 height 5
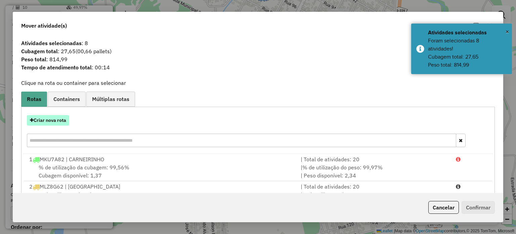
click at [50, 123] on button "Criar nova rota" at bounding box center [48, 120] width 42 height 10
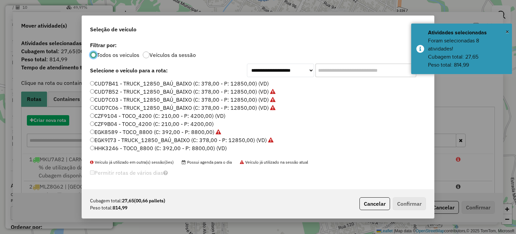
scroll to position [3, 2]
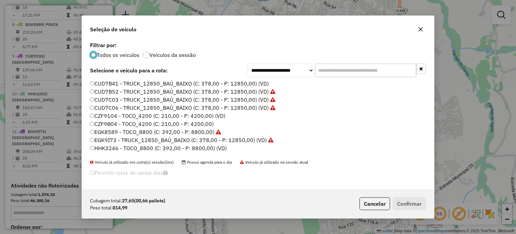
click at [328, 76] on input "text" at bounding box center [365, 69] width 101 height 13
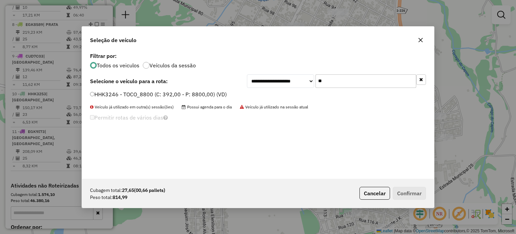
type input "**"
click at [124, 94] on label "HHK3246 - TOCO_8800 (C: 392,00 - P: 8800,00) (VD)" at bounding box center [158, 94] width 137 height 8
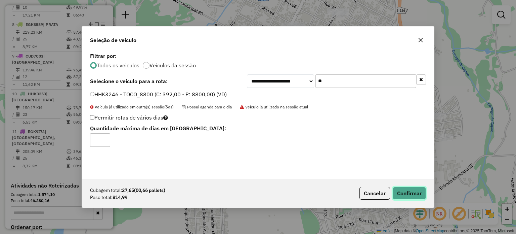
drag, startPoint x: 399, startPoint y: 195, endPoint x: 396, endPoint y: 177, distance: 18.0
click at [399, 193] on button "Confirmar" at bounding box center [409, 192] width 33 height 13
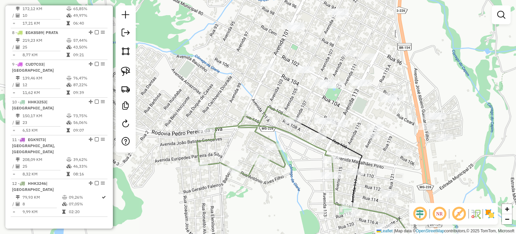
scroll to position [473, 0]
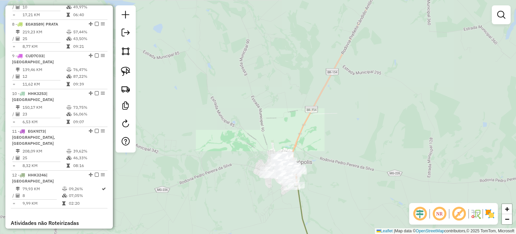
drag, startPoint x: 348, startPoint y: 167, endPoint x: 367, endPoint y: 160, distance: 20.1
click at [368, 161] on div "Janela de atendimento Grade de atendimento Capacidade Transportadoras Veículos …" at bounding box center [258, 117] width 516 height 234
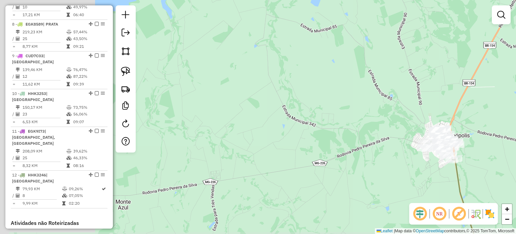
click at [295, 131] on div "Janela de atendimento Grade de atendimento Capacidade Transportadoras Veículos …" at bounding box center [258, 117] width 516 height 234
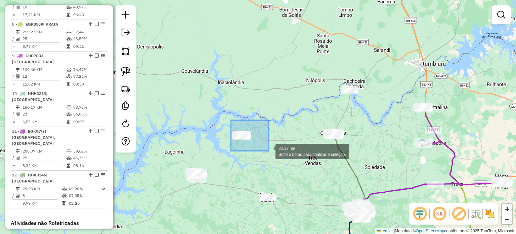
drag, startPoint x: 231, startPoint y: 120, endPoint x: 269, endPoint y: 150, distance: 48.5
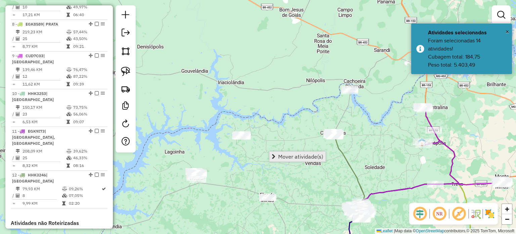
click at [306, 152] on div "Mover atividade(s)" at bounding box center [297, 156] width 57 height 11
click at [303, 157] on span "Mover atividade(s)" at bounding box center [300, 156] width 45 height 5
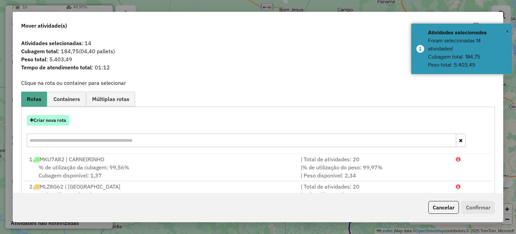
click at [53, 122] on button "Criar nova rota" at bounding box center [48, 120] width 42 height 10
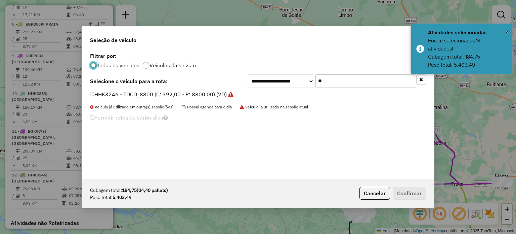
scroll to position [3, 2]
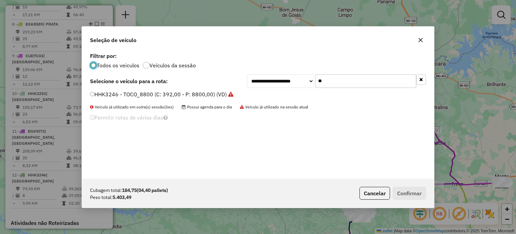
drag, startPoint x: 143, startPoint y: 95, endPoint x: 156, endPoint y: 93, distance: 12.7
click at [143, 95] on label "HHK3246 - TOCO_8800 (C: 392,00 - P: 8800,00) (VD)" at bounding box center [161, 94] width 143 height 8
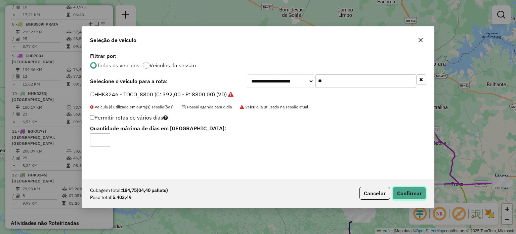
drag, startPoint x: 409, startPoint y: 189, endPoint x: 402, endPoint y: 181, distance: 10.7
click at [409, 189] on button "Confirmar" at bounding box center [409, 192] width 33 height 13
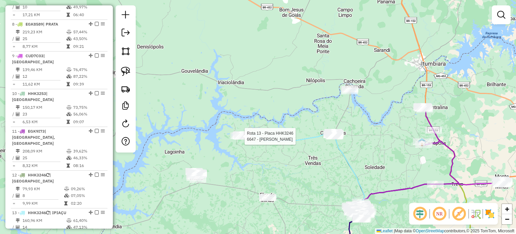
select select "**********"
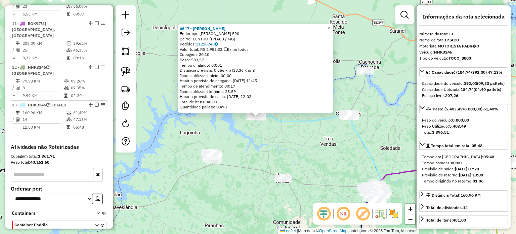
scroll to position [609, 0]
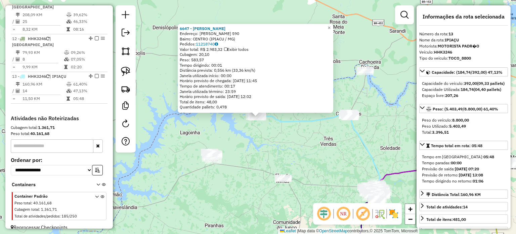
click at [294, 148] on div "6647 - RICARDO PATRESE SILV Endereço: BENEDITO WALDEMAR SILVA 590 Bairro: CENTR…" at bounding box center [258, 117] width 516 height 234
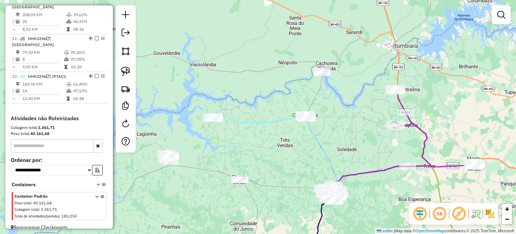
drag, startPoint x: 294, startPoint y: 148, endPoint x: 236, endPoint y: 147, distance: 57.8
click at [237, 148] on div "Janela de atendimento Grade de atendimento Capacidade Transportadoras Veículos …" at bounding box center [258, 117] width 516 height 234
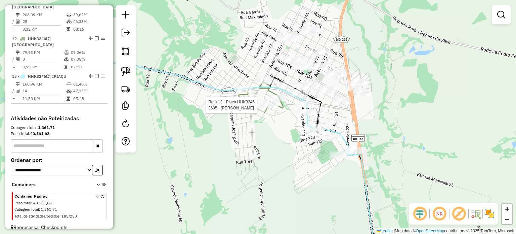
select select "**********"
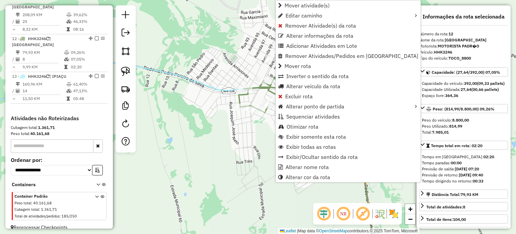
click at [243, 135] on div "Janela de atendimento Grade de atendimento Capacidade Transportadoras Veículos …" at bounding box center [258, 117] width 516 height 234
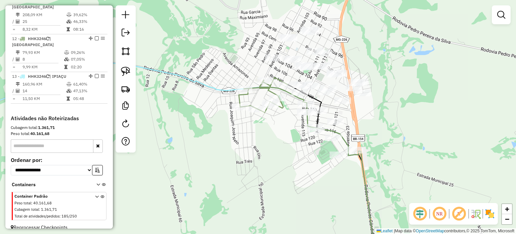
click at [287, 91] on icon at bounding box center [319, 168] width 113 height 177
select select "**********"
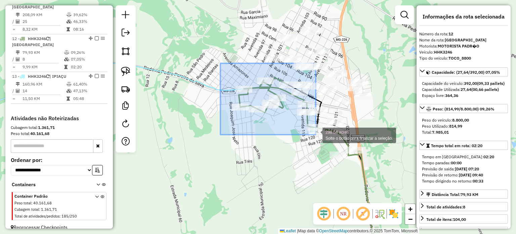
drag, startPoint x: 220, startPoint y: 63, endPoint x: 315, endPoint y: 134, distance: 118.1
click at [316, 135] on div "298.54 acres Solte o botão para finalizar a seleção. Janela de atendimento Grad…" at bounding box center [258, 117] width 516 height 234
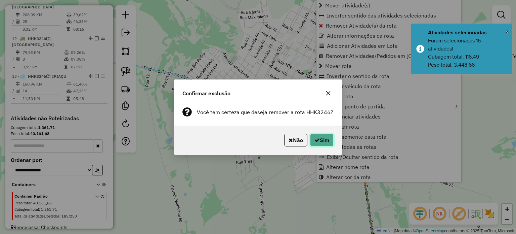
click at [320, 141] on button "Sim" at bounding box center [322, 139] width 24 height 13
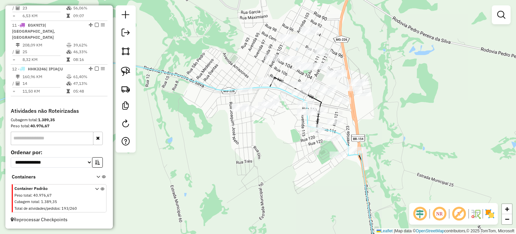
scroll to position [563, 0]
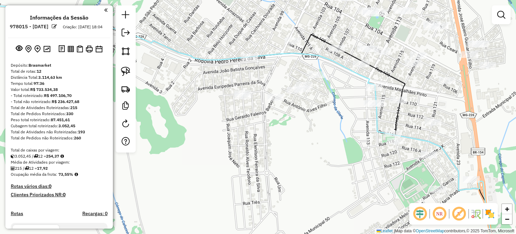
scroll to position [563, 0]
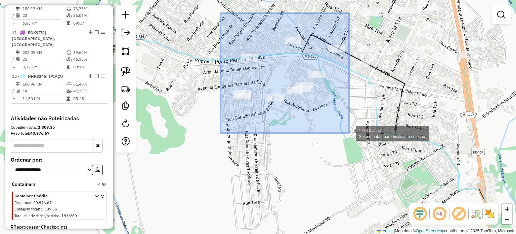
drag, startPoint x: 221, startPoint y: 13, endPoint x: 349, endPoint y: 133, distance: 175.4
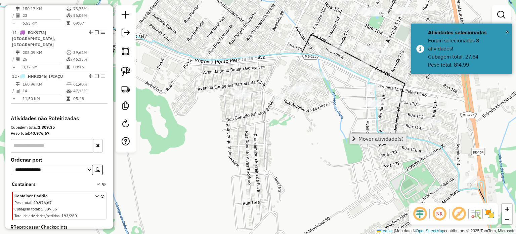
click at [363, 139] on span "Mover atividade(s)" at bounding box center [380, 138] width 45 height 5
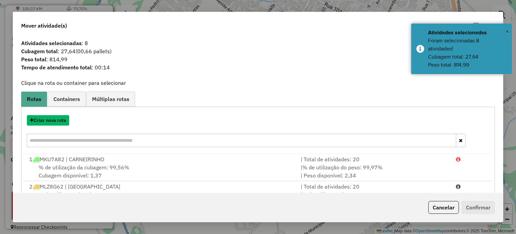
click at [56, 120] on button "Criar nova rota" at bounding box center [48, 120] width 42 height 10
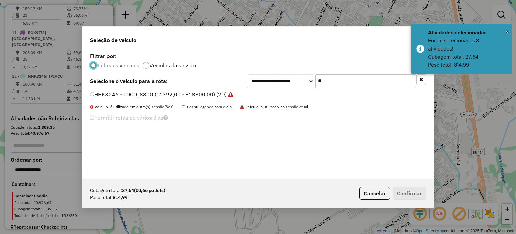
scroll to position [3, 2]
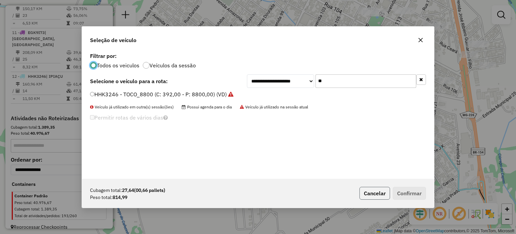
click at [377, 193] on button "Cancelar" at bounding box center [374, 192] width 31 height 13
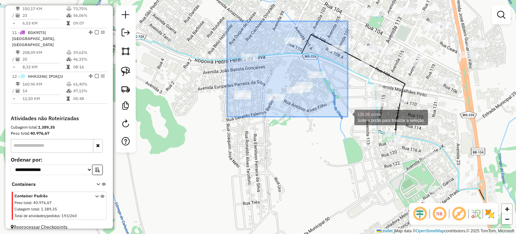
drag, startPoint x: 244, startPoint y: 37, endPoint x: 348, endPoint y: 117, distance: 131.3
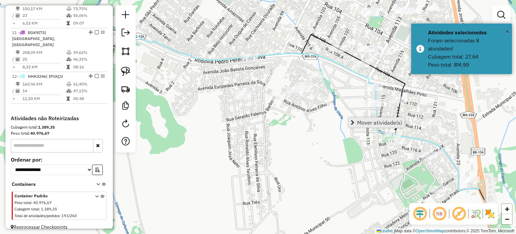
click at [375, 118] on link "Mover atividade(s)" at bounding box center [376, 122] width 56 height 10
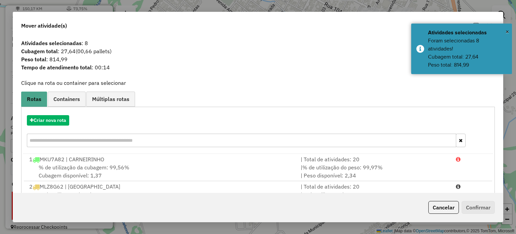
click at [148, 139] on input "text" at bounding box center [241, 139] width 429 height 13
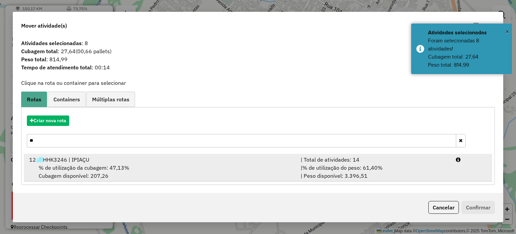
type input "**"
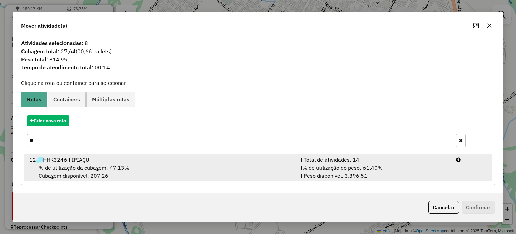
drag, startPoint x: 136, startPoint y: 170, endPoint x: 155, endPoint y: 167, distance: 18.4
click at [137, 169] on div "% de utilização da cubagem: 47,13% Cubagem disponível: 207,26" at bounding box center [160, 171] width 271 height 16
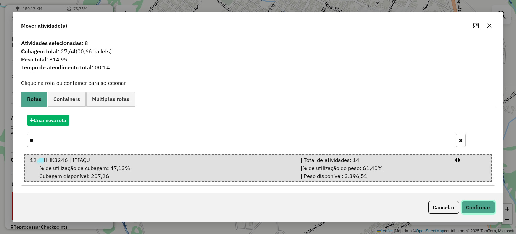
click at [478, 207] on button "Confirmar" at bounding box center [478, 207] width 33 height 13
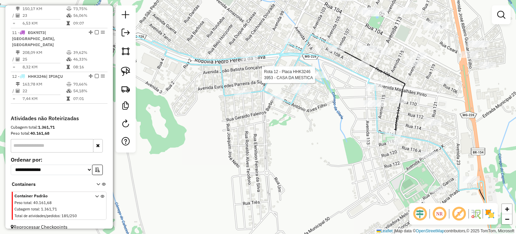
select select "**********"
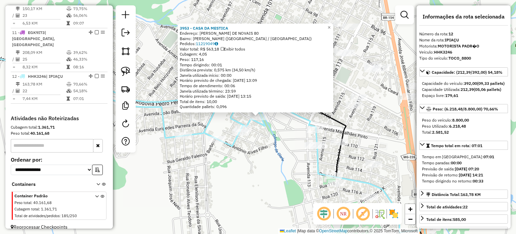
click at [274, 147] on div "3953 - CASA DA MESTICA Endereço: VALDEMAR UMBELINO DE NOVAIS 80 Bairro: WAGNER …" at bounding box center [258, 117] width 516 height 234
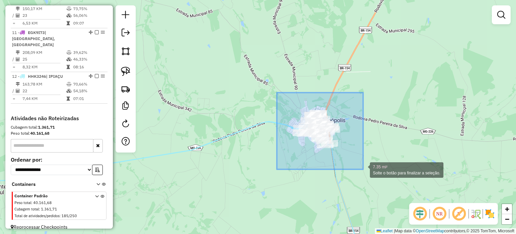
drag, startPoint x: 277, startPoint y: 92, endPoint x: 361, endPoint y: 167, distance: 112.6
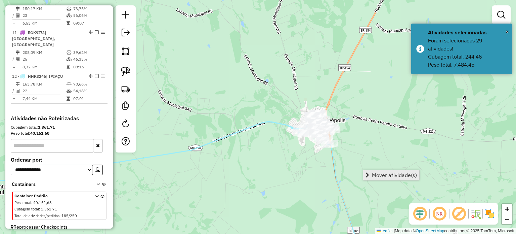
click at [381, 177] on span "Mover atividade(s)" at bounding box center [394, 174] width 45 height 5
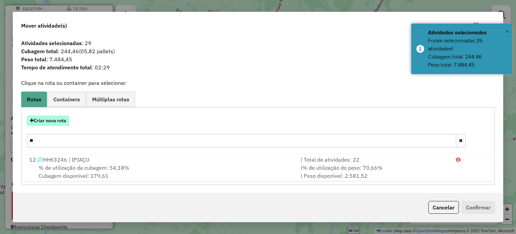
click at [48, 123] on button "Criar nova rota" at bounding box center [48, 120] width 42 height 10
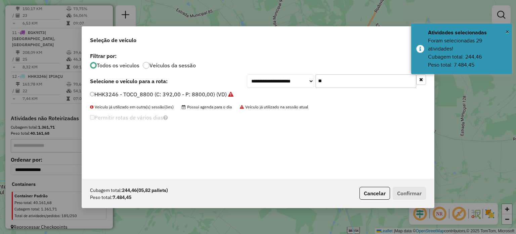
drag, startPoint x: 284, startPoint y: 81, endPoint x: 211, endPoint y: 70, distance: 74.1
click at [212, 70] on div "**********" at bounding box center [258, 115] width 352 height 128
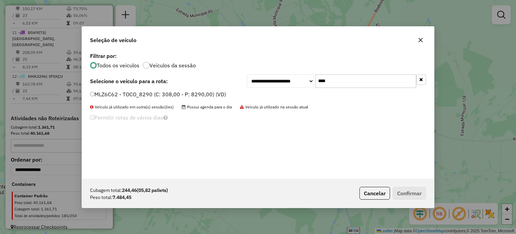
type input "****"
drag, startPoint x: 144, startPoint y: 93, endPoint x: 154, endPoint y: 98, distance: 10.7
click at [144, 93] on label "MLZ6C62 - TOCO_8290 (C: 308,00 - P: 8290,00) (VD)" at bounding box center [158, 94] width 136 height 8
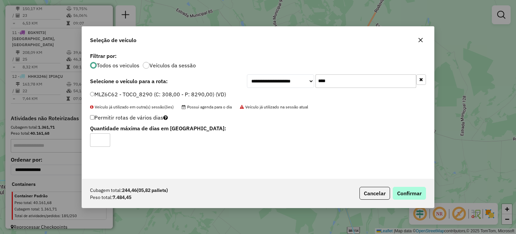
click at [413, 199] on div "Cubagem total: 244,46 (05,82 pallets) Peso total: 7.484,45 Cancelar Confirmar" at bounding box center [258, 192] width 352 height 29
drag, startPoint x: 409, startPoint y: 188, endPoint x: 405, endPoint y: 190, distance: 4.2
click at [407, 188] on button "Confirmar" at bounding box center [409, 192] width 33 height 13
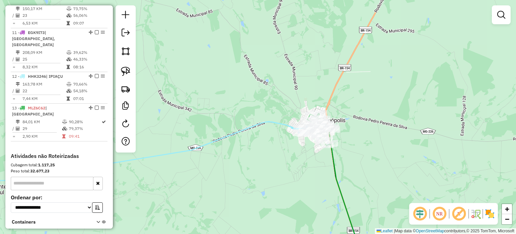
scroll to position [595, 0]
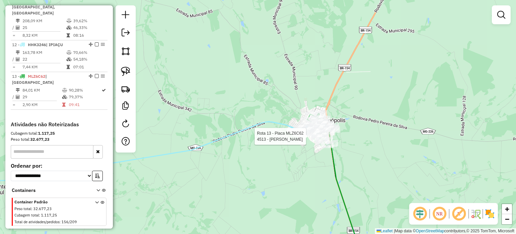
select select "**********"
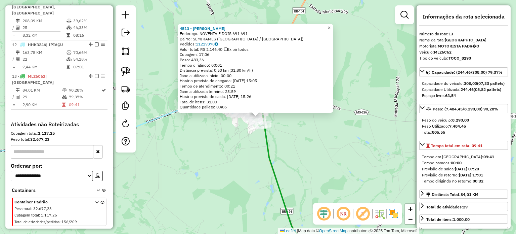
click at [293, 157] on div "4513 - MARTA REGINA FONTOUR Endereço: NOVENTA E DOIS 691 691 Bairro: SEMIRAMES …" at bounding box center [258, 117] width 516 height 234
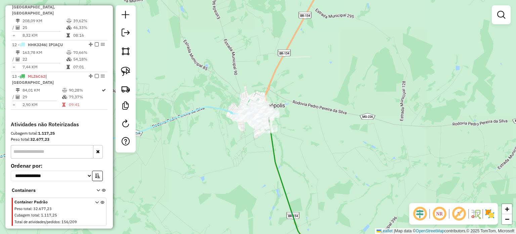
drag, startPoint x: 205, startPoint y: 134, endPoint x: 251, endPoint y: 140, distance: 46.7
click at [246, 141] on div "Janela de atendimento Grade de atendimento Capacidade Transportadoras Veículos …" at bounding box center [258, 117] width 516 height 234
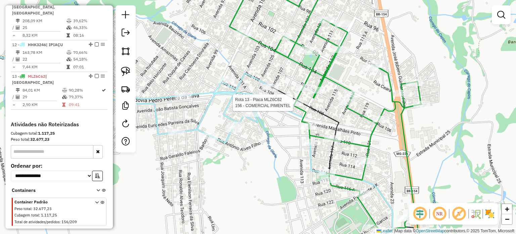
select select "**********"
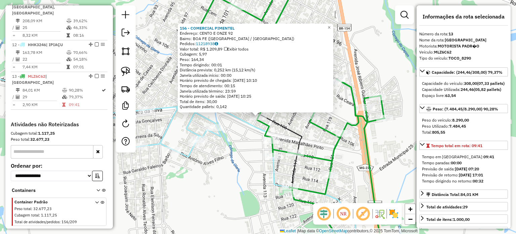
drag, startPoint x: 246, startPoint y: 127, endPoint x: 250, endPoint y: 127, distance: 3.8
click at [247, 127] on div "156 - COMERCIAL PIMENTEL Endereço: CENTO E ONZE 92 Bairro: BOA FE (CAPINOPOLIS …" at bounding box center [258, 117] width 516 height 234
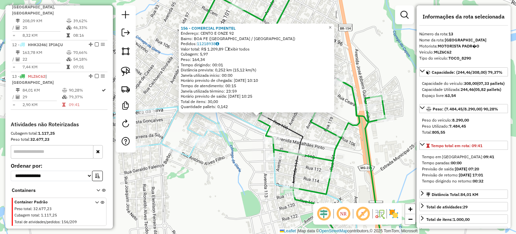
drag, startPoint x: 243, startPoint y: 116, endPoint x: 247, endPoint y: 113, distance: 5.2
click at [243, 116] on icon at bounding box center [284, 174] width 199 height 165
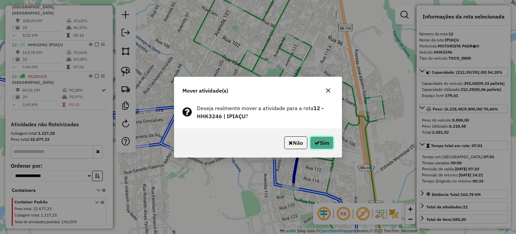
click at [333, 141] on button "Sim" at bounding box center [322, 142] width 24 height 13
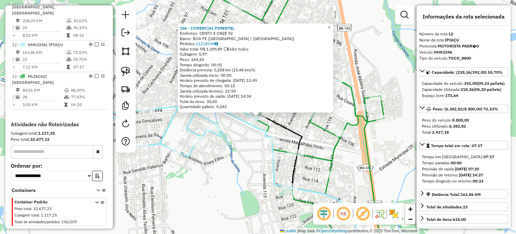
click at [277, 152] on icon at bounding box center [283, 174] width 199 height 165
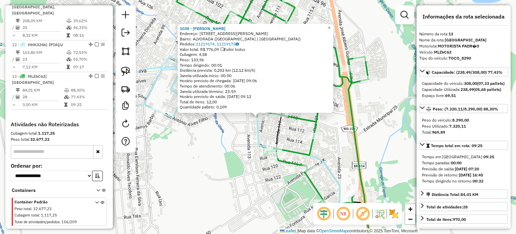
click at [223, 148] on div "1038 - ROSELI PAULA SILVA Endereço: AV AV AV RONDON PACHECO 111 Bairro: ALVORAD…" at bounding box center [258, 117] width 516 height 234
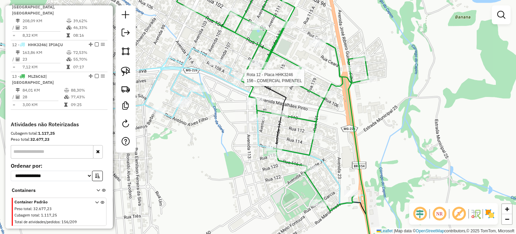
select select "**********"
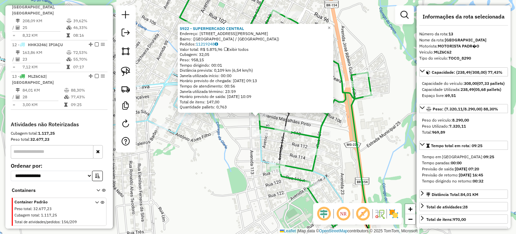
click at [225, 157] on div "5922 - SUPERMERCADO CENTRAL Endereço: Avenida Rondon Pacheco, 32 Bairro: (Capin…" at bounding box center [258, 117] width 516 height 234
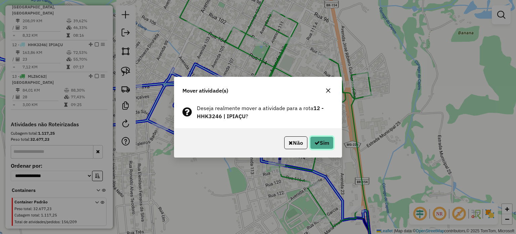
click at [319, 145] on button "Sim" at bounding box center [322, 142] width 24 height 13
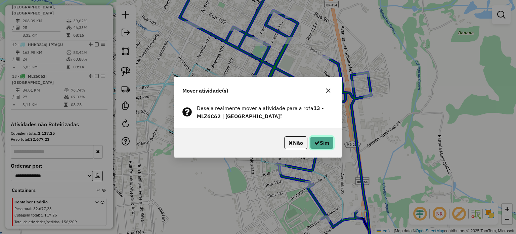
click at [323, 147] on button "Sim" at bounding box center [322, 142] width 24 height 13
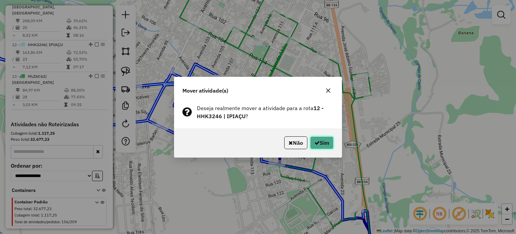
drag, startPoint x: 329, startPoint y: 137, endPoint x: 324, endPoint y: 136, distance: 4.6
click at [328, 137] on button "Sim" at bounding box center [322, 142] width 24 height 13
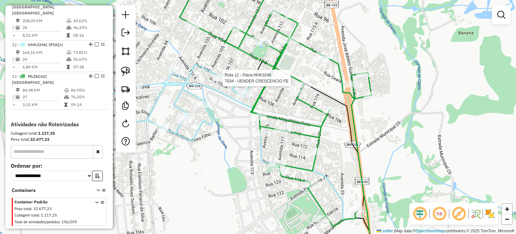
select select "**********"
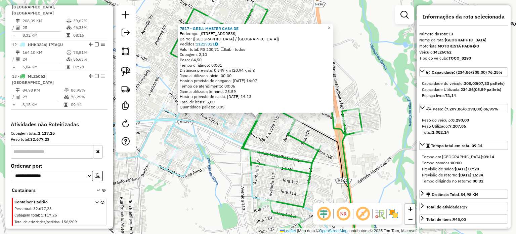
click at [277, 142] on div "7517 - GRILL MASTER CASA DE Endereço: Avenida Cento e Treze, 793 Bairro: (Capin…" at bounding box center [258, 117] width 516 height 234
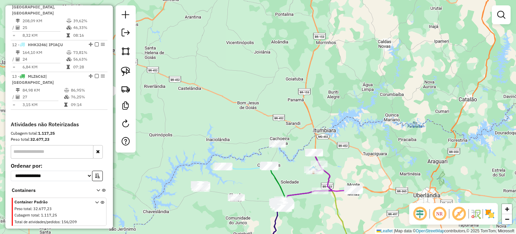
drag, startPoint x: 238, startPoint y: 186, endPoint x: 268, endPoint y: 153, distance: 44.7
click at [268, 153] on div "Janela de atendimento Grade de atendimento Capacidade Transportadoras Veículos …" at bounding box center [258, 117] width 516 height 234
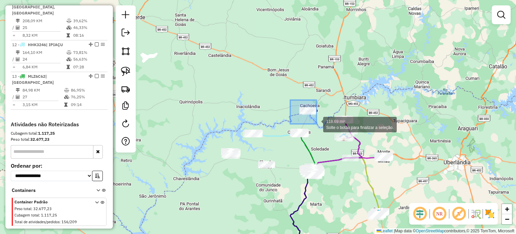
drag, startPoint x: 295, startPoint y: 106, endPoint x: 322, endPoint y: 125, distance: 33.2
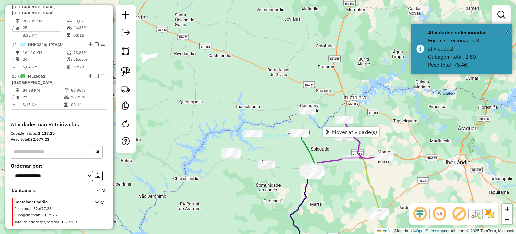
drag, startPoint x: 241, startPoint y: 184, endPoint x: 245, endPoint y: 181, distance: 4.8
click at [241, 182] on div "Janela de atendimento Grade de atendimento Capacidade Transportadoras Veículos …" at bounding box center [258, 117] width 516 height 234
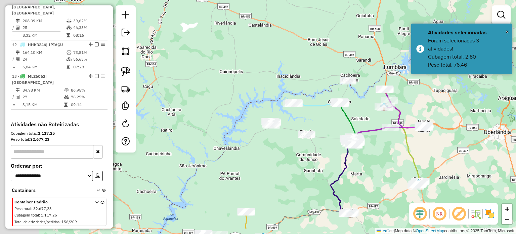
drag, startPoint x: 341, startPoint y: 201, endPoint x: 383, endPoint y: 172, distance: 51.4
click at [383, 172] on div "Janela de atendimento Grade de atendimento Capacidade Transportadoras Veículos …" at bounding box center [258, 117] width 516 height 234
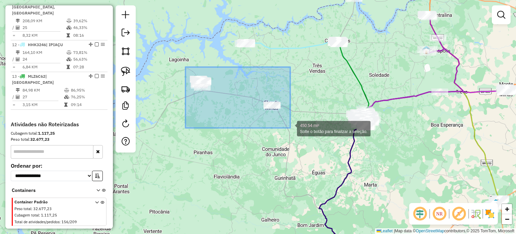
drag, startPoint x: 185, startPoint y: 67, endPoint x: 290, endPoint y: 128, distance: 121.2
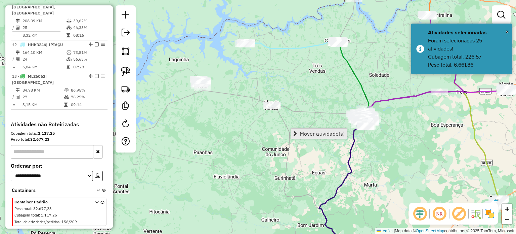
click at [303, 131] on span "Mover atividade(s)" at bounding box center [322, 133] width 45 height 5
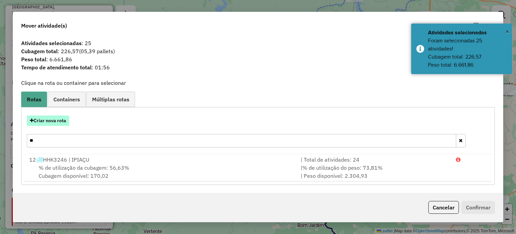
click at [51, 123] on button "Criar nova rota" at bounding box center [48, 120] width 42 height 10
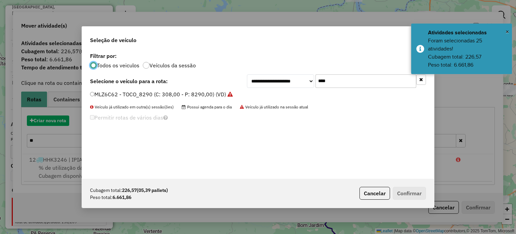
scroll to position [3, 2]
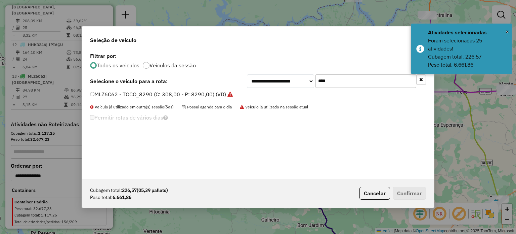
drag, startPoint x: 333, startPoint y: 83, endPoint x: 281, endPoint y: 79, distance: 52.9
click at [285, 81] on div "**********" at bounding box center [336, 80] width 179 height 13
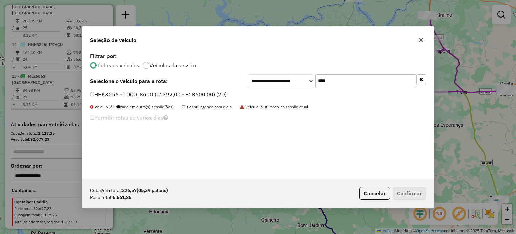
type input "****"
drag, startPoint x: 155, startPoint y: 92, endPoint x: 172, endPoint y: 95, distance: 17.3
click at [155, 92] on label "HHK3256 - TOCO_8600 (C: 392,00 - P: 8600,00) (VD)" at bounding box center [158, 94] width 137 height 8
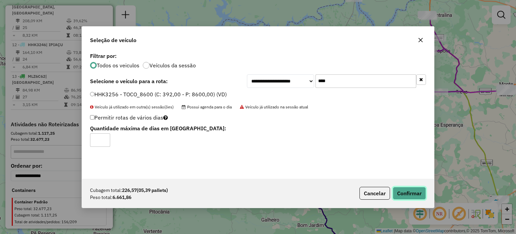
drag, startPoint x: 401, startPoint y: 190, endPoint x: 396, endPoint y: 185, distance: 7.6
click at [402, 190] on button "Confirmar" at bounding box center [409, 192] width 33 height 13
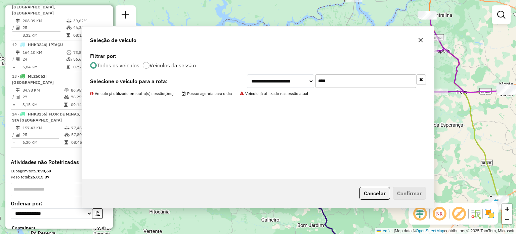
scroll to position [601, 0]
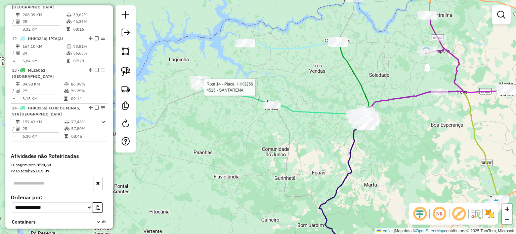
select select "**********"
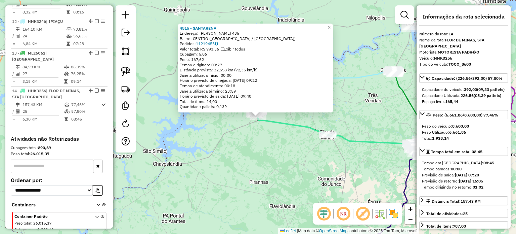
scroll to position [632, 0]
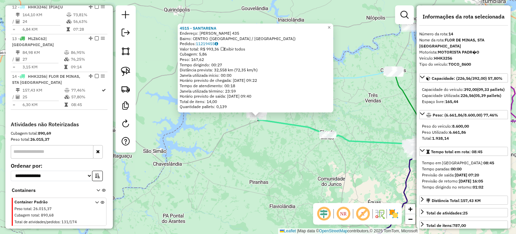
click at [247, 147] on div "4515 - SANTARENA Endereço: JOAQUIM CANDIDO FERREIRA 435 Bairro: CENTRO (SANTA V…" at bounding box center [258, 117] width 516 height 234
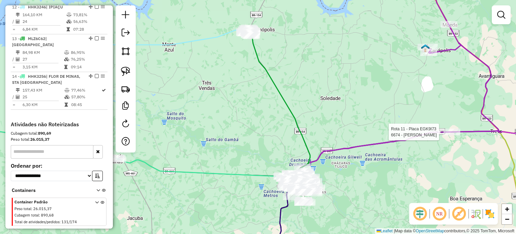
select select "**********"
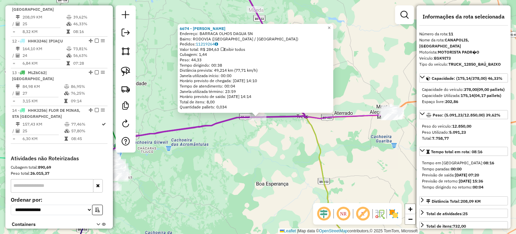
scroll to position [585, 0]
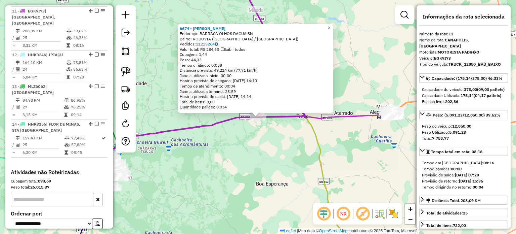
click at [321, 186] on div "6674 - LIVIA FERREIRA PEREI Endereço: BARRACA OLHOS DAGUA SN Bairro: RODOVIA (M…" at bounding box center [258, 117] width 516 height 234
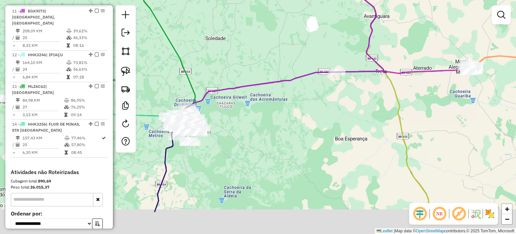
drag, startPoint x: 283, startPoint y: 181, endPoint x: 443, endPoint y: 103, distance: 178.2
click at [415, 116] on div "Janela de atendimento Grade de atendimento Capacidade Transportadoras Veículos …" at bounding box center [258, 117] width 516 height 234
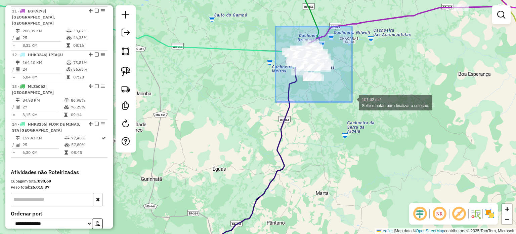
drag, startPoint x: 283, startPoint y: 33, endPoint x: 352, endPoint y: 102, distance: 97.4
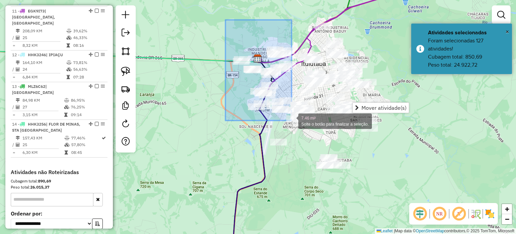
click at [291, 120] on div "7.46 mi² Solte o botão para finalizar a seleção. Janela de atendimento Grade de…" at bounding box center [258, 117] width 516 height 234
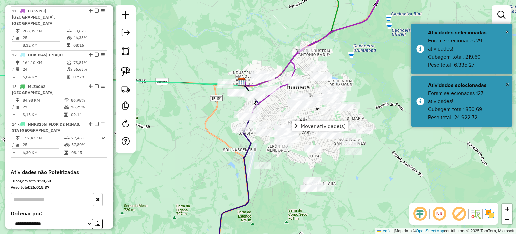
drag, startPoint x: 360, startPoint y: 42, endPoint x: 340, endPoint y: 70, distance: 34.8
click at [341, 70] on div "Janela de atendimento Grade de atendimento Capacidade Transportadoras Veículos …" at bounding box center [258, 117] width 516 height 234
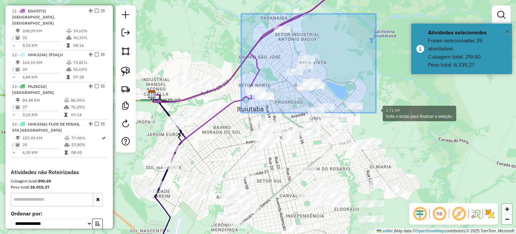
drag, startPoint x: 241, startPoint y: 14, endPoint x: 376, endPoint y: 113, distance: 167.1
click at [376, 113] on div "3.71 mi² Solte o botão para finalizar a seleção. Janela de atendimento Grade de…" at bounding box center [258, 117] width 516 height 234
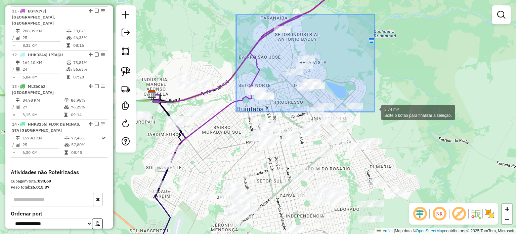
drag, startPoint x: 238, startPoint y: 18, endPoint x: 375, endPoint y: 112, distance: 165.5
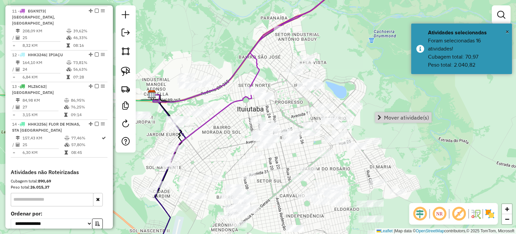
click at [359, 47] on div "Janela de atendimento Grade de atendimento Capacidade Transportadoras Veículos …" at bounding box center [258, 117] width 516 height 234
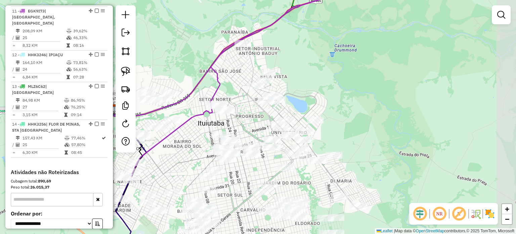
drag, startPoint x: 367, startPoint y: 82, endPoint x: 335, endPoint y: 92, distance: 34.2
click at [335, 92] on div "Janela de atendimento Grade de atendimento Capacidade Transportadoras Veículos …" at bounding box center [258, 117] width 516 height 234
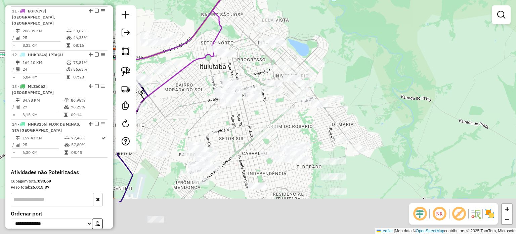
drag, startPoint x: 365, startPoint y: 118, endPoint x: 368, endPoint y: 2, distance: 115.6
click at [368, 6] on div "Janela de atendimento Grade de atendimento Capacidade Transportadoras Veículos …" at bounding box center [258, 117] width 516 height 234
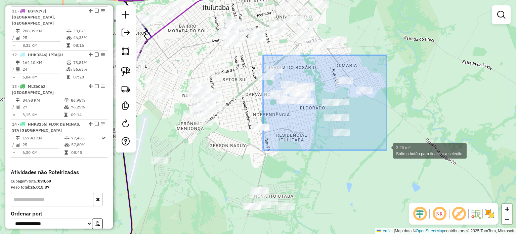
drag, startPoint x: 267, startPoint y: 57, endPoint x: 387, endPoint y: 148, distance: 150.7
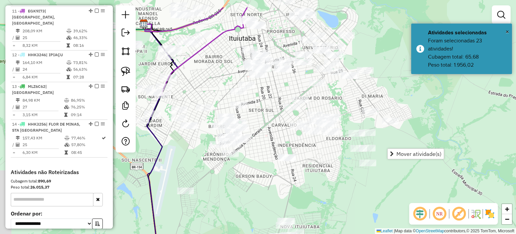
drag, startPoint x: 321, startPoint y: 176, endPoint x: 377, endPoint y: 207, distance: 63.3
click at [377, 208] on div "Janela de atendimento Grade de atendimento Capacidade Transportadoras Veículos …" at bounding box center [258, 117] width 516 height 234
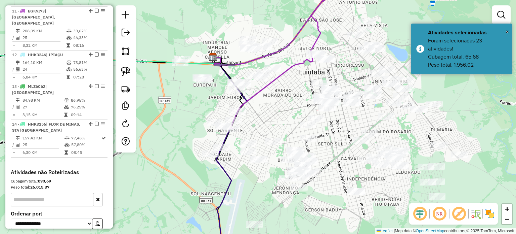
drag, startPoint x: 280, startPoint y: 122, endPoint x: 314, endPoint y: 119, distance: 34.4
click at [334, 127] on div "Janela de atendimento Grade de atendimento Capacidade Transportadoras Veículos …" at bounding box center [258, 117] width 516 height 234
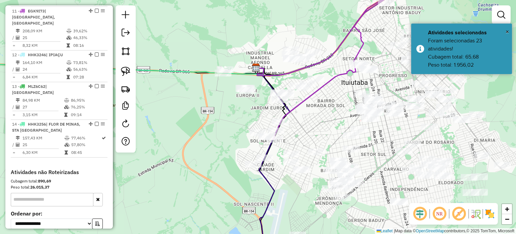
drag, startPoint x: 324, startPoint y: 108, endPoint x: 248, endPoint y: 111, distance: 76.0
click at [248, 111] on div "Janela de atendimento Grade de atendimento Capacidade Transportadoras Veículos …" at bounding box center [258, 117] width 516 height 234
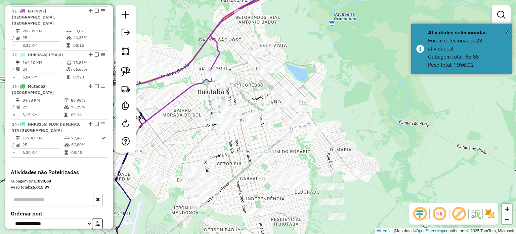
drag, startPoint x: 414, startPoint y: 112, endPoint x: 354, endPoint y: 110, distance: 59.5
click at [357, 110] on div "Janela de atendimento Grade de atendimento Capacidade Transportadoras Veículos …" at bounding box center [258, 117] width 516 height 234
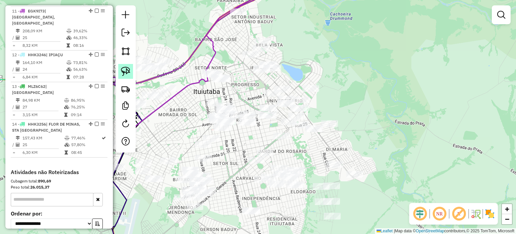
click at [123, 69] on img at bounding box center [125, 71] width 9 height 9
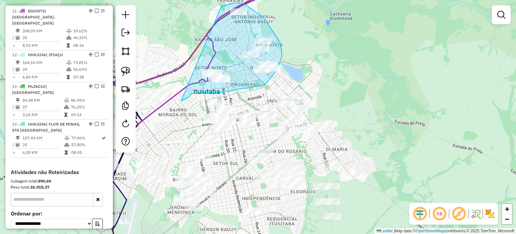
drag, startPoint x: 221, startPoint y: 6, endPoint x: 183, endPoint y: 98, distance: 99.1
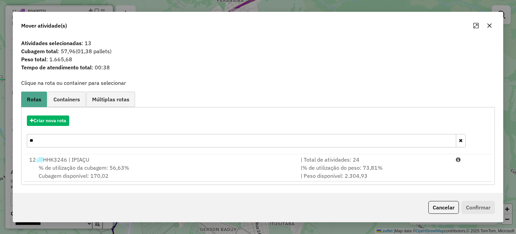
click at [491, 26] on icon "button" at bounding box center [489, 25] width 5 height 5
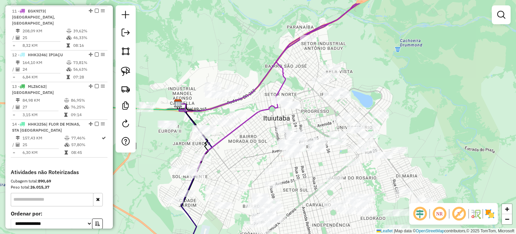
drag, startPoint x: 451, startPoint y: 100, endPoint x: 503, endPoint y: 114, distance: 54.0
click at [503, 114] on div "Janela de atendimento Grade de atendimento Capacidade Transportadoras Veículos …" at bounding box center [258, 117] width 516 height 234
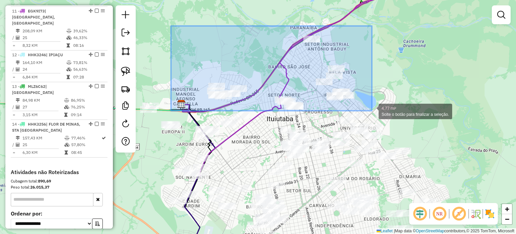
drag, startPoint x: 175, startPoint y: 30, endPoint x: 372, endPoint y: 111, distance: 213.2
click at [372, 111] on div "4.77 mi² Solte o botão para finalizar a seleção. Janela de atendimento Grade de…" at bounding box center [258, 117] width 516 height 234
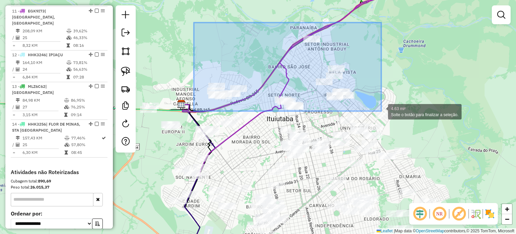
drag, startPoint x: 194, startPoint y: 23, endPoint x: 381, endPoint y: 111, distance: 207.3
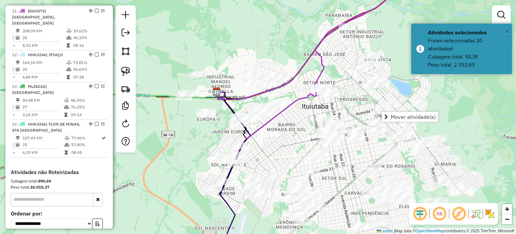
drag, startPoint x: 313, startPoint y: 119, endPoint x: 345, endPoint y: 107, distance: 34.1
click at [345, 107] on div "Janela de atendimento Grade de atendimento Capacidade Transportadoras Veículos …" at bounding box center [258, 117] width 516 height 234
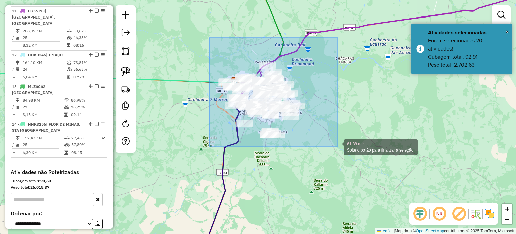
drag, startPoint x: 217, startPoint y: 46, endPoint x: 337, endPoint y: 146, distance: 156.5
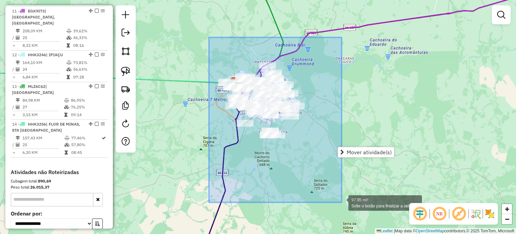
drag, startPoint x: 210, startPoint y: 37, endPoint x: 338, endPoint y: 198, distance: 205.6
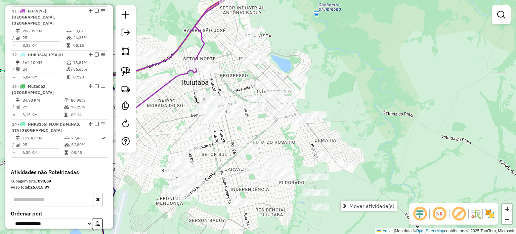
drag, startPoint x: 285, startPoint y: 142, endPoint x: 297, endPoint y: 134, distance: 14.5
click at [298, 136] on div "Janela de atendimento Grade de atendimento Capacidade Transportadoras Veículos …" at bounding box center [258, 117] width 516 height 234
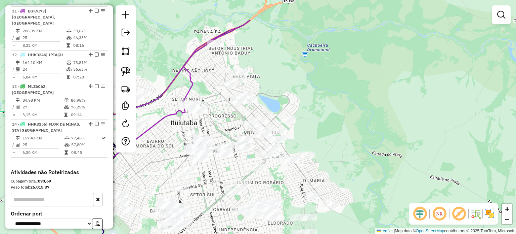
drag, startPoint x: 324, startPoint y: 51, endPoint x: 305, endPoint y: 94, distance: 46.8
click at [305, 94] on div "Janela de atendimento Grade de atendimento Capacidade Transportadoras Veículos …" at bounding box center [258, 117] width 516 height 234
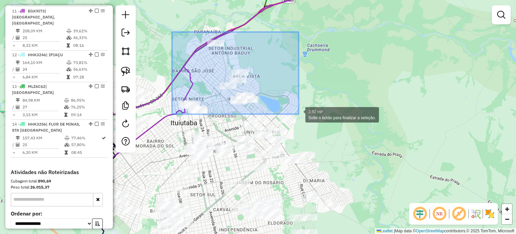
drag, startPoint x: 189, startPoint y: 43, endPoint x: 299, endPoint y: 114, distance: 130.0
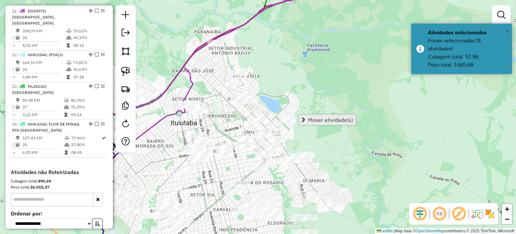
click at [310, 117] on span "Mover atividade(s)" at bounding box center [330, 119] width 45 height 5
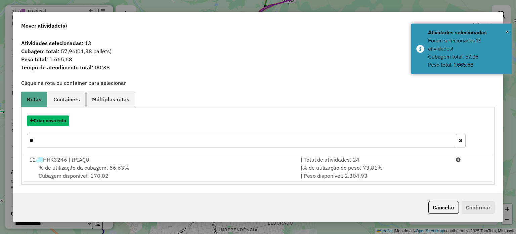
click at [45, 119] on button "Criar nova rota" at bounding box center [48, 120] width 42 height 10
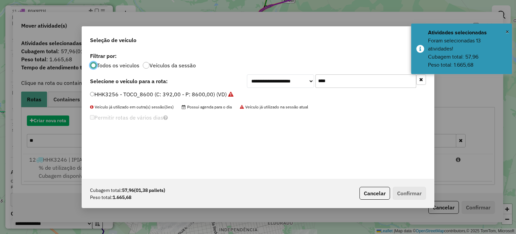
scroll to position [3, 2]
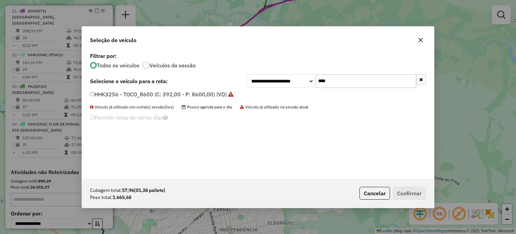
drag, startPoint x: 328, startPoint y: 84, endPoint x: 305, endPoint y: 80, distance: 23.3
click at [308, 80] on div "**********" at bounding box center [336, 80] width 179 height 13
drag, startPoint x: 333, startPoint y: 80, endPoint x: 275, endPoint y: 73, distance: 58.9
click at [277, 74] on div "**********" at bounding box center [258, 115] width 352 height 128
type input "****"
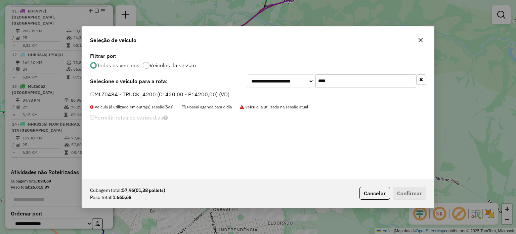
click at [169, 90] on label "MLZ0484 - TRUCK_4200 (C: 420,00 - P: 4200,00) (VD)" at bounding box center [159, 94] width 139 height 8
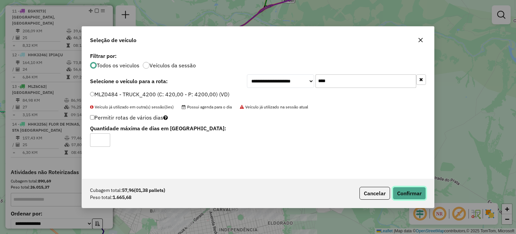
click at [406, 191] on button "Confirmar" at bounding box center [409, 192] width 33 height 13
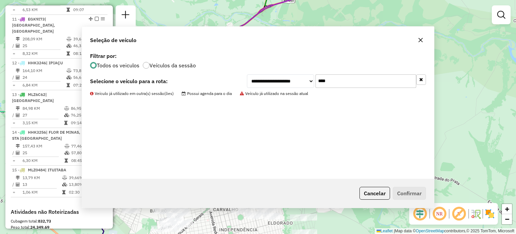
scroll to position [593, 0]
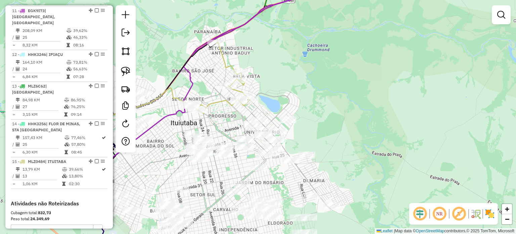
drag, startPoint x: 340, startPoint y: 135, endPoint x: 380, endPoint y: 128, distance: 40.8
click at [380, 128] on div "Janela de atendimento Grade de atendimento Capacidade Transportadoras Veículos …" at bounding box center [258, 117] width 516 height 234
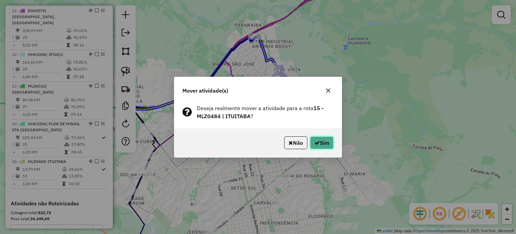
click at [320, 141] on button "Sim" at bounding box center [322, 142] width 24 height 13
click at [318, 137] on button "Sim" at bounding box center [322, 142] width 24 height 13
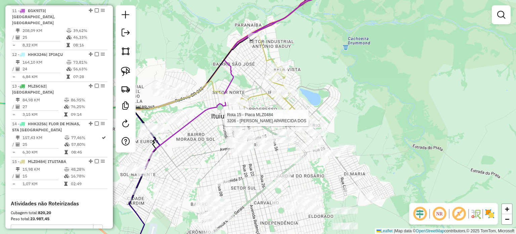
select select "**********"
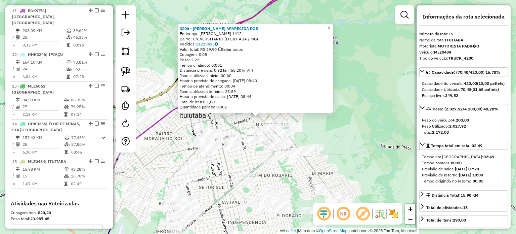
scroll to position [672, 0]
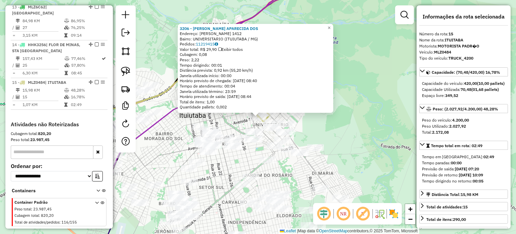
click at [336, 122] on div "3206 - MARIA APARECIDA DOS Endereço: GERALDO ALVES TAVARES 1412 Bairro: UNIVERS…" at bounding box center [258, 117] width 516 height 234
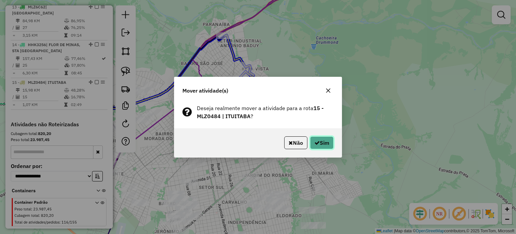
click at [324, 139] on button "Sim" at bounding box center [322, 142] width 24 height 13
click at [327, 88] on icon "button" at bounding box center [328, 90] width 5 height 5
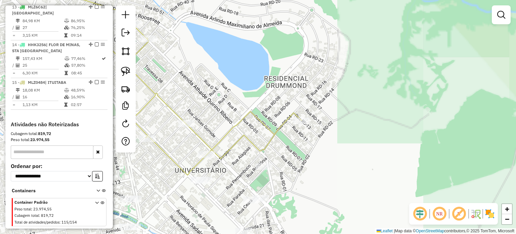
drag, startPoint x: 288, startPoint y: 165, endPoint x: 317, endPoint y: 146, distance: 35.2
click at [323, 148] on div "Janela de atendimento Grade de atendimento Capacidade Transportadoras Veículos …" at bounding box center [258, 117] width 516 height 234
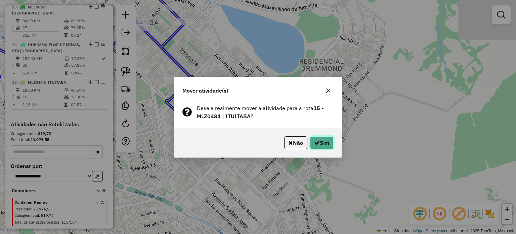
click at [319, 146] on button "Sim" at bounding box center [322, 142] width 24 height 13
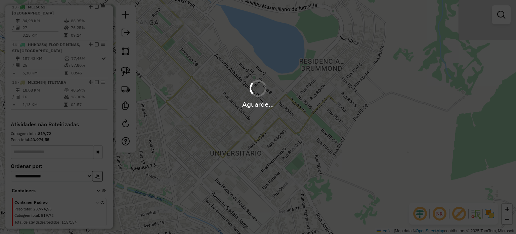
scroll to position [664, 0]
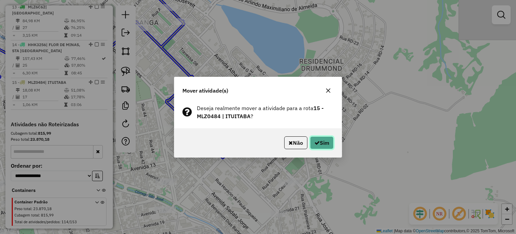
click at [326, 139] on button "Sim" at bounding box center [322, 142] width 24 height 13
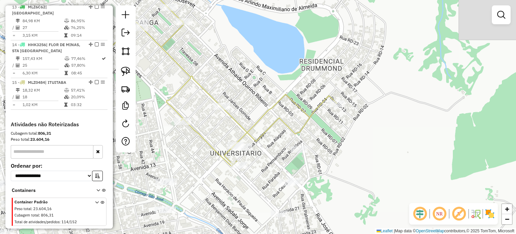
drag, startPoint x: 238, startPoint y: 166, endPoint x: 243, endPoint y: 150, distance: 16.8
click at [243, 150] on div at bounding box center [244, 146] width 17 height 7
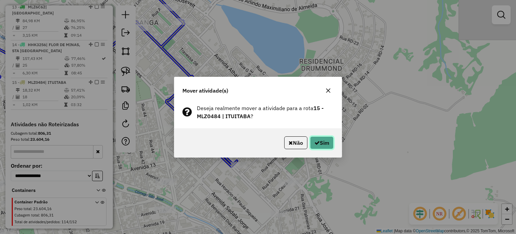
click at [316, 142] on icon "button" at bounding box center [316, 142] width 5 height 5
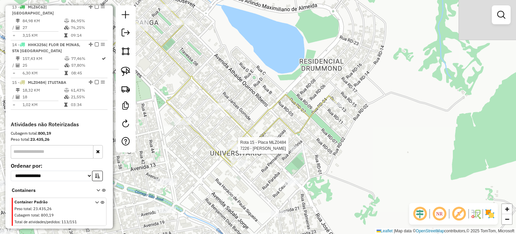
select select "**********"
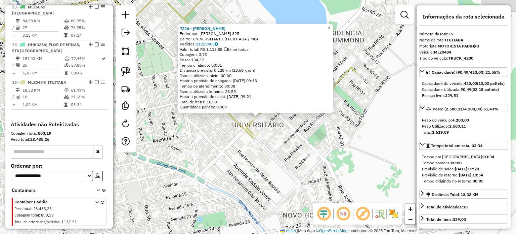
click at [307, 141] on div "7226 - JERONIMO NETO Endereço: GERALDO MOISES DA SILVA 325 Bairro: UNIVERSITARI…" at bounding box center [258, 117] width 516 height 234
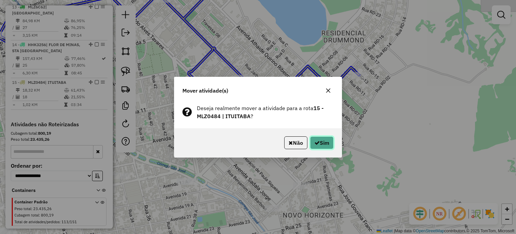
click at [324, 142] on button "Sim" at bounding box center [322, 142] width 24 height 13
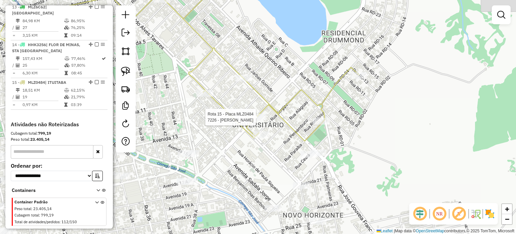
select select "**********"
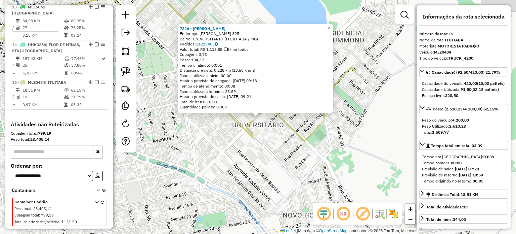
click at [247, 158] on div "7226 - JERONIMO NETO Endereço: GERALDO MOISES DA SILVA 325 Bairro: UNIVERSITARI…" at bounding box center [258, 117] width 516 height 234
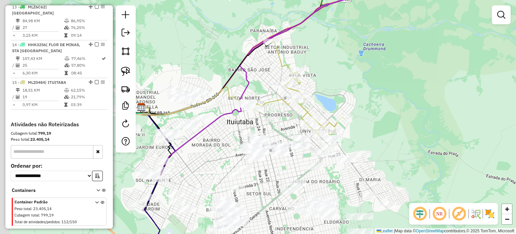
drag, startPoint x: 201, startPoint y: 95, endPoint x: 279, endPoint y: 77, distance: 79.9
click at [279, 77] on div "Janela de atendimento Grade de atendimento Capacidade Transportadoras Veículos …" at bounding box center [258, 117] width 516 height 234
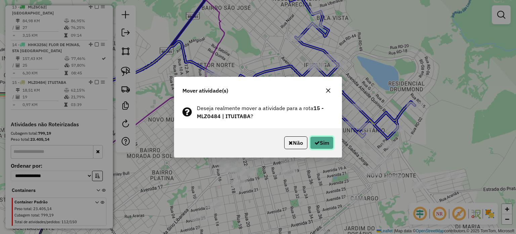
click at [325, 142] on button "Sim" at bounding box center [322, 142] width 24 height 13
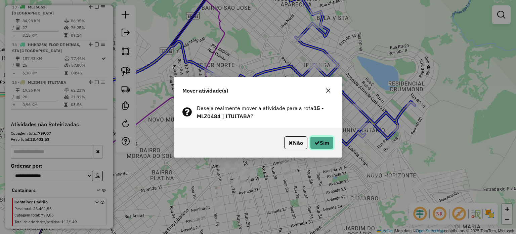
click at [329, 140] on button "Sim" at bounding box center [322, 142] width 24 height 13
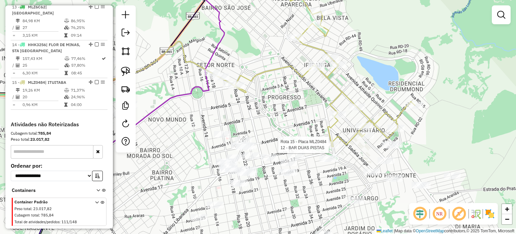
select select "**********"
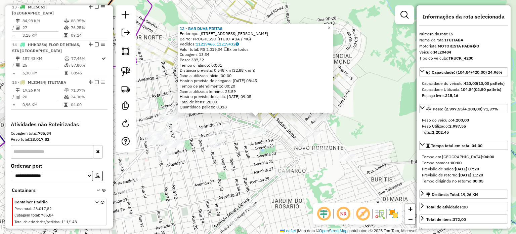
click at [374, 120] on div "12 - BAR DUAS PISTAS Endereço: AV FRANCISCO SALVIANO PINTO 668 Bairro: PROGRESS…" at bounding box center [258, 117] width 516 height 234
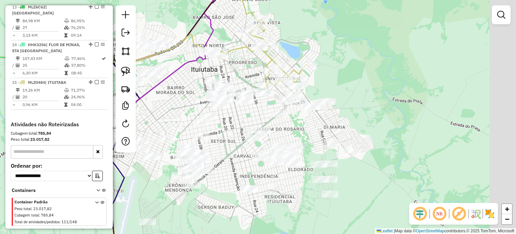
drag, startPoint x: 399, startPoint y: 110, endPoint x: 350, endPoint y: 98, distance: 50.2
click at [351, 98] on div "Janela de atendimento Grade de atendimento Capacidade Transportadoras Veículos …" at bounding box center [258, 117] width 516 height 234
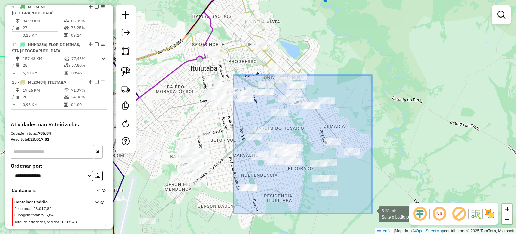
drag, startPoint x: 237, startPoint y: 78, endPoint x: 372, endPoint y: 211, distance: 190.3
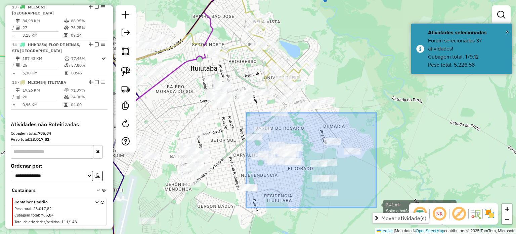
drag, startPoint x: 247, startPoint y: 113, endPoint x: 376, endPoint y: 204, distance: 158.1
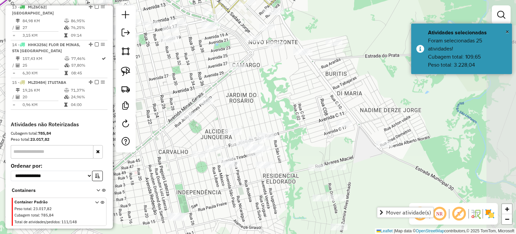
drag, startPoint x: 314, startPoint y: 138, endPoint x: 269, endPoint y: 80, distance: 73.3
click at [269, 80] on div "Janela de atendimento Grade de atendimento Capacidade Transportadoras Veículos …" at bounding box center [258, 117] width 516 height 234
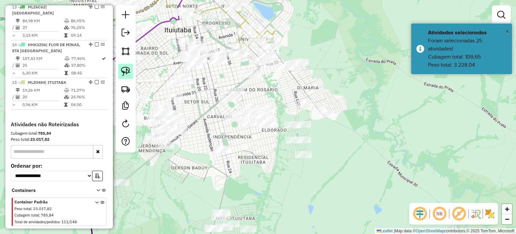
click at [121, 71] on img at bounding box center [125, 71] width 9 height 9
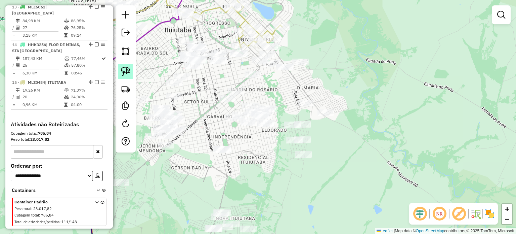
drag, startPoint x: 129, startPoint y: 74, endPoint x: 162, endPoint y: 75, distance: 32.6
click at [129, 73] on img at bounding box center [125, 71] width 9 height 9
drag, startPoint x: 126, startPoint y: 74, endPoint x: 139, endPoint y: 72, distance: 13.2
click at [127, 73] on img at bounding box center [125, 71] width 9 height 9
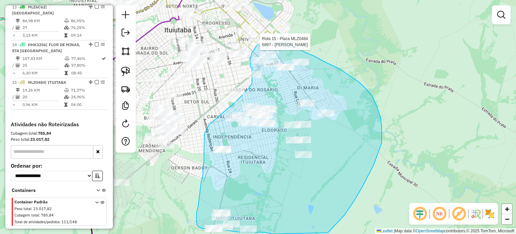
click at [258, 44] on div "Rota 15 - Placa MLZ0484 6897 - PEDRO HENRIQUE RODRI Janela de atendimento Grade…" at bounding box center [258, 117] width 516 height 234
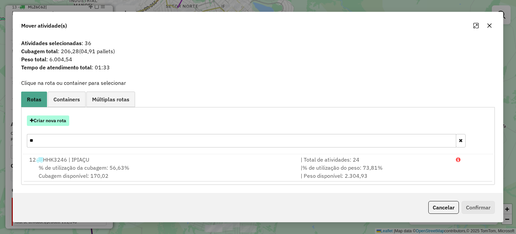
click at [46, 123] on button "Criar nova rota" at bounding box center [48, 120] width 42 height 10
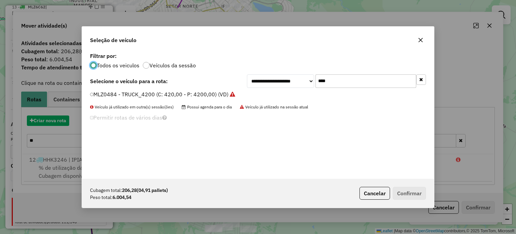
scroll to position [3, 2]
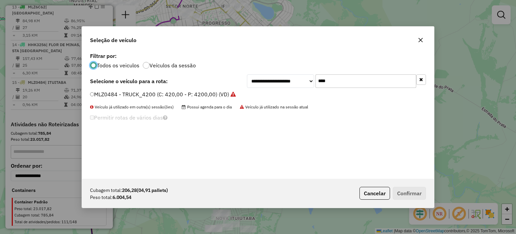
click at [418, 38] on icon "button" at bounding box center [420, 39] width 5 height 5
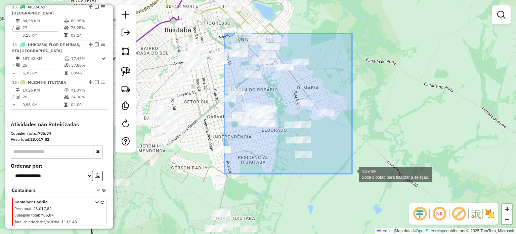
drag, startPoint x: 224, startPoint y: 33, endPoint x: 352, endPoint y: 173, distance: 189.5
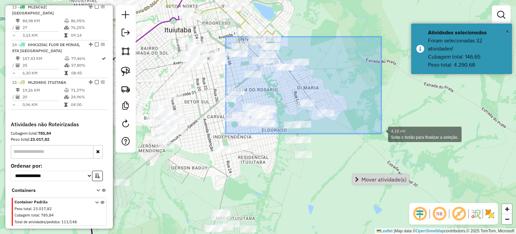
drag, startPoint x: 239, startPoint y: 58, endPoint x: 381, endPoint y: 133, distance: 160.8
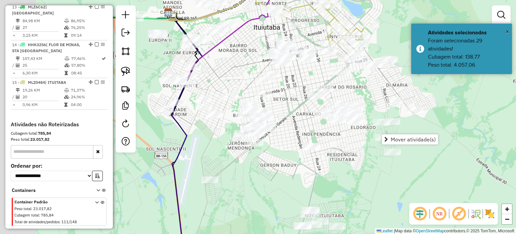
drag, startPoint x: 296, startPoint y: 185, endPoint x: 385, endPoint y: 182, distance: 89.1
click at [385, 182] on div "Janela de atendimento Grade de atendimento Capacidade Transportadoras Veículos …" at bounding box center [258, 117] width 516 height 234
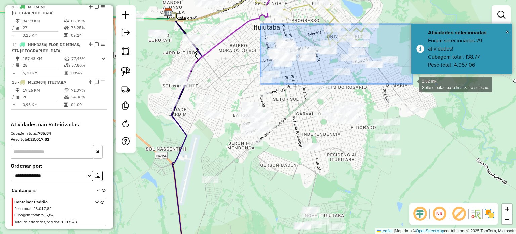
drag, startPoint x: 261, startPoint y: 26, endPoint x: 412, endPoint y: 84, distance: 161.7
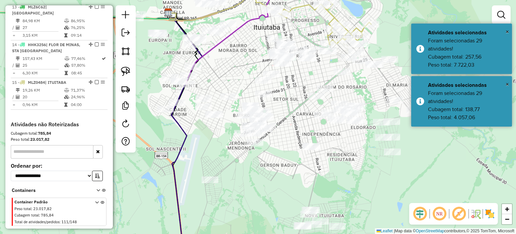
click at [434, 176] on div "Janela de atendimento Grade de atendimento Capacidade Transportadoras Veículos …" at bounding box center [258, 117] width 516 height 234
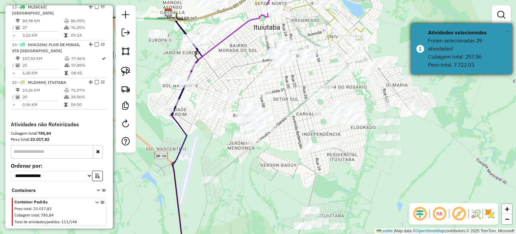
click at [508, 33] on span "×" at bounding box center [507, 31] width 3 height 7
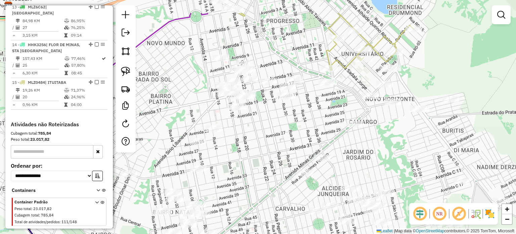
drag, startPoint x: 310, startPoint y: 90, endPoint x: 278, endPoint y: 128, distance: 50.0
click at [277, 129] on div "Janela de atendimento Grade de atendimento Capacidade Transportadoras Veículos …" at bounding box center [258, 117] width 516 height 234
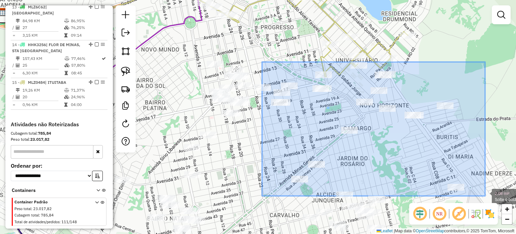
drag, startPoint x: 277, startPoint y: 86, endPoint x: 485, endPoint y: 196, distance: 235.8
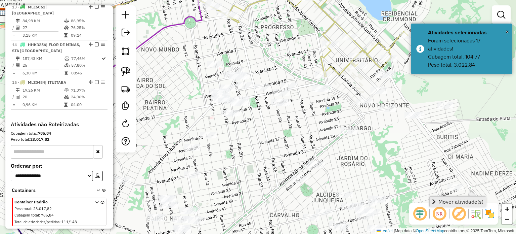
click at [451, 203] on span "Mover atividade(s)" at bounding box center [460, 201] width 45 height 5
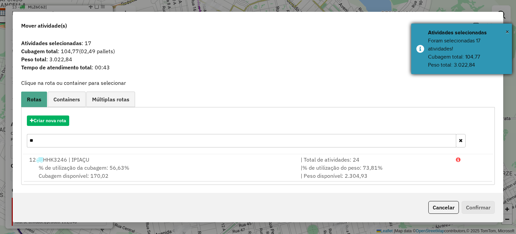
click at [505, 33] on div "Atividades selecionadas" at bounding box center [467, 33] width 79 height 8
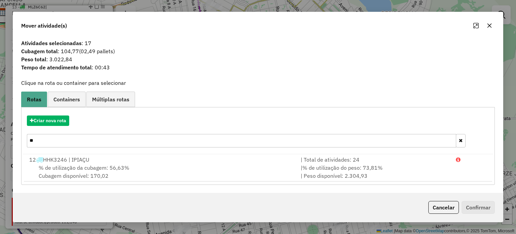
click at [491, 26] on icon "button" at bounding box center [489, 25] width 5 height 5
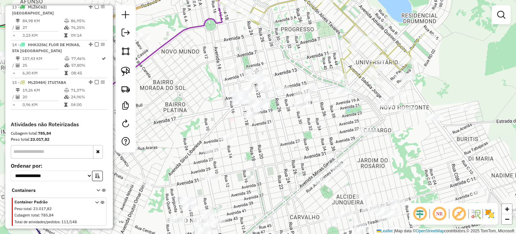
drag, startPoint x: 325, startPoint y: 132, endPoint x: 429, endPoint y: 135, distance: 103.9
click at [424, 137] on div "Janela de atendimento Grade de atendimento Capacidade Transportadoras Veículos …" at bounding box center [258, 117] width 516 height 234
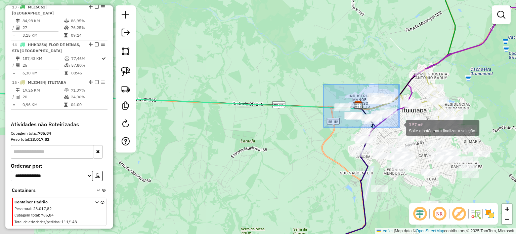
drag, startPoint x: 324, startPoint y: 84, endPoint x: 400, endPoint y: 128, distance: 87.7
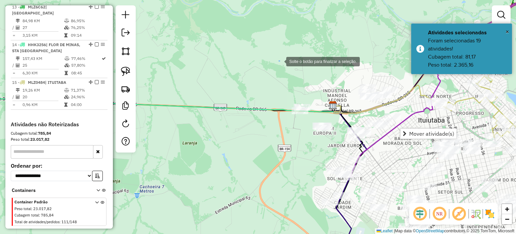
drag, startPoint x: 280, startPoint y: 61, endPoint x: 383, endPoint y: 153, distance: 138.8
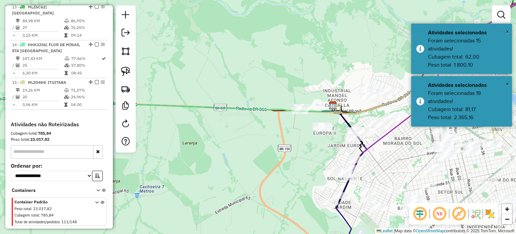
drag, startPoint x: 398, startPoint y: 151, endPoint x: 473, endPoint y: 82, distance: 101.8
click at [398, 151] on div "Janela de atendimento Grade de atendimento Capacidade Transportadoras Veículos …" at bounding box center [258, 117] width 516 height 234
click at [511, 32] on div "× Atividades selecionadas Foram selecionadas 15 atividades! Cubagem total: 62,0…" at bounding box center [461, 49] width 101 height 50
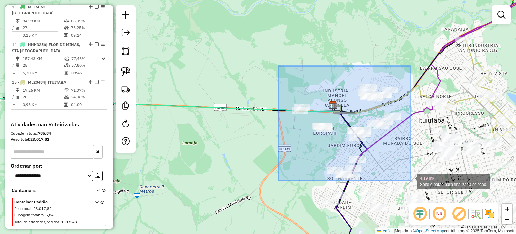
drag, startPoint x: 310, startPoint y: 87, endPoint x: 410, endPoint y: 180, distance: 136.2
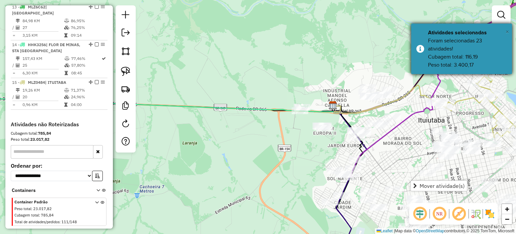
click at [507, 27] on button "×" at bounding box center [507, 32] width 3 height 10
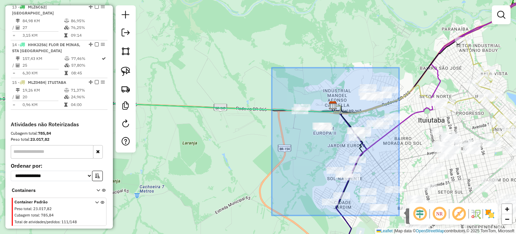
drag, startPoint x: 272, startPoint y: 68, endPoint x: 399, endPoint y: 213, distance: 193.3
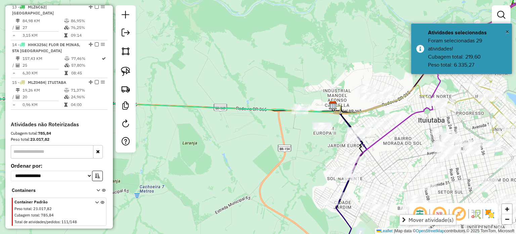
drag, startPoint x: 419, startPoint y: 219, endPoint x: 416, endPoint y: 218, distance: 4.1
click at [419, 219] on span "Mover atividade(s)" at bounding box center [431, 219] width 45 height 5
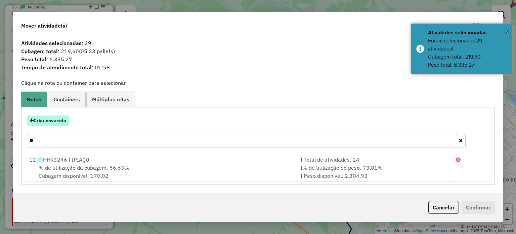
click at [54, 119] on button "Criar nova rota" at bounding box center [48, 120] width 42 height 10
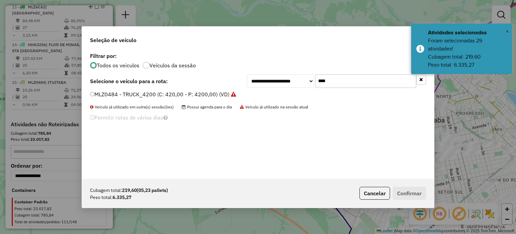
drag, startPoint x: 337, startPoint y: 81, endPoint x: 208, endPoint y: 53, distance: 131.2
click at [210, 56] on div "**********" at bounding box center [258, 115] width 352 height 128
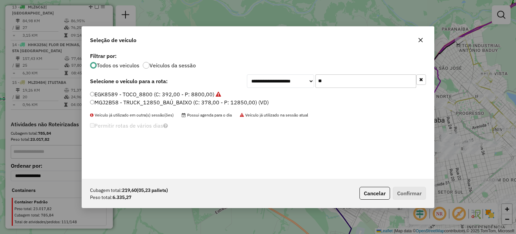
type input "**"
click at [117, 102] on label "MGJ2B58 - TRUCK_12850_BAÚ_BAIXO (C: 378,00 - P: 12850,00) (VD)" at bounding box center [179, 102] width 179 height 8
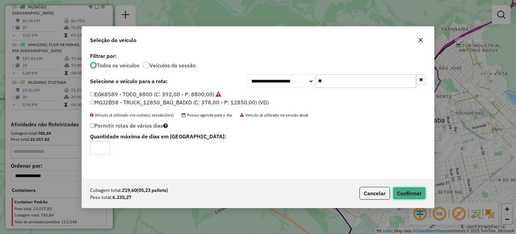
click at [409, 191] on button "Confirmar" at bounding box center [409, 192] width 33 height 13
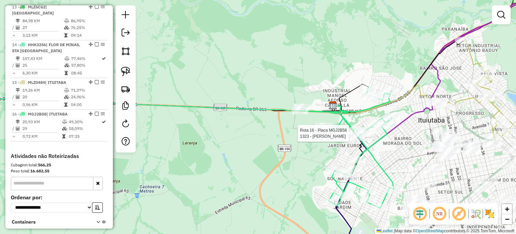
select select "**********"
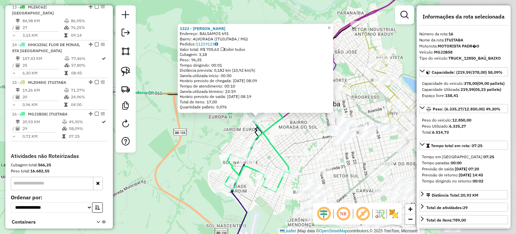
scroll to position [695, 0]
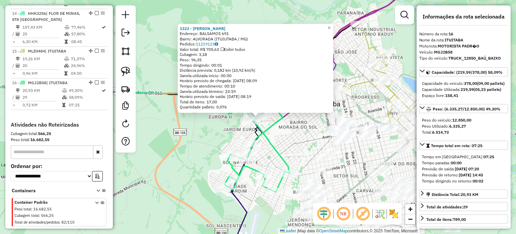
click at [286, 158] on icon at bounding box center [242, 131] width 95 height 120
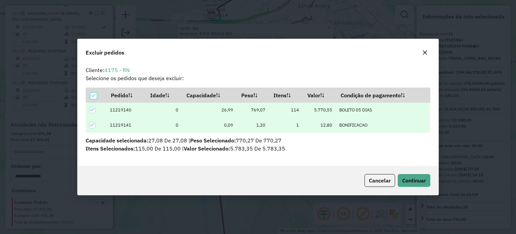
scroll to position [3, 2]
click at [406, 181] on span "Continuar" at bounding box center [414, 180] width 24 height 7
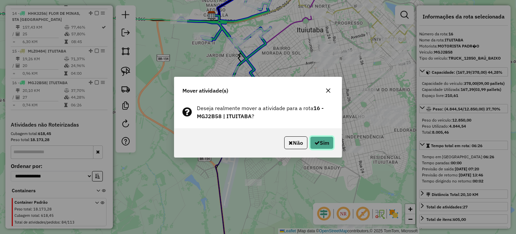
click at [325, 145] on button "Sim" at bounding box center [322, 142] width 24 height 13
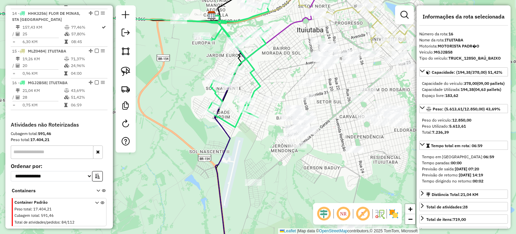
click at [241, 101] on div at bounding box center [242, 98] width 17 height 7
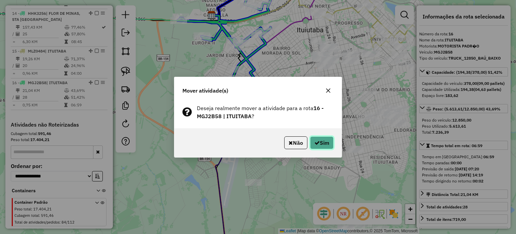
click at [322, 142] on button "Sim" at bounding box center [322, 142] width 24 height 13
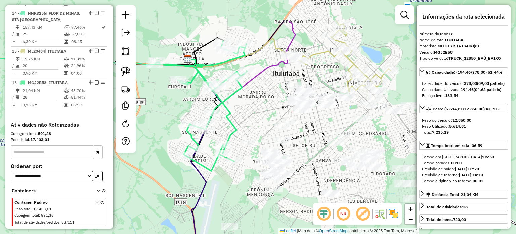
drag, startPoint x: 263, startPoint y: 79, endPoint x: 237, endPoint y: 127, distance: 54.6
click at [235, 130] on div "Janela de atendimento Grade de atendimento Capacidade Transportadoras Veículos …" at bounding box center [258, 117] width 516 height 234
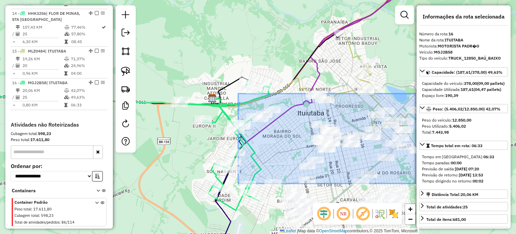
drag, startPoint x: 247, startPoint y: 109, endPoint x: 433, endPoint y: 188, distance: 201.6
click at [433, 188] on hb-router-mapa "Informações da Sessão 978015 - 12/08/2025 Criação: 11/08/2025 18:04 Depósito: B…" at bounding box center [258, 117] width 516 height 234
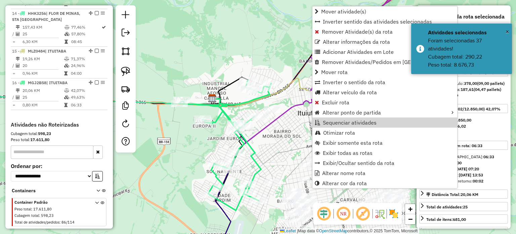
click at [271, 47] on div "Janela de atendimento Grade de atendimento Capacidade Transportadoras Veículos …" at bounding box center [258, 117] width 516 height 234
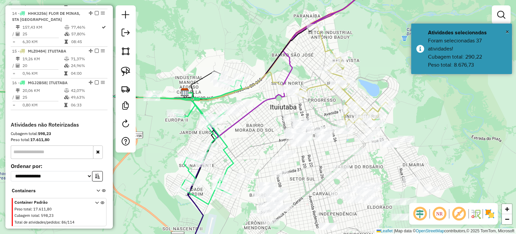
drag, startPoint x: 433, startPoint y: 98, endPoint x: 395, endPoint y: 86, distance: 39.4
click at [395, 86] on div "Janela de atendimento Grade de atendimento Capacidade Transportadoras Veículos …" at bounding box center [258, 117] width 516 height 234
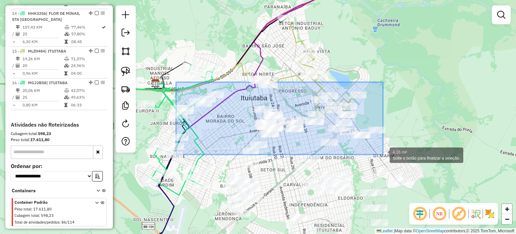
drag, startPoint x: 218, startPoint y: 112, endPoint x: 383, endPoint y: 154, distance: 170.4
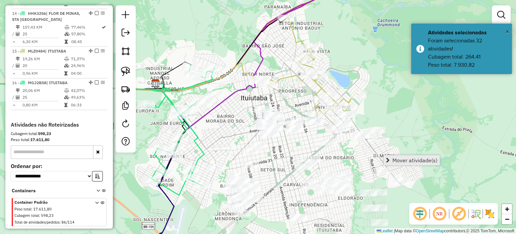
click at [395, 157] on span "Mover atividade(s)" at bounding box center [414, 159] width 45 height 5
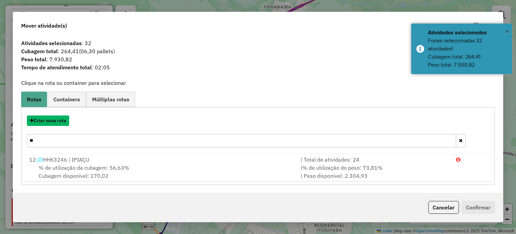
click at [38, 116] on button "Criar nova rota" at bounding box center [48, 120] width 42 height 10
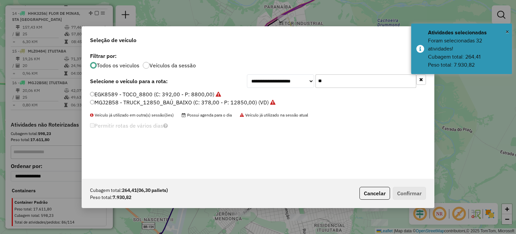
drag, startPoint x: 307, startPoint y: 81, endPoint x: 279, endPoint y: 70, distance: 30.1
click at [282, 76] on div "**********" at bounding box center [336, 80] width 179 height 13
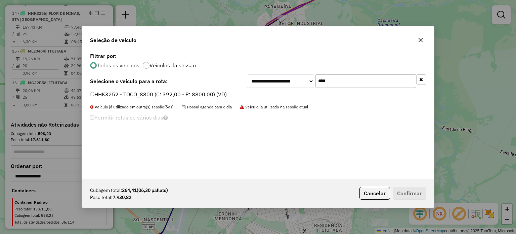
type input "****"
click at [146, 92] on label "HHK3252 - TOCO_8800 (C: 392,00 - P: 8800,00) (VD)" at bounding box center [158, 94] width 137 height 8
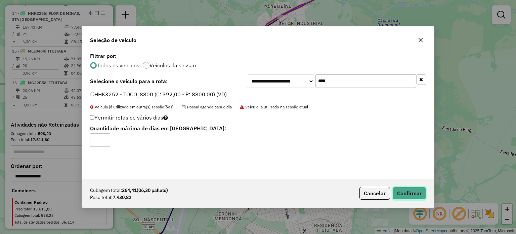
click at [409, 191] on button "Confirmar" at bounding box center [409, 192] width 33 height 13
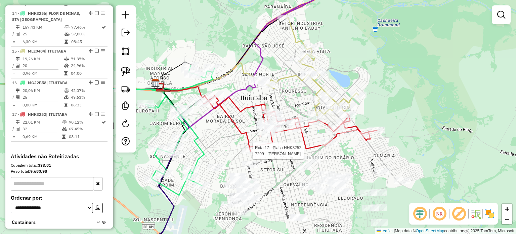
select select "**********"
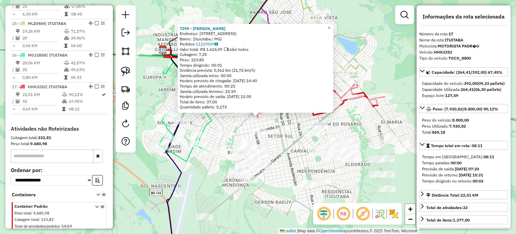
scroll to position [727, 0]
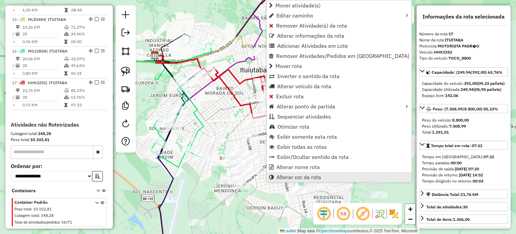
drag, startPoint x: 312, startPoint y: 177, endPoint x: 317, endPoint y: 175, distance: 6.3
click at [312, 177] on span "Alterar cor da rota" at bounding box center [299, 176] width 45 height 5
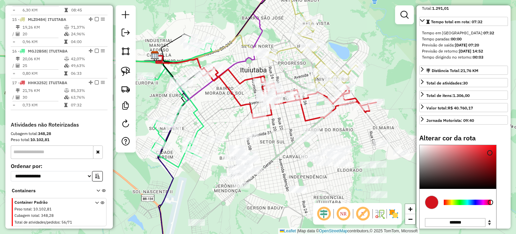
scroll to position [168, 0]
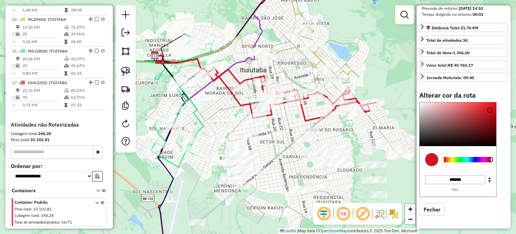
type input "*******"
click at [453, 162] on div at bounding box center [467, 159] width 47 height 5
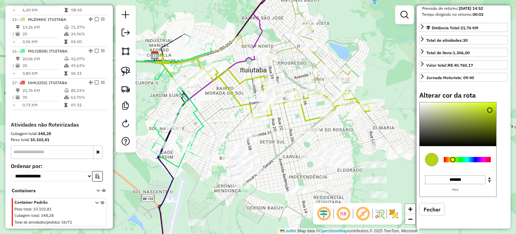
click at [290, 126] on div "Janela de atendimento Grade de atendimento Capacidade Transportadoras Veículos …" at bounding box center [258, 117] width 516 height 234
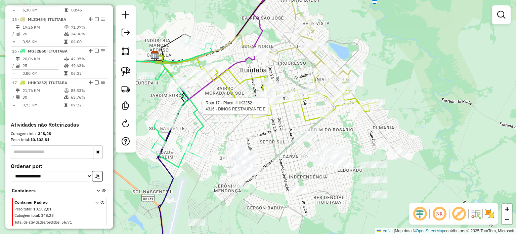
select select "**********"
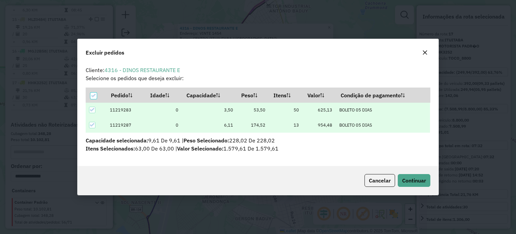
scroll to position [0, 0]
click at [406, 177] on span "Continuar" at bounding box center [414, 180] width 24 height 7
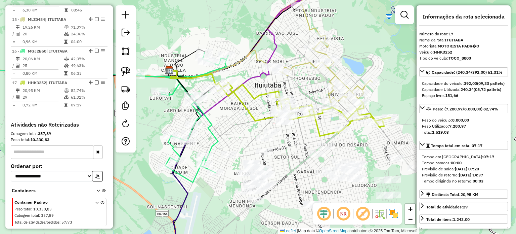
drag, startPoint x: 285, startPoint y: 147, endPoint x: 293, endPoint y: 148, distance: 8.1
click at [293, 148] on div "Janela de atendimento Grade de atendimento Capacidade Transportadoras Veículos …" at bounding box center [258, 117] width 516 height 234
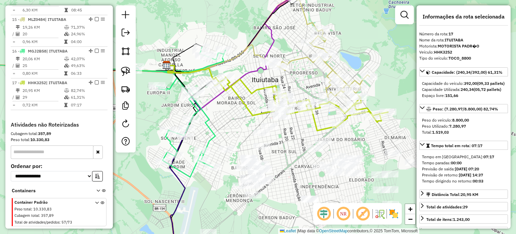
drag, startPoint x: 286, startPoint y: 137, endPoint x: 280, endPoint y: 121, distance: 17.5
click at [281, 123] on div "Janela de atendimento Grade de atendimento Capacidade Transportadoras Veículos …" at bounding box center [258, 117] width 516 height 234
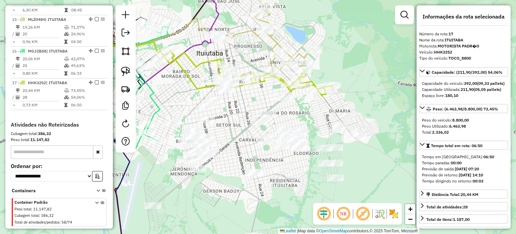
drag, startPoint x: 284, startPoint y: 129, endPoint x: 311, endPoint y: 108, distance: 34.6
click at [311, 108] on div "Janela de atendimento Grade de atendimento Capacidade Transportadoras Veículos …" at bounding box center [258, 117] width 516 height 234
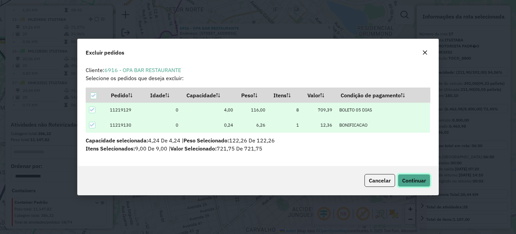
click at [410, 181] on span "Continuar" at bounding box center [414, 180] width 24 height 7
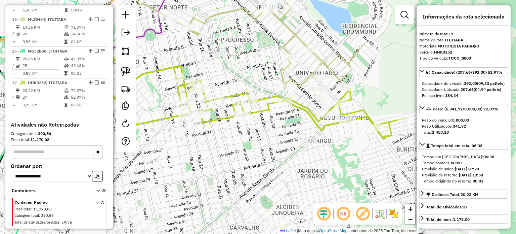
drag, startPoint x: 282, startPoint y: 147, endPoint x: 257, endPoint y: 141, distance: 25.9
click at [258, 142] on div "Janela de atendimento Grade de atendimento Capacidade Transportadoras Veículos …" at bounding box center [258, 117] width 516 height 234
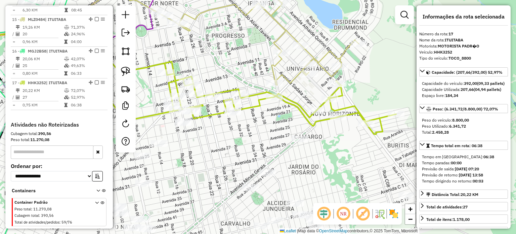
drag, startPoint x: 366, startPoint y: 152, endPoint x: 331, endPoint y: 142, distance: 36.3
click at [331, 142] on div "Janela de atendimento Grade de atendimento Capacidade Transportadoras Veículos …" at bounding box center [258, 117] width 516 height 234
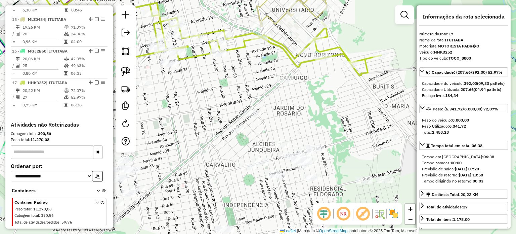
drag, startPoint x: 327, startPoint y: 162, endPoint x: 361, endPoint y: 110, distance: 61.7
click at [358, 108] on div "Janela de atendimento Grade de atendimento Capacidade Transportadoras Veículos …" at bounding box center [258, 117] width 516 height 234
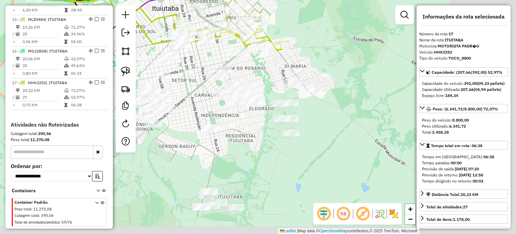
drag, startPoint x: 348, startPoint y: 196, endPoint x: 247, endPoint y: 138, distance: 116.3
click at [247, 139] on div "Janela de atendimento Grade de atendimento Capacidade Transportadoras Veículos …" at bounding box center [258, 117] width 516 height 234
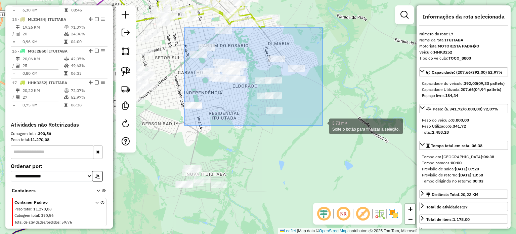
drag, startPoint x: 184, startPoint y: 28, endPoint x: 323, endPoint y: 125, distance: 169.2
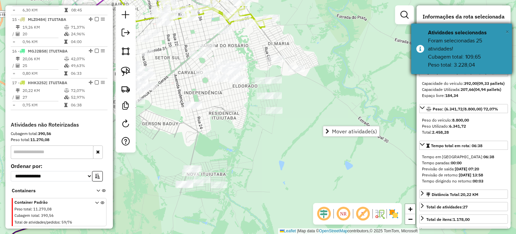
click at [508, 33] on span "×" at bounding box center [507, 31] width 3 height 7
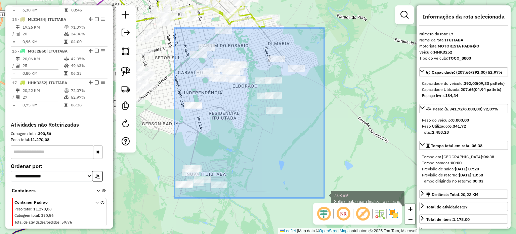
drag, startPoint x: 174, startPoint y: 28, endPoint x: 324, endPoint y: 198, distance: 226.4
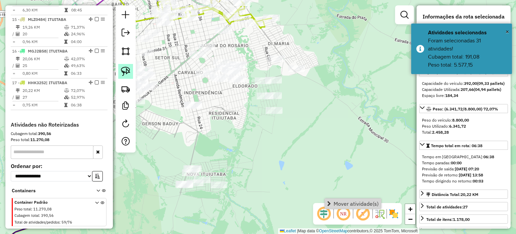
click at [132, 68] on link at bounding box center [125, 71] width 15 height 15
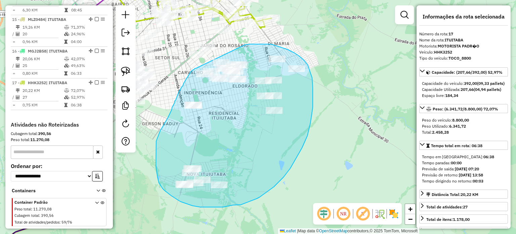
drag, startPoint x: 245, startPoint y: 45, endPoint x: 196, endPoint y: 68, distance: 53.8
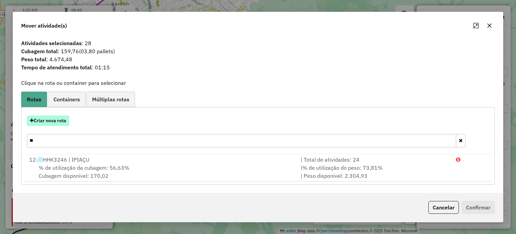
click at [48, 122] on button "Criar nova rota" at bounding box center [48, 120] width 42 height 10
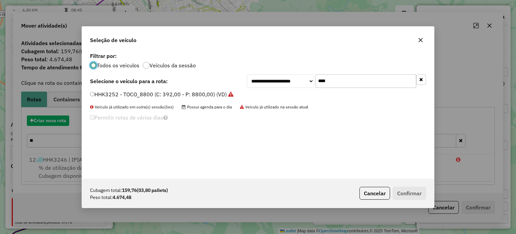
scroll to position [3, 2]
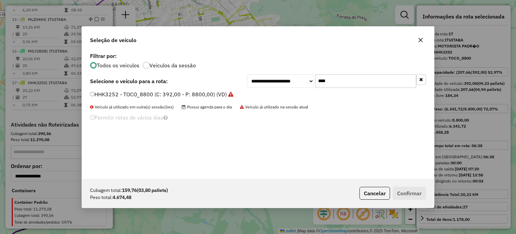
drag, startPoint x: 327, startPoint y: 83, endPoint x: 227, endPoint y: 66, distance: 100.6
click at [237, 71] on div "**********" at bounding box center [258, 115] width 352 height 128
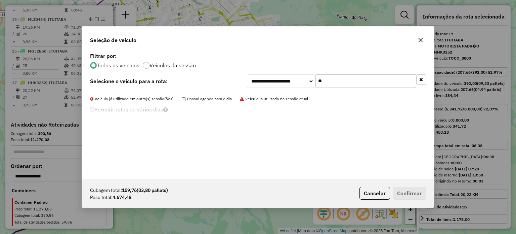
type input "*"
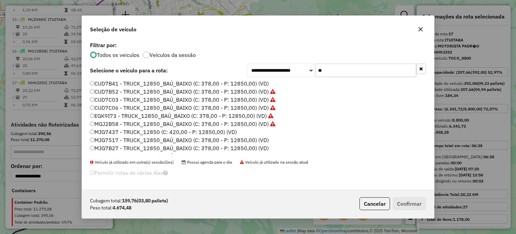
type input "**"
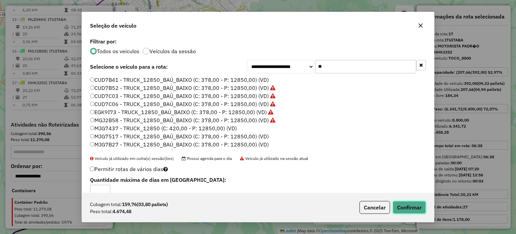
click at [409, 209] on button "Confirmar" at bounding box center [409, 207] width 33 height 13
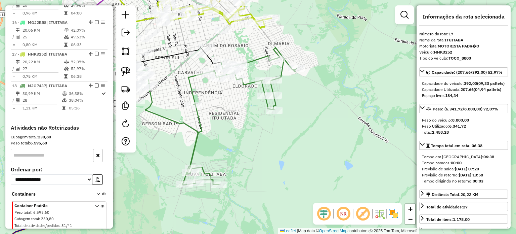
scroll to position [767, 0]
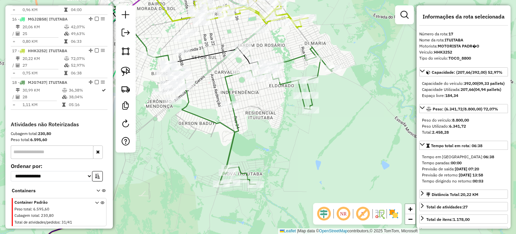
drag, startPoint x: 247, startPoint y: 58, endPoint x: 284, endPoint y: 62, distance: 37.2
click at [284, 59] on icon at bounding box center [276, 115] width 114 height 137
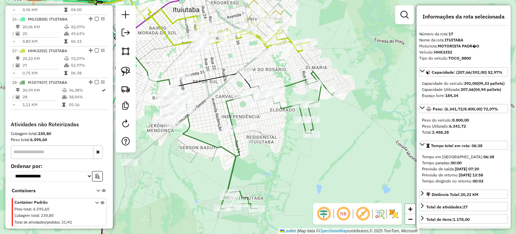
drag, startPoint x: 268, startPoint y: 110, endPoint x: 268, endPoint y: 133, distance: 22.9
click at [268, 133] on div "Janela de atendimento Grade de atendimento Capacidade Transportadoras Veículos …" at bounding box center [258, 117] width 516 height 234
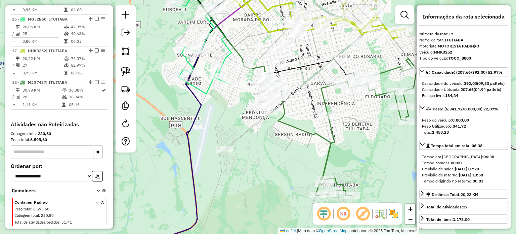
drag, startPoint x: 307, startPoint y: 137, endPoint x: 368, endPoint y: 137, distance: 60.8
click at [368, 137] on div "Janela de atendimento Grade de atendimento Capacidade Transportadoras Veículos …" at bounding box center [258, 117] width 516 height 234
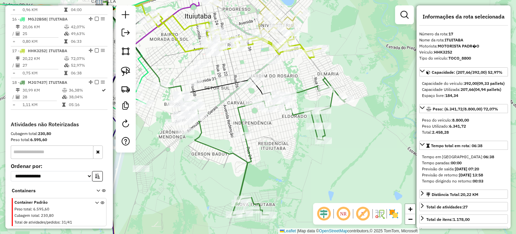
drag, startPoint x: 334, startPoint y: 103, endPoint x: 271, endPoint y: 121, distance: 65.1
click at [271, 121] on div "Janela de atendimento Grade de atendimento Capacidade Transportadoras Veículos …" at bounding box center [258, 117] width 516 height 234
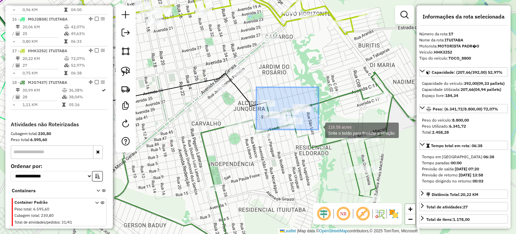
drag, startPoint x: 259, startPoint y: 94, endPoint x: 319, endPoint y: 129, distance: 69.0
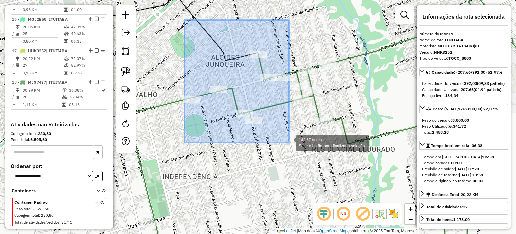
drag, startPoint x: 185, startPoint y: 20, endPoint x: 289, endPoint y: 142, distance: 160.4
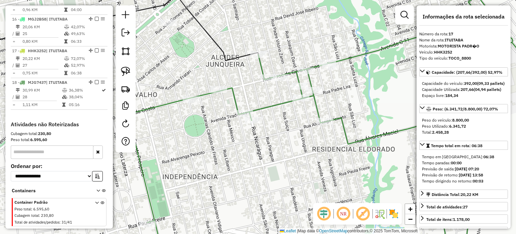
click at [350, 56] on icon at bounding box center [344, 125] width 432 height 264
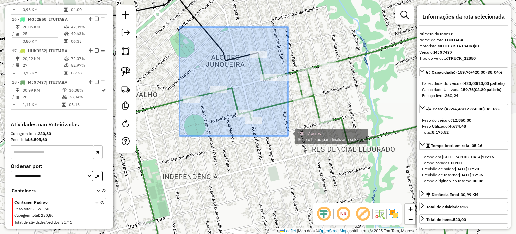
drag, startPoint x: 185, startPoint y: 33, endPoint x: 287, endPoint y: 135, distance: 144.0
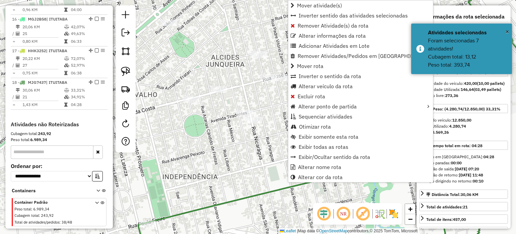
click at [207, 136] on div "Janela de atendimento Grade de atendimento Capacidade Transportadoras Veículos …" at bounding box center [258, 117] width 516 height 234
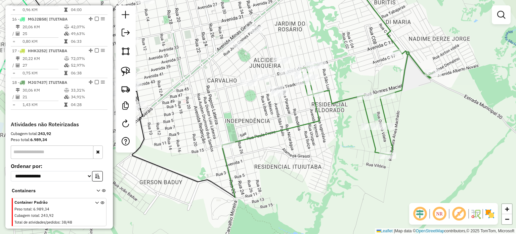
drag, startPoint x: 306, startPoint y: 168, endPoint x: 302, endPoint y: 136, distance: 32.5
click at [302, 143] on div "Janela de atendimento Grade de atendimento Capacidade Transportadoras Veículos …" at bounding box center [258, 117] width 516 height 234
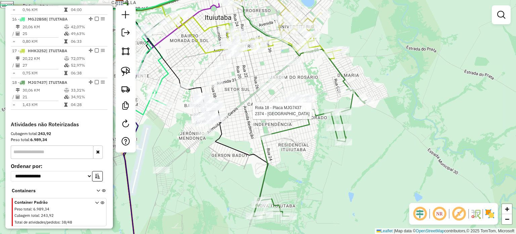
select select "**********"
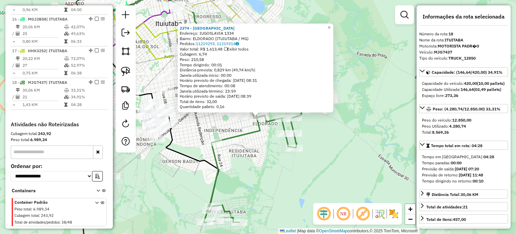
click at [263, 172] on div "2374 - BAR DO PAULISTA Endereço: IUGOSLAVIA 1334 Bairro: ELDORADO (ITUIUTABA / …" at bounding box center [258, 117] width 516 height 234
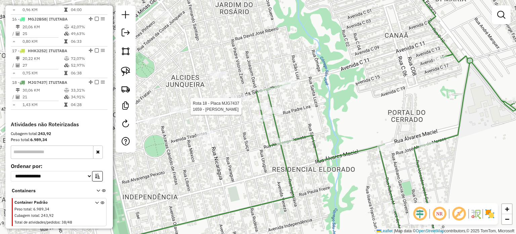
select select "**********"
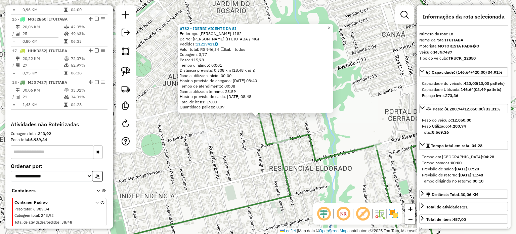
click at [232, 143] on div "6782 - IDERBI VICENTE DA SI Endereço: JOAQUIM DAVID 1182 Bairro: ALCIDES JUNQUE…" at bounding box center [258, 117] width 516 height 234
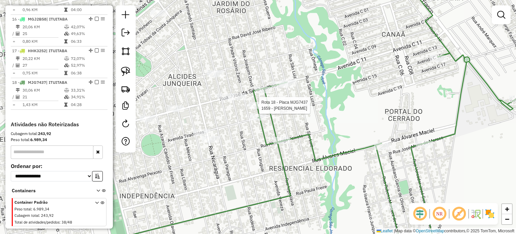
select select "**********"
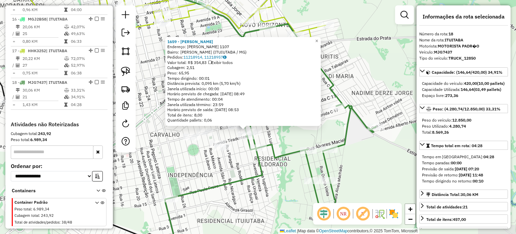
click at [237, 169] on div "1659 - FABIO RODRIGUES CORD Endereço: JOAQUIM DAVID 1107 Bairro: ALCIDES JUNQUE…" at bounding box center [258, 117] width 516 height 234
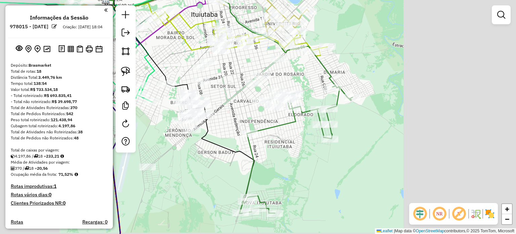
scroll to position [767, 0]
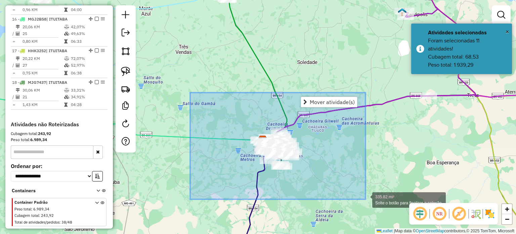
drag, startPoint x: 315, startPoint y: 165, endPoint x: 364, endPoint y: 197, distance: 58.7
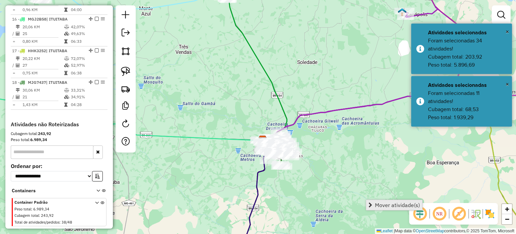
click at [393, 205] on span "Mover atividade(s)" at bounding box center [397, 204] width 45 height 5
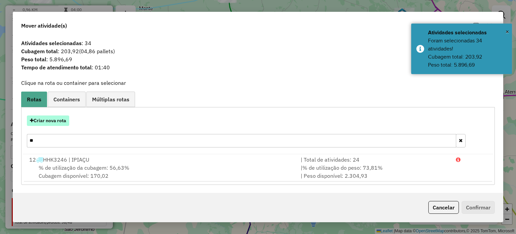
click at [59, 119] on button "Criar nova rota" at bounding box center [48, 120] width 42 height 10
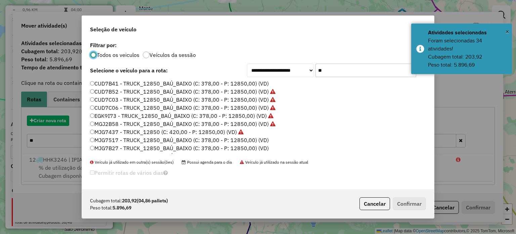
scroll to position [3, 2]
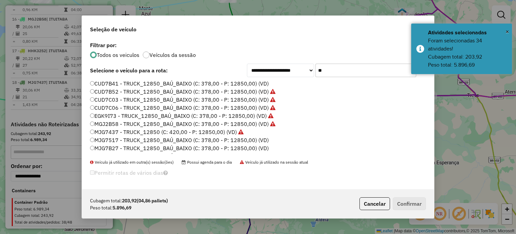
drag, startPoint x: 312, startPoint y: 68, endPoint x: 270, endPoint y: 56, distance: 43.6
click at [278, 63] on div "**********" at bounding box center [336, 69] width 179 height 13
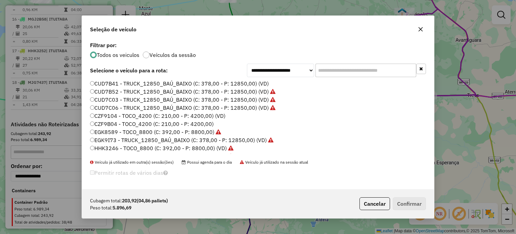
type input "*"
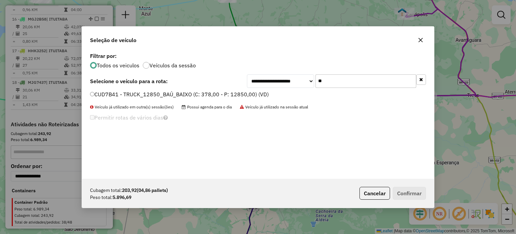
type input "**"
click at [136, 92] on label "CUD7B41 - TRUCK_12850_BAÚ_BAIXO (C: 378,00 - P: 12850,00) (VD)" at bounding box center [179, 94] width 179 height 8
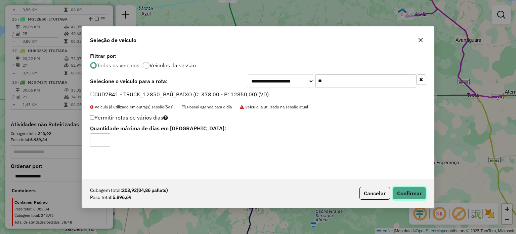
click at [407, 194] on button "Confirmar" at bounding box center [409, 192] width 33 height 13
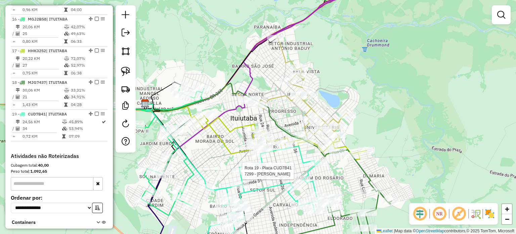
select select "**********"
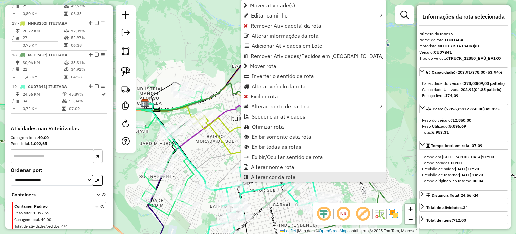
scroll to position [798, 0]
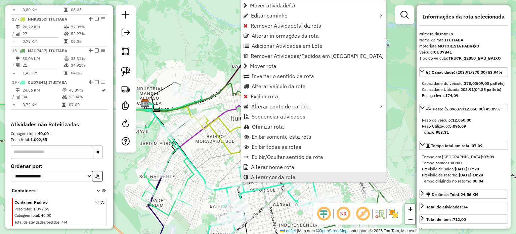
click at [267, 174] on span "Alterar cor da rota" at bounding box center [273, 176] width 45 height 5
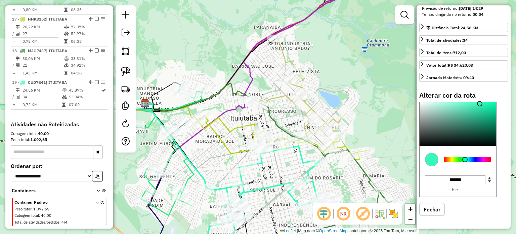
scroll to position [178, 0]
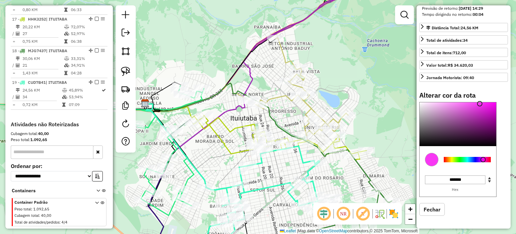
click at [483, 157] on div at bounding box center [467, 159] width 47 height 5
type input "*******"
click at [485, 110] on div at bounding box center [458, 124] width 77 height 44
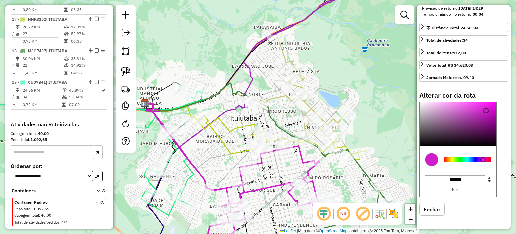
click at [279, 160] on div "Janela de atendimento Grade de atendimento Capacidade Transportadoras Veículos …" at bounding box center [258, 117] width 516 height 234
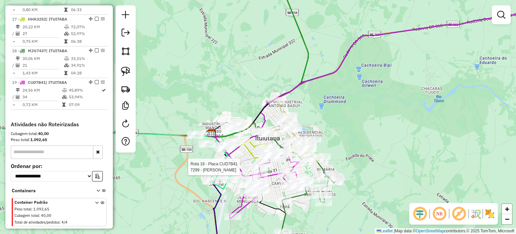
select select "**********"
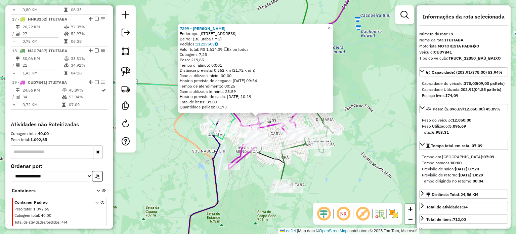
click at [261, 164] on div "7299 - HUGO RODRIGO DOS SAN Endereço: Rua Dez, 485 Bairro: (Ituiutaba / MG) Ped…" at bounding box center [258, 117] width 516 height 234
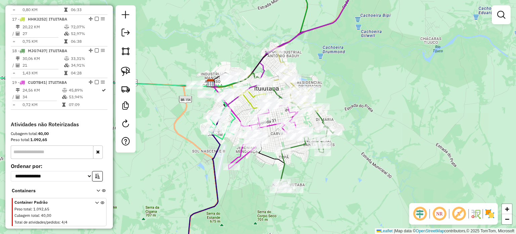
drag, startPoint x: 275, startPoint y: 133, endPoint x: 277, endPoint y: 146, distance: 13.5
click at [277, 146] on div "Janela de atendimento Grade de atendimento Capacidade Transportadoras Veículos …" at bounding box center [258, 117] width 516 height 234
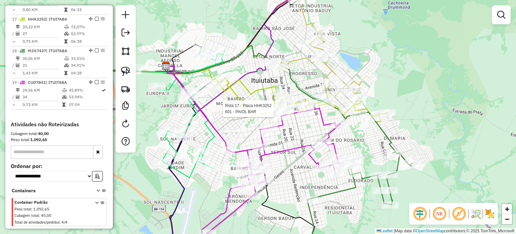
select select "**********"
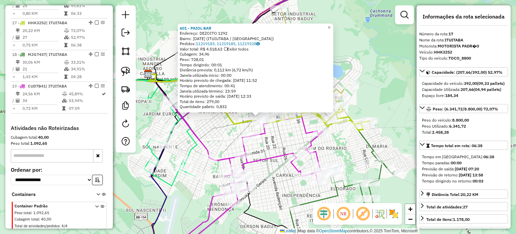
scroll to position [794, 0]
click at [287, 133] on div "Rota 19 - Placa CUD7B41 6947 - ARIANE OLIVEIRA DOS 601 - PAIOL BAR Endereço: DE…" at bounding box center [258, 117] width 516 height 234
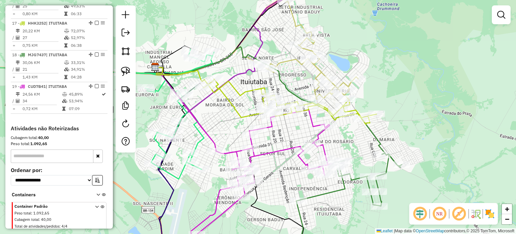
drag, startPoint x: 269, startPoint y: 145, endPoint x: 292, endPoint y: 125, distance: 30.5
click at [292, 125] on div "Janela de atendimento Grade de atendimento Capacidade Transportadoras Veículos …" at bounding box center [258, 117] width 516 height 234
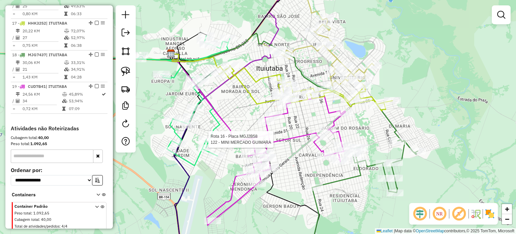
select select "**********"
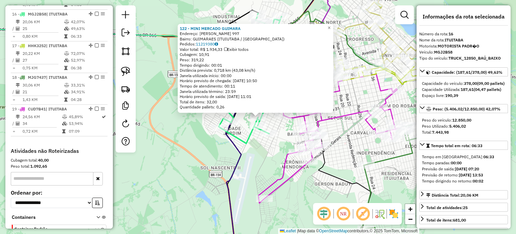
scroll to position [763, 0]
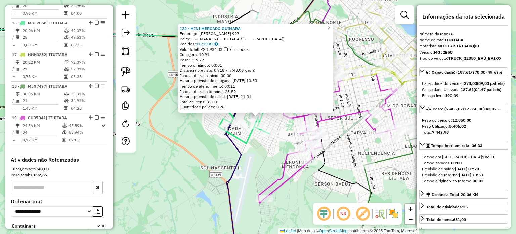
click at [259, 152] on div "122 - MINI MERCADO GUIMARA Endereço: ANTONIO CAETANO DE NOVAIS 997 Bairro: GUIM…" at bounding box center [258, 117] width 516 height 234
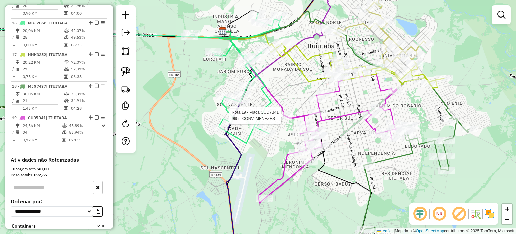
click at [282, 111] on icon at bounding box center [328, 138] width 141 height 129
select select "**********"
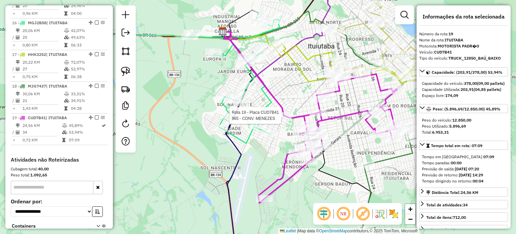
scroll to position [798, 0]
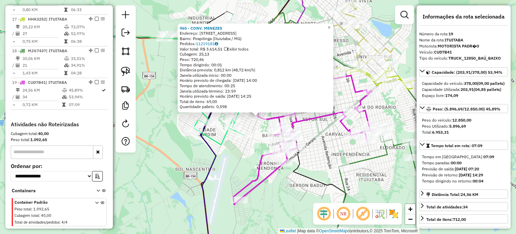
click at [254, 137] on div "Rota 16 - Placa MGJ2B58 4175 - RN 965 - CONV. MENEZES Endereço: Rua Monte Alegr…" at bounding box center [258, 117] width 516 height 234
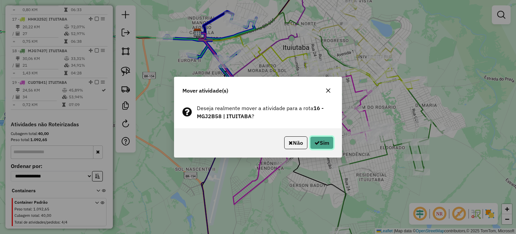
click at [316, 137] on button "Sim" at bounding box center [322, 142] width 24 height 13
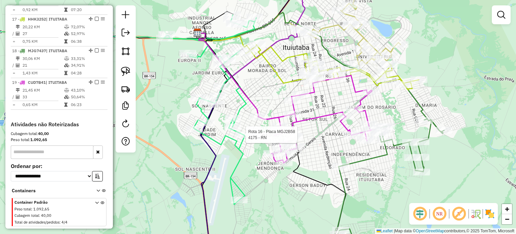
select select "**********"
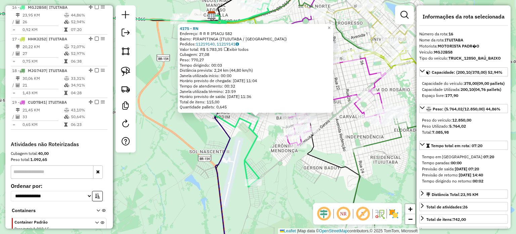
scroll to position [763, 0]
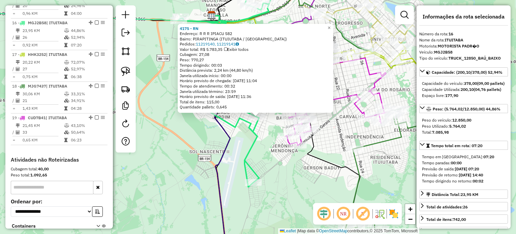
click at [263, 157] on div "4175 - RN Endereço: R R R IPIACU 582 Bairro: PIRAPITINGA (ITUIUTABA / MG) Pedid…" at bounding box center [258, 117] width 516 height 234
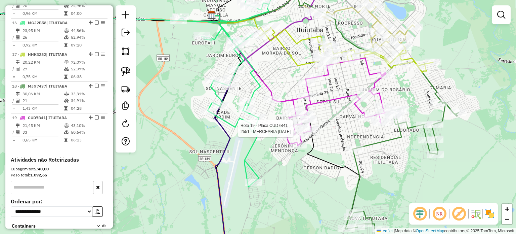
select select "**********"
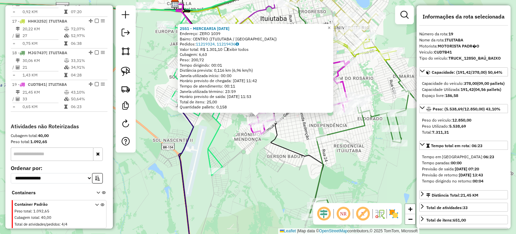
scroll to position [798, 0]
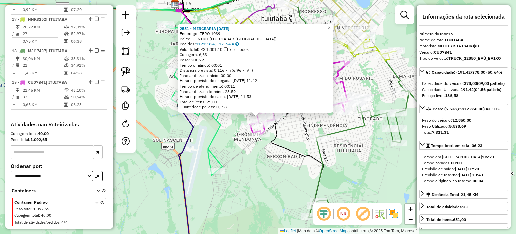
click at [280, 154] on div "2551 - MERCEARIA NATAL Endereço: ZERO 1039 Bairro: CENTRO (ITUIUTABA / MG) Pedi…" at bounding box center [258, 117] width 516 height 234
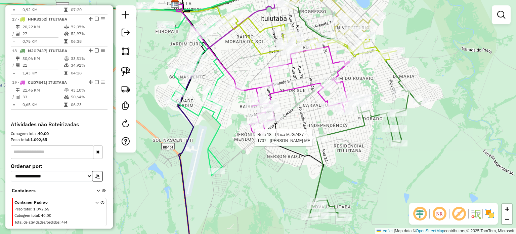
select select "**********"
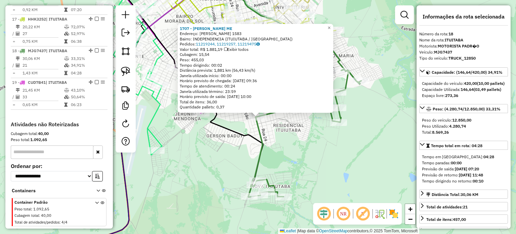
drag, startPoint x: 357, startPoint y: 150, endPoint x: 346, endPoint y: 144, distance: 12.0
click at [355, 150] on div "1707 - PATRICIA OLIVEIRA ME Endereço: PAULA FREIRE 1583 Bairro: INDEPENDENCIA (…" at bounding box center [258, 117] width 516 height 234
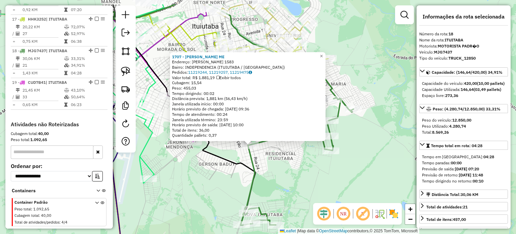
drag, startPoint x: 319, startPoint y: 125, endPoint x: 307, endPoint y: 171, distance: 47.4
click at [307, 171] on div "1707 - PATRICIA OLIVEIRA ME Endereço: PAULA FREIRE 1583 Bairro: INDEPENDENCIA (…" at bounding box center [258, 117] width 516 height 234
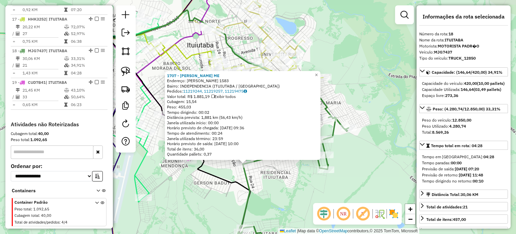
click at [303, 174] on div "1707 - PATRICIA OLIVEIRA ME Endereço: PAULA FREIRE 1583 Bairro: INDEPENDENCIA (…" at bounding box center [258, 117] width 516 height 234
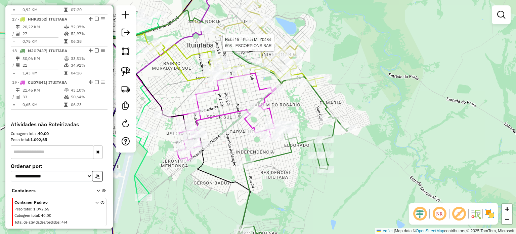
select select "**********"
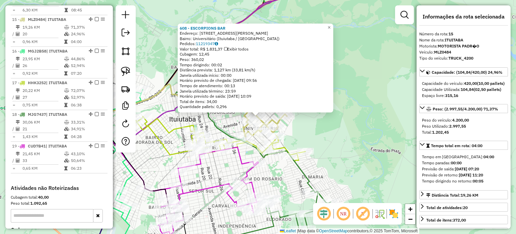
scroll to position [731, 0]
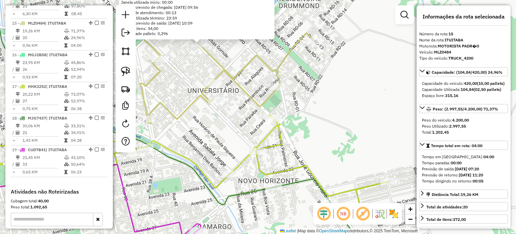
drag, startPoint x: 212, startPoint y: 132, endPoint x: 323, endPoint y: 151, distance: 112.1
click at [323, 151] on div "608 - ESCORPIONS BAR Endereço: Avenida Deputado Daniel Freitas Barros, 2395 Bai…" at bounding box center [258, 117] width 516 height 234
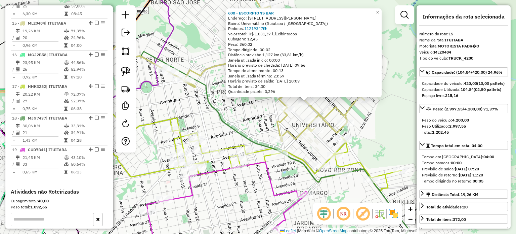
click at [263, 130] on div "Rota 15 - Placa MLZ0484 12 - BAR DUAS PISTAS 608 - ESCORPIONS BAR Endereço: Ave…" at bounding box center [258, 117] width 516 height 234
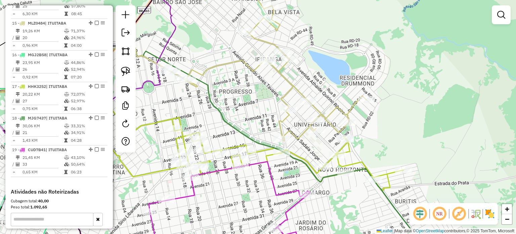
drag, startPoint x: 237, startPoint y: 114, endPoint x: 351, endPoint y: 132, distance: 116.0
click at [351, 132] on div "Janela de atendimento Grade de atendimento Capacidade Transportadoras Veículos …" at bounding box center [258, 117] width 516 height 234
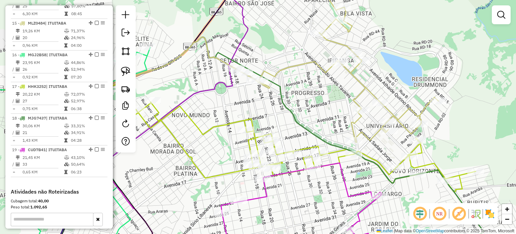
drag, startPoint x: 341, startPoint y: 141, endPoint x: 285, endPoint y: 119, distance: 59.9
click at [292, 121] on icon at bounding box center [259, 138] width 452 height 203
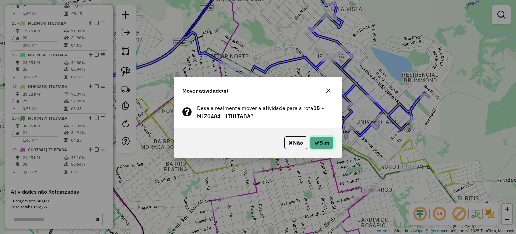
click at [328, 140] on button "Sim" at bounding box center [322, 142] width 24 height 13
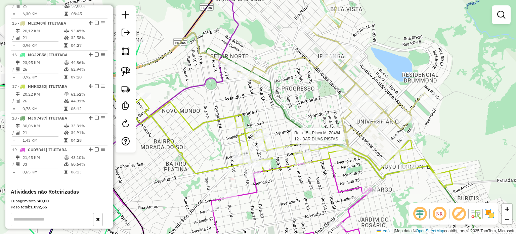
select select "**********"
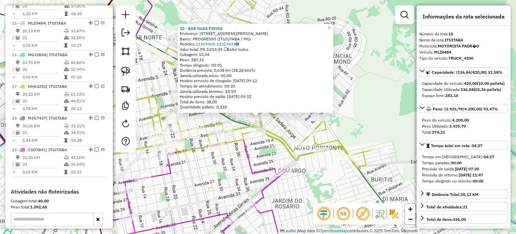
click at [266, 145] on div "12 - BAR DUAS PISTAS Endereço: AV FRANCISCO SALVIANO PINTO 668 Bairro: PROGRESS…" at bounding box center [258, 117] width 516 height 234
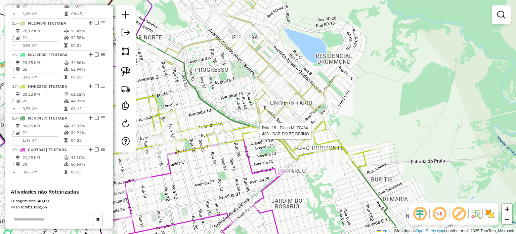
select select "**********"
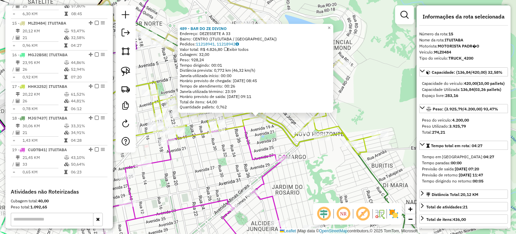
click at [257, 137] on div "489 - BAR DO ZE DIVINO Endereço: DEZESSETE A 33 Bairro: CENTRO (ITUIUTABA / MG)…" at bounding box center [258, 117] width 516 height 234
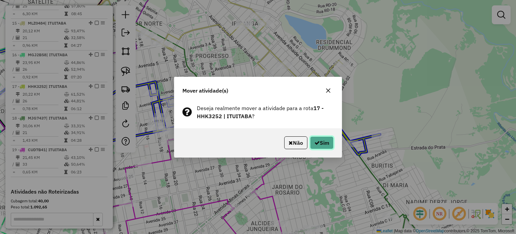
click at [319, 141] on button "Sim" at bounding box center [322, 142] width 24 height 13
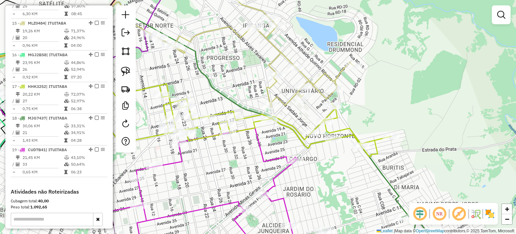
drag, startPoint x: 236, startPoint y: 92, endPoint x: 339, endPoint y: 120, distance: 106.3
click at [339, 120] on div "Janela de atendimento Grade de atendimento Capacidade Transportadoras Veículos …" at bounding box center [258, 117] width 516 height 234
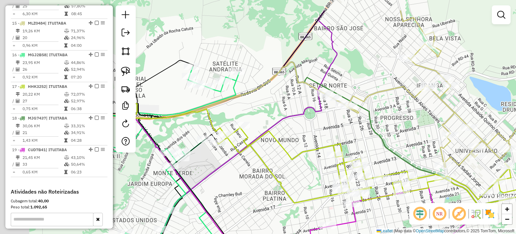
drag, startPoint x: 251, startPoint y: 86, endPoint x: 330, endPoint y: 119, distance: 85.5
click at [333, 119] on div "Janela de atendimento Grade de atendimento Capacidade Transportadoras Veículos …" at bounding box center [258, 117] width 516 height 234
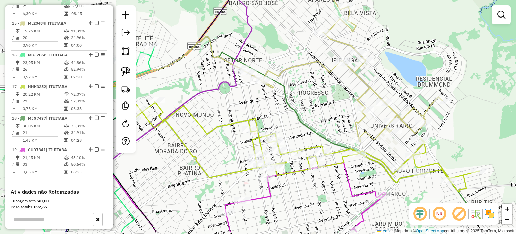
drag, startPoint x: 351, startPoint y: 139, endPoint x: 217, endPoint y: 96, distance: 140.5
click at [216, 96] on div "Janela de atendimento Grade de atendimento Capacidade Transportadoras Veículos …" at bounding box center [258, 117] width 516 height 234
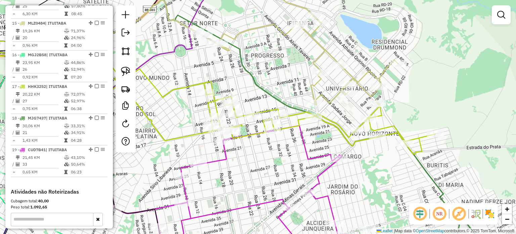
drag, startPoint x: 308, startPoint y: 131, endPoint x: 314, endPoint y: 112, distance: 20.1
click at [314, 112] on icon at bounding box center [261, 109] width 347 height 89
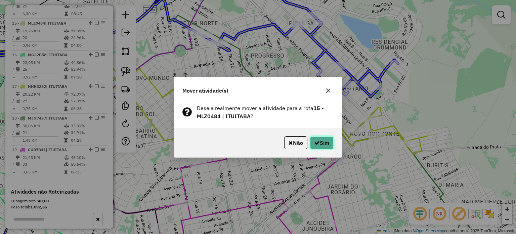
click at [324, 139] on button "Sim" at bounding box center [322, 142] width 24 height 13
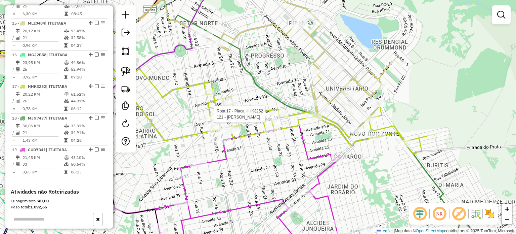
select select "**********"
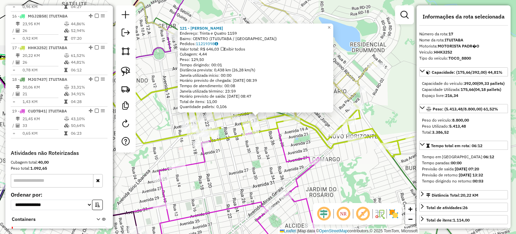
scroll to position [794, 0]
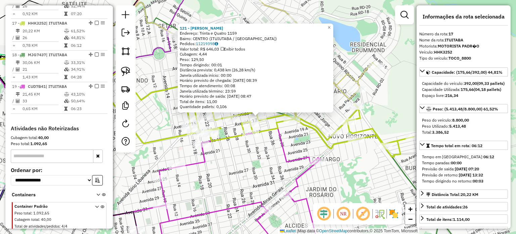
click at [302, 137] on div "121 - MARIA TEREZINHA FERR Endereço: Trinta e Quatro 1159 Bairro: CENTRO (ITUIU…" at bounding box center [258, 117] width 516 height 234
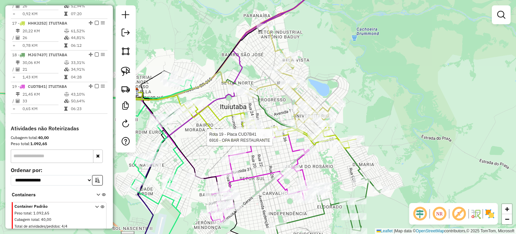
scroll to position [798, 0]
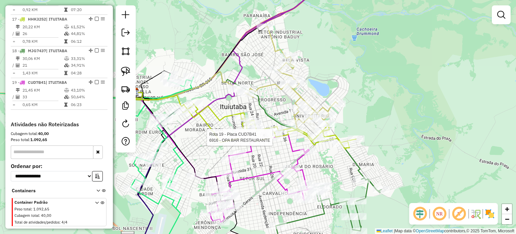
select select "**********"
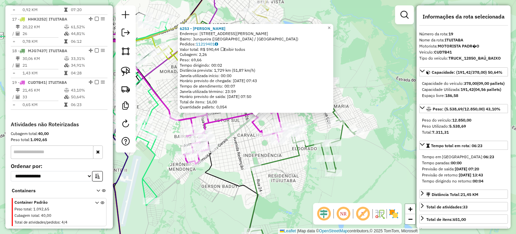
click at [270, 125] on div "6253 - JANDERSON MIZAEL DA Endereço: Rua João Gomes Pinheiro, 1105 Bairro: Junq…" at bounding box center [258, 117] width 516 height 234
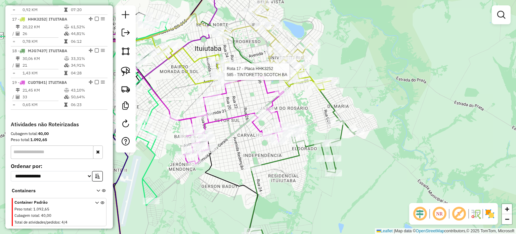
select select "**********"
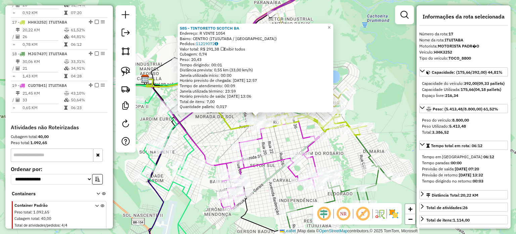
scroll to position [794, 0]
drag, startPoint x: 281, startPoint y: 134, endPoint x: 304, endPoint y: 167, distance: 40.1
click at [281, 134] on div "585 - TINTORETTO SCOTCH BA Endereço: R VINTE 1054 Bairro: CENTRO (ITUIUTABA / M…" at bounding box center [258, 117] width 516 height 234
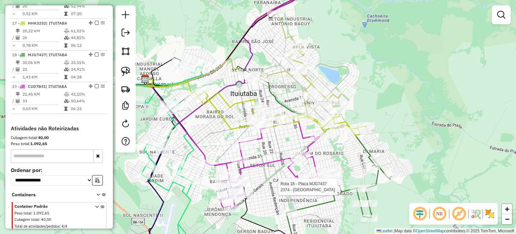
select select "**********"
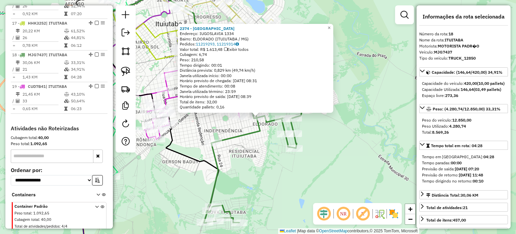
scroll to position [798, 0]
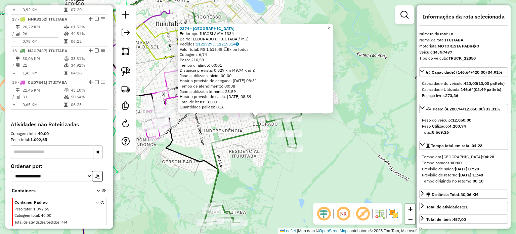
click at [296, 184] on div "2374 - BAR DO PAULISTA Endereço: IUGOSLAVIA 1334 Bairro: ELDORADO (ITUIUTABA / …" at bounding box center [258, 117] width 516 height 234
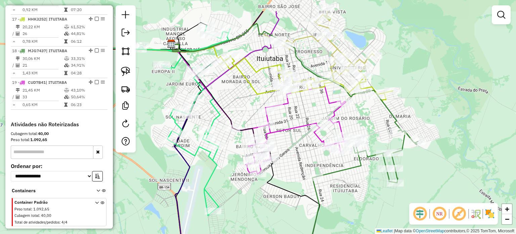
drag, startPoint x: 199, startPoint y: 131, endPoint x: 301, endPoint y: 166, distance: 108.2
click at [301, 166] on div "Janela de atendimento Grade de atendimento Capacidade Transportadoras Veículos …" at bounding box center [258, 117] width 516 height 234
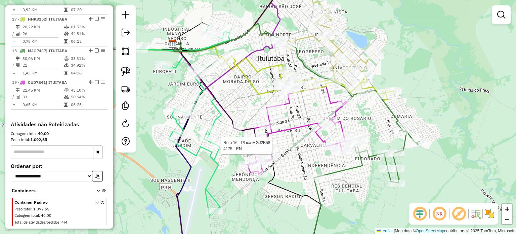
select select "**********"
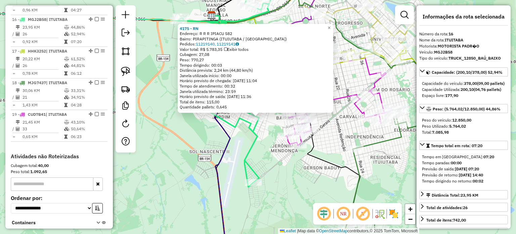
scroll to position [763, 0]
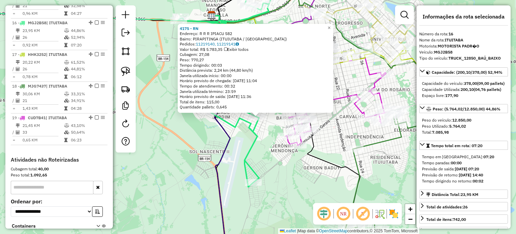
click at [249, 150] on icon at bounding box center [224, 91] width 93 height 189
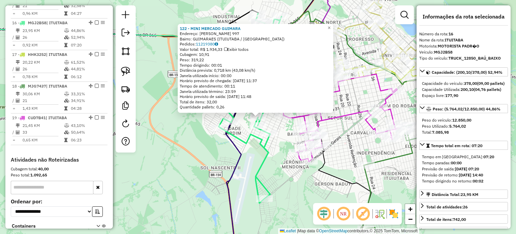
click at [273, 159] on div "122 - MINI MERCADO GUIMARA Endereço: ANTONIO CAETANO DE NOVAIS 997 Bairro: GUIM…" at bounding box center [258, 117] width 516 height 234
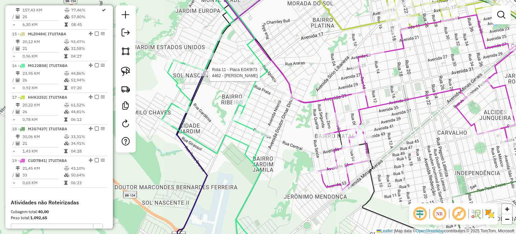
select select "**********"
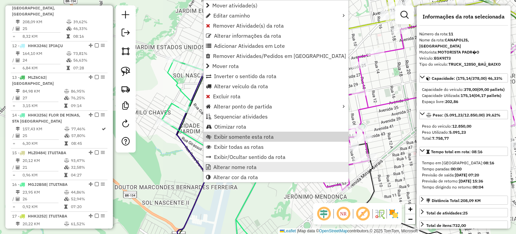
scroll to position [593, 0]
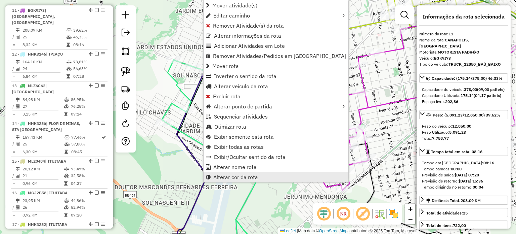
click at [243, 174] on span "Alterar cor da rota" at bounding box center [235, 176] width 45 height 5
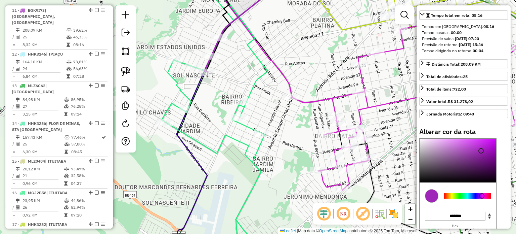
scroll to position [168, 0]
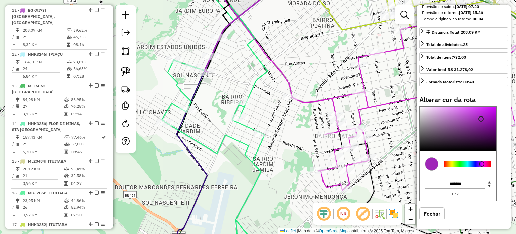
click at [475, 166] on div at bounding box center [467, 163] width 47 height 5
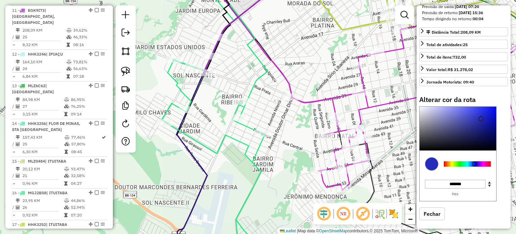
type input "*******"
click at [490, 118] on div at bounding box center [458, 129] width 77 height 44
click at [295, 132] on div "Janela de atendimento Grade de atendimento Capacidade Transportadoras Veículos …" at bounding box center [258, 117] width 516 height 234
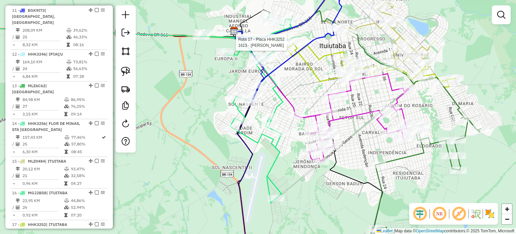
select select "**********"
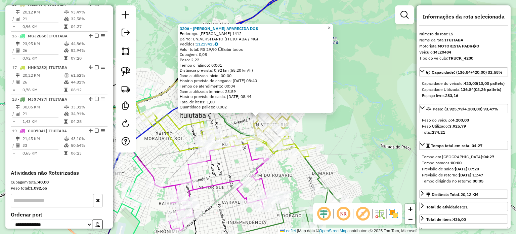
scroll to position [731, 0]
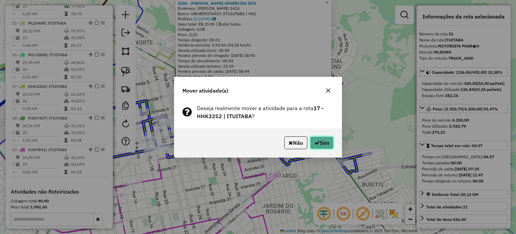
click at [314, 142] on icon "button" at bounding box center [316, 142] width 5 height 5
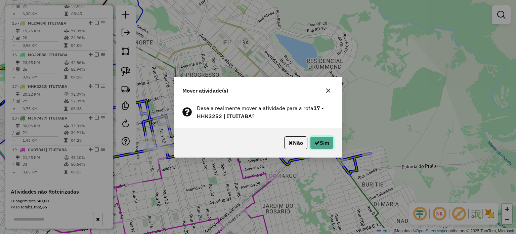
click at [311, 143] on button "Sim" at bounding box center [322, 142] width 24 height 13
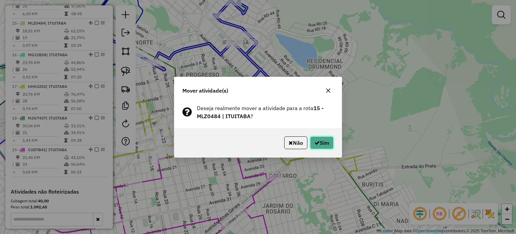
click at [317, 140] on icon "button" at bounding box center [316, 142] width 5 height 5
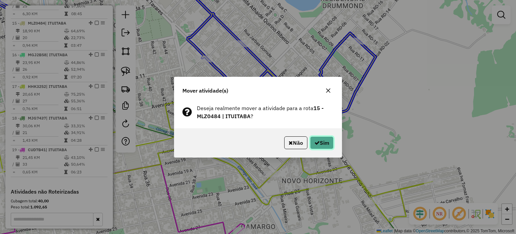
click at [322, 144] on button "Sim" at bounding box center [322, 142] width 24 height 13
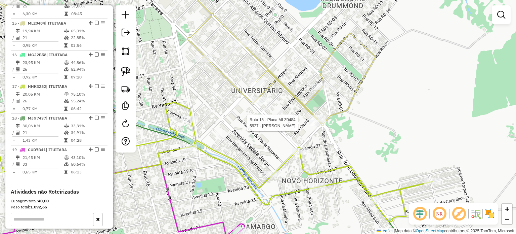
select select "**********"
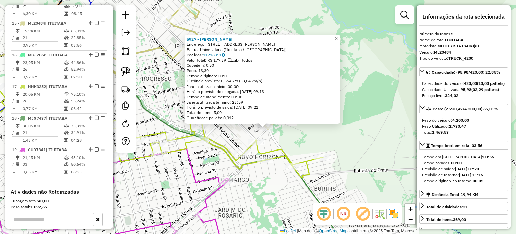
click at [292, 139] on div "5927 - MATHEUS HENRIQUE BRA Endereço: Avenida Deputado Daniel Freitas Barros, 3…" at bounding box center [258, 117] width 516 height 234
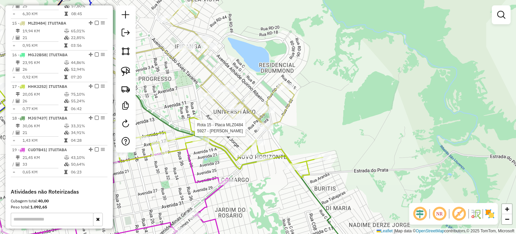
select select "**********"
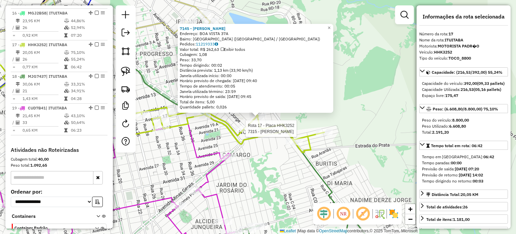
scroll to position [794, 0]
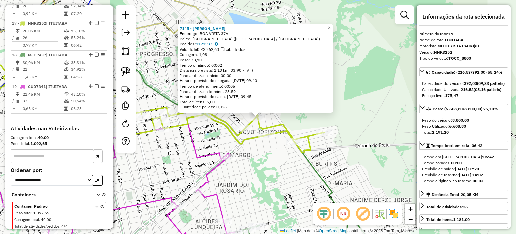
click at [223, 143] on div "7145 - HILARIO RICARDO DA Endereço: BOA VISTA 37A Bairro: NOVO HORIZONTE (ITUIU…" at bounding box center [258, 117] width 516 height 234
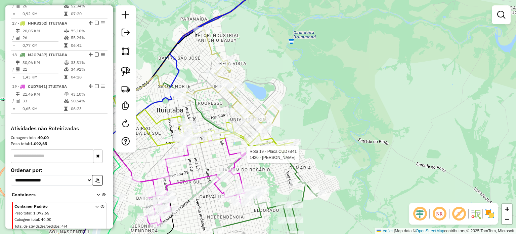
select select "**********"
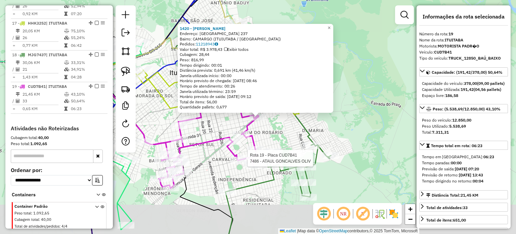
scroll to position [798, 0]
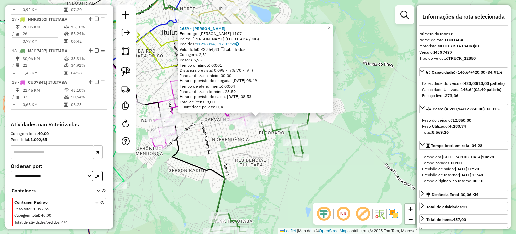
click at [261, 159] on div "1659 - FABIO RODRIGUES CORD Endereço: JOAQUIM DAVID 1107 Bairro: ALCIDES JUNQUE…" at bounding box center [258, 117] width 516 height 234
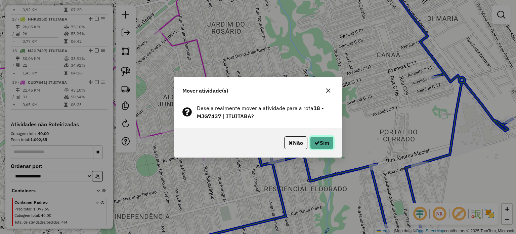
drag, startPoint x: 322, startPoint y: 143, endPoint x: 317, endPoint y: 142, distance: 5.1
click at [321, 143] on button "Sim" at bounding box center [322, 142] width 24 height 13
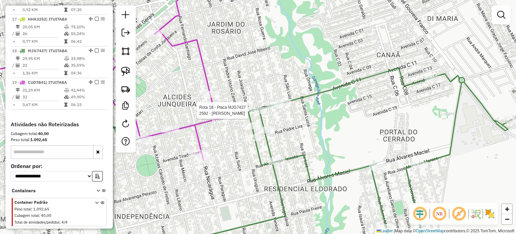
select select "**********"
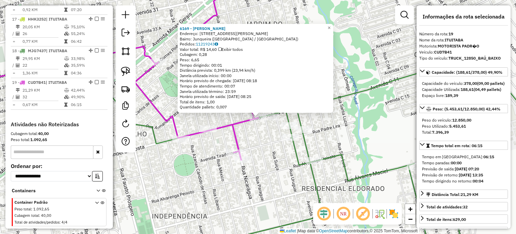
click at [258, 136] on div "Rota 19 - Placa CUD7B41 1185 - CELIA QUITANDAS 6169 - GILSON DIVINO ALVES Ender…" at bounding box center [258, 117] width 516 height 234
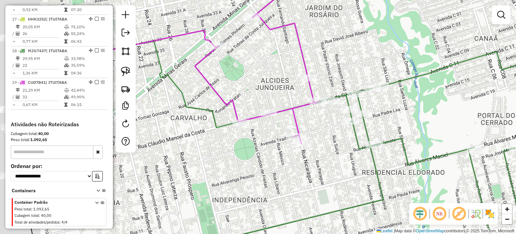
drag, startPoint x: 233, startPoint y: 171, endPoint x: 301, endPoint y: 156, distance: 69.7
click at [295, 154] on div "Janela de atendimento Grade de atendimento Capacidade Transportadoras Veículos …" at bounding box center [258, 117] width 516 height 234
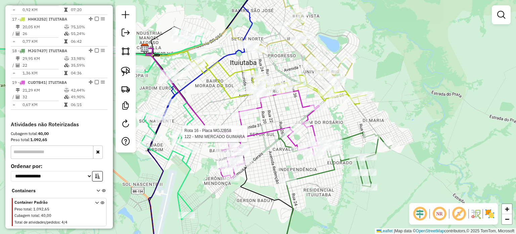
select select "**********"
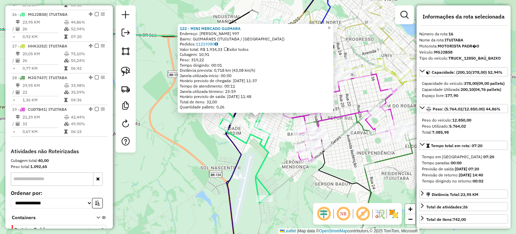
scroll to position [763, 0]
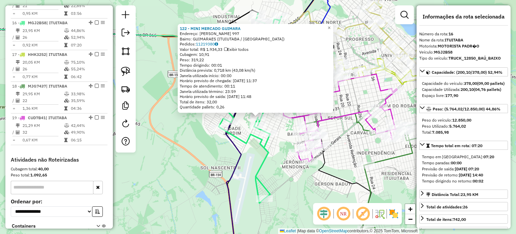
drag, startPoint x: 306, startPoint y: 189, endPoint x: 301, endPoint y: 186, distance: 6.5
click at [306, 189] on div "122 - MINI MERCADO GUIMARA Endereço: ANTONIO CAETANO DE NOVAIS 997 Bairro: GUIM…" at bounding box center [258, 117] width 516 height 234
click at [281, 180] on div "122 - MINI MERCADO GUIMARA Endereço: ANTONIO CAETANO DE NOVAIS 997 Bairro: GUIM…" at bounding box center [258, 117] width 516 height 234
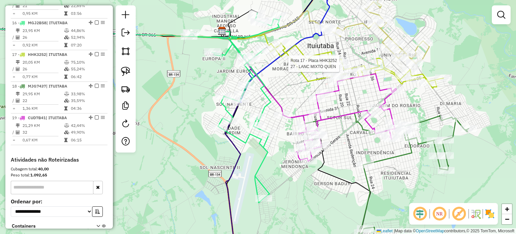
select select "**********"
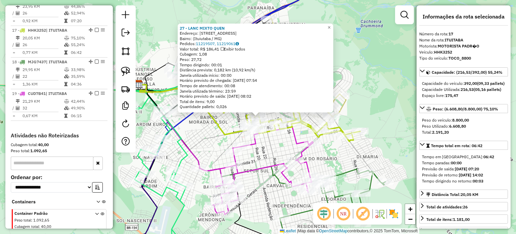
scroll to position [794, 0]
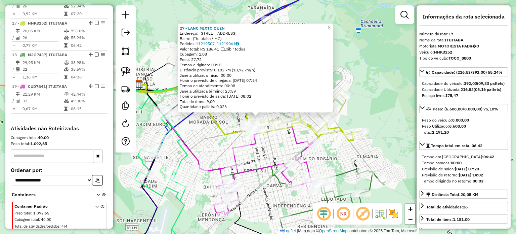
click at [348, 156] on div "27 - LANC MIXTO QUEN Endereço: Avenida Treze, 592 Bairro: (Ituiutaba / MG) Pedi…" at bounding box center [258, 117] width 516 height 234
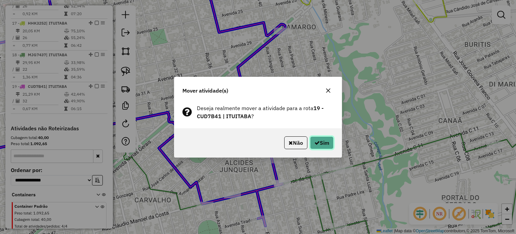
click at [325, 142] on button "Sim" at bounding box center [322, 142] width 24 height 13
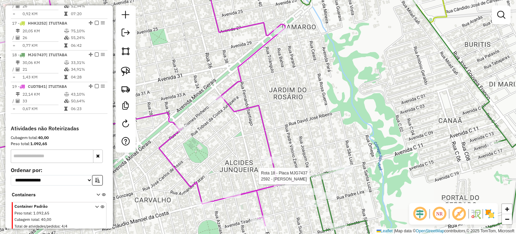
select select "**********"
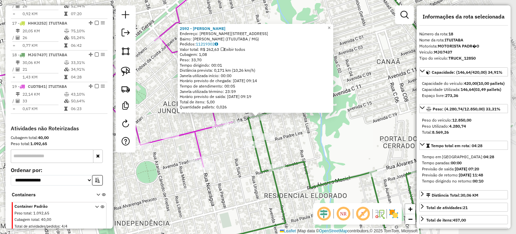
scroll to position [798, 0]
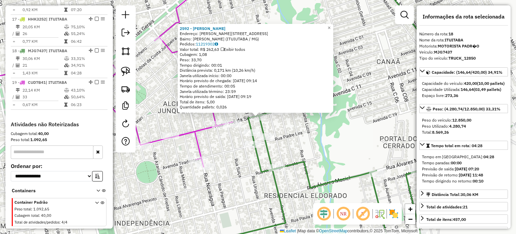
click at [340, 161] on div "2592 - MERCEARIA MENDES Endereço: JOSE DA SILVA RAMOS 449 Bairro: ALCIDES JUNQU…" at bounding box center [258, 117] width 516 height 234
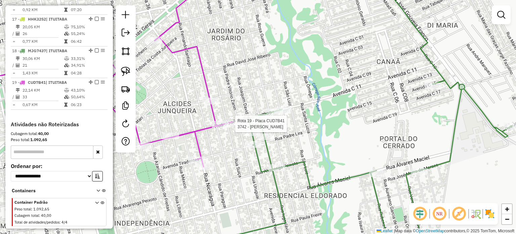
click at [235, 127] on div at bounding box center [233, 123] width 17 height 7
select select "**********"
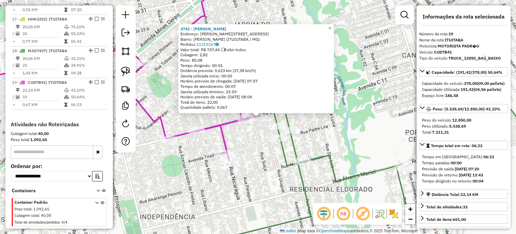
click at [232, 135] on div "3742 - GILBERTO ESPETO Endereço: JOSE DA SILVA RAMOS 603 Bairro: ALCIDES JUNQUE…" at bounding box center [258, 117] width 516 height 234
click at [243, 142] on div "3742 - GILBERTO ESPETO Endereço: JOSE DA SILVA RAMOS 603 Bairro: ALCIDES JUNQUE…" at bounding box center [258, 117] width 516 height 234
click at [252, 148] on div "3742 - GILBERTO ESPETO Endereço: JOSE DA SILVA RAMOS 603 Bairro: ALCIDES JUNQUE…" at bounding box center [258, 117] width 516 height 234
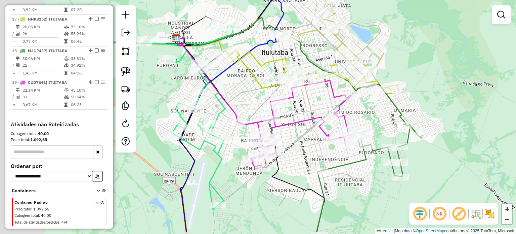
drag, startPoint x: 205, startPoint y: 171, endPoint x: 299, endPoint y: 146, distance: 97.7
click at [299, 146] on div "Janela de atendimento Grade de atendimento Capacidade Transportadoras Veículos …" at bounding box center [258, 117] width 516 height 234
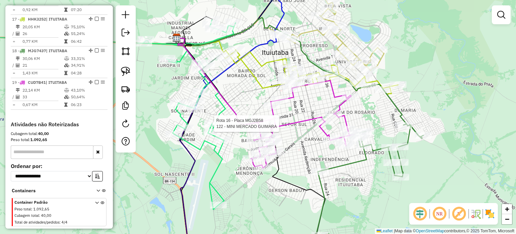
select select "**********"
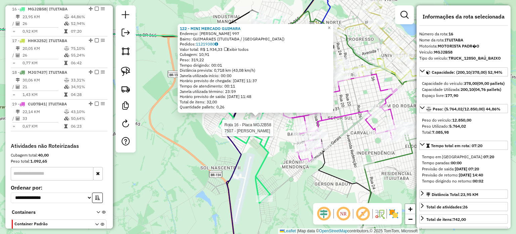
scroll to position [763, 0]
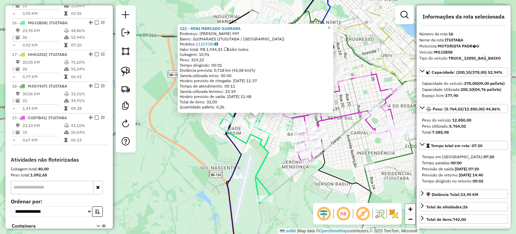
click at [289, 137] on div "122 - MINI MERCADO GUIMARA Endereço: ANTONIO CAETANO DE NOVAIS 997 Bairro: GUIM…" at bounding box center [258, 117] width 516 height 234
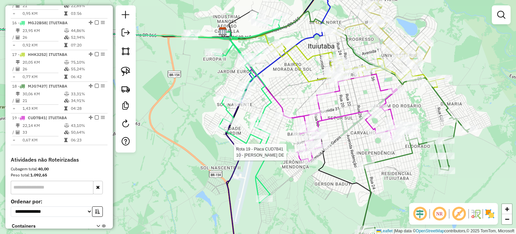
click at [296, 155] on div at bounding box center [297, 151] width 17 height 7
select select "**********"
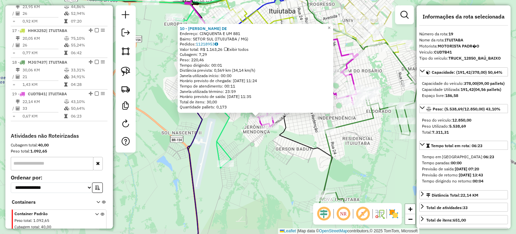
scroll to position [798, 0]
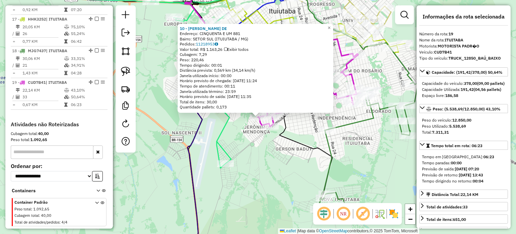
click at [257, 139] on div "10 - ROMILSON VERGILIO DE Endereço: CINQUENTA E UM 881 Bairro: SETOR SUL (ITUIU…" at bounding box center [258, 117] width 516 height 234
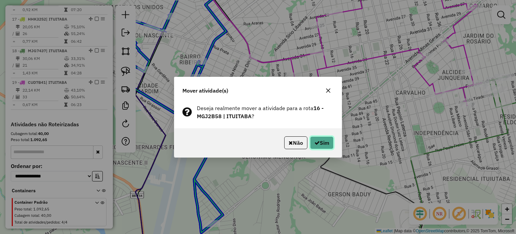
drag, startPoint x: 322, startPoint y: 141, endPoint x: 314, endPoint y: 139, distance: 8.0
click at [322, 141] on button "Sim" at bounding box center [322, 142] width 24 height 13
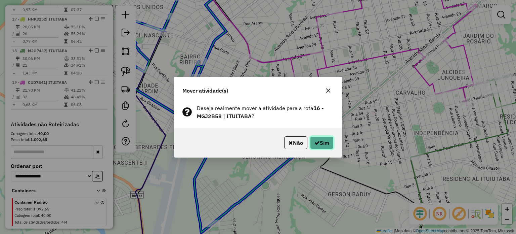
click at [319, 139] on button "Sim" at bounding box center [322, 142] width 24 height 13
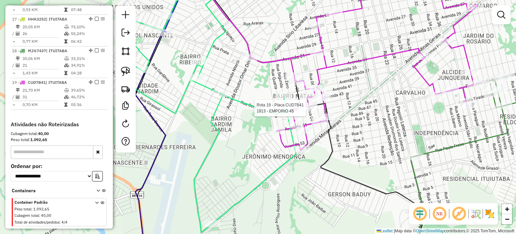
select select "**********"
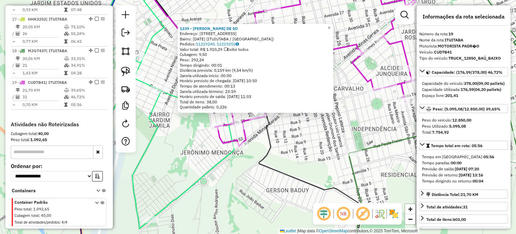
click at [276, 134] on div "1339 - VILMAR REZENDE DE SO Endereço: Rua Seis 1450 Bairro: NATAL (ITUIUTABA / …" at bounding box center [258, 117] width 516 height 234
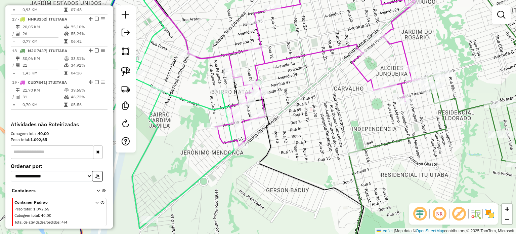
drag, startPoint x: 325, startPoint y: 115, endPoint x: 239, endPoint y: 180, distance: 108.3
click at [238, 179] on div "Janela de atendimento Grade de atendimento Capacidade Transportadoras Veículos …" at bounding box center [258, 117] width 516 height 234
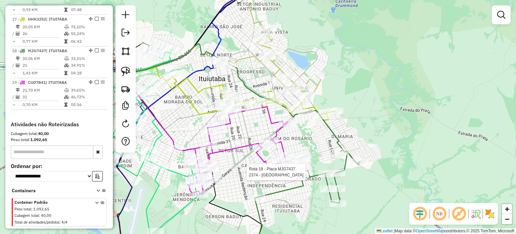
select select "**********"
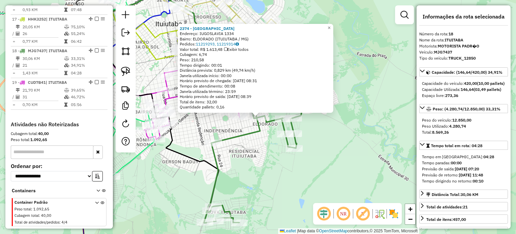
click at [249, 175] on div "2374 - BAR DO PAULISTA Endereço: IUGOSLAVIA 1334 Bairro: ELDORADO (ITUIUTABA / …" at bounding box center [258, 117] width 516 height 234
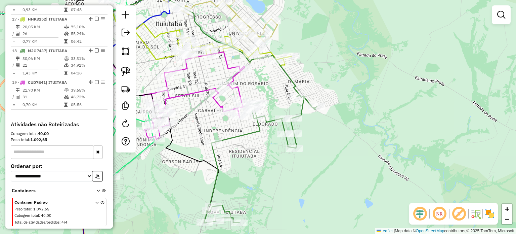
drag, startPoint x: 204, startPoint y: 129, endPoint x: 220, endPoint y: 137, distance: 18.0
click at [220, 137] on div "Rota 18 - Placa MJG7437 1707 - PATRICIA OLIVEIRA ME Janela de atendimento Grade…" at bounding box center [258, 117] width 516 height 234
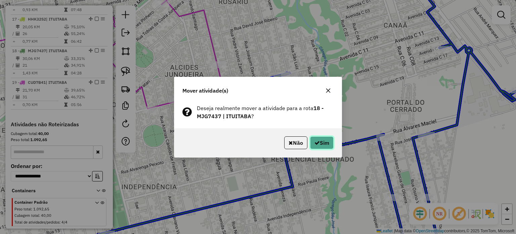
click at [318, 140] on button "Sim" at bounding box center [322, 142] width 24 height 13
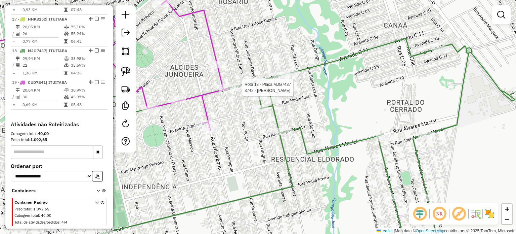
select select "**********"
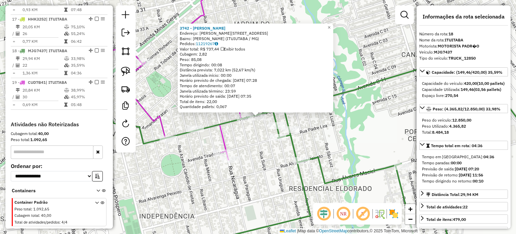
click at [238, 130] on div "3742 - GILBERTO ESPETO Endereço: JOSE DA SILVA RAMOS 603 Bairro: ALCIDES JUNQUE…" at bounding box center [258, 117] width 516 height 234
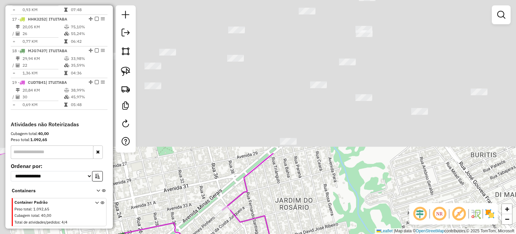
drag, startPoint x: 314, startPoint y: 249, endPoint x: 326, endPoint y: 230, distance: 22.0
click at [318, 233] on html "Aguarde... Pop-up bloqueado! Seu navegador bloqueou automáticamente a abertura …" at bounding box center [258, 117] width 516 height 234
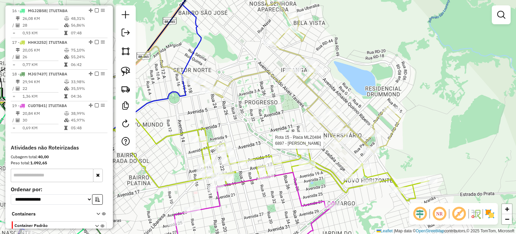
select select "**********"
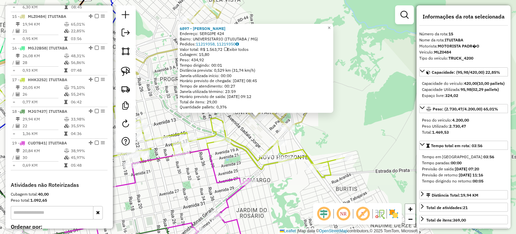
scroll to position [731, 0]
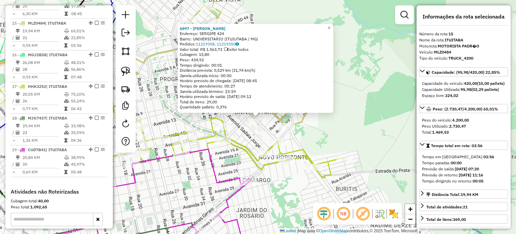
click at [312, 129] on div "6897 - PEDRO HENRIQUE RODRI Endereço: SERGIPE 424 Bairro: UNIVERSITARIO (ITUIUT…" at bounding box center [258, 117] width 516 height 234
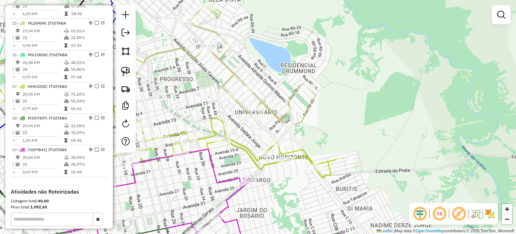
drag, startPoint x: 310, startPoint y: 134, endPoint x: 358, endPoint y: 127, distance: 48.9
click at [358, 127] on div "Janela de atendimento Grade de atendimento Capacidade Transportadoras Veículos …" at bounding box center [258, 117] width 516 height 234
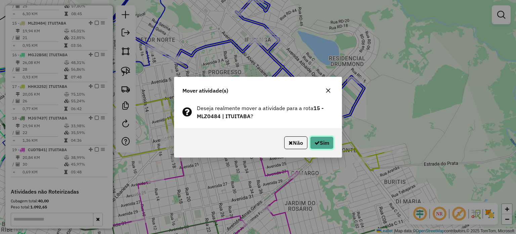
click at [333, 144] on button "Sim" at bounding box center [322, 142] width 24 height 13
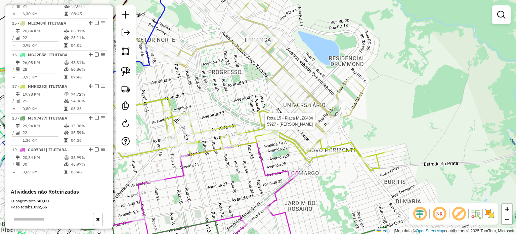
select select "**********"
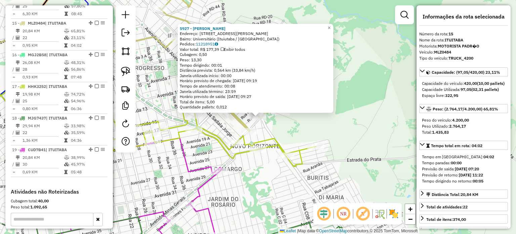
click at [338, 136] on div "5927 - MATHEUS HENRIQUE BRA Endereço: Avenida Deputado Daniel Freitas Barros, 3…" at bounding box center [258, 117] width 516 height 234
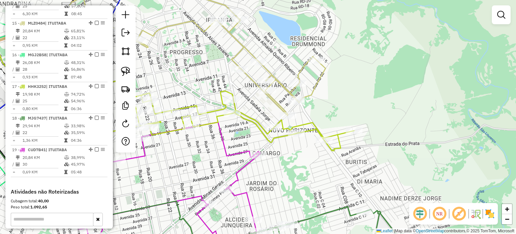
drag, startPoint x: 285, startPoint y: 182, endPoint x: 358, endPoint y: 143, distance: 82.7
click at [354, 147] on div "Janela de atendimento Grade de atendimento Capacidade Transportadoras Veículos …" at bounding box center [258, 117] width 516 height 234
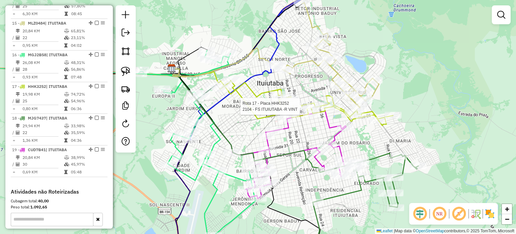
select select "**********"
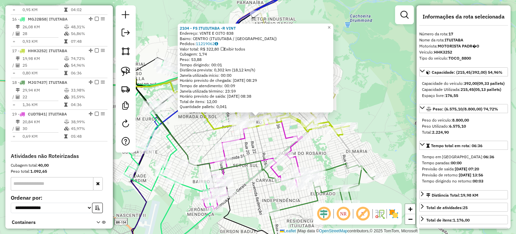
scroll to position [794, 0]
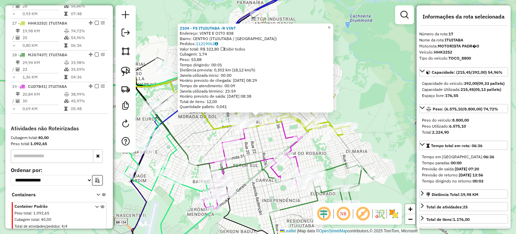
click at [270, 135] on div "2104 - FS ITUIUTABA -R VINT Endereço: VINTE E OITO 838 Bairro: CENTRO (ITUIUTAB…" at bounding box center [258, 117] width 516 height 234
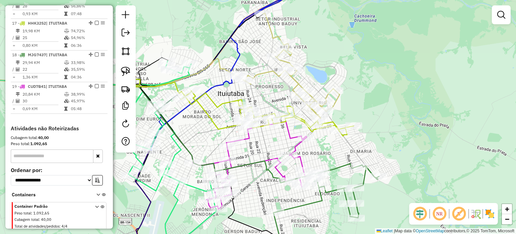
drag, startPoint x: 269, startPoint y: 135, endPoint x: 301, endPoint y: 134, distance: 32.3
click at [301, 135] on div "Janela de atendimento Grade de atendimento Capacidade Transportadoras Veículos …" at bounding box center [258, 117] width 516 height 234
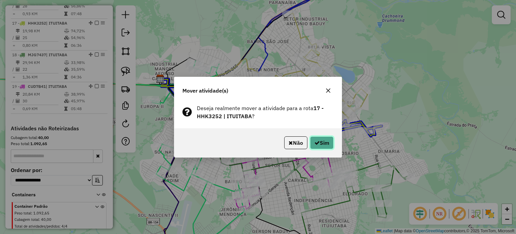
click at [318, 141] on button "Sim" at bounding box center [322, 142] width 24 height 13
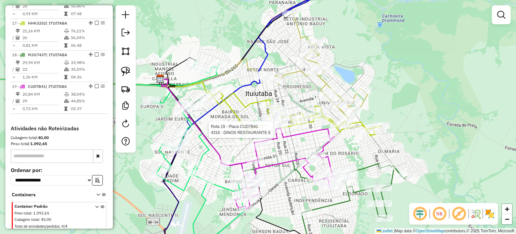
scroll to position [798, 0]
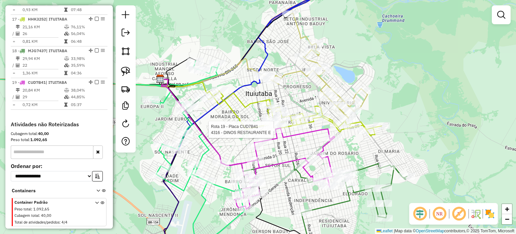
select select "**********"
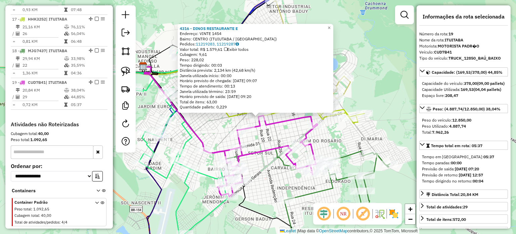
click at [272, 140] on div "4316 - DINOS RESTAURANTE E Endereço: VINTE 1454 Bairro: CENTRO (ITUIUTABA / MG)…" at bounding box center [258, 117] width 516 height 234
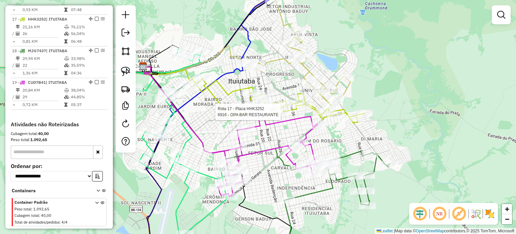
select select "**********"
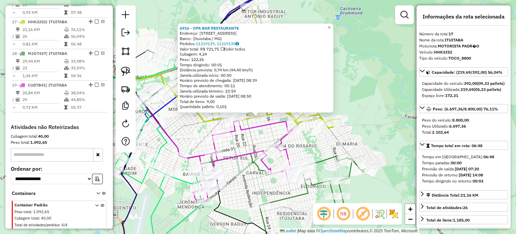
scroll to position [794, 0]
click at [254, 141] on div "6916 - OPA BAR RESTAURANTE Endereço: Avenida Dezenove, 705 Bairro: (Ituiutaba /…" at bounding box center [258, 117] width 516 height 234
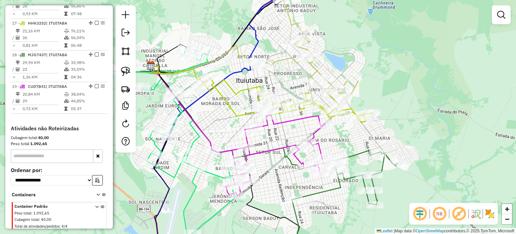
drag, startPoint x: 244, startPoint y: 132, endPoint x: 277, endPoint y: 125, distance: 34.2
click at [278, 126] on icon at bounding box center [268, 155] width 114 height 81
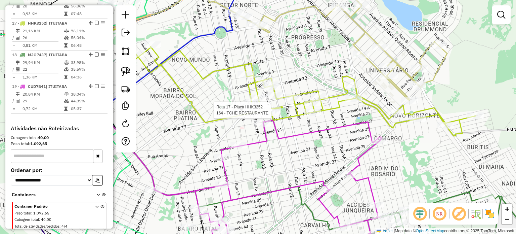
select select "**********"
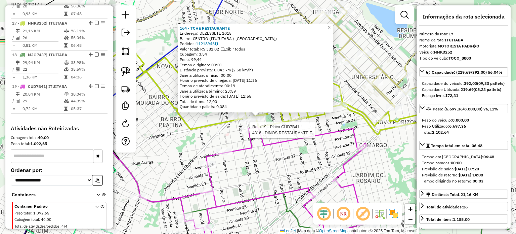
scroll to position [798, 0]
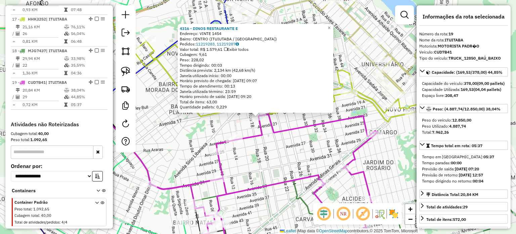
click at [286, 143] on div "4316 - DINOS RESTAURANTE E Endereço: VINTE 1454 Bairro: CENTRO (ITUIUTABA / MG)…" at bounding box center [258, 117] width 516 height 234
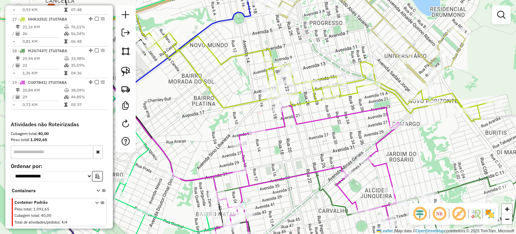
drag, startPoint x: 267, startPoint y: 147, endPoint x: 336, endPoint y: 114, distance: 77.1
click at [333, 115] on div "Janela de atendimento Grade de atendimento Capacidade Transportadoras Veículos …" at bounding box center [258, 117] width 516 height 234
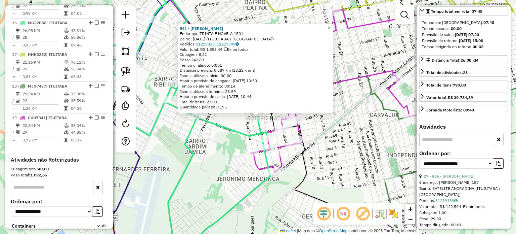
scroll to position [134, 0]
click at [493, 168] on button "button" at bounding box center [498, 163] width 11 height 10
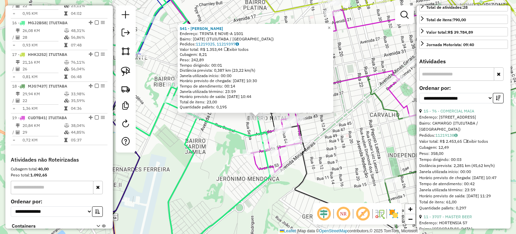
scroll to position [202, 0]
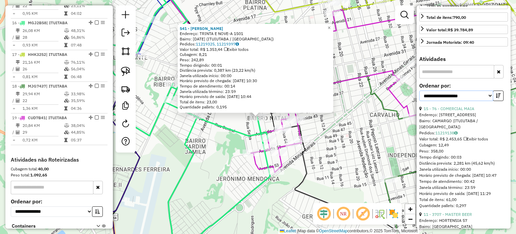
click at [445, 101] on select "**********" at bounding box center [456, 95] width 74 height 10
select select "*********"
click at [419, 101] on select "**********" at bounding box center [456, 95] width 74 height 10
click at [439, 111] on link "11 - 3707 - MASTER BEER" at bounding box center [448, 108] width 48 height 5
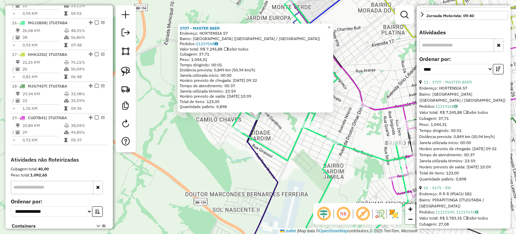
scroll to position [269, 0]
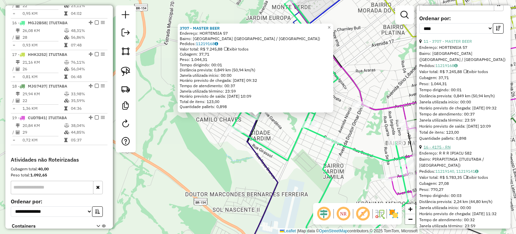
click at [443, 149] on link "16 - 4175 - RN" at bounding box center [437, 146] width 27 height 5
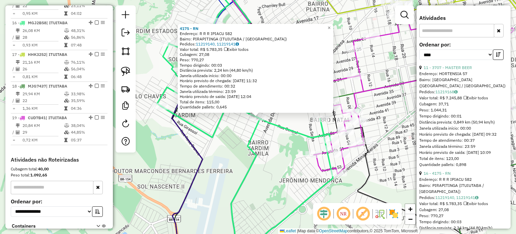
scroll to position [302, 0]
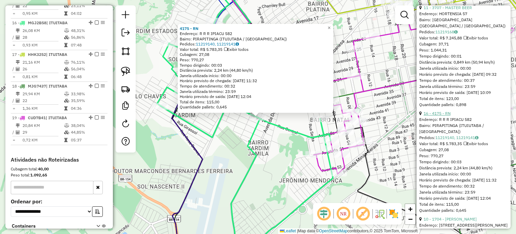
click at [443, 116] on link "16 - 4175 - RN" at bounding box center [437, 113] width 27 height 5
click at [277, 152] on div "4175 - RN Endereço: R R R IPIACU 582 Bairro: PIRAPITINGA (ITUIUTABA / MG) Pedid…" at bounding box center [258, 117] width 516 height 234
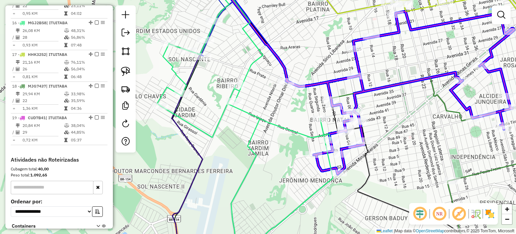
click at [300, 81] on div "Janela de atendimento Grade de atendimento Capacidade Transportadoras Veículos …" at bounding box center [258, 117] width 516 height 234
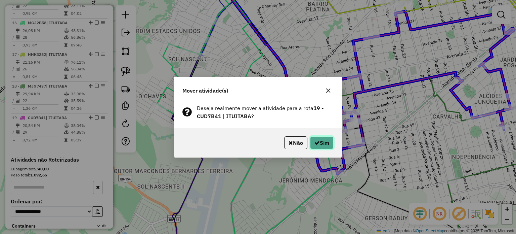
click at [323, 141] on button "Sim" at bounding box center [322, 142] width 24 height 13
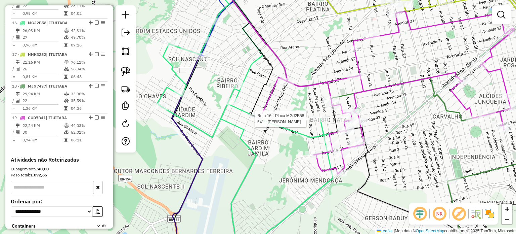
select select "*********"
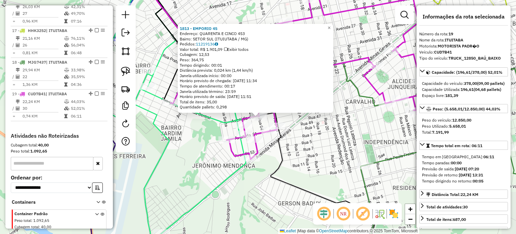
scroll to position [798, 0]
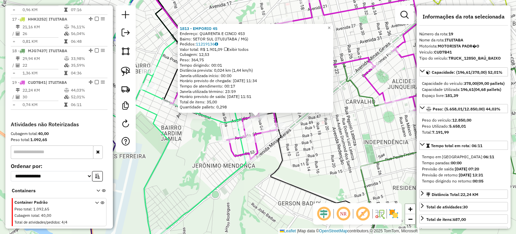
click at [287, 145] on div "1813 - EMPORIO 45 Endereço: QUARENTA E CINCO 453 Bairro: SETOR SUL (ITUIUTABA /…" at bounding box center [258, 117] width 516 height 234
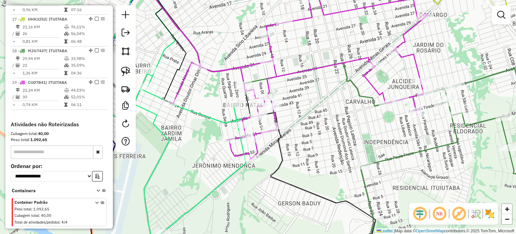
drag, startPoint x: 257, startPoint y: 196, endPoint x: 268, endPoint y: 197, distance: 11.1
click at [267, 198] on div "Janela de atendimento Grade de atendimento Capacidade Transportadoras Veículos …" at bounding box center [258, 117] width 516 height 234
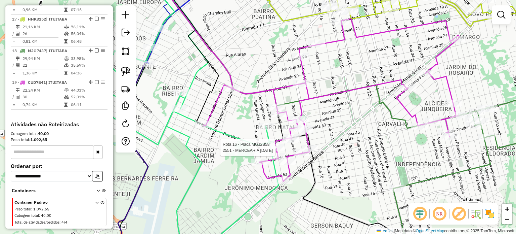
select select "*********"
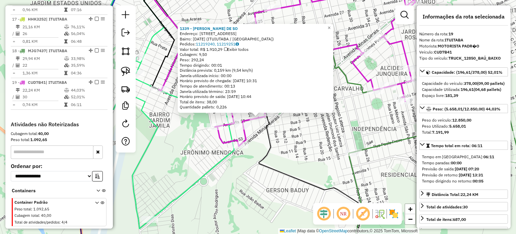
click at [266, 123] on icon at bounding box center [250, 117] width 225 height 280
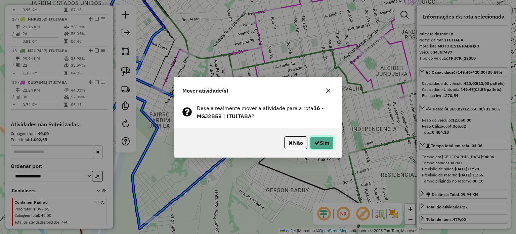
click at [316, 143] on icon "button" at bounding box center [316, 142] width 5 height 5
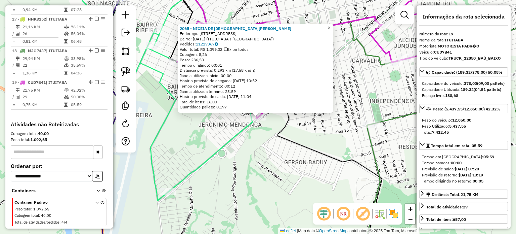
click at [268, 147] on div "2065 - NICEIA DE JESUS OLIV Endereço: Avenida Cinquenta e Um 1455 Bairro: NATAL…" at bounding box center [258, 117] width 516 height 234
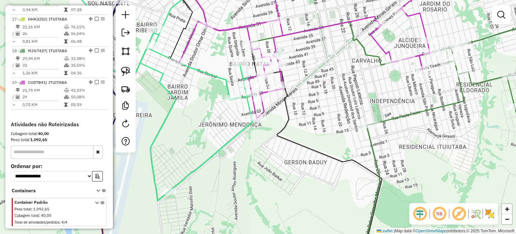
drag, startPoint x: 337, startPoint y: 105, endPoint x: 239, endPoint y: 172, distance: 119.1
click at [247, 169] on div "Janela de atendimento Grade de atendimento Capacidade Transportadoras Veículos …" at bounding box center [258, 117] width 516 height 234
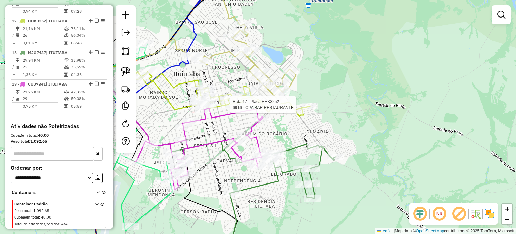
select select "*********"
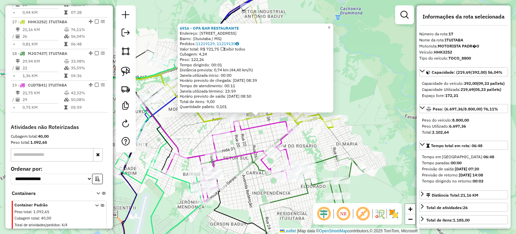
scroll to position [794, 0]
click at [254, 139] on div "6916 - OPA BAR RESTAURANTE Endereço: Avenida Dezenove, 705 Bairro: (Ituiutaba /…" at bounding box center [258, 117] width 516 height 234
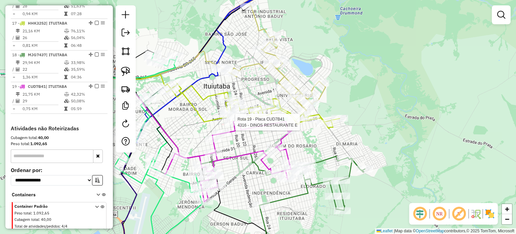
scroll to position [798, 0]
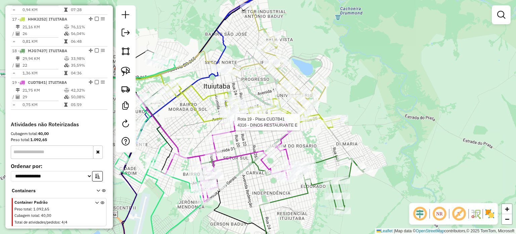
select select "*********"
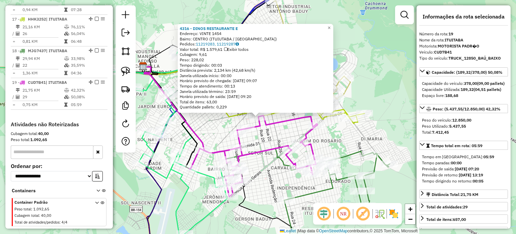
click at [269, 135] on div "4316 - DINOS RESTAURANTE E Endereço: VINTE 1454 Bairro: CENTRO (ITUIUTABA / MG)…" at bounding box center [258, 117] width 516 height 234
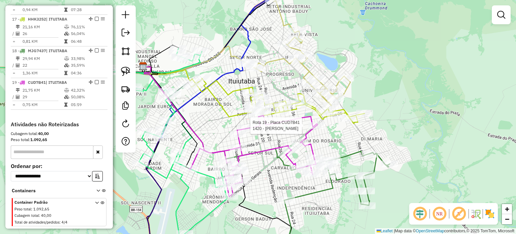
select select "*********"
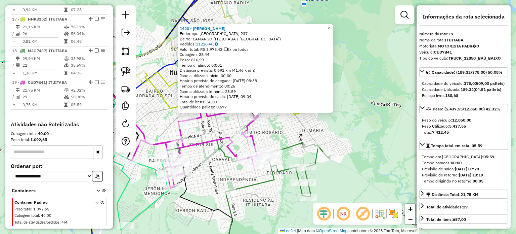
click at [256, 127] on div "1420 - JESSICA CAROLINE WIN Endereço: MINAS GERAIS 237 Bairro: CAMARGO (ITUIUTA…" at bounding box center [258, 117] width 516 height 234
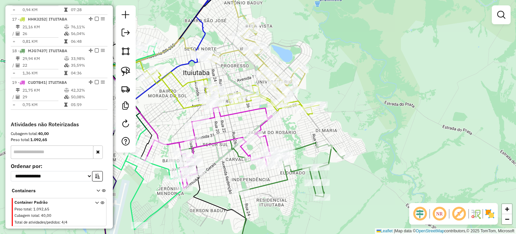
drag, startPoint x: 225, startPoint y: 126, endPoint x: 304, endPoint y: 126, distance: 78.3
click at [304, 126] on div "Janela de atendimento Grade de atendimento Capacidade Transportadoras Veículos …" at bounding box center [258, 117] width 516 height 234
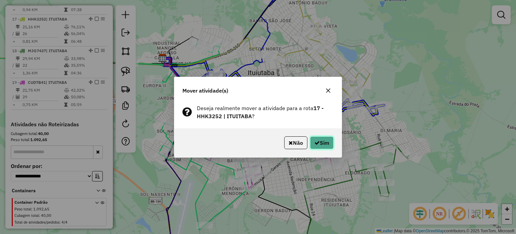
drag, startPoint x: 319, startPoint y: 144, endPoint x: 310, endPoint y: 139, distance: 9.3
click at [318, 144] on button "Sim" at bounding box center [322, 142] width 24 height 13
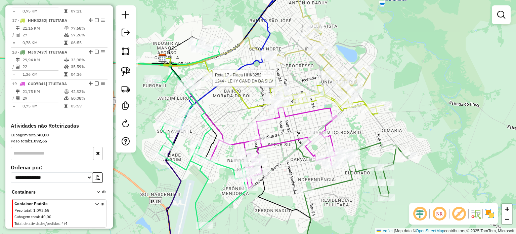
select select "*********"
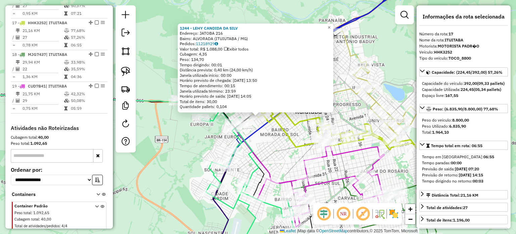
scroll to position [794, 0]
click at [264, 136] on div "Rota 16 - Placa MGJ2B58 6006 - COMERCIAL ALVORADA 1244 - LEHY CANDIDA DA SILV E…" at bounding box center [258, 117] width 516 height 234
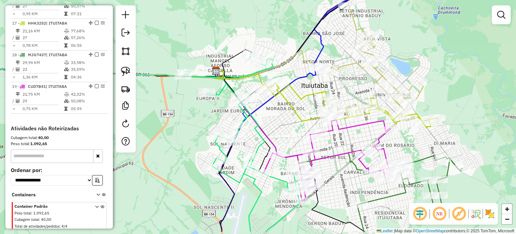
drag, startPoint x: 282, startPoint y: 161, endPoint x: 285, endPoint y: 118, distance: 43.4
click at [288, 115] on div "Janela de atendimento Grade de atendimento Capacidade Transportadoras Veículos …" at bounding box center [258, 117] width 516 height 234
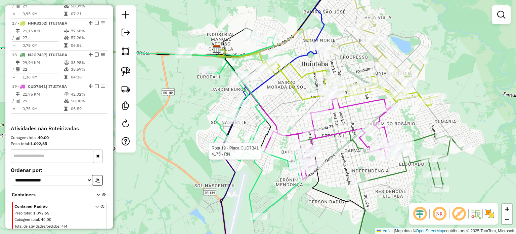
select select "*********"
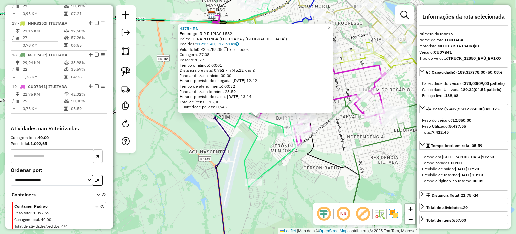
scroll to position [798, 0]
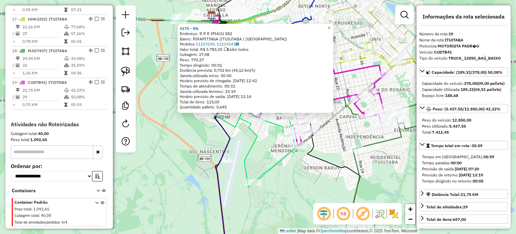
click at [235, 136] on div "4175 - RN Endereço: R R R IPIACU 582 Bairro: PIRAPITINGA (ITUIUTABA / MG) Pedid…" at bounding box center [258, 117] width 516 height 234
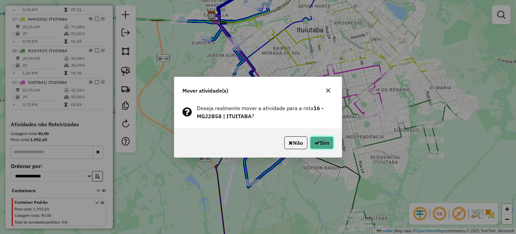
click at [318, 143] on icon "button" at bounding box center [316, 142] width 5 height 5
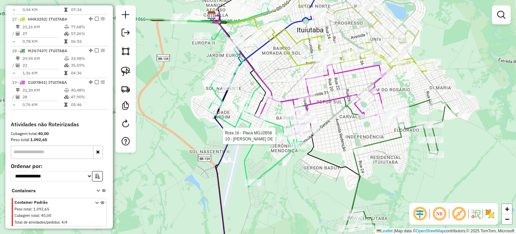
select select "*********"
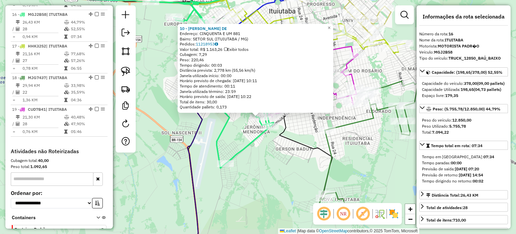
scroll to position [763, 0]
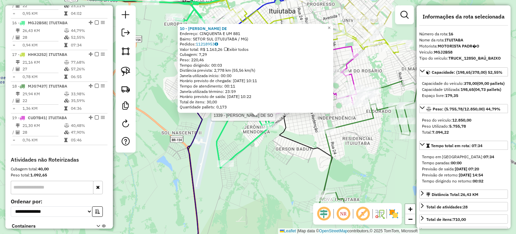
click at [281, 113] on div "10 - ROMILSON VERGILIO DE Endereço: CINQUENTA E UM 881 Bairro: SETOR SUL (ITUIU…" at bounding box center [256, 68] width 156 height 89
click at [299, 130] on div "10 - ROMILSON VERGILIO DE Endereço: CINQUENTA E UM 881 Bairro: SETOR SUL (ITUIU…" at bounding box center [258, 117] width 516 height 234
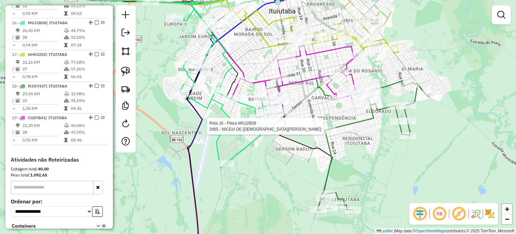
select select "*********"
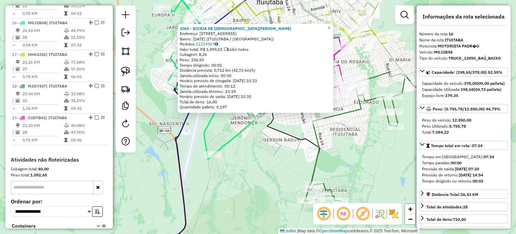
click at [271, 149] on div "2065 - NICEIA DE JESUS OLIV Endereço: Avenida Cinquenta e Um 1455 Bairro: NATAL…" at bounding box center [258, 117] width 516 height 234
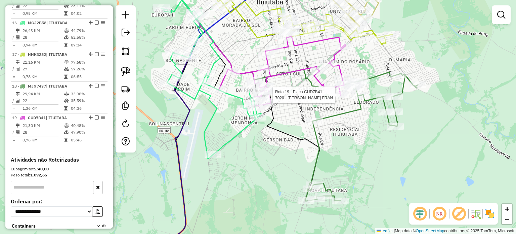
select select "*********"
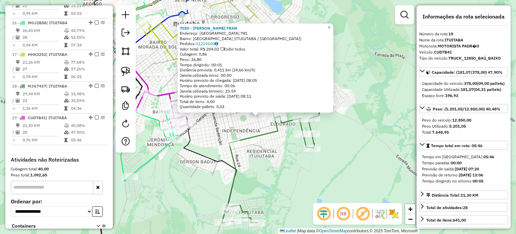
scroll to position [798, 0]
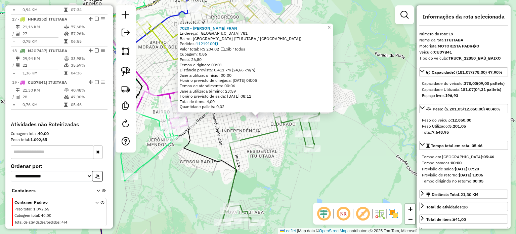
click at [282, 142] on div "Rota 18 - Placa MJG7437 3606 - MERCEARIA JV 7020 - ALINE GONCALVES FRAN Endereç…" at bounding box center [258, 117] width 516 height 234
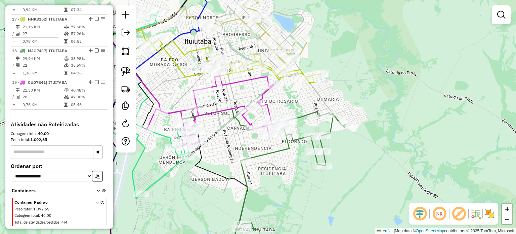
drag, startPoint x: 287, startPoint y: 155, endPoint x: 300, endPoint y: 165, distance: 16.7
click at [308, 185] on div "Janela de atendimento Grade de atendimento Capacidade Transportadoras Veículos …" at bounding box center [258, 117] width 516 height 234
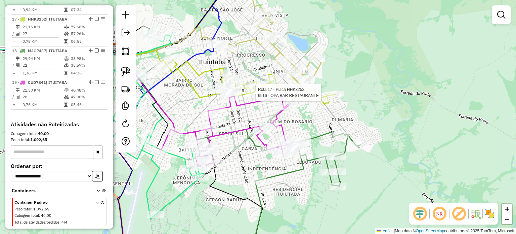
select select "*********"
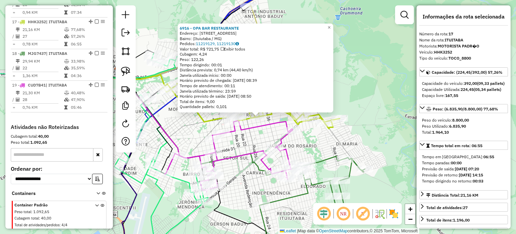
scroll to position [794, 0]
click at [263, 133] on div "6916 - OPA BAR RESTAURANTE Endereço: Avenida Dezenove, 705 Bairro: (Ituiutaba /…" at bounding box center [258, 117] width 516 height 234
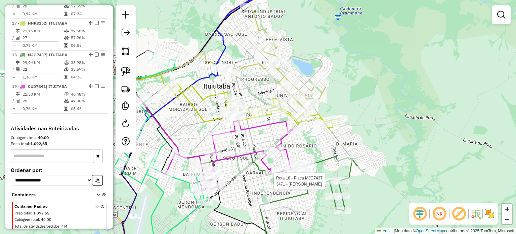
scroll to position [798, 0]
select select "*********"
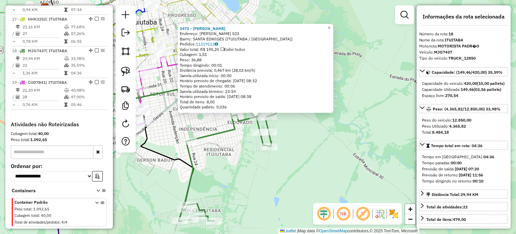
click at [232, 160] on div "3471 - JAQUELINE FREIRE Endereço: ALVARES MACIEL 523 Bairro: SANTA EDWIGES (ITU…" at bounding box center [258, 117] width 516 height 234
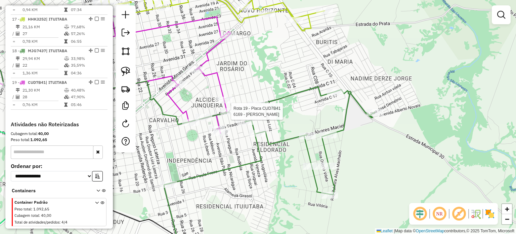
select select "*********"
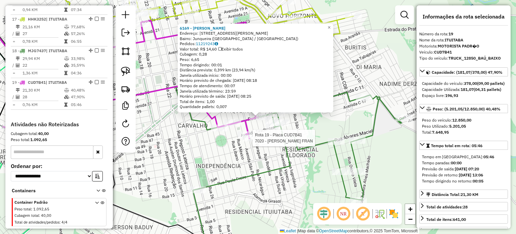
click at [259, 134] on div "Rota 19 - Placa CUD7B41 7486 - ATAUL GONCALVES OLIV Rota 19 - Placa CUD7B41 118…" at bounding box center [258, 117] width 516 height 234
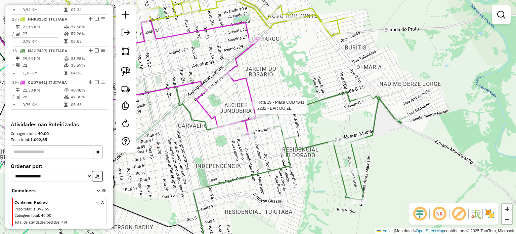
select select "*********"
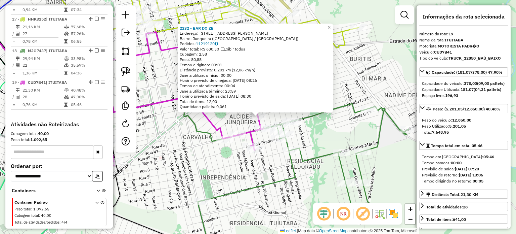
click at [221, 116] on div "2232 - BAR DO ZE Endereço: Rua Aristides Junqueira, 743 Bairro: Junqueira (Itui…" at bounding box center [258, 117] width 516 height 234
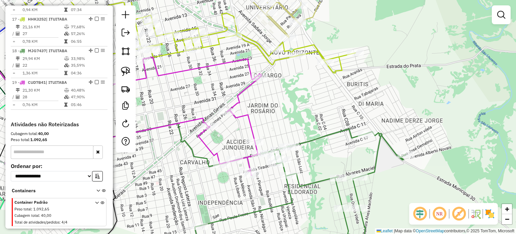
drag, startPoint x: 284, startPoint y: 96, endPoint x: 279, endPoint y: 121, distance: 25.4
click at [280, 122] on div "Janela de atendimento Grade de atendimento Capacidade Transportadoras Veículos …" at bounding box center [258, 117] width 516 height 234
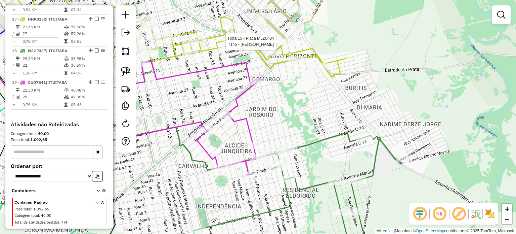
select select "*********"
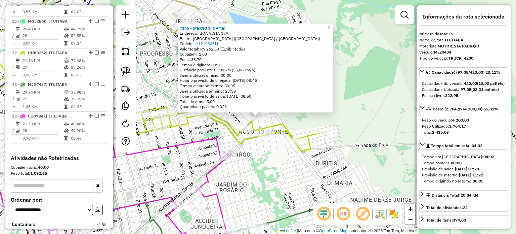
scroll to position [731, 0]
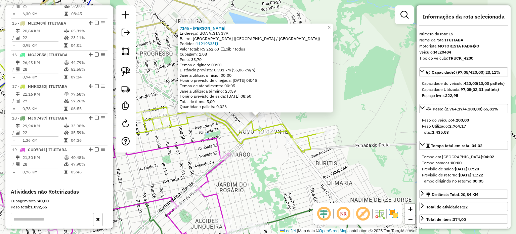
click at [259, 158] on div "7145 - HILARIO RICARDO DA Endereço: BOA VISTA 37A Bairro: NOVO HORIZONTE (ITUIU…" at bounding box center [258, 117] width 516 height 234
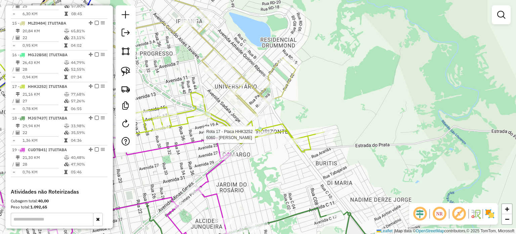
select select "*********"
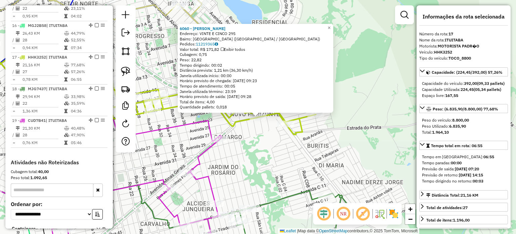
scroll to position [794, 0]
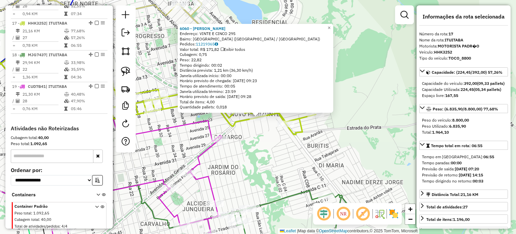
click at [255, 146] on div "6060 - MARIA ZILDA DA SILVA Endereço: VINTE E CINCO 295 Bairro: NOVO HORIZONTE …" at bounding box center [258, 117] width 516 height 234
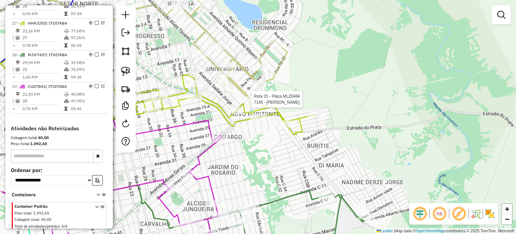
select select "*********"
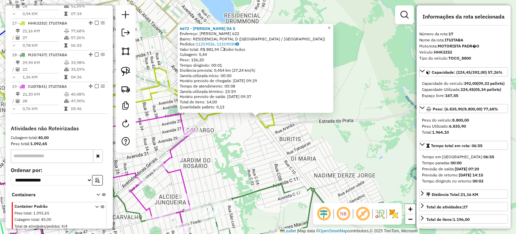
click at [282, 119] on div "6672 - VANDERLEI PINTO DA S Endereço: JOSE GOUVEIA FRANCO 622 Bairro: RESIDENCI…" at bounding box center [258, 117] width 516 height 234
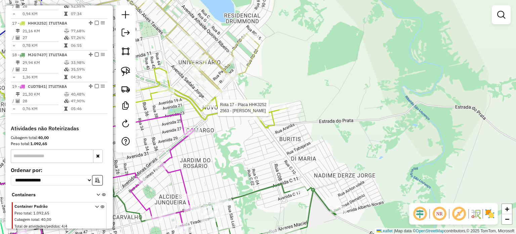
select select "*********"
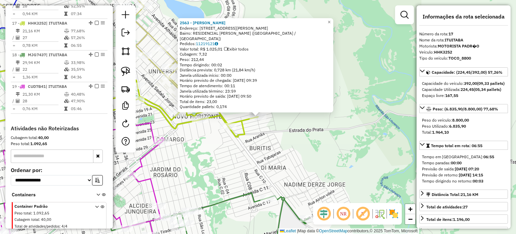
click at [275, 130] on div "2563 - RENATO DOMINGOS DE O Endereço: Rua Alaor Franco de Carvalho 196 Bairro: …" at bounding box center [258, 117] width 516 height 234
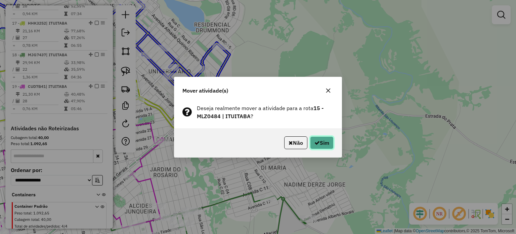
drag, startPoint x: 328, startPoint y: 143, endPoint x: 322, endPoint y: 142, distance: 6.4
click at [327, 143] on button "Sim" at bounding box center [322, 142] width 24 height 13
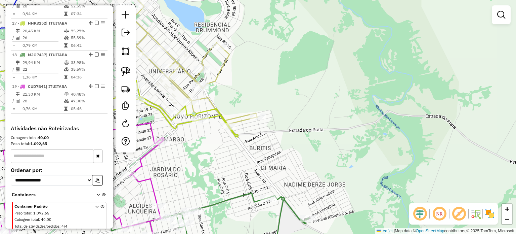
click at [189, 97] on icon at bounding box center [138, 50] width 240 height 147
select select "*********"
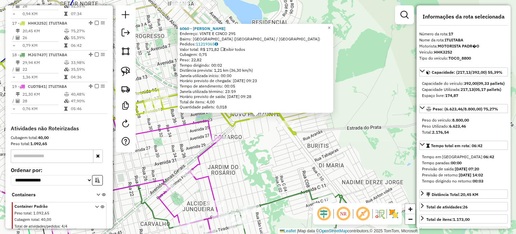
click at [209, 134] on icon at bounding box center [93, 188] width 256 height 138
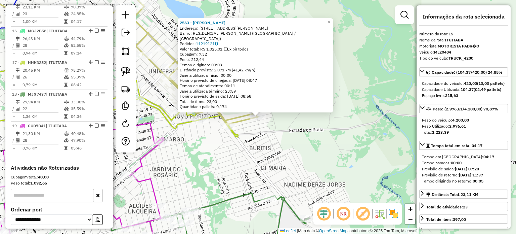
scroll to position [731, 0]
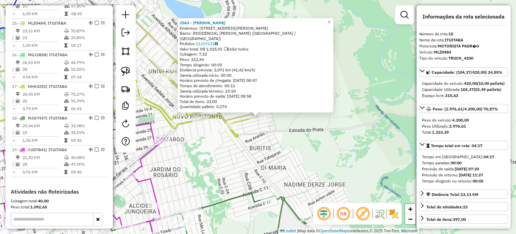
click at [248, 134] on div "2563 - RENATO DOMINGOS DE O Endereço: Rua Alaor Franco de Carvalho 196 Bairro: …" at bounding box center [258, 117] width 516 height 234
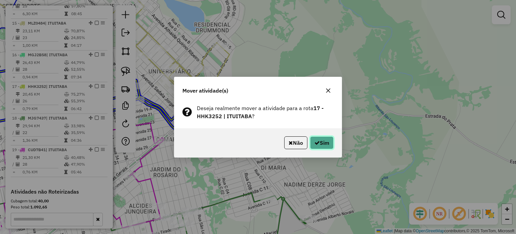
click at [324, 145] on button "Sim" at bounding box center [322, 142] width 24 height 13
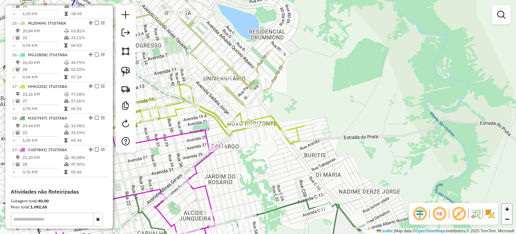
drag, startPoint x: 221, startPoint y: 146, endPoint x: 349, endPoint y: 168, distance: 129.2
click at [349, 168] on div "Janela de atendimento Grade de atendimento Capacidade Transportadoras Veículos …" at bounding box center [258, 117] width 516 height 234
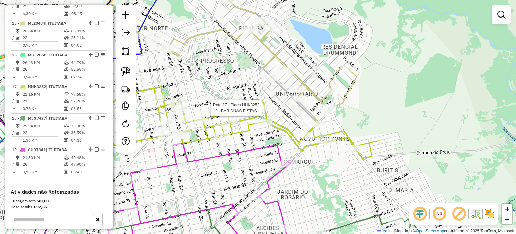
select select "*********"
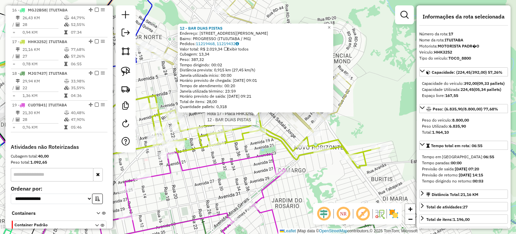
scroll to position [794, 0]
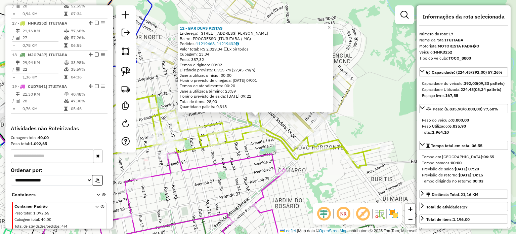
click at [271, 120] on div "12 - BAR DUAS PISTAS Endereço: AV FRANCISCO SALVIANO PINTO 668 Bairro: PROGRESS…" at bounding box center [258, 117] width 516 height 234
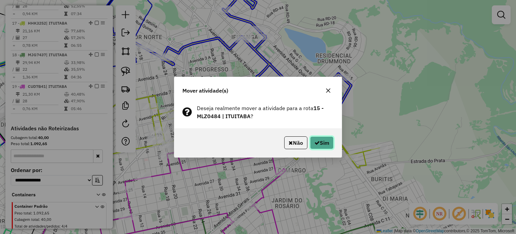
click at [313, 138] on button "Sim" at bounding box center [322, 142] width 24 height 13
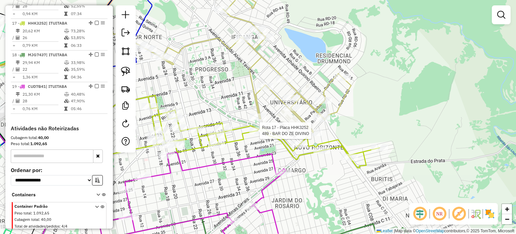
select select "*********"
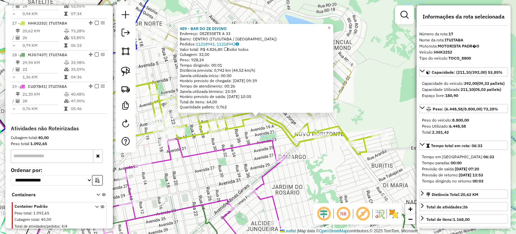
click at [272, 132] on div "489 - BAR DO ZE DIVINO Endereço: DEZESSETE A 33 Bairro: CENTRO (ITUIUTABA / MG)…" at bounding box center [258, 117] width 516 height 234
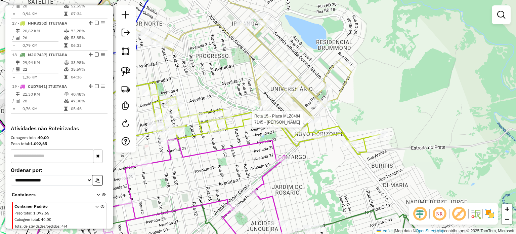
select select "*********"
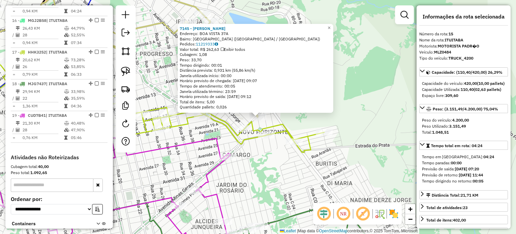
scroll to position [731, 0]
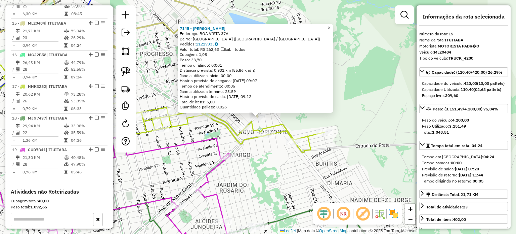
click at [288, 119] on div "7145 - HILARIO RICARDO DA Endereço: BOA VISTA 37A Bairro: NOVO HORIZONTE (ITUIU…" at bounding box center [258, 117] width 516 height 234
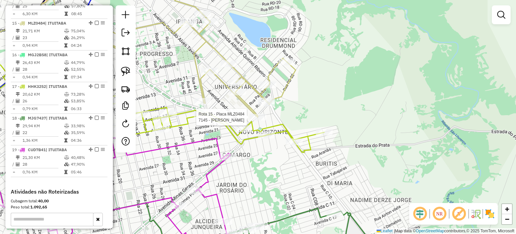
select select "*********"
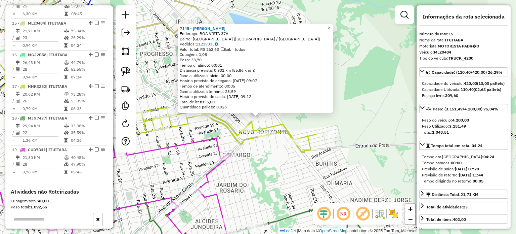
click at [277, 121] on icon at bounding box center [144, 107] width 359 height 89
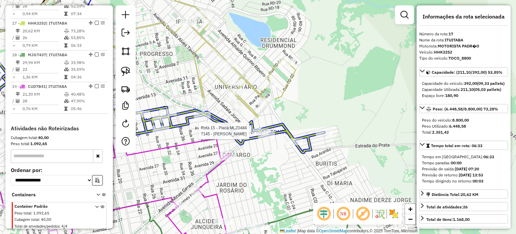
scroll to position [794, 0]
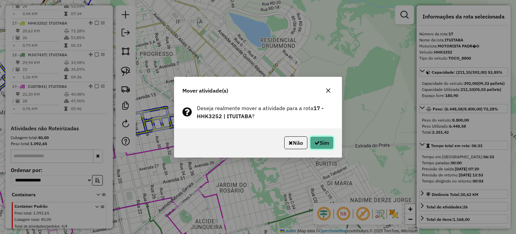
click at [319, 143] on button "Sim" at bounding box center [322, 142] width 24 height 13
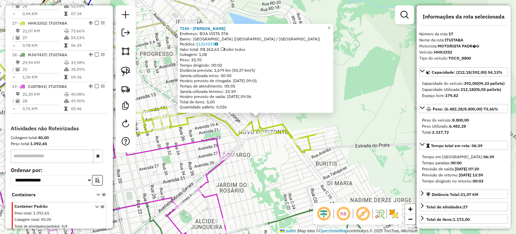
click at [259, 152] on div "7145 - HILARIO RICARDO DA Endereço: BOA VISTA 37A Bairro: NOVO HORIZONTE (ITUIU…" at bounding box center [258, 117] width 516 height 234
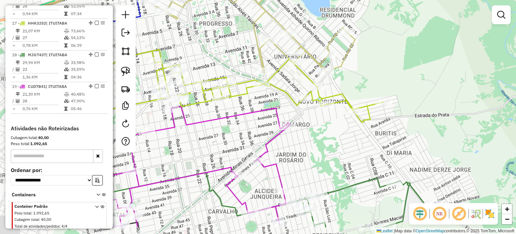
drag, startPoint x: 255, startPoint y: 161, endPoint x: 324, endPoint y: 125, distance: 77.6
click at [323, 126] on div "Janela de atendimento Grade de atendimento Capacidade Transportadoras Veículos …" at bounding box center [258, 117] width 516 height 234
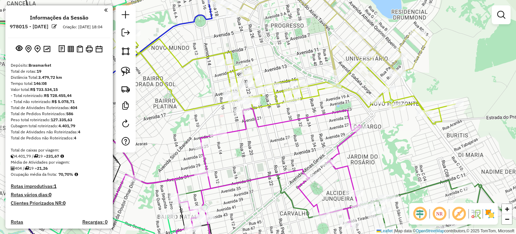
scroll to position [794, 0]
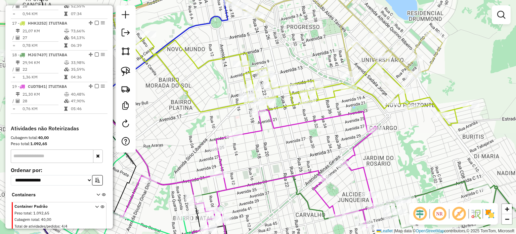
drag, startPoint x: 222, startPoint y: 119, endPoint x: 271, endPoint y: 127, distance: 50.3
click at [270, 125] on div "Janela de atendimento Grade de atendimento Capacidade Transportadoras Veículos …" at bounding box center [258, 117] width 516 height 234
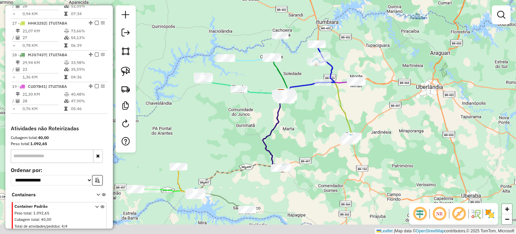
drag, startPoint x: 200, startPoint y: 159, endPoint x: 116, endPoint y: 119, distance: 92.6
click at [214, 146] on div "Janela de atendimento Grade de atendimento Capacidade Transportadoras Veículos …" at bounding box center [258, 117] width 516 height 234
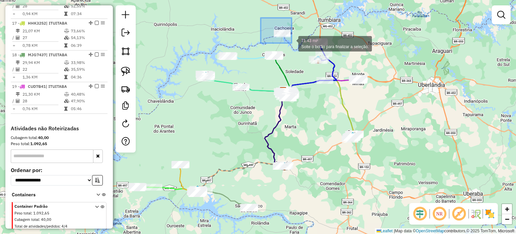
drag, startPoint x: 292, startPoint y: 43, endPoint x: 303, endPoint y: 52, distance: 15.1
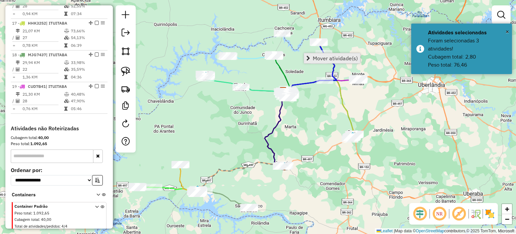
click at [322, 59] on span "Mover atividade(s)" at bounding box center [335, 57] width 45 height 5
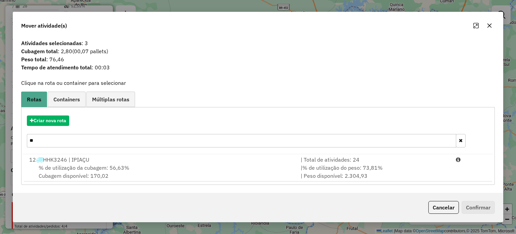
click at [49, 143] on input "**" at bounding box center [241, 140] width 429 height 13
type input "*"
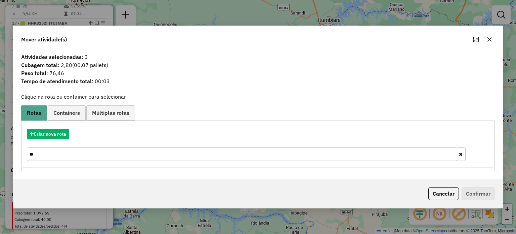
type input "*"
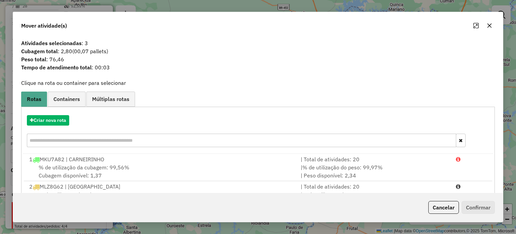
click at [493, 28] on button "button" at bounding box center [489, 25] width 11 height 11
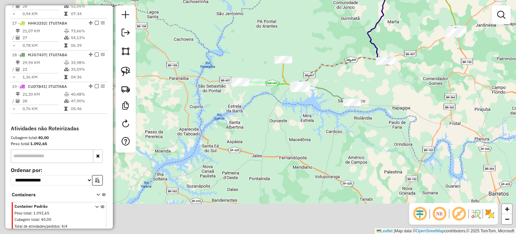
drag, startPoint x: 226, startPoint y: 195, endPoint x: 299, endPoint y: 108, distance: 113.5
click at [299, 108] on div "Janela de atendimento Grade de atendimento Capacidade Transportadoras Veículos …" at bounding box center [258, 117] width 516 height 234
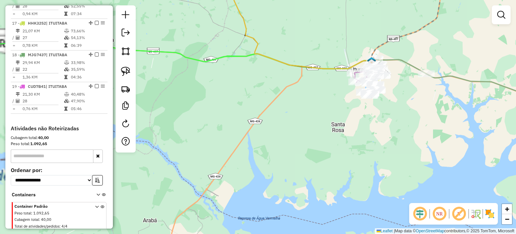
drag, startPoint x: 240, startPoint y: 123, endPoint x: 337, endPoint y: 134, distance: 98.4
click at [338, 136] on div "Janela de atendimento Grade de atendimento Capacidade Transportadoras Veículos …" at bounding box center [258, 117] width 516 height 234
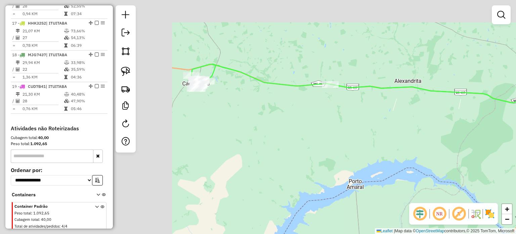
drag, startPoint x: 219, startPoint y: 100, endPoint x: 339, endPoint y: 113, distance: 121.3
click at [410, 126] on div "Janela de atendimento Grade de atendimento Capacidade Transportadoras Veículos …" at bounding box center [258, 117] width 516 height 234
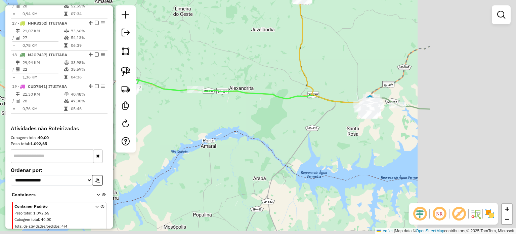
drag, startPoint x: 407, startPoint y: 139, endPoint x: 288, endPoint y: 128, distance: 120.1
click at [261, 129] on div "Janela de atendimento Grade de atendimento Capacidade Transportadoras Veículos …" at bounding box center [258, 117] width 516 height 234
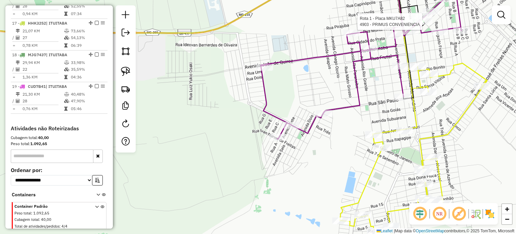
select select "*********"
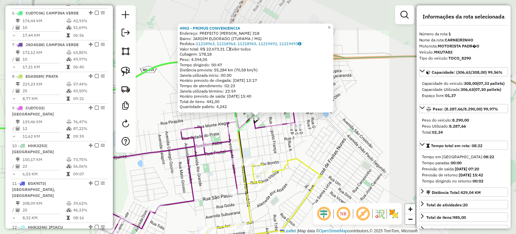
scroll to position [260, 0]
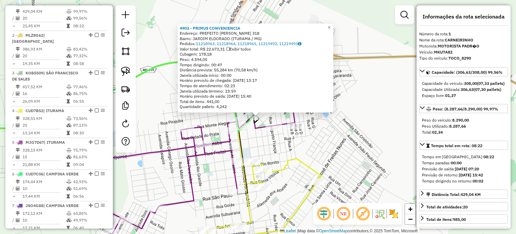
click at [345, 139] on div "4903 - PRIMUS CONVENIENCIA Endereço: PREFEITO JUCA PADUA 318 Bairro: JARDIM ELD…" at bounding box center [258, 117] width 516 height 234
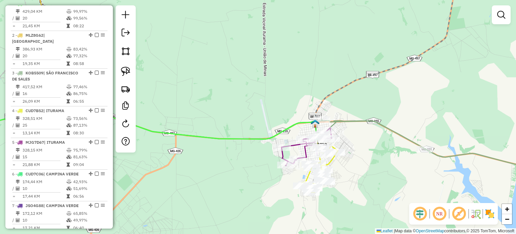
drag, startPoint x: 213, startPoint y: 61, endPoint x: 299, endPoint y: 113, distance: 101.0
click at [299, 114] on div "Janela de atendimento Grade de atendimento Capacidade Transportadoras Veículos …" at bounding box center [258, 117] width 516 height 234
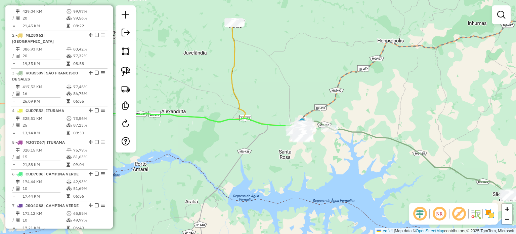
click at [225, 76] on div "Janela de atendimento Grade de atendimento Capacidade Transportadoras Veículos …" at bounding box center [258, 117] width 516 height 234
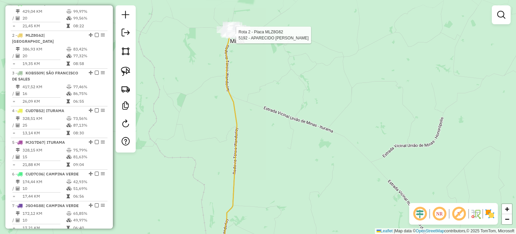
select select "*********"
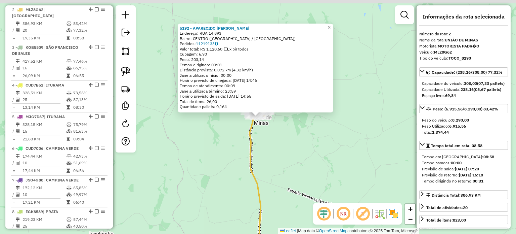
scroll to position [292, 0]
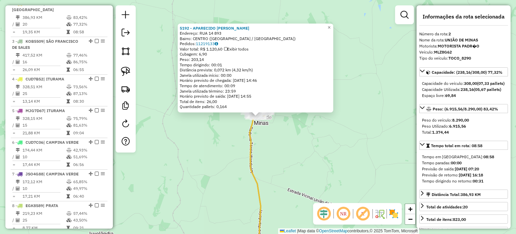
click at [326, 135] on div "5192 - APARECIDO BRITO SILV Endereço: RUA 14 893 Bairro: CENTRO (UNIAO DE MINAS…" at bounding box center [258, 117] width 516 height 234
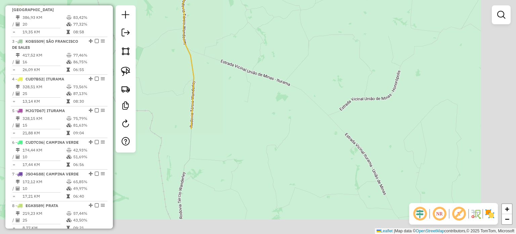
drag, startPoint x: 347, startPoint y: 157, endPoint x: 273, endPoint y: 15, distance: 160.0
click at [274, 18] on div "Janela de atendimento Grade de atendimento Capacidade Transportadoras Veículos …" at bounding box center [258, 117] width 516 height 234
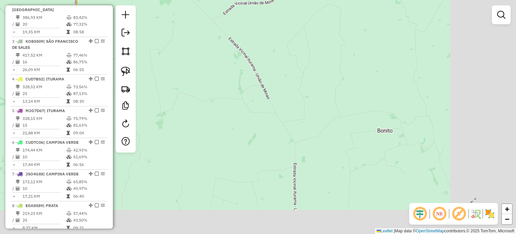
drag, startPoint x: 321, startPoint y: 53, endPoint x: 236, endPoint y: 4, distance: 97.2
click at [229, 1] on div "Janela de atendimento Grade de atendimento Capacidade Transportadoras Veículos …" at bounding box center [258, 117] width 516 height 234
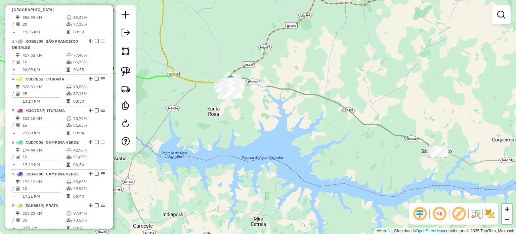
drag, startPoint x: 409, startPoint y: 100, endPoint x: 309, endPoint y: 95, distance: 99.9
click at [288, 76] on div "Janela de atendimento Grade de atendimento Capacidade Transportadoras Veículos …" at bounding box center [258, 117] width 516 height 234
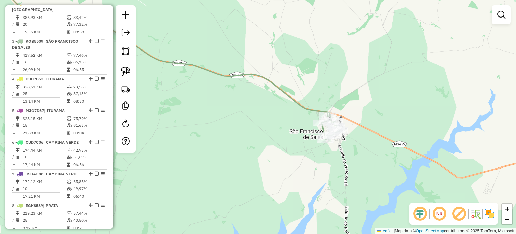
drag, startPoint x: 243, startPoint y: 143, endPoint x: 405, endPoint y: 152, distance: 161.5
click at [405, 152] on div "Janela de atendimento Grade de atendimento Capacidade Transportadoras Veículos …" at bounding box center [258, 117] width 516 height 234
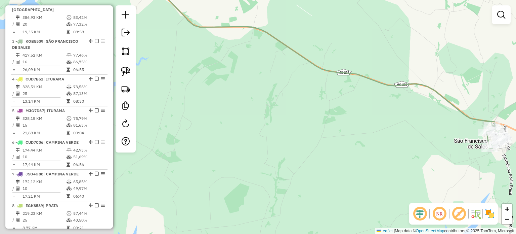
drag, startPoint x: 239, startPoint y: 114, endPoint x: 447, endPoint y: 165, distance: 214.2
click at [447, 165] on div "Janela de atendimento Grade de atendimento Capacidade Transportadoras Veículos …" at bounding box center [258, 117] width 516 height 234
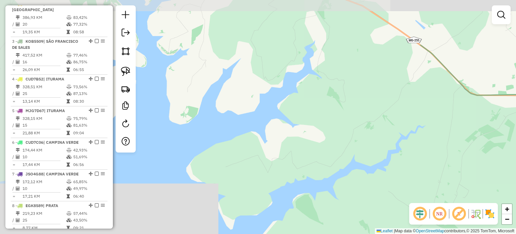
drag, startPoint x: 273, startPoint y: 118, endPoint x: 449, endPoint y: 196, distance: 192.2
click at [447, 196] on div "Janela de atendimento Grade de atendimento Capacidade Transportadoras Veículos …" at bounding box center [258, 117] width 516 height 234
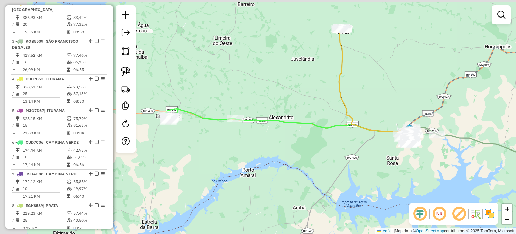
drag, startPoint x: 212, startPoint y: 136, endPoint x: 309, endPoint y: 138, distance: 97.5
click at [309, 138] on div "Janela de atendimento Grade de atendimento Capacidade Transportadoras Veículos …" at bounding box center [258, 117] width 516 height 234
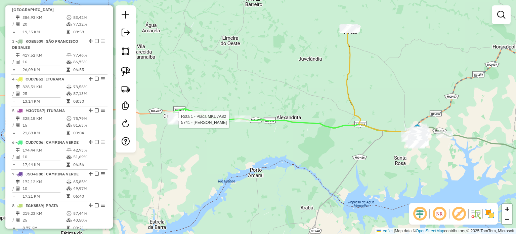
select select "*********"
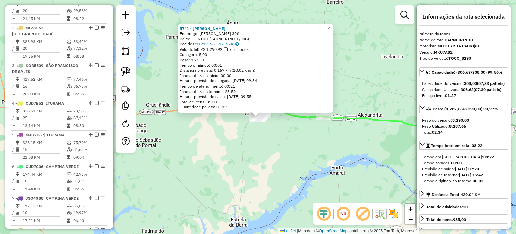
scroll to position [260, 0]
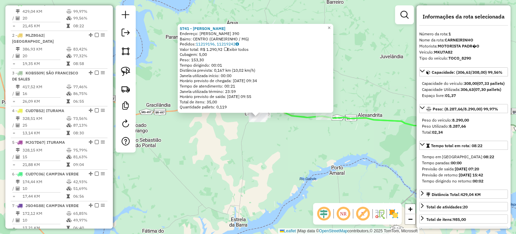
click at [245, 136] on div "5741 - DIRCEU ALVES DE OLIV Endereço: CARLOS SANTA ROSA 390 Bairro: CENTRO (CAR…" at bounding box center [258, 117] width 516 height 234
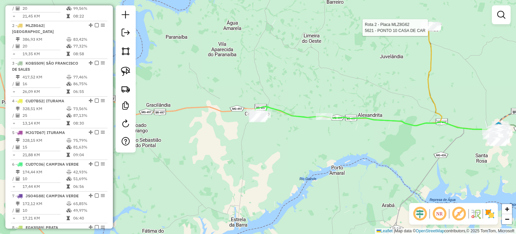
select select "*********"
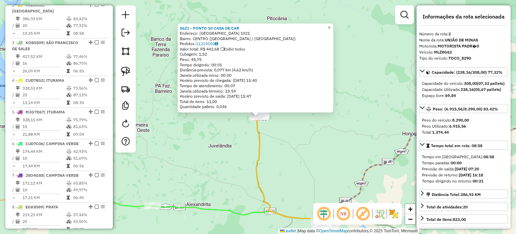
scroll to position [292, 0]
drag, startPoint x: 260, startPoint y: 120, endPoint x: 236, endPoint y: 150, distance: 37.9
click at [237, 150] on div "Rota 2 - Placa MLZ8G62 5621 - PONTO 10 CASA DE CAR 5621 - PONTO 10 CASA DE CAR …" at bounding box center [258, 117] width 516 height 234
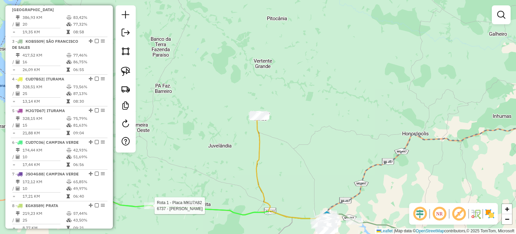
select select "*********"
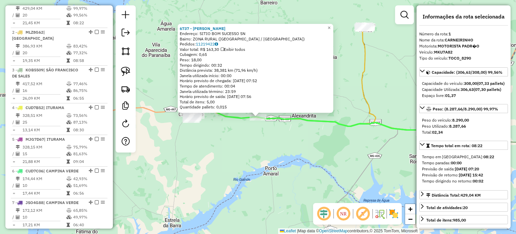
scroll to position [260, 0]
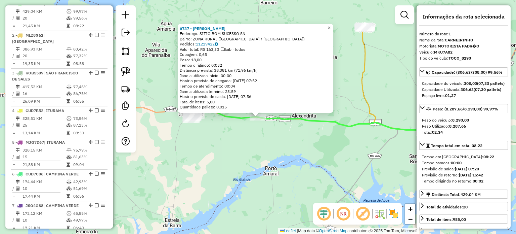
click at [255, 160] on div "6737 - VANDERLEY GARCIA FON Endereço: SITIO BOM SUCESSO SN Bairro: ZONA RURAL (…" at bounding box center [258, 117] width 516 height 234
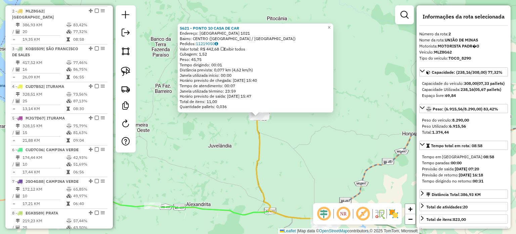
scroll to position [292, 0]
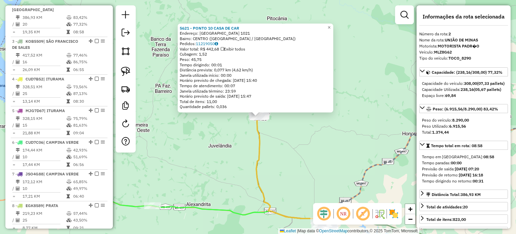
click at [232, 165] on div "5621 - PONTO 10 CASA DE CAR Endereço: AVENIDA TRES 1021 Bairro: CENTRO (UNIAO D…" at bounding box center [258, 117] width 516 height 234
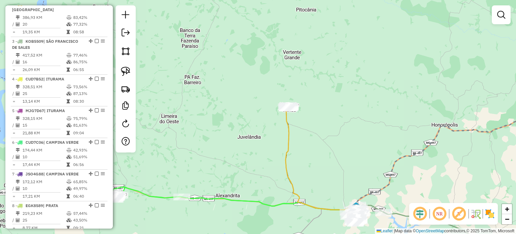
drag, startPoint x: 218, startPoint y: 165, endPoint x: 366, endPoint y: 114, distance: 156.8
click at [361, 117] on div "Janela de atendimento Grade de atendimento Capacidade Transportadoras Veículos …" at bounding box center [258, 117] width 516 height 234
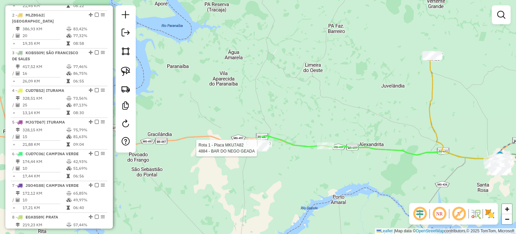
select select "*********"
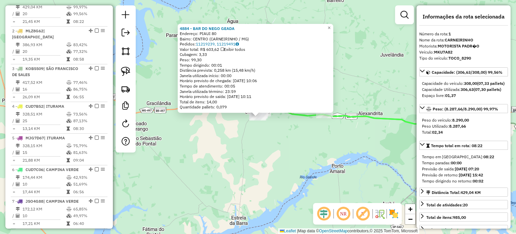
scroll to position [260, 0]
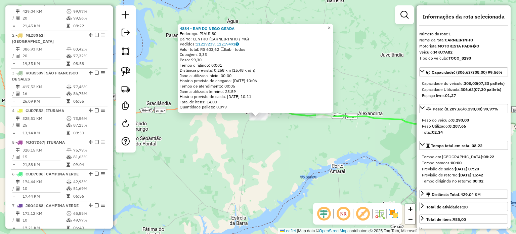
click at [294, 134] on div "4884 - BAR DO NEGO GEADA Endereço: PIAUI 80 Bairro: CENTRO (CARNEIRINHO / MG) P…" at bounding box center [258, 117] width 516 height 234
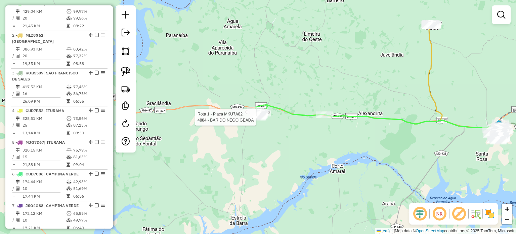
select select "*********"
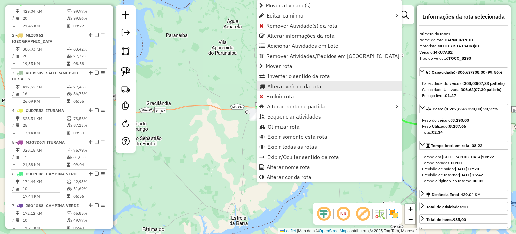
click at [280, 87] on span "Alterar veículo da rota" at bounding box center [294, 85] width 54 height 5
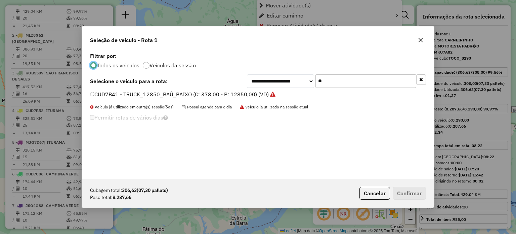
scroll to position [3, 2]
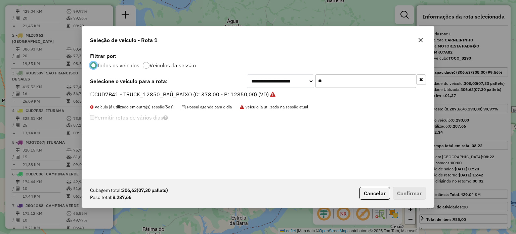
drag, startPoint x: 315, startPoint y: 82, endPoint x: 267, endPoint y: 74, distance: 48.6
click at [268, 76] on div "**********" at bounding box center [336, 80] width 179 height 13
type input "****"
click at [165, 94] on label "MLZ8G62 - TOCO_8290 (C: 308,00 - P: 8290,00) (VD)" at bounding box center [161, 94] width 143 height 8
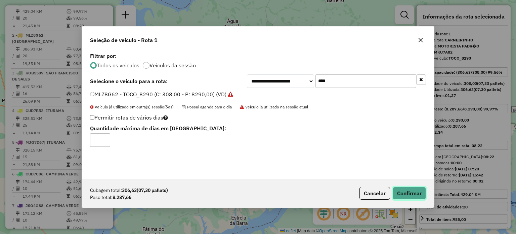
click at [417, 193] on button "Confirmar" at bounding box center [409, 192] width 33 height 13
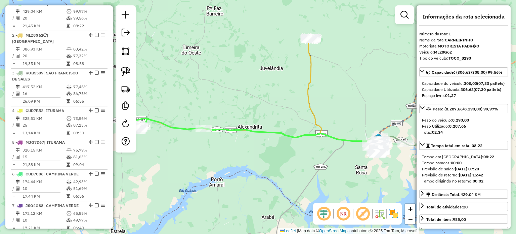
drag, startPoint x: 363, startPoint y: 82, endPoint x: 215, endPoint y: 110, distance: 150.2
click at [217, 109] on div "Janela de atendimento Grade de atendimento Capacidade Transportadoras Veículos …" at bounding box center [258, 117] width 516 height 234
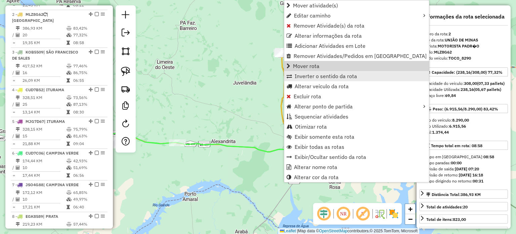
scroll to position [292, 0]
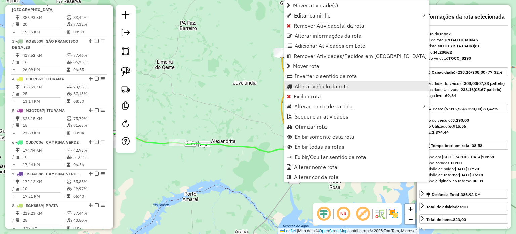
click at [317, 86] on span "Alterar veículo da rota" at bounding box center [322, 85] width 54 height 5
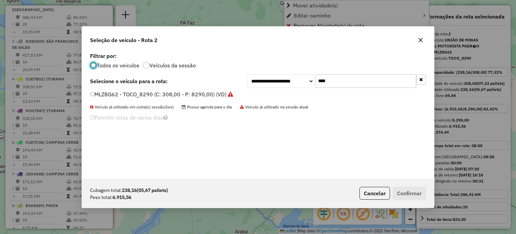
scroll to position [3, 2]
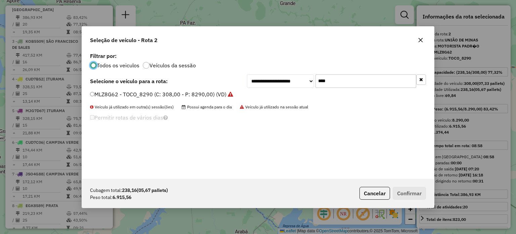
click at [262, 71] on div "**********" at bounding box center [258, 115] width 352 height 128
type input "****"
drag, startPoint x: 163, startPoint y: 97, endPoint x: 166, endPoint y: 95, distance: 3.8
click at [164, 97] on label "MKU7A82 - TOCO_8290 (C: 308,00 - P: 8290,00) (VD)" at bounding box center [158, 94] width 137 height 8
click at [170, 93] on label "MKU7A82 - TOCO_8290 (C: 308,00 - P: 8290,00) (VD)" at bounding box center [158, 94] width 137 height 8
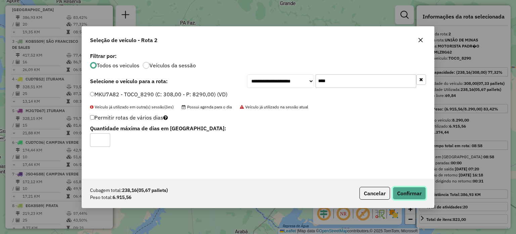
click at [408, 192] on button "Confirmar" at bounding box center [409, 192] width 33 height 13
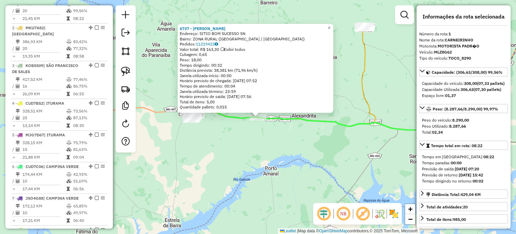
scroll to position [260, 0]
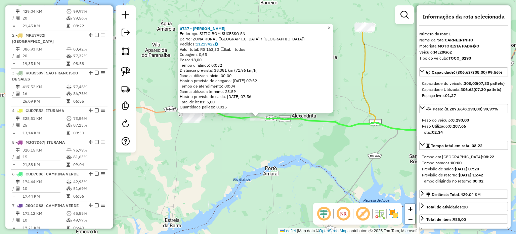
click at [258, 143] on div "6737 - VANDERLEY GARCIA FON Endereço: SITIO BOM SUCESSO SN Bairro: ZONA RURAL (…" at bounding box center [258, 117] width 516 height 234
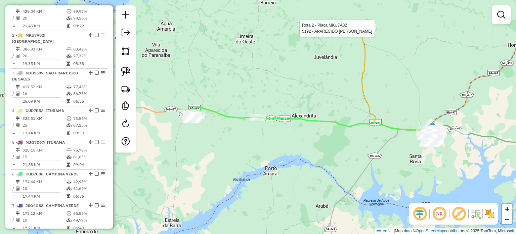
select select "*********"
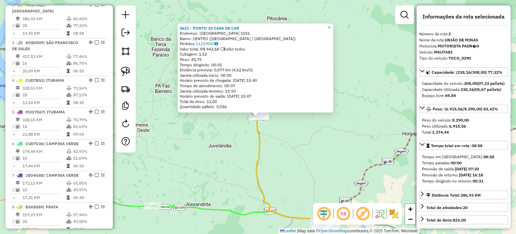
scroll to position [292, 0]
click at [332, 130] on div "5621 - PONTO 10 CASA DE CAR Endereço: AVENIDA TRES 1021 Bairro: CENTRO (UNIAO D…" at bounding box center [258, 117] width 516 height 234
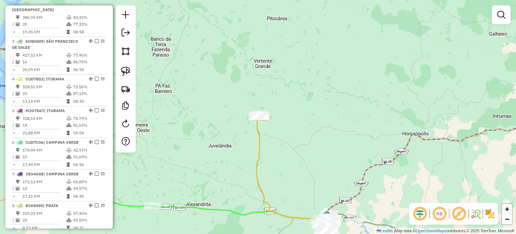
drag, startPoint x: 320, startPoint y: 113, endPoint x: 314, endPoint y: 62, distance: 51.4
click at [320, 85] on div "Janela de atendimento Grade de atendimento Capacidade Transportadoras Veículos …" at bounding box center [258, 117] width 516 height 234
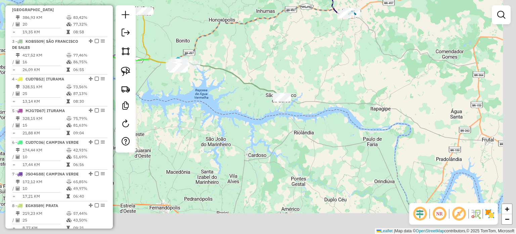
drag, startPoint x: 331, startPoint y: 132, endPoint x: 260, endPoint y: 111, distance: 74.1
click at [260, 111] on div "Janela de atendimento Grade de atendimento Capacidade Transportadoras Veículos …" at bounding box center [258, 117] width 516 height 234
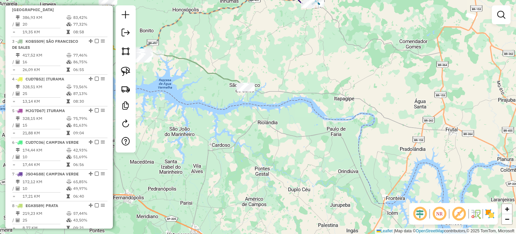
drag, startPoint x: 223, startPoint y: 102, endPoint x: 266, endPoint y: 118, distance: 45.6
click at [266, 119] on div "Janela de atendimento Grade de atendimento Capacidade Transportadoras Veículos …" at bounding box center [258, 117] width 516 height 234
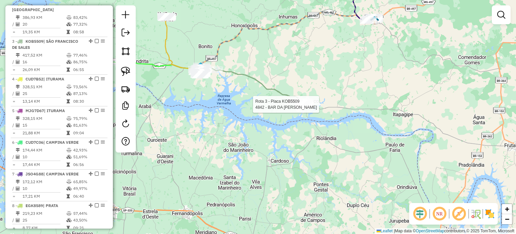
select select "*********"
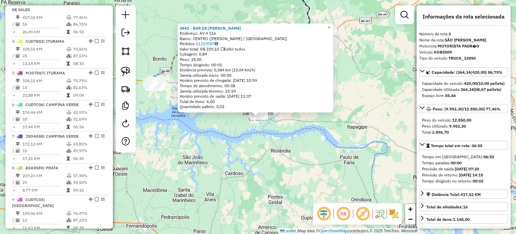
scroll to position [168, 0]
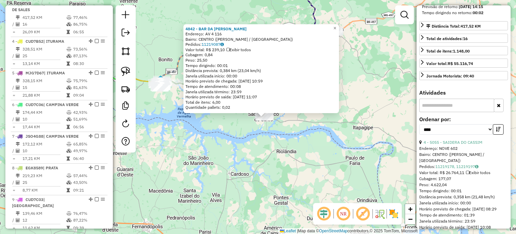
drag, startPoint x: 227, startPoint y: 182, endPoint x: 321, endPoint y: 199, distance: 95.5
click at [292, 195] on div "4842 - BAR DA MAGDA Endereço: AV 4 116 Bairro: CENTRO (SAO FRANCISCO DE SALES /…" at bounding box center [258, 117] width 516 height 234
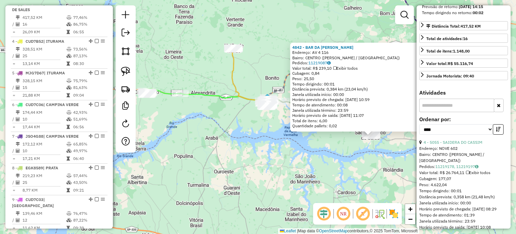
click at [251, 131] on div "4842 - BAR DA MAGDA Endereço: AV 4 116 Bairro: CENTRO (SAO FRANCISCO DE SALES /…" at bounding box center [258, 117] width 516 height 234
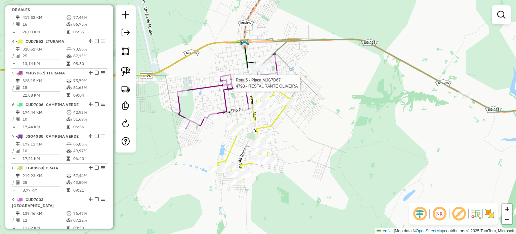
select select "*********"
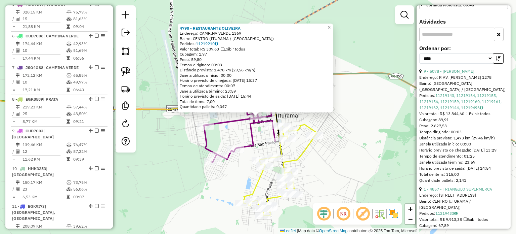
scroll to position [235, 0]
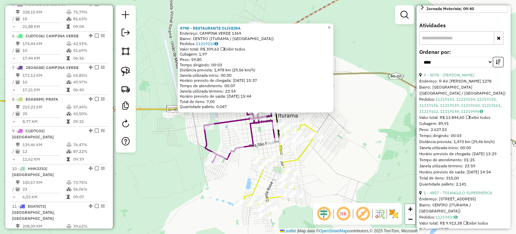
click at [343, 157] on div "4798 - RESTAURANTE OLIVEIRA Endereço: CAMPINA VERDE 1369 Bairro: CENTRO (ITURAM…" at bounding box center [258, 117] width 516 height 234
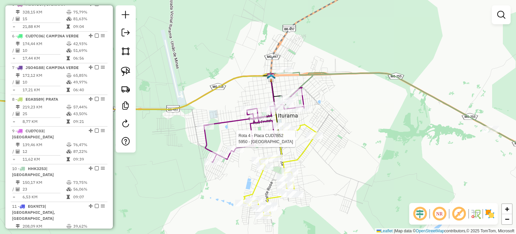
select select "*********"
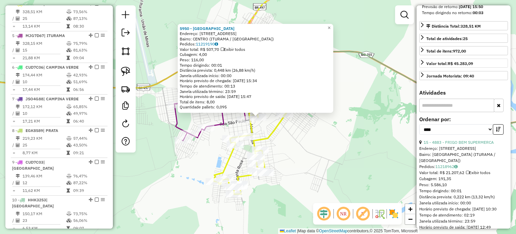
scroll to position [202, 0]
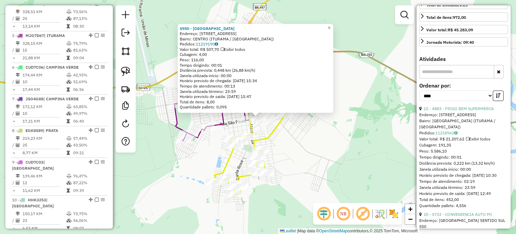
click at [324, 162] on div "5950 - BAR DA NEGA Endereço: RUA SAO PAULO 1138 Bairro: CENTRO (ITURAMA / MG) P…" at bounding box center [258, 117] width 516 height 234
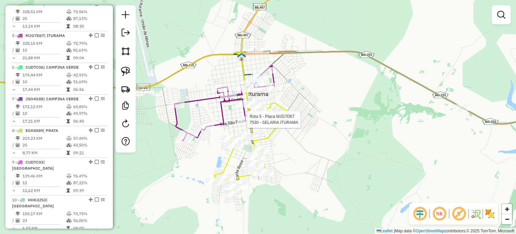
select select "*********"
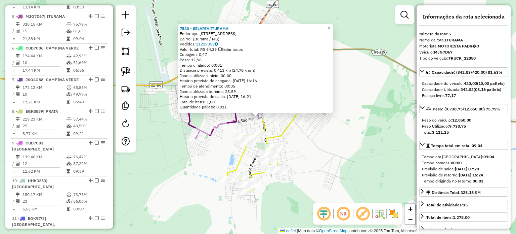
scroll to position [398, 0]
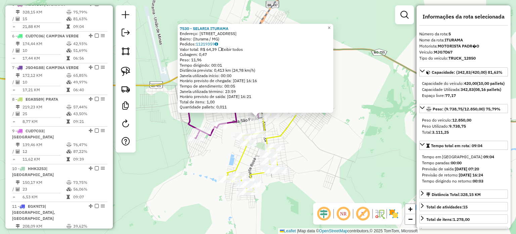
click at [329, 156] on div "Rota 5 - Placa MJG7D67 7530 - SELARIA ITURAMA 7530 - SELARIA ITURAMA Endereço: …" at bounding box center [258, 117] width 516 height 234
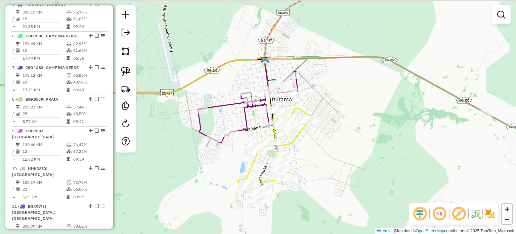
drag, startPoint x: 306, startPoint y: 140, endPoint x: 359, endPoint y: 175, distance: 62.6
click at [359, 175] on div "Janela de atendimento Grade de atendimento Capacidade Transportadoras Veículos …" at bounding box center [258, 117] width 516 height 234
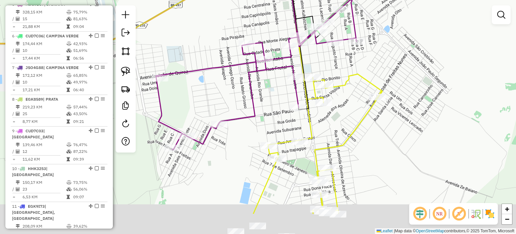
drag, startPoint x: 332, startPoint y: 159, endPoint x: 326, endPoint y: 135, distance: 24.6
click at [326, 135] on div "Janela de atendimento Grade de atendimento Capacidade Transportadoras Veículos …" at bounding box center [258, 117] width 516 height 234
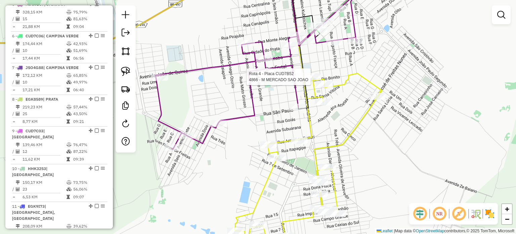
select select "*********"
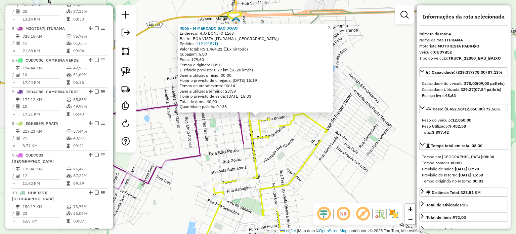
scroll to position [367, 0]
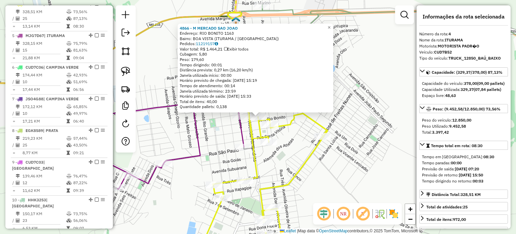
click at [265, 156] on div "4866 - M MERCADO SAO JOAO Endereço: RIO BONITO 1163 Bairro: BOA VISTA (ITURAMA …" at bounding box center [258, 117] width 516 height 234
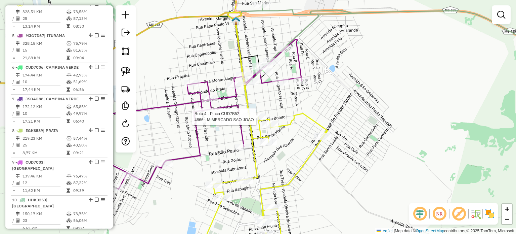
select select "*********"
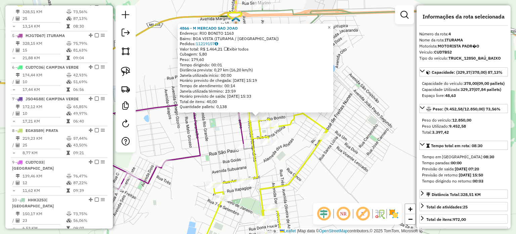
click at [286, 147] on div "4866 - M MERCADO SAO JOAO Endereço: RIO BONITO 1163 Bairro: BOA VISTA (ITURAMA …" at bounding box center [258, 117] width 516 height 234
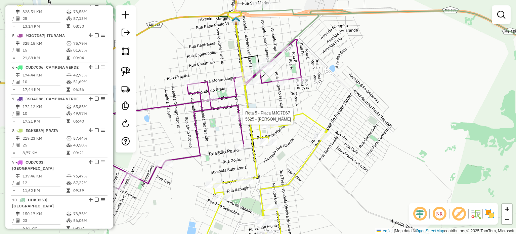
select select "*********"
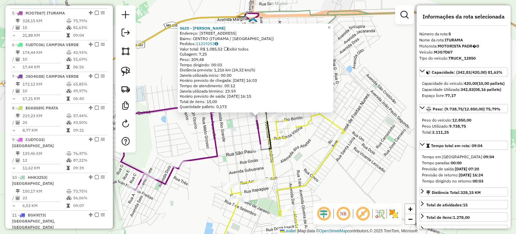
scroll to position [398, 0]
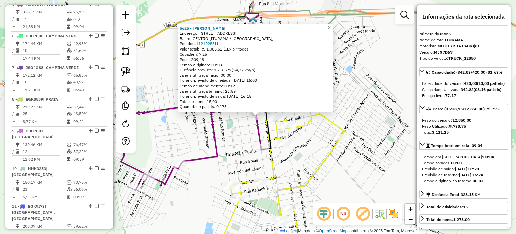
drag, startPoint x: 231, startPoint y: 154, endPoint x: 238, endPoint y: 148, distance: 8.3
click at [232, 154] on div "5625 - STEPHANIE CAROLLINE Endereço: AV AVENIDA ALENCASTRO 1100 Bairro: CENTRO …" at bounding box center [258, 117] width 516 height 234
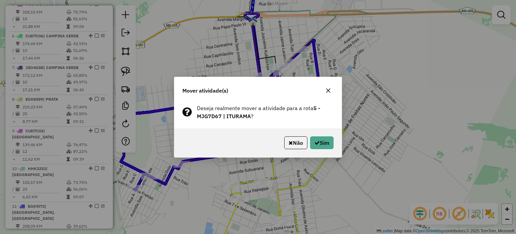
click at [336, 142] on div "Não Sim" at bounding box center [257, 142] width 167 height 29
click at [321, 140] on button "Sim" at bounding box center [322, 142] width 24 height 13
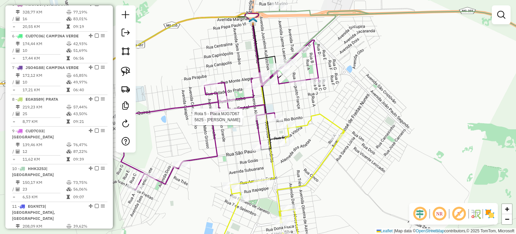
select select "*********"
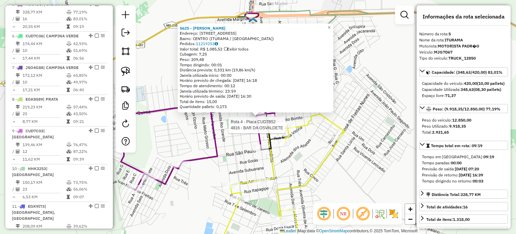
click at [287, 128] on div at bounding box center [287, 124] width 17 height 7
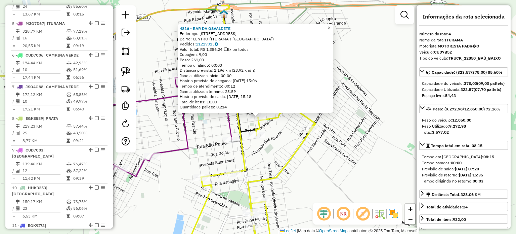
scroll to position [367, 0]
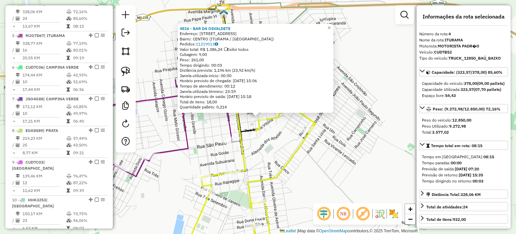
click at [297, 155] on icon at bounding box center [242, 181] width 146 height 151
click at [282, 139] on div "4816 - BAR DA OSVALDETE Endereço: AV PAZ 352 Bairro: CENTRO (ITURAMA / MG) Pedi…" at bounding box center [258, 117] width 516 height 234
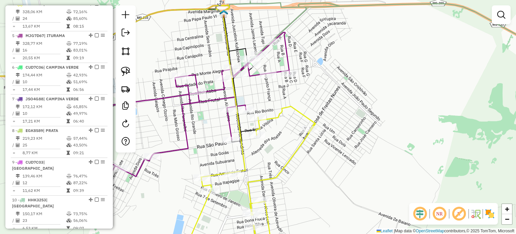
drag, startPoint x: 269, startPoint y: 167, endPoint x: 290, endPoint y: 138, distance: 35.8
click at [290, 138] on div "Janela de atendimento Grade de atendimento Capacidade Transportadoras Veículos …" at bounding box center [258, 117] width 516 height 234
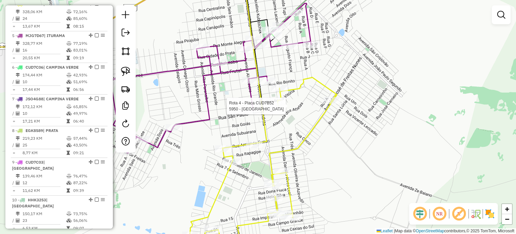
select select "*********"
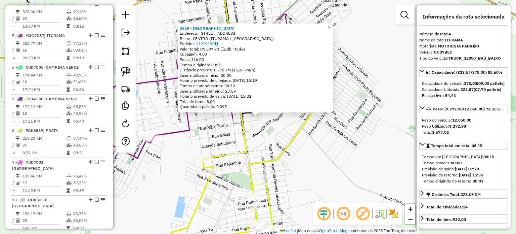
click at [267, 131] on div "5950 - BAR DA NEGA Endereço: RUA SAO PAULO 1138 Bairro: CENTRO (ITURAMA / MG) P…" at bounding box center [258, 117] width 516 height 234
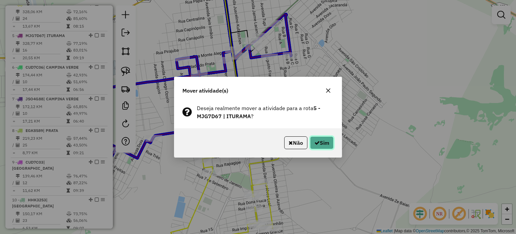
click at [318, 138] on button "Sim" at bounding box center [322, 142] width 24 height 13
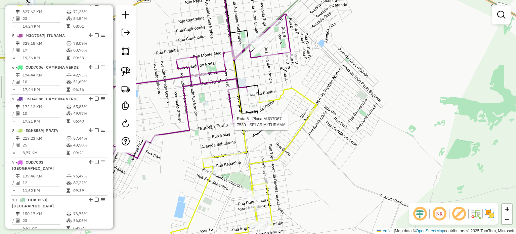
select select "*********"
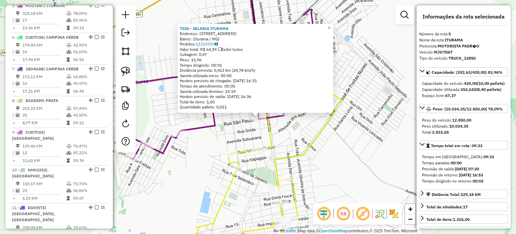
scroll to position [398, 0]
click at [288, 129] on div "7530 - SELARIA ITURAMA Endereço: Avenida Alencastro, 691 Bairro: (Iturama / MG)…" at bounding box center [258, 117] width 516 height 234
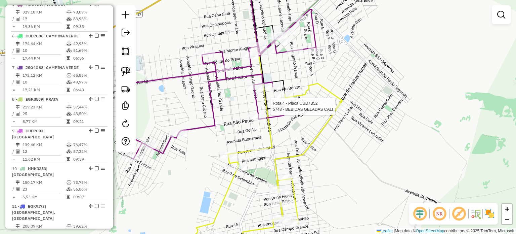
select select "*********"
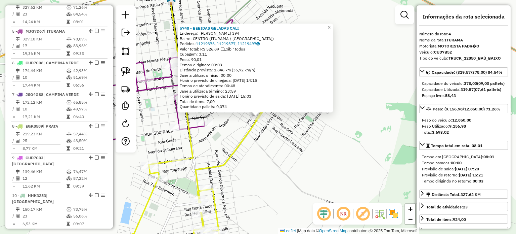
scroll to position [367, 0]
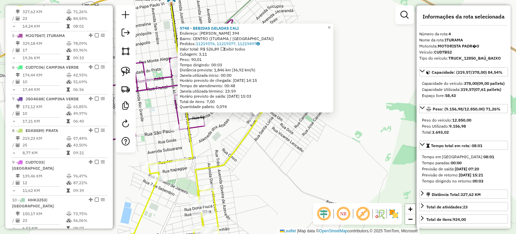
click at [228, 155] on icon at bounding box center [189, 175] width 147 height 163
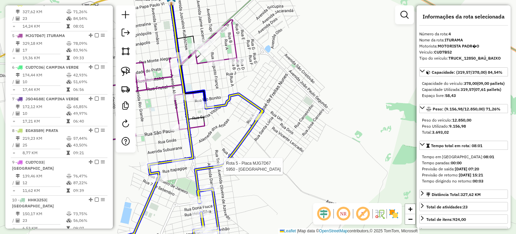
click at [222, 169] on div at bounding box center [221, 165] width 17 height 7
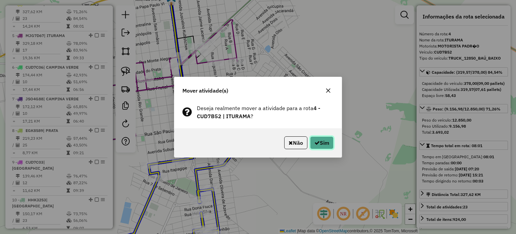
click at [329, 141] on button "Sim" at bounding box center [322, 142] width 24 height 13
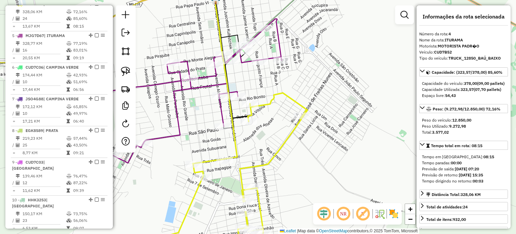
drag, startPoint x: 252, startPoint y: 130, endPoint x: 319, endPoint y: 128, distance: 66.2
click at [319, 128] on div "Janela de atendimento Grade de atendimento Capacidade Transportadoras Veículos …" at bounding box center [258, 117] width 516 height 234
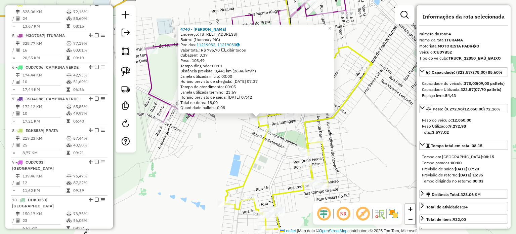
click at [209, 150] on div "4740 - LUIZ ALBERTO DE OLIV Endereço: Avenida Rio Grande, 126 Bairro: (Iturama …" at bounding box center [258, 117] width 516 height 234
click at [280, 143] on div "4740 - LUIZ ALBERTO DE OLIV Endereço: Avenida Rio Grande, 126 Bairro: (Iturama …" at bounding box center [258, 117] width 516 height 234
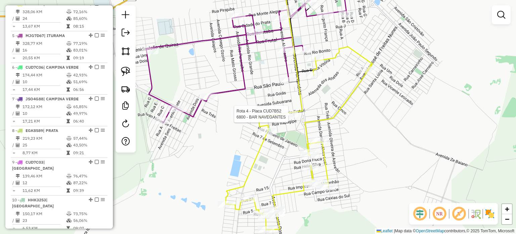
select select "*********"
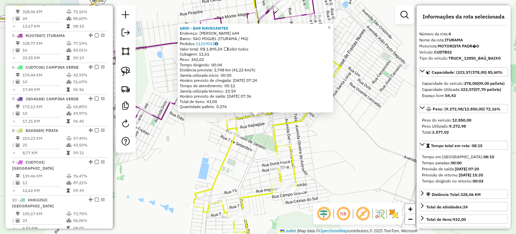
click at [234, 156] on div "6800 - BAR NAVEGANTES Endereço: ARMANDO FRATARI 644 Bairro: SAO MIGUEL (ITURAMA…" at bounding box center [258, 117] width 516 height 234
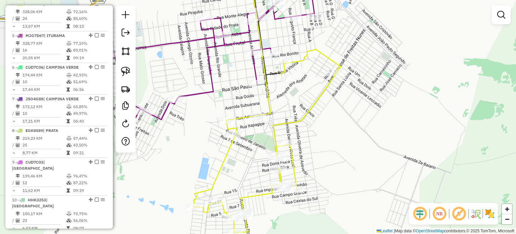
click at [184, 145] on div "Janela de atendimento Grade de atendimento Capacidade Transportadoras Veículos …" at bounding box center [258, 117] width 516 height 234
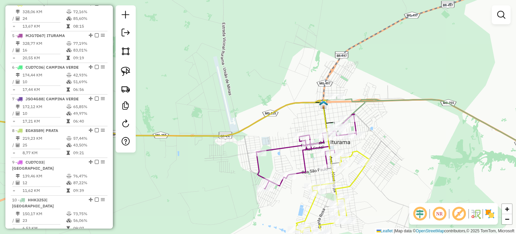
drag, startPoint x: 419, startPoint y: 121, endPoint x: 239, endPoint y: 126, distance: 180.2
click at [228, 125] on div "Janela de atendimento Grade de atendimento Capacidade Transportadoras Veículos …" at bounding box center [258, 117] width 516 height 234
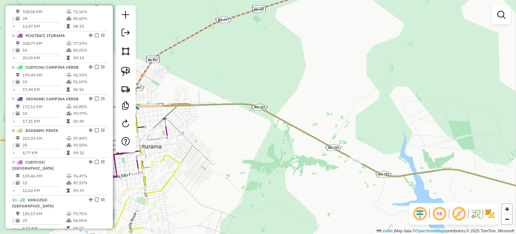
drag, startPoint x: 346, startPoint y: 136, endPoint x: 231, endPoint y: 124, distance: 115.2
click at [211, 121] on div "Janela de atendimento Grade de atendimento Capacidade Transportadoras Veículos …" at bounding box center [258, 117] width 516 height 234
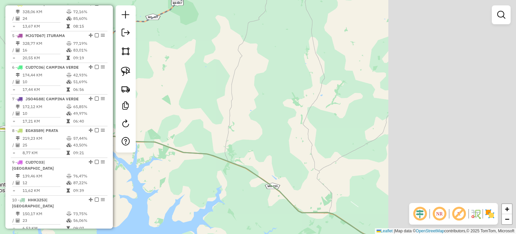
drag, startPoint x: 306, startPoint y: 113, endPoint x: 169, endPoint y: 127, distance: 137.8
click at [169, 127] on div "Janela de atendimento Grade de atendimento Capacidade Transportadoras Veículos …" at bounding box center [258, 117] width 516 height 234
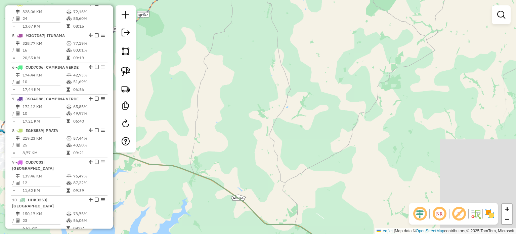
drag, startPoint x: 273, startPoint y: 130, endPoint x: 349, endPoint y: 134, distance: 76.4
click at [349, 134] on div "Janela de atendimento Grade de atendimento Capacidade Transportadoras Veículos …" at bounding box center [258, 117] width 516 height 234
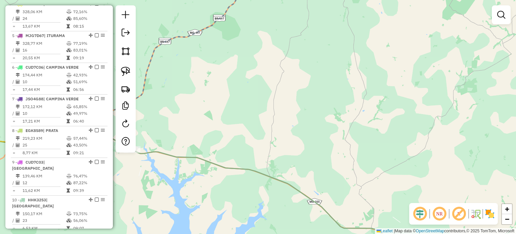
drag, startPoint x: 430, startPoint y: 115, endPoint x: 171, endPoint y: 161, distance: 263.0
click at [170, 160] on div "Janela de atendimento Grade de atendimento Capacidade Transportadoras Veículos …" at bounding box center [258, 117] width 516 height 234
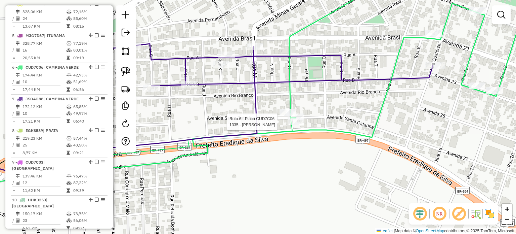
select select "*********"
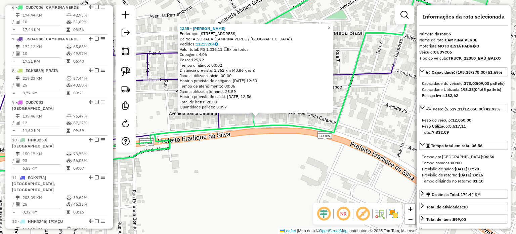
scroll to position [430, 0]
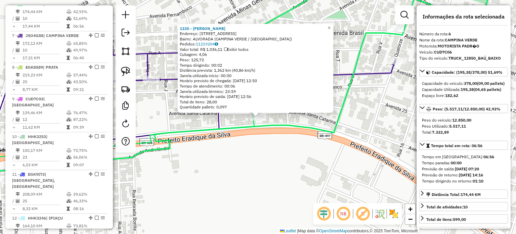
click at [278, 143] on div "1335 - LAERTE FERREIRA BORG Endereço: AV AV RIO BRANCO 484 Bairro: ALVORADA (CA…" at bounding box center [258, 117] width 516 height 234
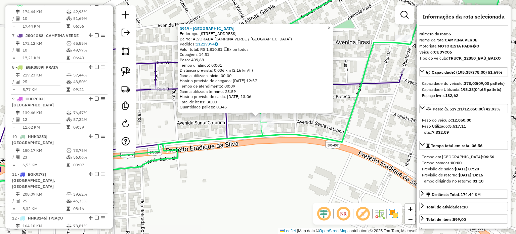
click at [328, 172] on div "3919 - BAR DA VILA Endereço: AVENIDA SANTA CATARINA 432 Bairro: ALVORADA (CAMPI…" at bounding box center [258, 117] width 516 height 234
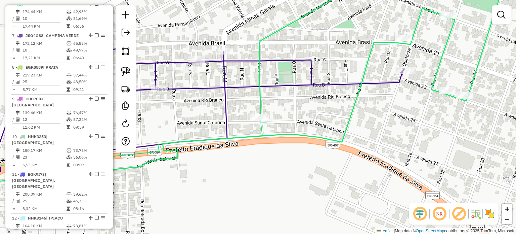
select select "*********"
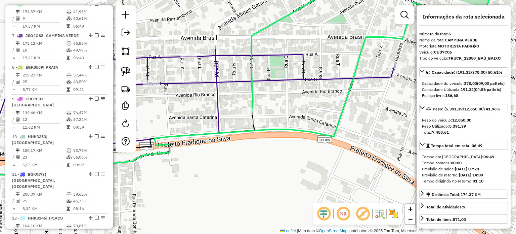
click at [287, 141] on div "Janela de atendimento Grade de atendimento Capacidade Transportadoras Veículos …" at bounding box center [258, 117] width 516 height 234
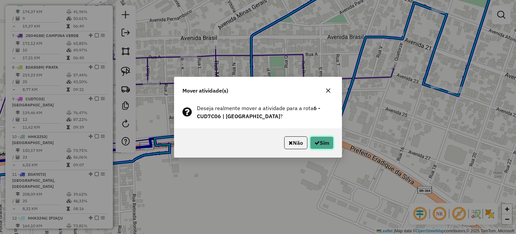
click at [319, 141] on button "Sim" at bounding box center [322, 142] width 24 height 13
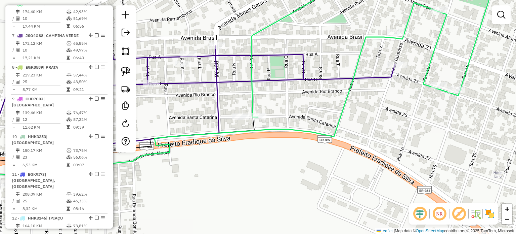
select select "*********"
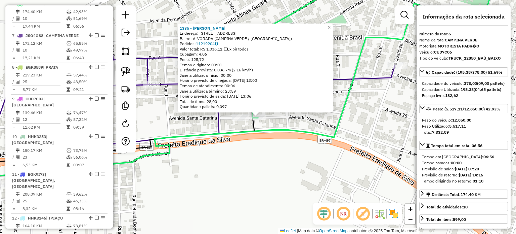
drag, startPoint x: 245, startPoint y: 153, endPoint x: 243, endPoint y: 155, distance: 3.6
click at [245, 152] on div "1335 - LAERTE FERREIRA BORG Endereço: AV AV RIO BRANCO 484 Bairro: ALVORADA (CA…" at bounding box center [258, 117] width 516 height 234
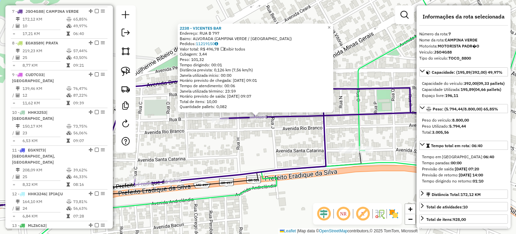
scroll to position [461, 0]
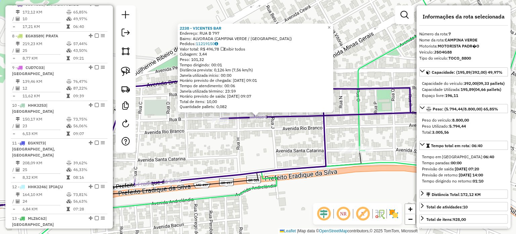
click at [231, 153] on div "2238 - VICENTES BAR Endereço: RUA B 797 Bairro: ALVORADA (CAMPINA VERDE / MG) P…" at bounding box center [258, 117] width 516 height 234
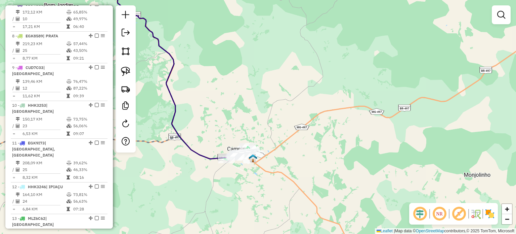
drag, startPoint x: 285, startPoint y: 148, endPoint x: 255, endPoint y: 148, distance: 30.2
click at [255, 148] on div "Janela de atendimento Grade de atendimento Capacidade Transportadoras Veículos …" at bounding box center [258, 117] width 516 height 234
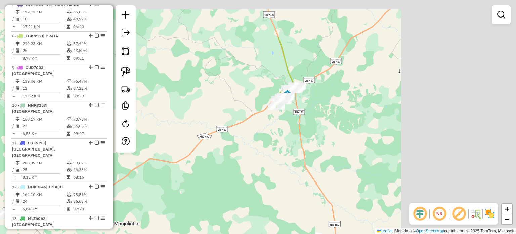
drag, startPoint x: 439, startPoint y: 126, endPoint x: 280, endPoint y: 189, distance: 171.8
click at [282, 186] on div "Janela de atendimento Grade de atendimento Capacidade Transportadoras Veículos …" at bounding box center [258, 117] width 516 height 234
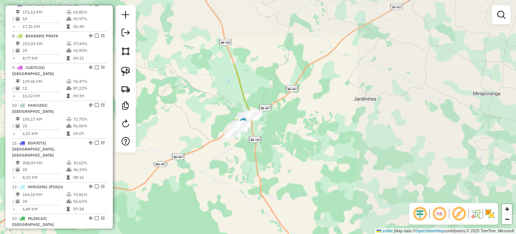
drag, startPoint x: 288, startPoint y: 138, endPoint x: 324, endPoint y: 190, distance: 63.4
click at [324, 192] on div "Janela de atendimento Grade de atendimento Capacidade Transportadoras Veículos …" at bounding box center [258, 117] width 516 height 234
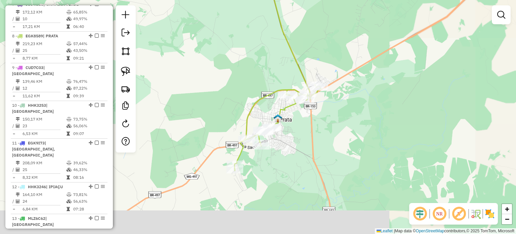
drag, startPoint x: 303, startPoint y: 205, endPoint x: 312, endPoint y: 141, distance: 64.8
click at [313, 142] on div "Janela de atendimento Grade de atendimento Capacidade Transportadoras Veículos …" at bounding box center [258, 117] width 516 height 234
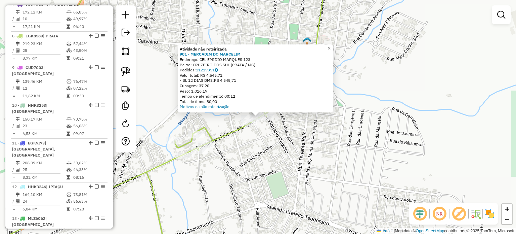
click at [305, 172] on div "Atividade não roteirizada 981 - MERCADIM DO MARCELIM Endereço: CEL EMIDIO MARQU…" at bounding box center [258, 117] width 516 height 234
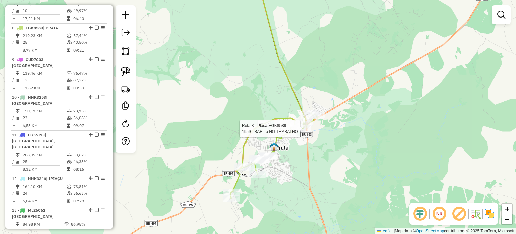
select select "*********"
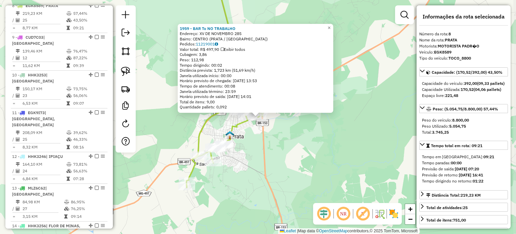
scroll to position [493, 0]
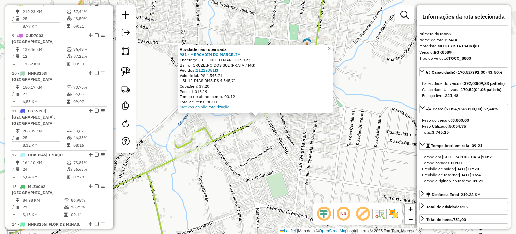
click at [265, 160] on div "Atividade não roteirizada 981 - MERCADIM DO MARCELIM Endereço: CEL EMIDIO MARQU…" at bounding box center [258, 117] width 516 height 234
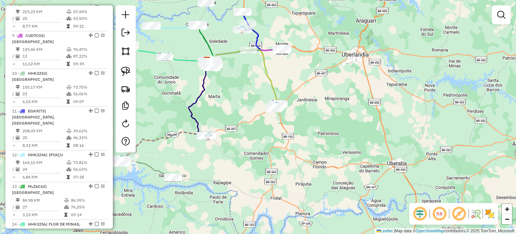
drag, startPoint x: 282, startPoint y: 61, endPoint x: 267, endPoint y: 152, distance: 91.2
click at [267, 152] on div "Janela de atendimento Grade de atendimento Capacidade Transportadoras Veículos …" at bounding box center [258, 117] width 516 height 234
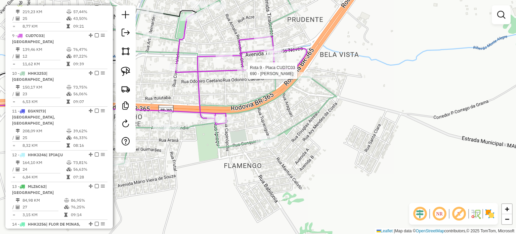
select select "*********"
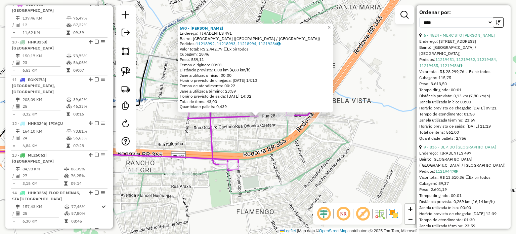
scroll to position [336, 0]
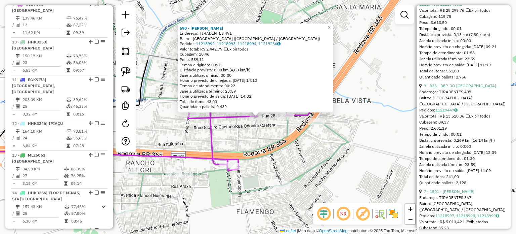
click at [273, 155] on icon at bounding box center [199, 95] width 299 height 236
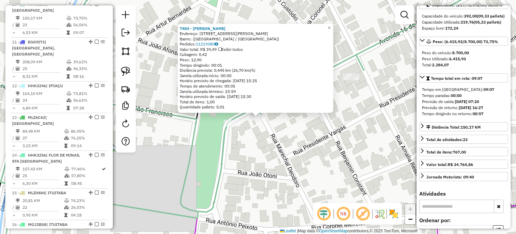
scroll to position [0, 0]
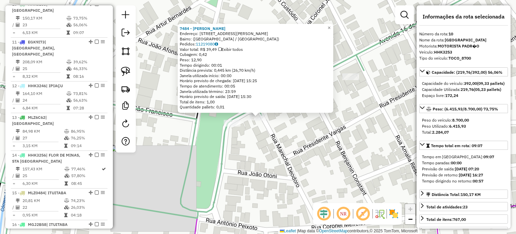
click at [297, 127] on div "7484 - PAULO CESAR BATISTA Endereço: Rua Marechal Deodoro, 18 Bairro: (Monte Al…" at bounding box center [258, 117] width 516 height 234
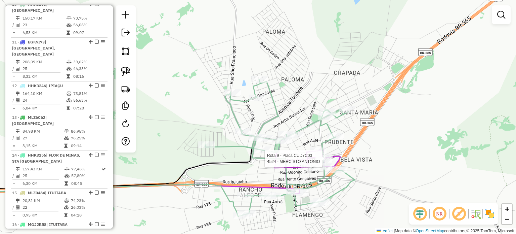
select select "*********"
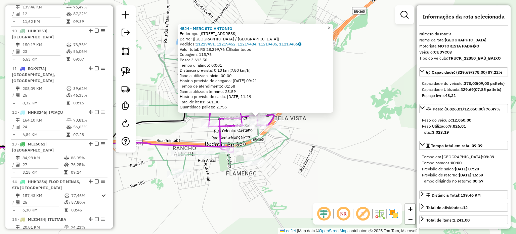
scroll to position [524, 0]
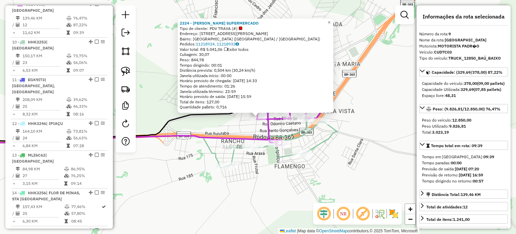
click at [353, 155] on div "2324 - LUCAS SUPERMERCADO Tipo de cliente: PDV TRAVA (#) Endereço: RUA CORONEL …" at bounding box center [258, 117] width 516 height 234
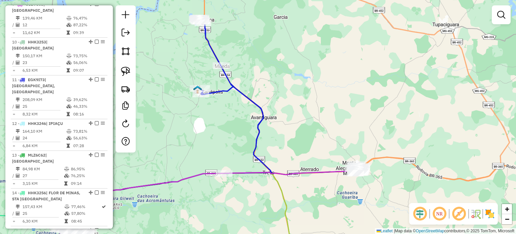
drag, startPoint x: 284, startPoint y: 109, endPoint x: 362, endPoint y: 152, distance: 88.9
click at [367, 156] on div "Janela de atendimento Grade de atendimento Capacidade Transportadoras Veículos …" at bounding box center [258, 117] width 516 height 234
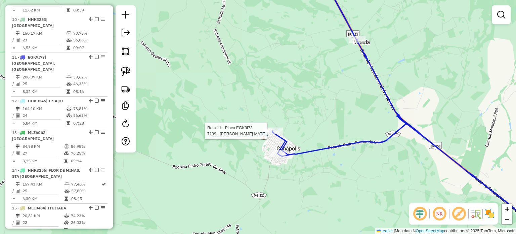
select select "*********"
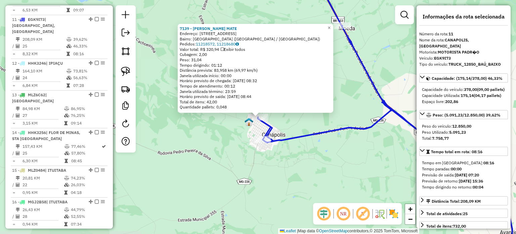
scroll to position [599, 0]
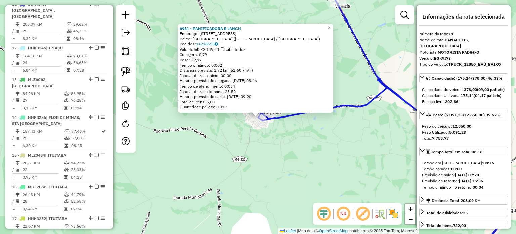
click at [277, 146] on div "6961 - PANIFICADORA E LANCH Endereço: Rua Cinco, 763 Bairro: Godói (Canápolis /…" at bounding box center [258, 117] width 516 height 234
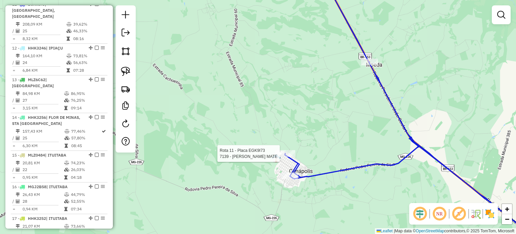
select select "*********"
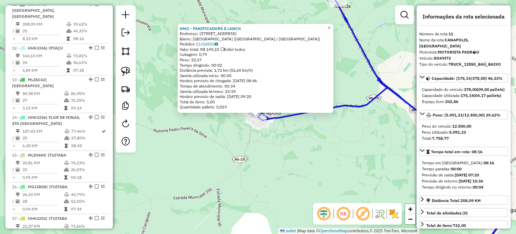
click at [256, 145] on div "6961 - PANIFICADORA E LANCH Endereço: Rua Cinco, 763 Bairro: Godói (Canápolis /…" at bounding box center [258, 117] width 516 height 234
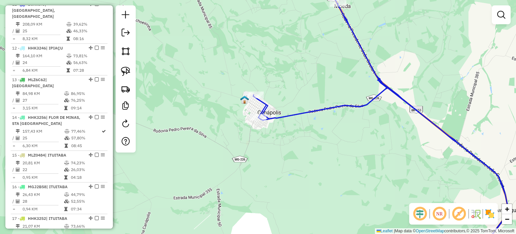
click at [308, 112] on icon at bounding box center [380, 117] width 255 height 280
select select "*********"
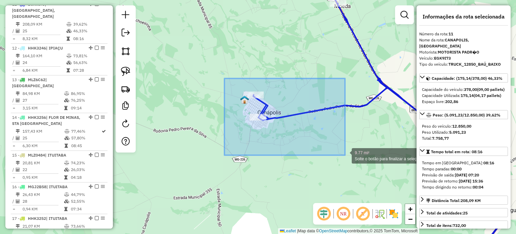
drag, startPoint x: 224, startPoint y: 79, endPoint x: 345, endPoint y: 153, distance: 141.7
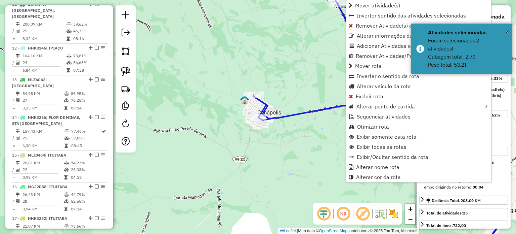
click at [247, 156] on div "Janela de atendimento Grade de atendimento Capacidade Transportadoras Veículos …" at bounding box center [258, 117] width 516 height 234
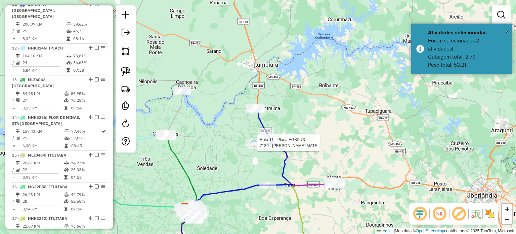
select select "*********"
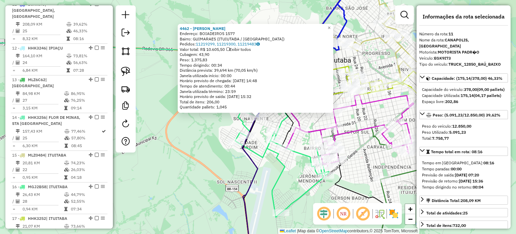
click at [180, 142] on div "4462 - RENATA PAULA DE CARV Endereço: BOIADEIROS 1577 Bairro: GUIMARAES (ITUIUT…" at bounding box center [258, 117] width 516 height 234
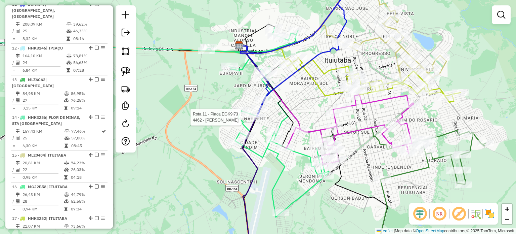
select select "*********"
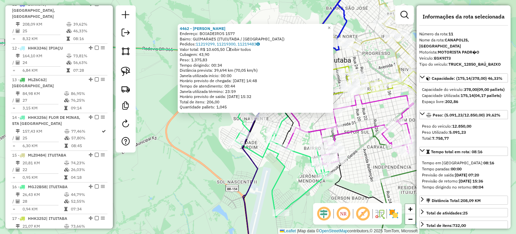
click at [183, 143] on div "4462 - RENATA PAULA DE CARV Endereço: BOIADEIROS 1577 Bairro: GUIMARAES (ITUIUT…" at bounding box center [258, 117] width 516 height 234
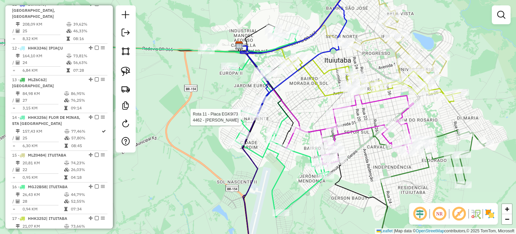
select select "*********"
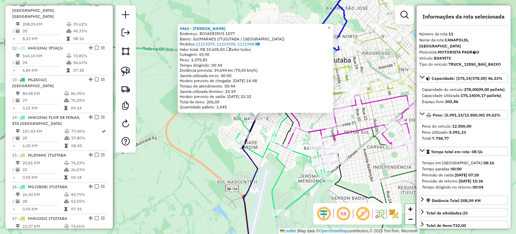
click at [200, 160] on div "Rota 16 - Placa MGJ2B58 6640 - LR CONVENIENCIA LTDA 4462 - RENATA PAULA DE CARV…" at bounding box center [258, 117] width 516 height 234
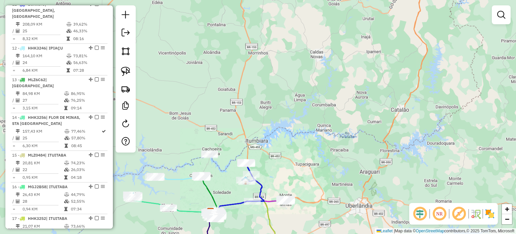
drag, startPoint x: 270, startPoint y: 55, endPoint x: 271, endPoint y: 131, distance: 75.9
click at [271, 130] on div "Janela de atendimento Grade de atendimento Capacidade Transportadoras Veículos …" at bounding box center [258, 117] width 516 height 234
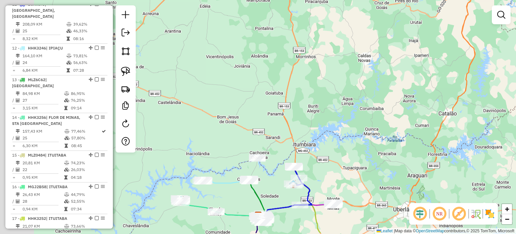
drag, startPoint x: 309, startPoint y: 165, endPoint x: 390, endPoint y: 126, distance: 90.0
click at [390, 126] on div "Janela de atendimento Grade de atendimento Capacidade Transportadoras Veículos …" at bounding box center [258, 117] width 516 height 234
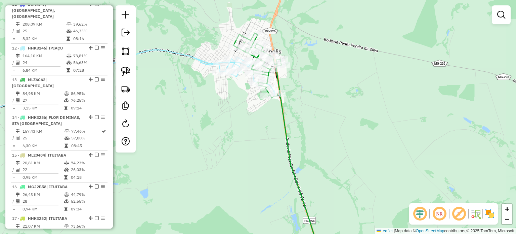
drag, startPoint x: 227, startPoint y: 107, endPoint x: 242, endPoint y: 197, distance: 91.6
click at [242, 197] on div "Janela de atendimento Grade de atendimento Capacidade Transportadoras Veículos …" at bounding box center [258, 117] width 516 height 234
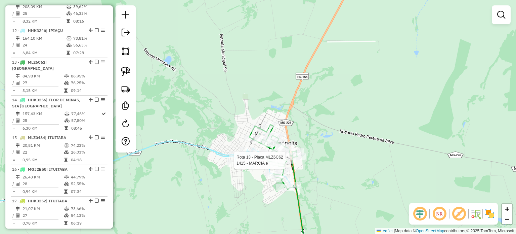
select select "*********"
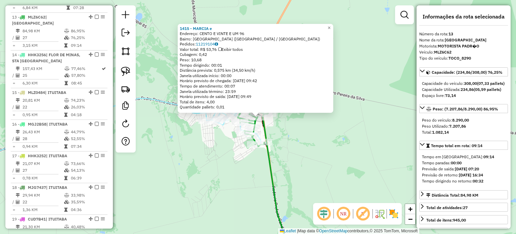
scroll to position [669, 0]
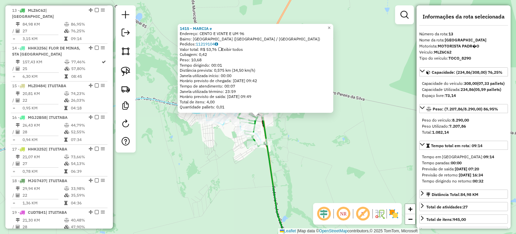
click at [292, 168] on div "1415 - MARCIA e Endereço: CENTO E VINTE E UM 96 Bairro: BRASILIA (CAPINOPOLIS /…" at bounding box center [258, 117] width 516 height 234
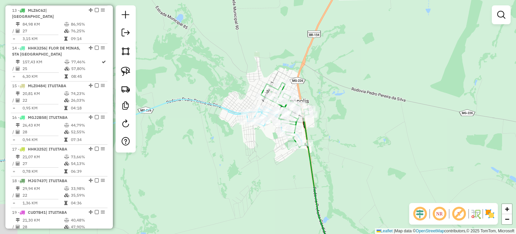
drag, startPoint x: 202, startPoint y: 173, endPoint x: 316, endPoint y: 173, distance: 113.9
click at [316, 173] on div "Janela de atendimento Grade de atendimento Capacidade Transportadoras Veículos …" at bounding box center [258, 117] width 516 height 234
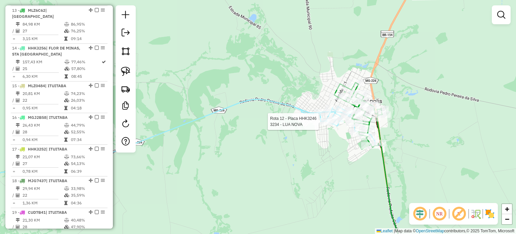
select select "*********"
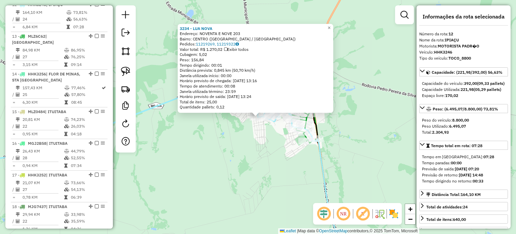
scroll to position [637, 0]
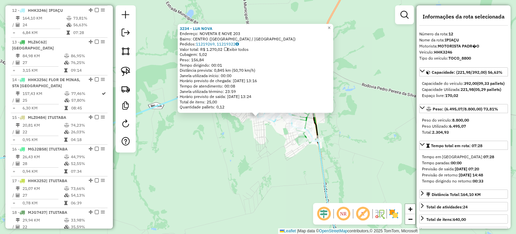
click at [256, 142] on div "3234 - LUA NOVA Endereço: NOVENTA E NOVE 203 Bairro: CENTRO (CAPINOPOLIS / MG) …" at bounding box center [258, 117] width 516 height 234
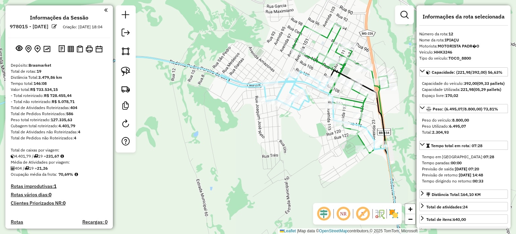
select select "*********"
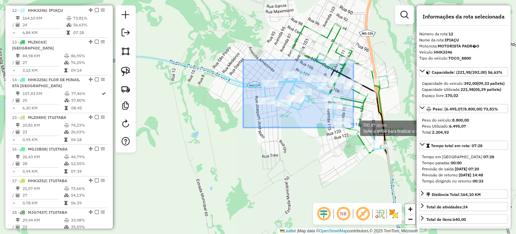
drag, startPoint x: 243, startPoint y: 60, endPoint x: 351, endPoint y: 126, distance: 126.5
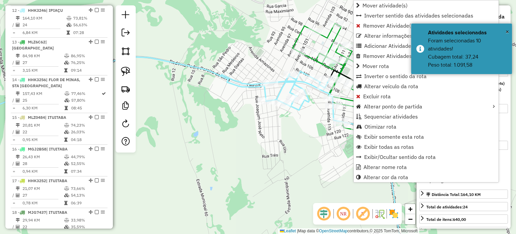
click at [239, 156] on div "Janela de atendimento Grade de atendimento Capacidade Transportadoras Veículos …" at bounding box center [258, 117] width 516 height 234
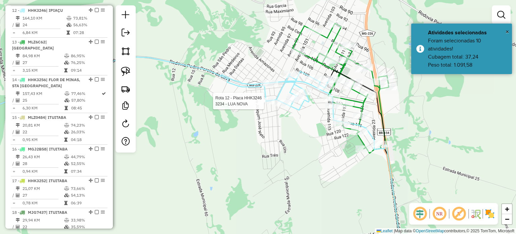
select select "*********"
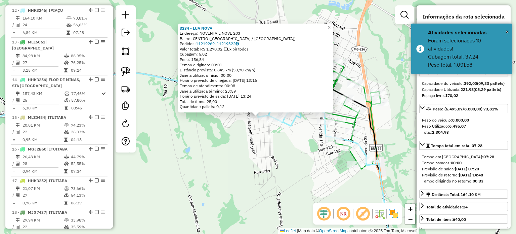
click at [234, 165] on div "3234 - LUA NOVA Endereço: NOVENTA E NOVE 203 Bairro: [GEOGRAPHIC_DATA] ([GEOGRA…" at bounding box center [258, 117] width 516 height 234
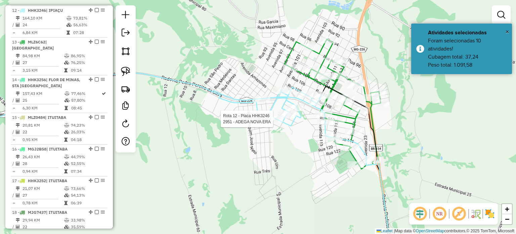
select select "*********"
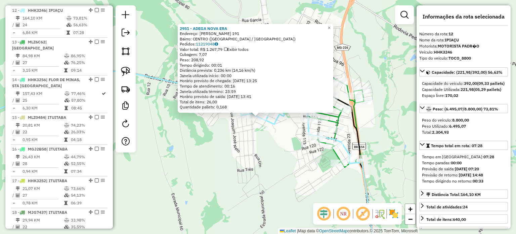
click at [224, 153] on div "2951 - ADEGA NOVA ERA Endereço: [PERSON_NAME] 191 Bairro: [GEOGRAPHIC_DATA] ([G…" at bounding box center [258, 117] width 516 height 234
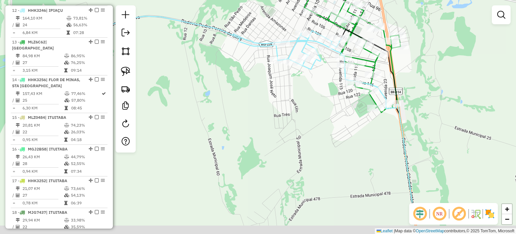
drag, startPoint x: 229, startPoint y: 182, endPoint x: 292, endPoint y: 83, distance: 117.7
click at [291, 85] on div "Janela de atendimento Grade de atendimento Capacidade Transportadoras Veículos …" at bounding box center [258, 117] width 516 height 234
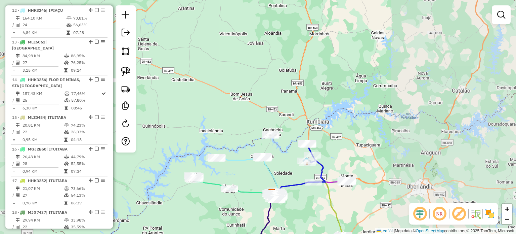
drag, startPoint x: 245, startPoint y: 178, endPoint x: 367, endPoint y: 147, distance: 126.1
click at [366, 147] on div "Janela de atendimento Grade de atendimento Capacidade Transportadoras Veículos …" at bounding box center [258, 117] width 516 height 234
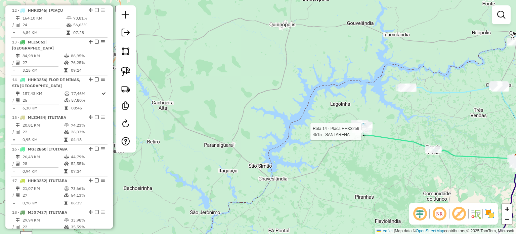
select select "*********"
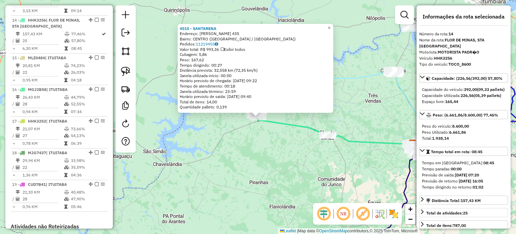
scroll to position [700, 0]
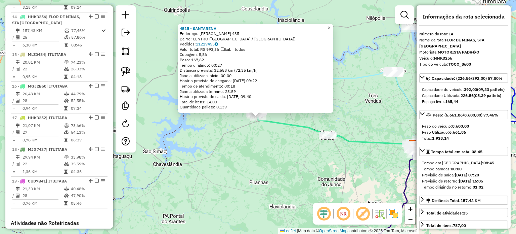
click at [265, 169] on div "4515 - SANTARENA Endereço: JOAQUIM CANDIDO FERREIRA 435 Bairro: CENTRO (SANTA V…" at bounding box center [258, 117] width 516 height 234
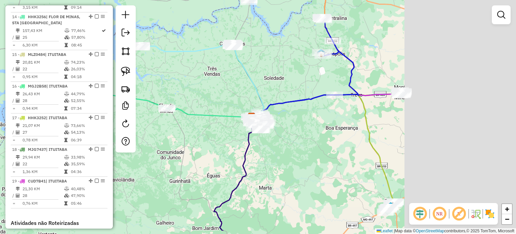
drag, startPoint x: 385, startPoint y: 180, endPoint x: 224, endPoint y: 153, distance: 163.5
click at [224, 153] on div "Janela de atendimento Grade de atendimento Capacidade Transportadoras Veículos …" at bounding box center [258, 117] width 516 height 234
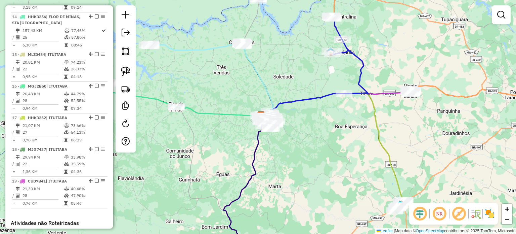
drag, startPoint x: 188, startPoint y: 166, endPoint x: 275, endPoint y: 169, distance: 87.4
click at [275, 169] on div "Janela de atendimento Grade de atendimento Capacidade Transportadoras Veículos …" at bounding box center [258, 117] width 516 height 234
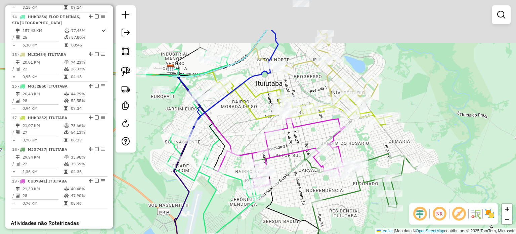
drag, startPoint x: 407, startPoint y: 52, endPoint x: 376, endPoint y: 91, distance: 49.3
click at [376, 91] on div "Janela de atendimento Grade de atendimento Capacidade Transportadoras Veículos …" at bounding box center [258, 117] width 516 height 234
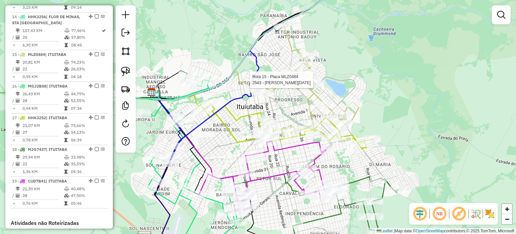
select select "*********"
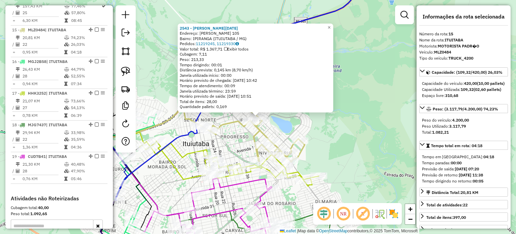
scroll to position [737, 0]
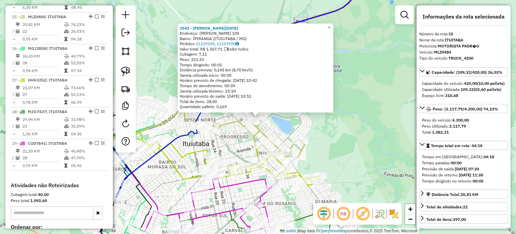
click at [334, 153] on div "2543 - VERA LUCIA TEIXEIRA Endereço: ATAIDE QUIRINO RIBEIRO 105 Bairro: IPIRANG…" at bounding box center [258, 117] width 516 height 234
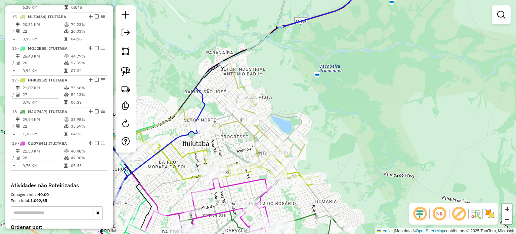
drag, startPoint x: 353, startPoint y: 162, endPoint x: 360, endPoint y: 123, distance: 40.2
click at [360, 129] on div "Janela de atendimento Grade de atendimento Capacidade Transportadoras Veículos …" at bounding box center [258, 117] width 516 height 234
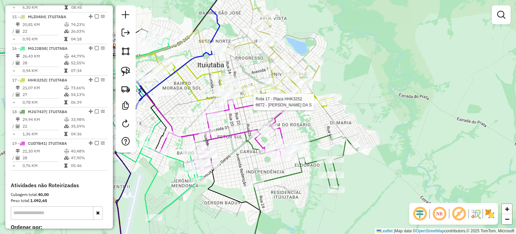
select select "*********"
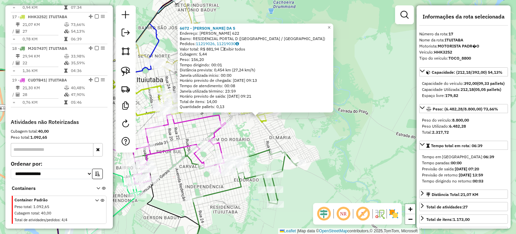
scroll to position [801, 0]
click at [344, 134] on div "6672 - VANDERLEI PINTO DA S Endereço: JOSE GOUVEIA FRANCO 622 Bairro: RESIDENCI…" at bounding box center [258, 117] width 516 height 234
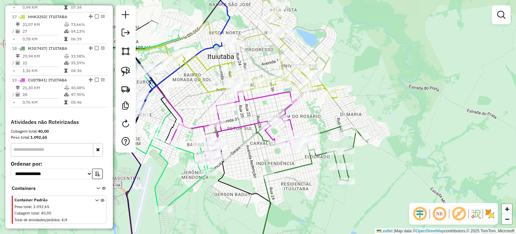
drag, startPoint x: 312, startPoint y: 137, endPoint x: 418, endPoint y: 84, distance: 118.5
click at [420, 84] on div "Janela de atendimento Grade de atendimento Capacidade Transportadoras Veículos …" at bounding box center [258, 117] width 516 height 234
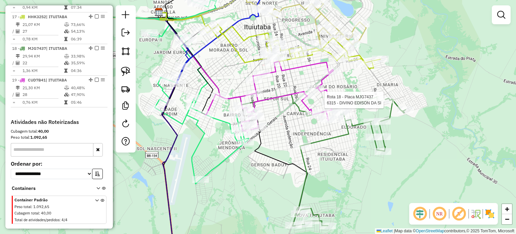
select select "*********"
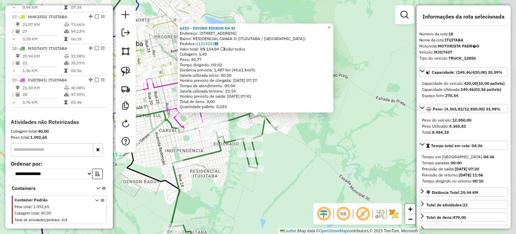
scroll to position [804, 0]
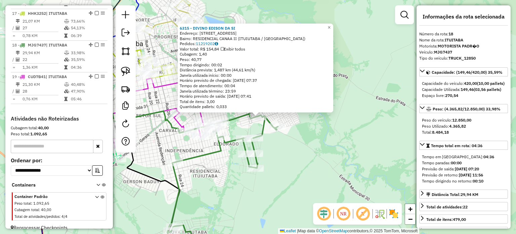
drag, startPoint x: 334, startPoint y: 138, endPoint x: 333, endPoint y: 143, distance: 5.4
click at [334, 141] on div "6315 - DIVINO EDISON DA SI Endereço: C QUINZE 89 Bairro: RESIDENCIAL CANAA II (…" at bounding box center [258, 117] width 516 height 234
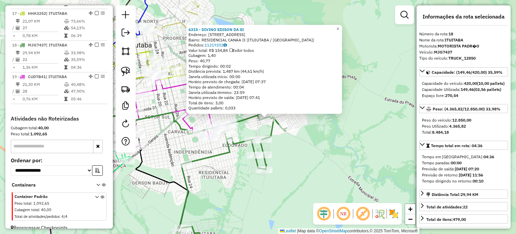
drag, startPoint x: 320, startPoint y: 150, endPoint x: 364, endPoint y: 138, distance: 46.2
click at [365, 138] on div "6315 - DIVINO EDISON DA SI Endereço: C QUINZE 89 Bairro: RESIDENCIAL CANAA II (…" at bounding box center [258, 117] width 516 height 234
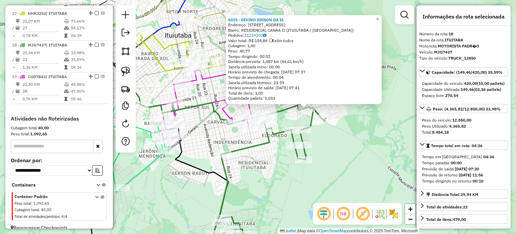
click at [279, 166] on div "Rota 18 - Placa MJG7437 7289 - JASS CONVENIENCIA 6315 - DIVINO EDISON DA SI End…" at bounding box center [258, 117] width 516 height 234
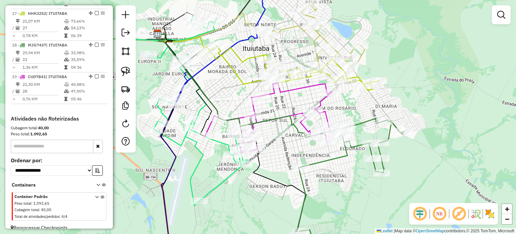
drag, startPoint x: 274, startPoint y: 169, endPoint x: 364, endPoint y: 181, distance: 90.6
click at [366, 184] on div "Janela de atendimento Grade de atendimento Capacidade Transportadoras Veículos …" at bounding box center [258, 117] width 516 height 234
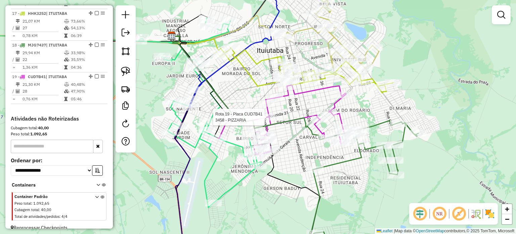
select select "*********"
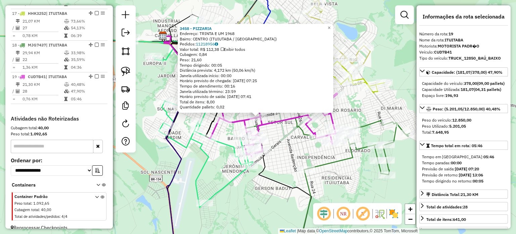
click at [295, 148] on div "3458 - PIZZARIA Endereço: TRINTA E UM 1968 Bairro: CENTRO (ITUIUTABA / MG) Pedi…" at bounding box center [258, 117] width 516 height 234
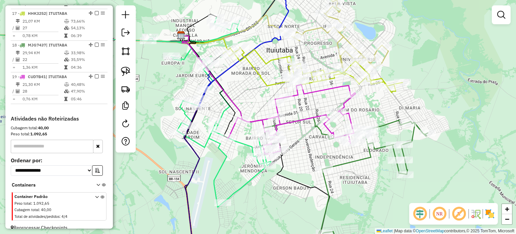
drag, startPoint x: 309, startPoint y: 150, endPoint x: 387, endPoint y: 145, distance: 78.4
click at [387, 145] on div "Janela de atendimento Grade de atendimento Capacidade Transportadoras Veículos …" at bounding box center [258, 117] width 516 height 234
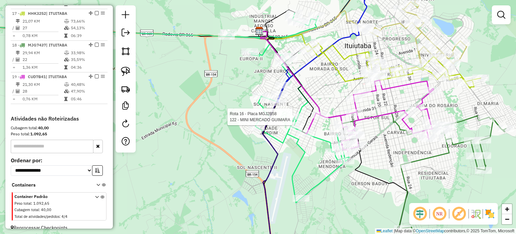
select select "*********"
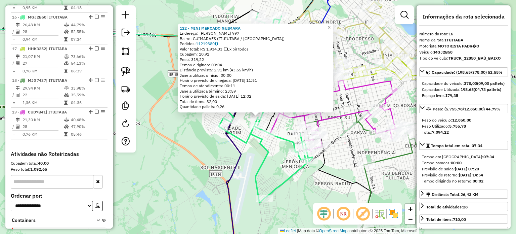
scroll to position [769, 0]
click at [316, 177] on div "122 - MINI MERCADO GUIMARA Endereço: ANTONIO CAETANO DE NOVAIS 997 Bairro: GUIM…" at bounding box center [258, 117] width 516 height 234
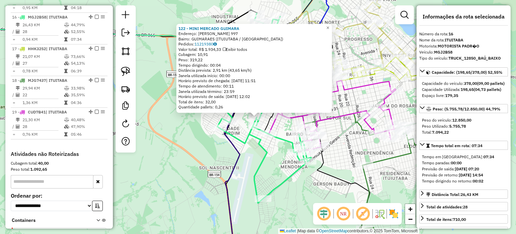
click at [193, 174] on div "122 - MINI MERCADO GUIMARA Endereço: ANTONIO CAETANO DE NOVAIS 997 Bairro: GUIM…" at bounding box center [258, 117] width 516 height 234
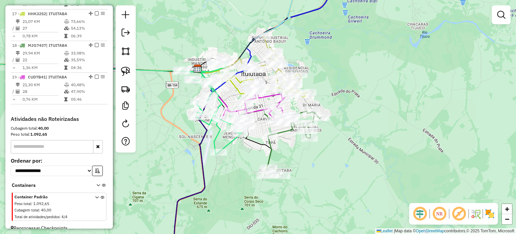
scroll to position [804, 0]
select select "*********"
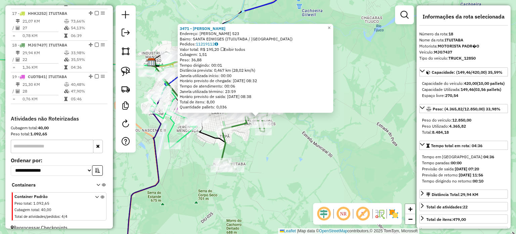
click at [303, 184] on div "3471 - JAQUELINE FREIRE Endereço: ALVARES MACIEL 523 Bairro: SANTA EDWIGES (ITU…" at bounding box center [258, 117] width 516 height 234
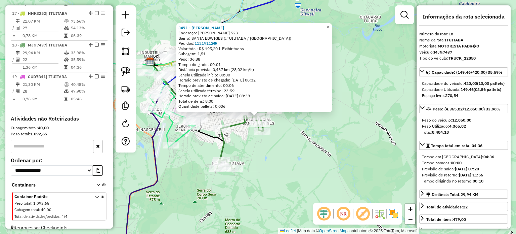
click at [265, 169] on div "3471 - JAQUELINE FREIRE Endereço: ALVARES MACIEL 523 Bairro: SANTA EDWIGES (ITU…" at bounding box center [258, 117] width 516 height 234
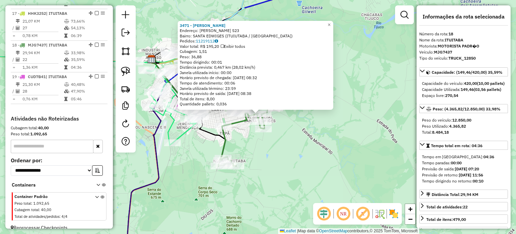
click at [183, 156] on div "3471 - JAQUELINE FREIRE Endereço: ALVARES MACIEL 523 Bairro: SANTA EDWIGES (ITU…" at bounding box center [258, 117] width 516 height 234
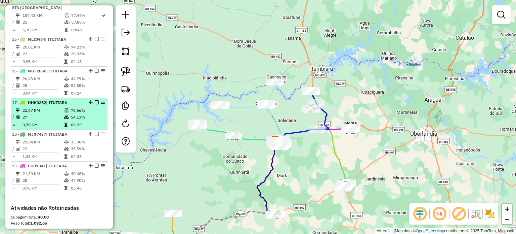
scroll to position [737, 0]
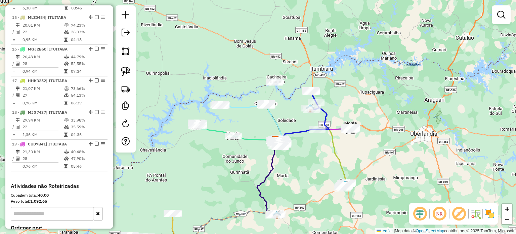
drag, startPoint x: 208, startPoint y: 181, endPoint x: 271, endPoint y: 189, distance: 64.3
click at [271, 189] on div "Janela de atendimento Grade de atendimento Capacidade Transportadoras Veículos …" at bounding box center [258, 117] width 516 height 234
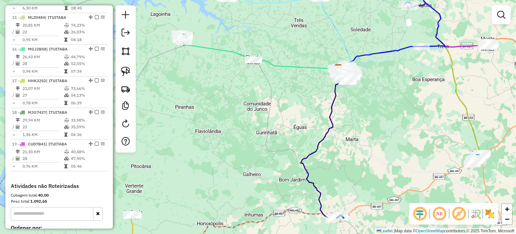
drag, startPoint x: 342, startPoint y: 198, endPoint x: 337, endPoint y: 124, distance: 73.7
click at [337, 151] on div "Janela de atendimento Grade de atendimento Capacidade Transportadoras Veículos …" at bounding box center [258, 117] width 516 height 234
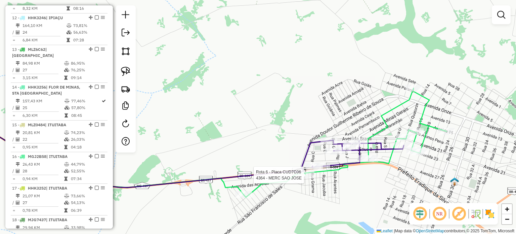
select select "*********"
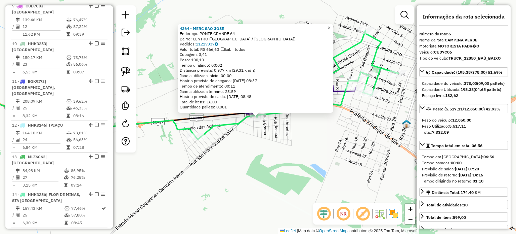
scroll to position [430, 0]
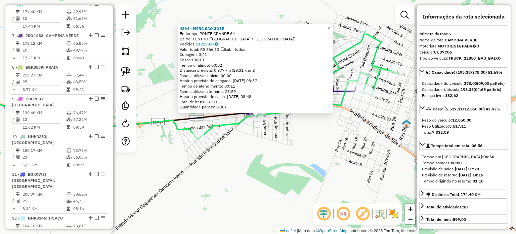
click at [322, 168] on div "4364 - MERC SAO JOSE Endereço: PONTE GRANDE 64 Bairro: CENTRO (CAMPINA VERDE / …" at bounding box center [258, 117] width 516 height 234
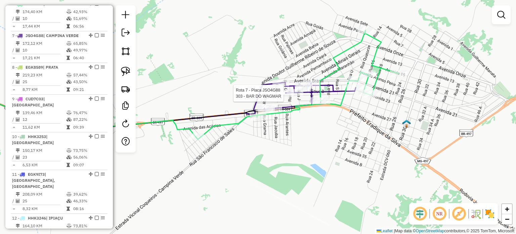
select select "*********"
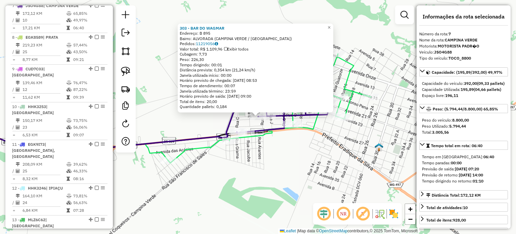
scroll to position [461, 0]
click at [282, 145] on div "303 - BAR DO WAGMAR Endereço: B 895 Bairro: ALVORADA (CAMPINA VERDE / MG) Pedid…" at bounding box center [258, 117] width 516 height 234
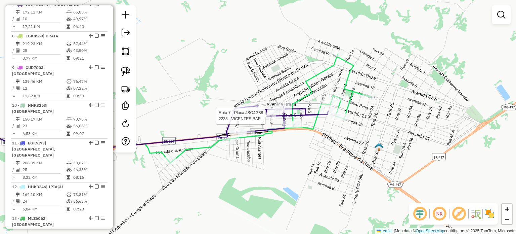
select select "*********"
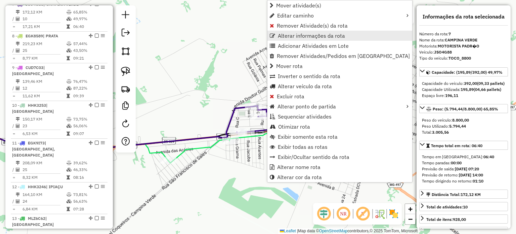
click at [303, 37] on span "Alterar informações da rota" at bounding box center [311, 35] width 67 height 5
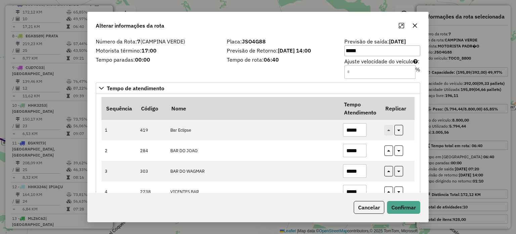
click at [415, 27] on icon "button" at bounding box center [414, 25] width 5 height 5
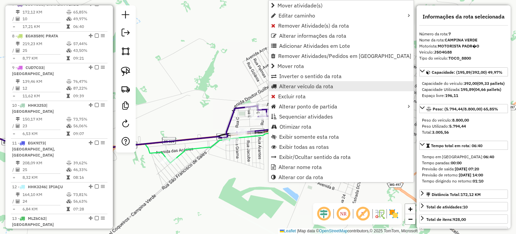
click at [294, 83] on span "Alterar veículo da rota" at bounding box center [306, 85] width 54 height 5
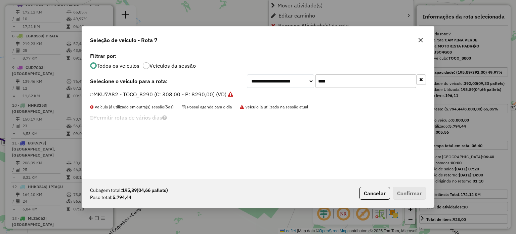
scroll to position [3, 2]
click at [266, 82] on div "**********" at bounding box center [336, 80] width 179 height 13
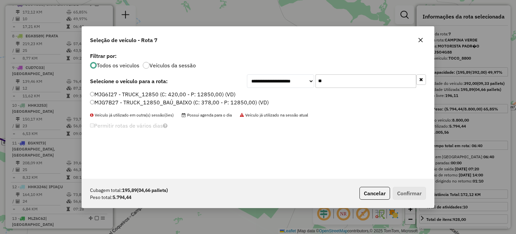
type input "**"
click at [106, 102] on label "MJG7B27 - TRUCK_12850_BAÚ_BAIXO (C: 378,00 - P: 12850,00) (VD)" at bounding box center [179, 102] width 179 height 8
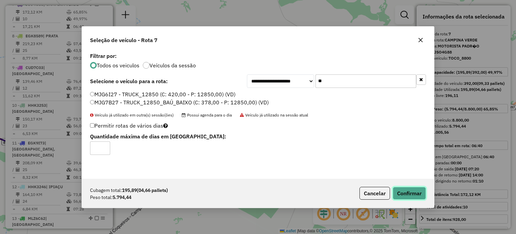
click at [409, 196] on button "Confirmar" at bounding box center [409, 192] width 33 height 13
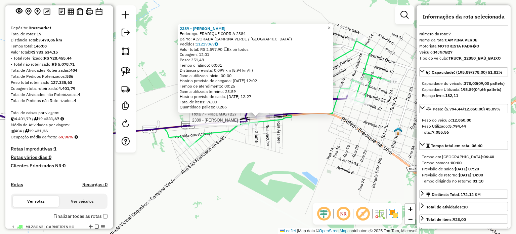
scroll to position [101, 0]
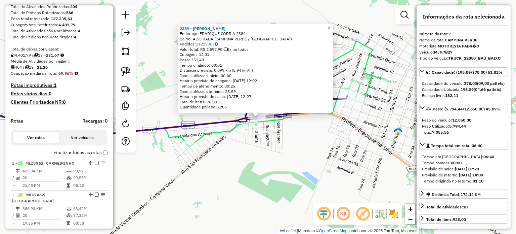
click at [50, 88] on h4 "Rotas improdutivas: 1" at bounding box center [59, 85] width 97 height 6
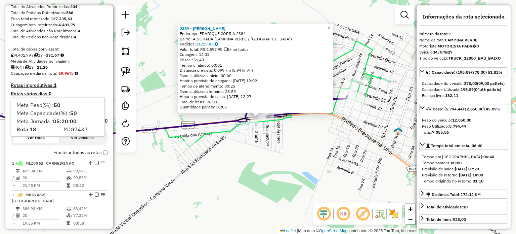
click at [245, 162] on div "2389 - TACIO BORGES FERREIR Endereço: FRADIQUE CORR A 2384 Bairro: ALVORADA (CA…" at bounding box center [258, 117] width 516 height 234
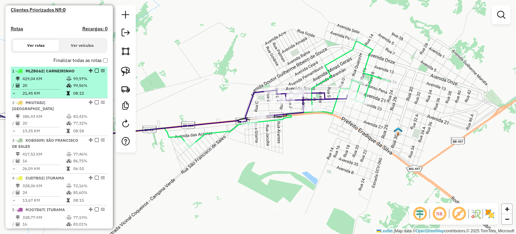
scroll to position [168, 0]
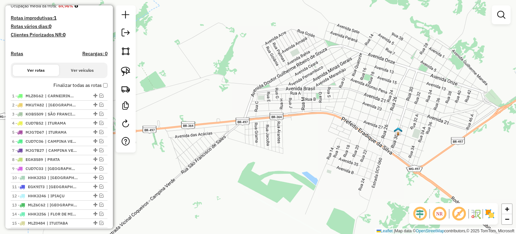
drag, startPoint x: 343, startPoint y: 125, endPoint x: 326, endPoint y: 152, distance: 32.6
click at [329, 151] on div "Janela de atendimento Grade de atendimento Capacidade Transportadoras Veículos …" at bounding box center [258, 117] width 516 height 234
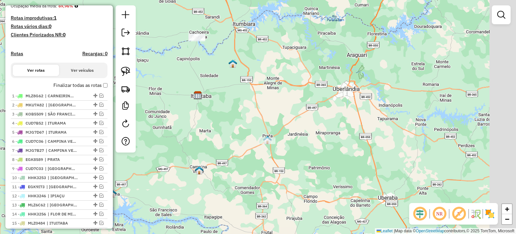
drag, startPoint x: 353, startPoint y: 151, endPoint x: 248, endPoint y: 193, distance: 113.7
click at [248, 193] on div "Janela de atendimento Grade de atendimento Capacidade Transportadoras Veículos …" at bounding box center [258, 117] width 516 height 234
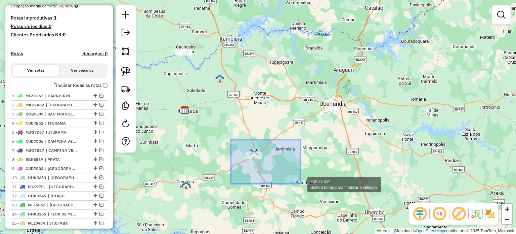
drag, startPoint x: 263, startPoint y: 165, endPoint x: 319, endPoint y: 184, distance: 58.6
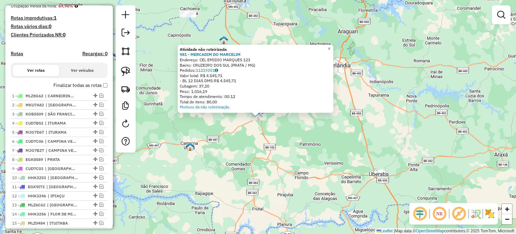
click at [287, 153] on div "Atividade não roteirizada 981 - MERCADIM DO [PERSON_NAME]: CEL EMIDIO MARQUES 1…" at bounding box center [258, 117] width 516 height 234
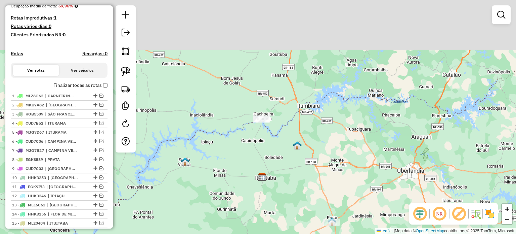
drag, startPoint x: 267, startPoint y: 196, endPoint x: 285, endPoint y: 203, distance: 19.7
click at [285, 205] on div "Janela de atendimento Grade de atendimento Capacidade Transportadoras Veículos …" at bounding box center [258, 117] width 516 height 234
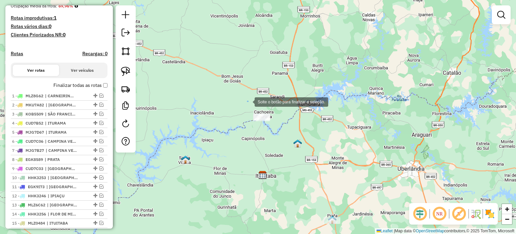
drag, startPoint x: 248, startPoint y: 101, endPoint x: 289, endPoint y: 143, distance: 58.9
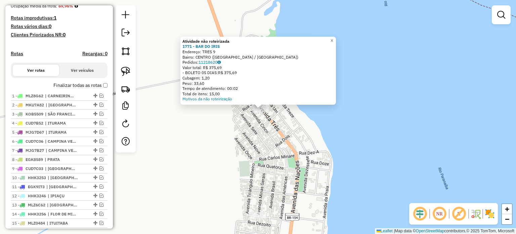
drag, startPoint x: 247, startPoint y: 219, endPoint x: 259, endPoint y: 173, distance: 46.9
click at [259, 174] on div "Atividade não roteirizada 1771 - BAR DO IRIS Endereço: TRES 9 Bairro: CENTRO (C…" at bounding box center [258, 117] width 516 height 234
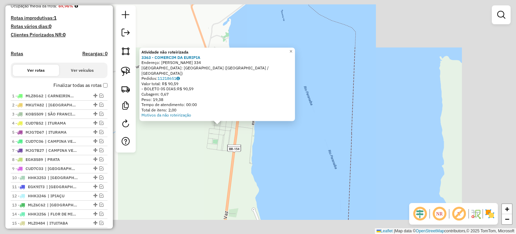
click at [181, 137] on div "Atividade não roteirizada 3363 - COMERCIM DA EURIPIA Endereço: JOSE SIMAO CAMPE…" at bounding box center [258, 117] width 516 height 234
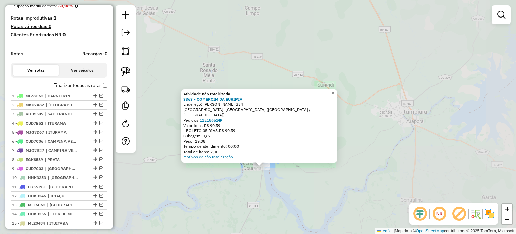
click at [283, 188] on div "Atividade não roteirizada 3363 - COMERCIM DA EURIPIA Endereço: JOSE SIMAO CAMPE…" at bounding box center [258, 117] width 516 height 234
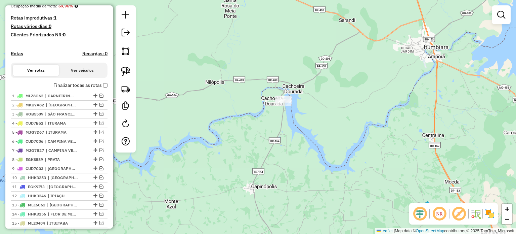
drag, startPoint x: 277, startPoint y: 199, endPoint x: 298, endPoint y: 133, distance: 69.3
click at [298, 133] on div "Janela de atendimento Grade de atendimento Capacidade Transportadoras Veículos …" at bounding box center [258, 117] width 516 height 234
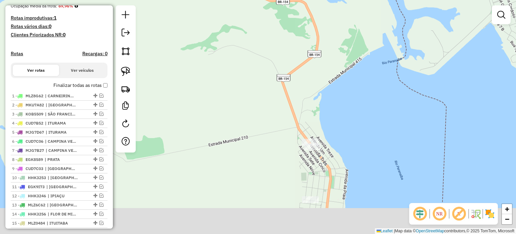
drag, startPoint x: 327, startPoint y: 202, endPoint x: 336, endPoint y: 123, distance: 79.4
click at [344, 114] on div "Janela de atendimento Grade de atendimento Capacidade Transportadoras Veículos …" at bounding box center [258, 117] width 516 height 234
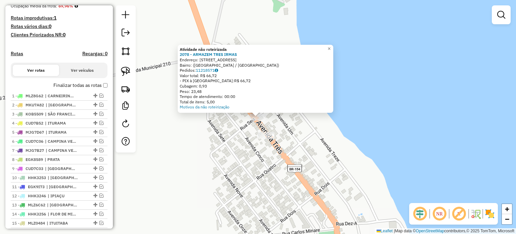
click at [161, 129] on div "Atividade não roteirizada 2078 - ARMAZEM TRES IRMAS Endereço: Rua Seis, 212 Bai…" at bounding box center [258, 117] width 516 height 234
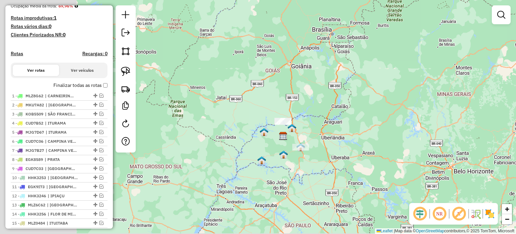
drag, startPoint x: 191, startPoint y: 172, endPoint x: 278, endPoint y: 141, distance: 91.9
click at [277, 143] on div "Janela de atendimento Grade de atendimento Capacidade Transportadoras Veículos …" at bounding box center [258, 117] width 516 height 234
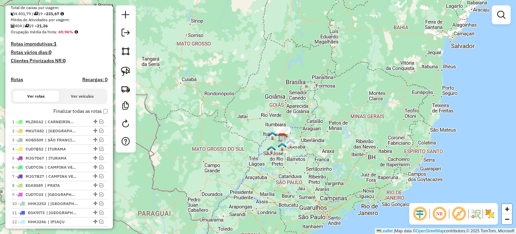
scroll to position [134, 0]
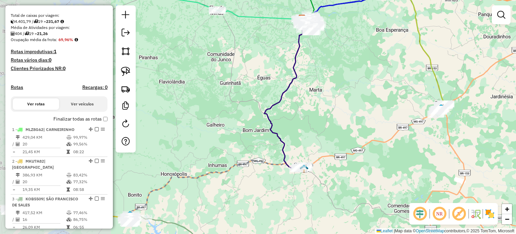
drag, startPoint x: 222, startPoint y: 142, endPoint x: 379, endPoint y: 159, distance: 157.4
click at [379, 159] on div "Janela de atendimento Grade de atendimento Capacidade Transportadoras Veículos …" at bounding box center [258, 117] width 516 height 234
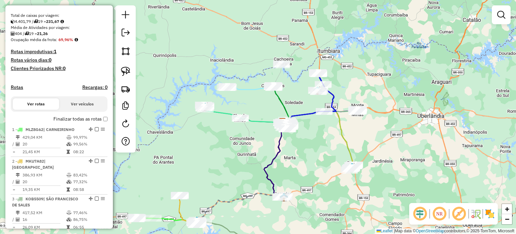
drag, startPoint x: 300, startPoint y: 102, endPoint x: 211, endPoint y: 139, distance: 96.1
click at [308, 158] on div "Janela de atendimento Grade de atendimento Capacidade Transportadoras Veículos …" at bounding box center [258, 117] width 516 height 234
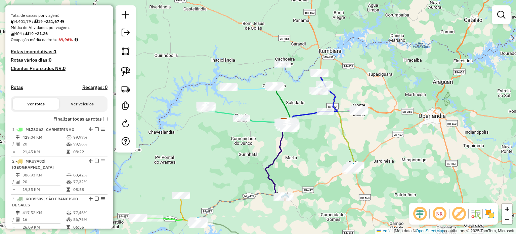
click at [103, 122] on label "Finalizar todas as rotas" at bounding box center [80, 118] width 54 height 7
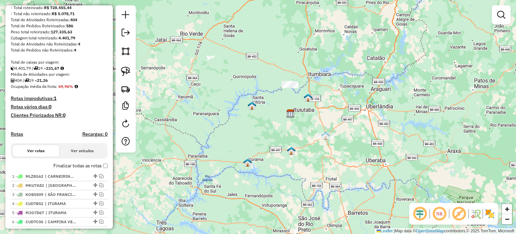
scroll to position [38, 0]
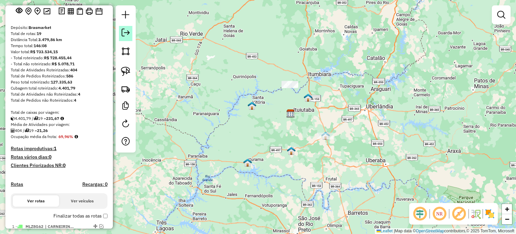
click at [125, 31] on em at bounding box center [126, 33] width 8 height 8
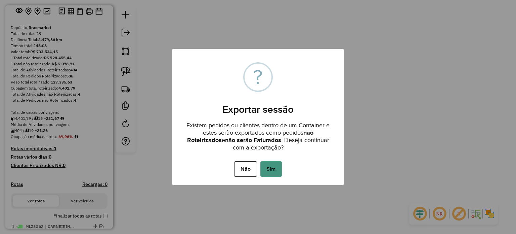
click at [273, 171] on button "Sim" at bounding box center [271, 168] width 22 height 15
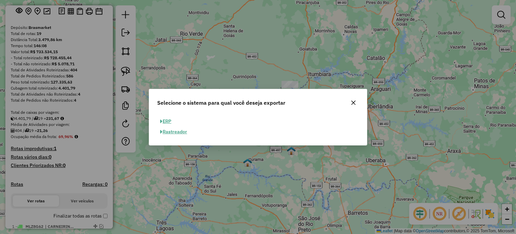
click at [164, 121] on button "ERP" at bounding box center [165, 121] width 17 height 10
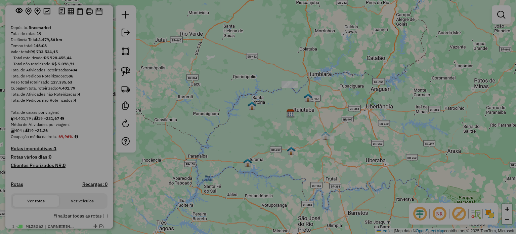
select select "**"
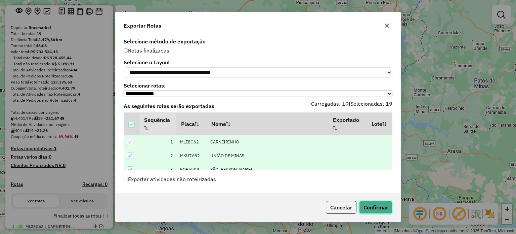
click at [378, 206] on button "Confirmar" at bounding box center [375, 207] width 33 height 13
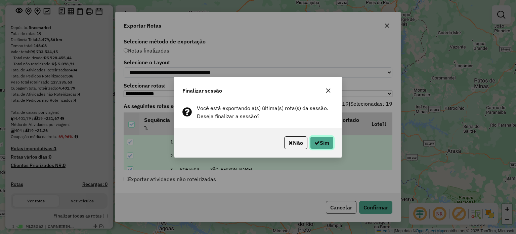
click at [316, 140] on icon "button" at bounding box center [316, 142] width 5 height 5
